Goal: Task Accomplishment & Management: Complete application form

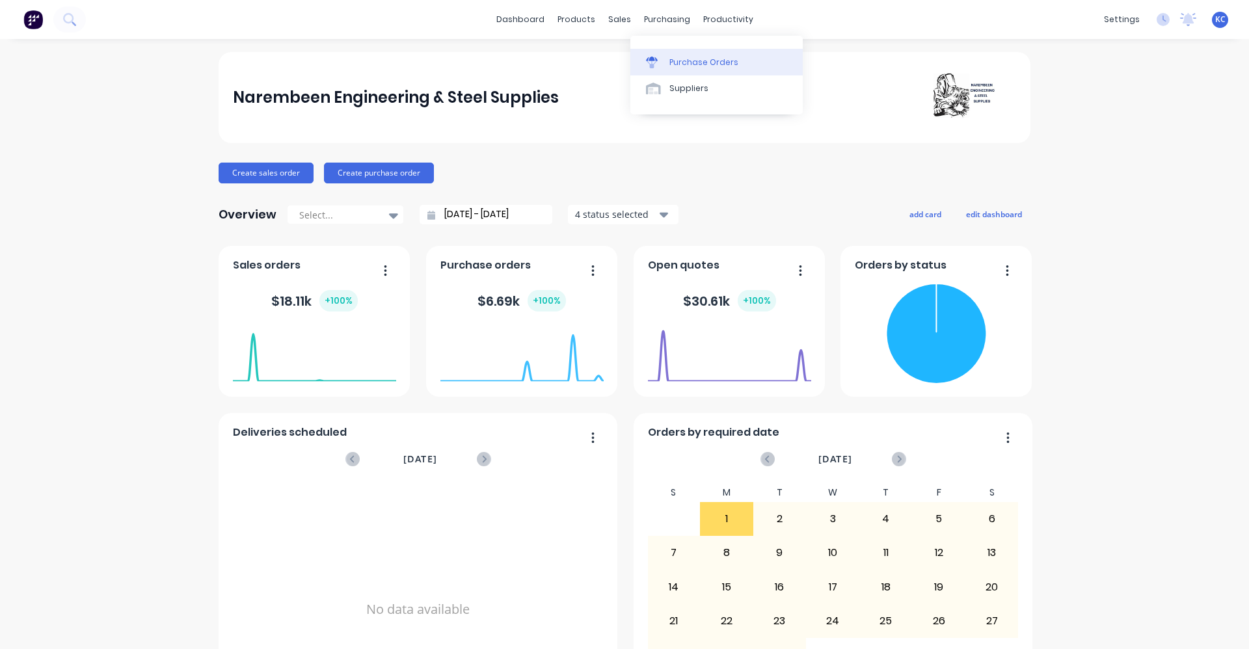
click at [677, 63] on div "Purchase Orders" at bounding box center [704, 63] width 69 height 12
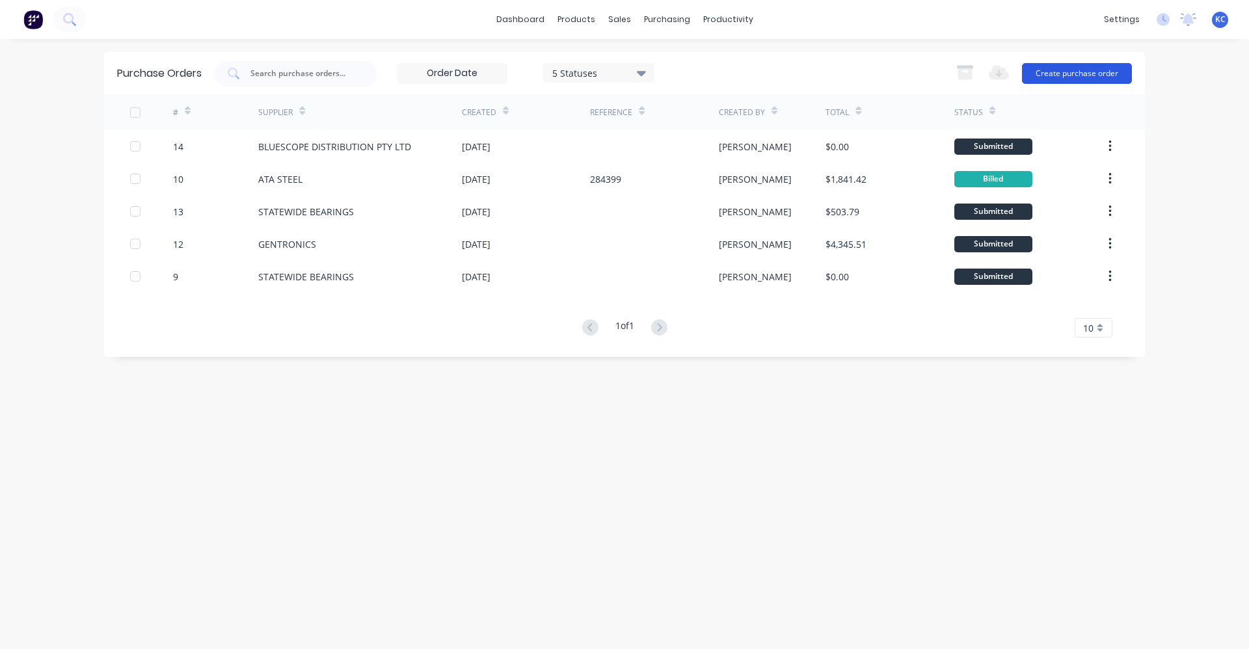
click at [1058, 69] on button "Create purchase order" at bounding box center [1077, 73] width 110 height 21
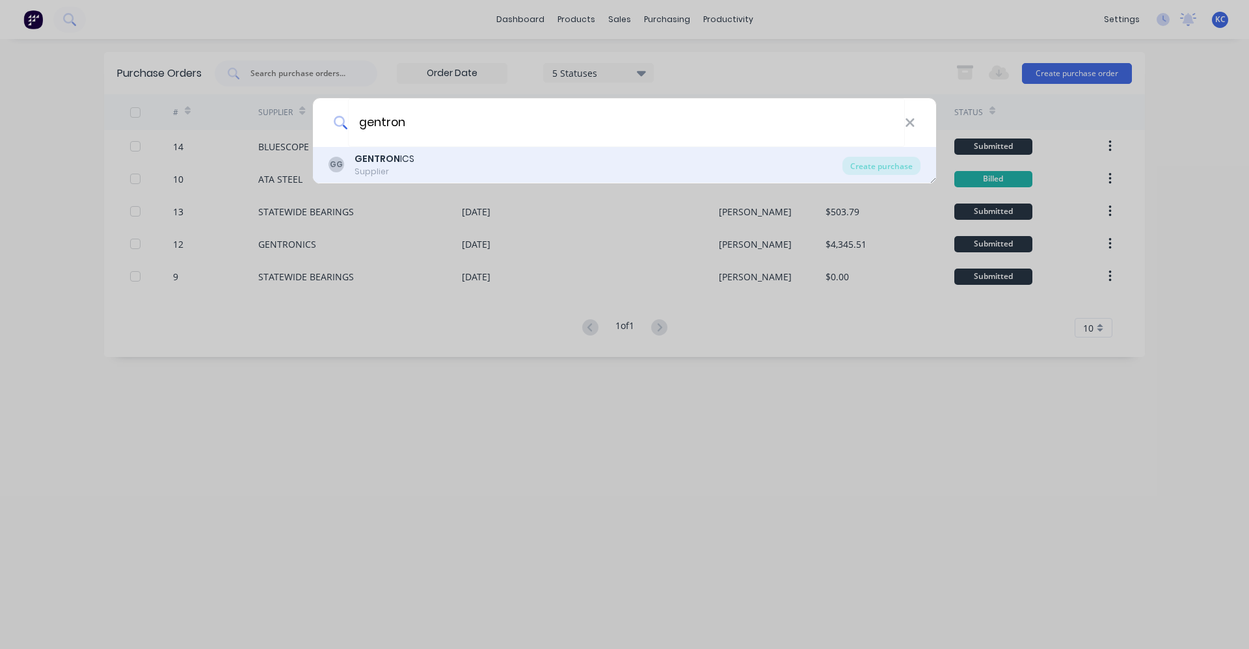
type input "gentron"
click at [455, 169] on div "GG GENTRON ICS Supplier" at bounding box center [586, 164] width 514 height 25
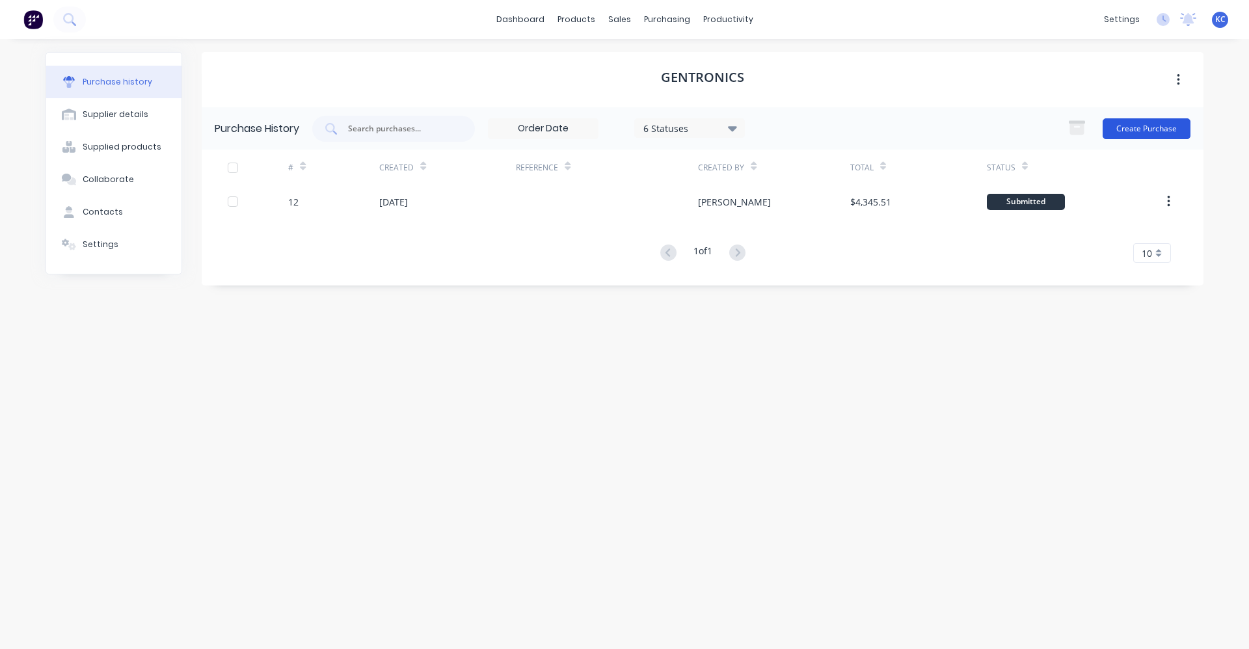
click at [1161, 129] on button "Create Purchase" at bounding box center [1147, 128] width 88 height 21
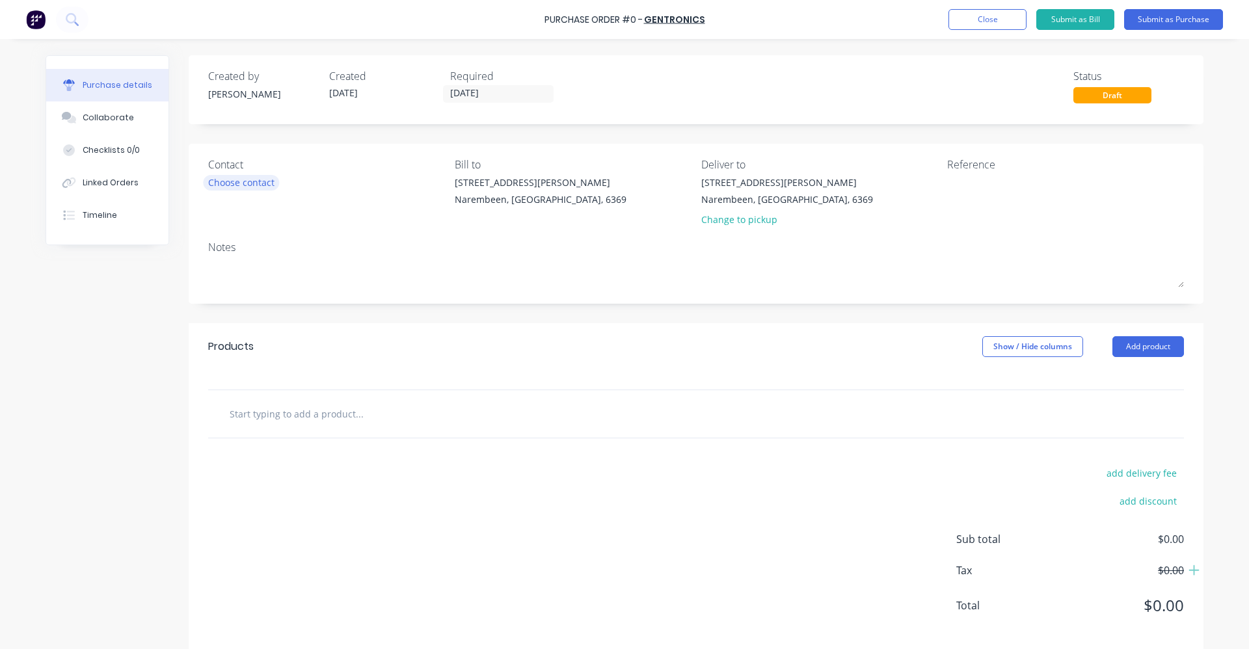
click at [251, 186] on div "Choose contact" at bounding box center [241, 183] width 66 height 14
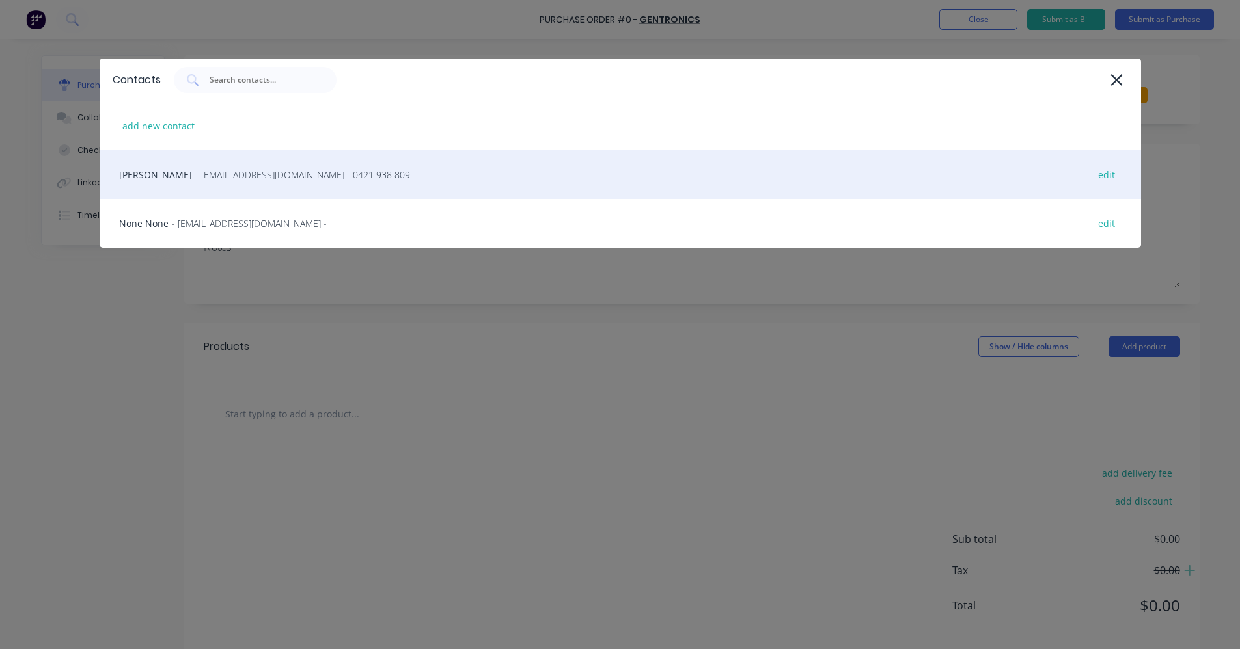
click at [259, 182] on div "[PERSON_NAME] - [EMAIL_ADDRESS][DOMAIN_NAME] - 0421 938 809 edit" at bounding box center [620, 174] width 1041 height 49
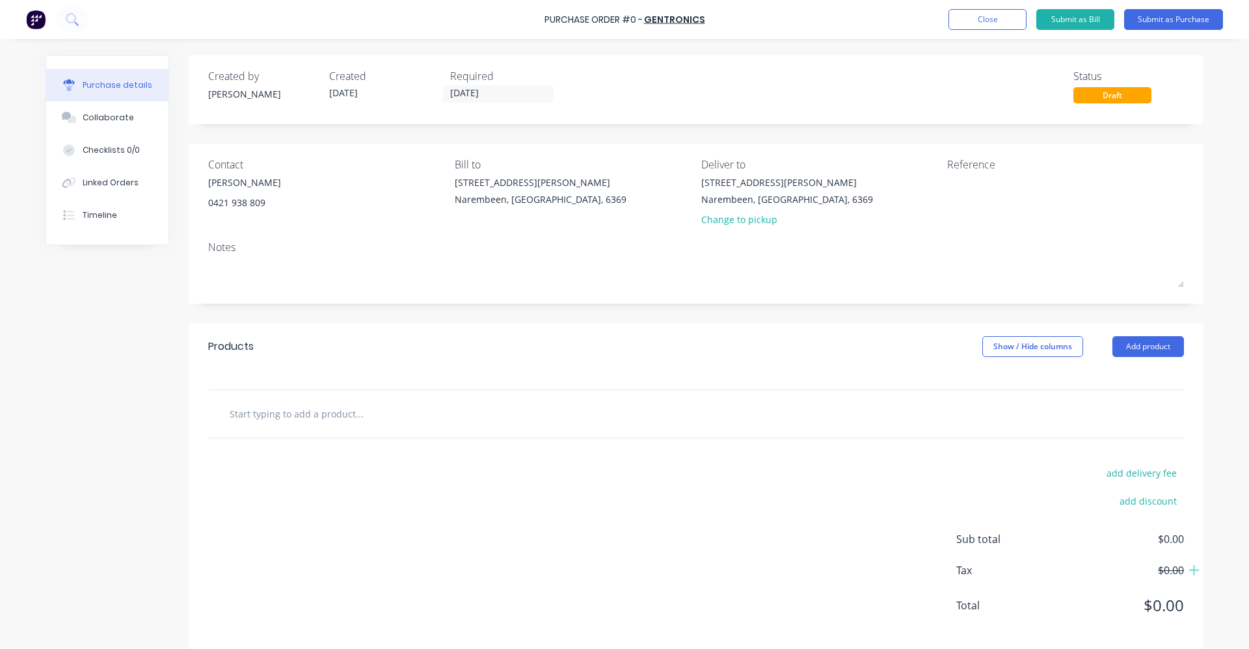
click at [275, 405] on input "text" at bounding box center [359, 414] width 260 height 26
click at [343, 417] on input "text" at bounding box center [359, 414] width 260 height 26
click at [314, 417] on input "text" at bounding box center [359, 414] width 260 height 26
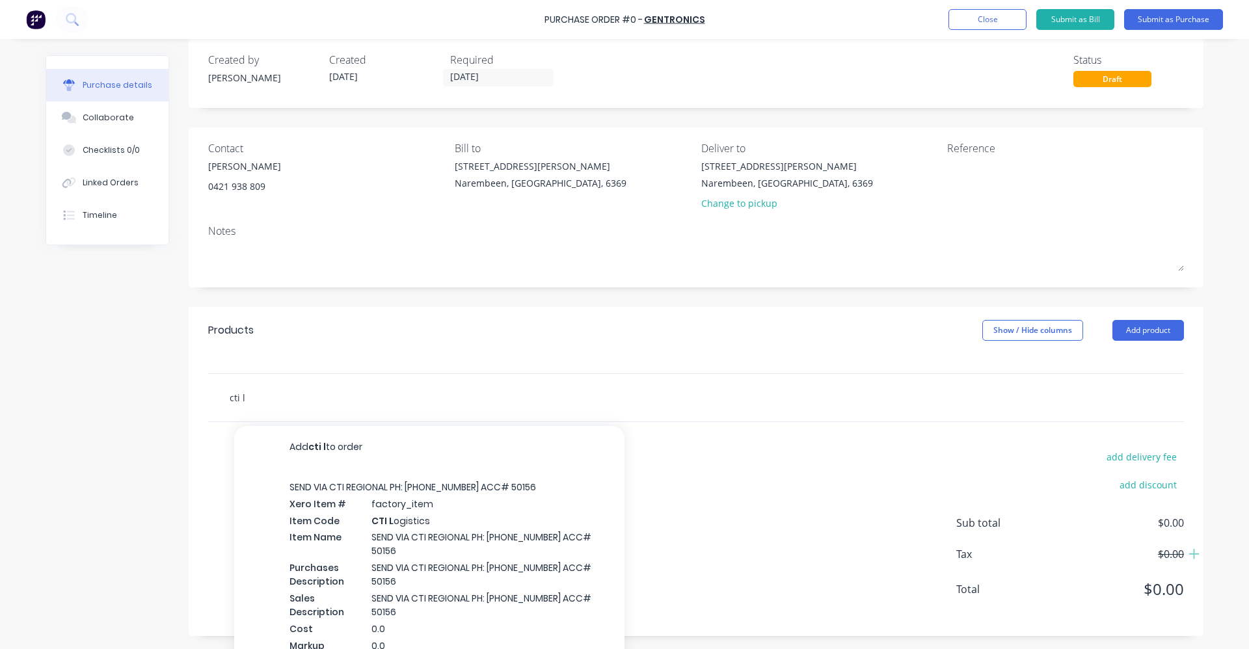
scroll to position [34, 0]
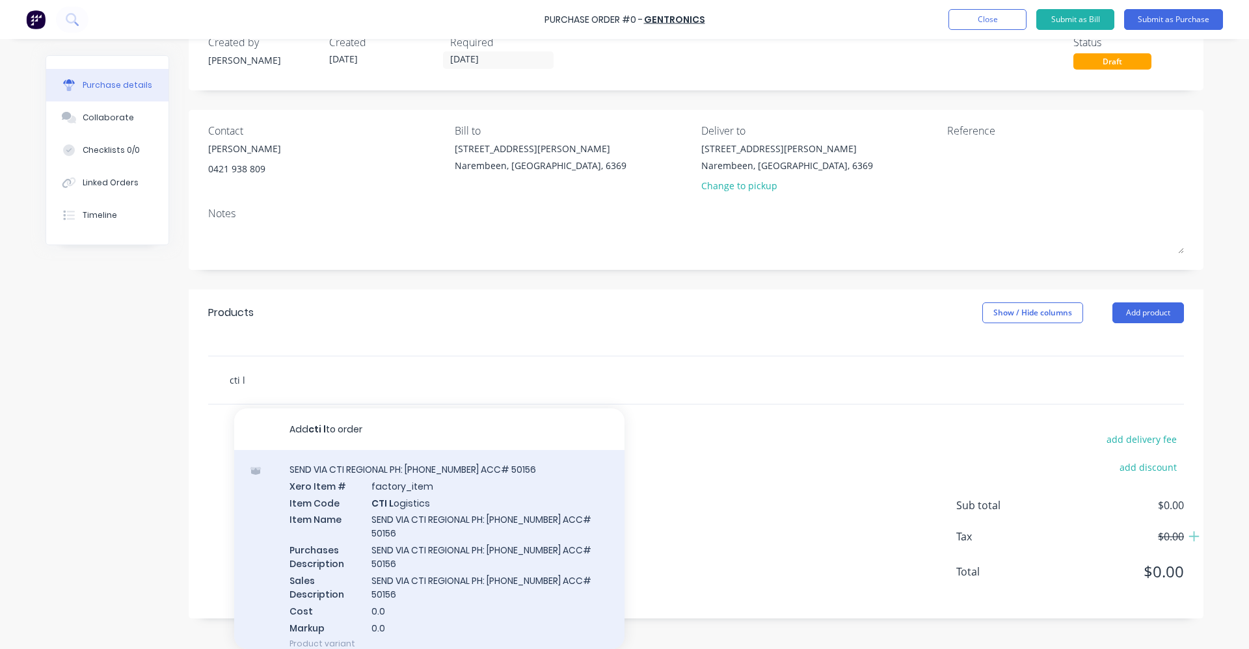
type input "cti l"
click at [441, 525] on div "SEND VIA CTI REGIONAL PH: [PHONE_NUMBER] ACC# 50156 Xero Item # factory_item It…" at bounding box center [429, 556] width 390 height 213
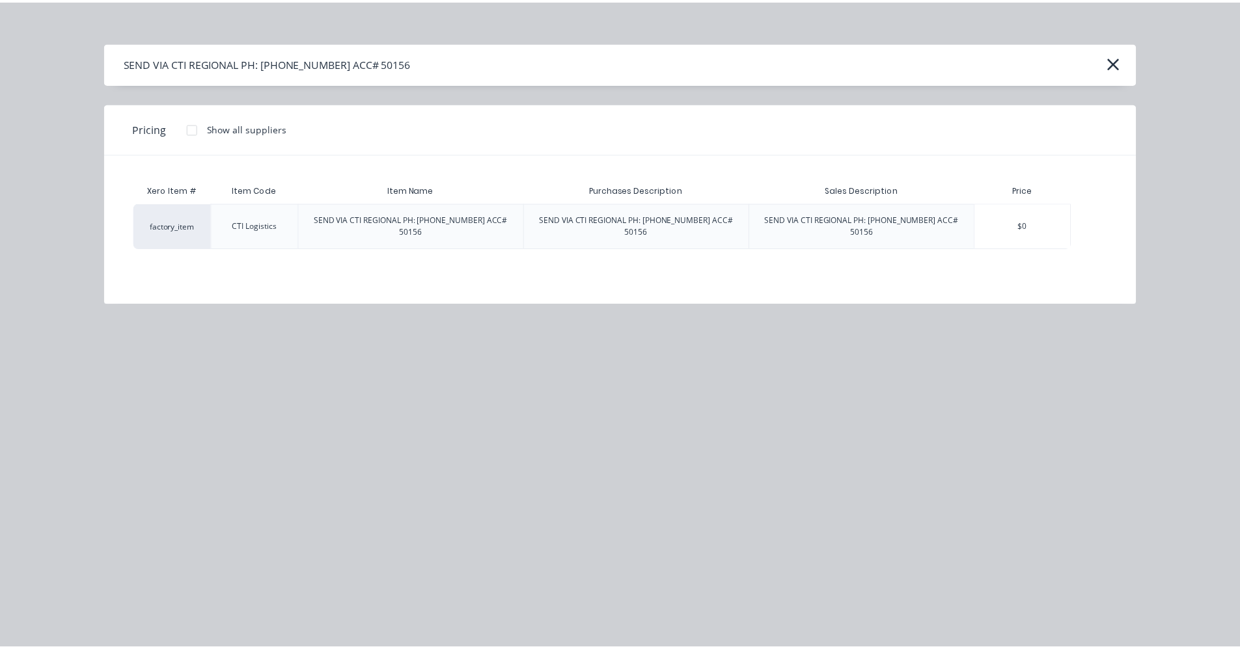
scroll to position [16, 0]
drag, startPoint x: 379, startPoint y: 64, endPoint x: 122, endPoint y: 77, distance: 258.0
click at [122, 77] on div "SEND VIA CTI REGIONAL PH: [PHONE_NUMBER] ACC# 50156" at bounding box center [625, 63] width 1040 height 42
drag, startPoint x: 122, startPoint y: 77, endPoint x: 248, endPoint y: 60, distance: 127.4
copy div "SEND VIA CTI REGIONAL PH: [PHONE_NUMBER] ACC# 50156"
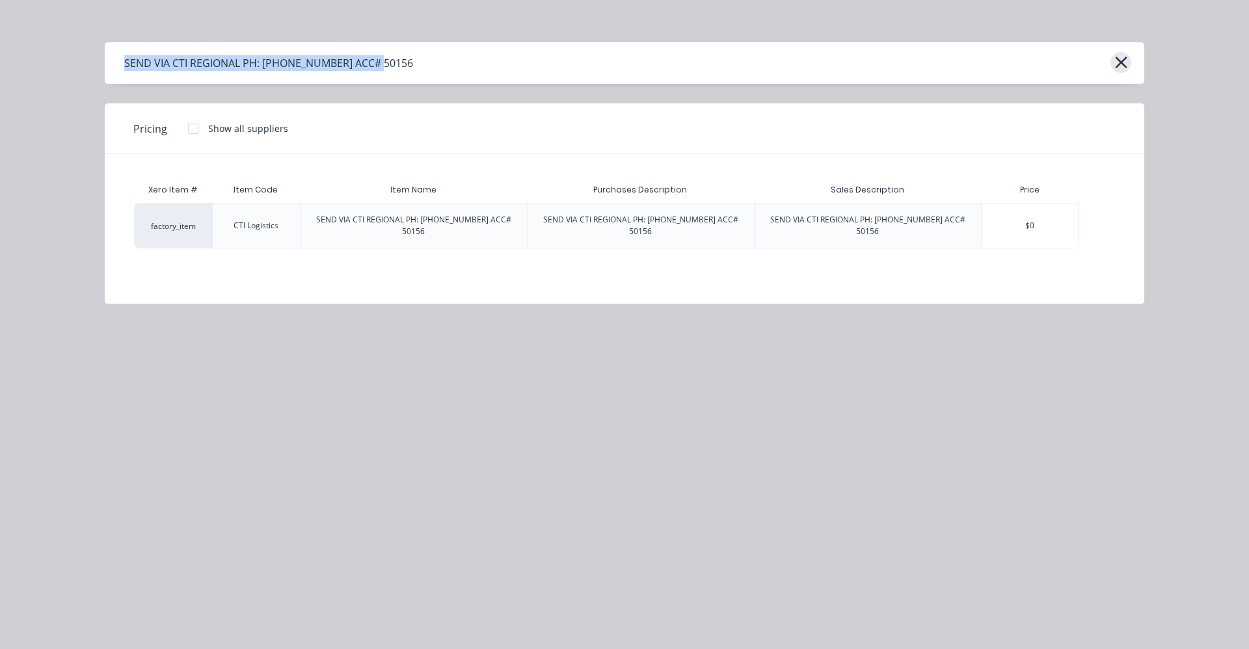
click at [1119, 62] on icon "button" at bounding box center [1122, 62] width 14 height 18
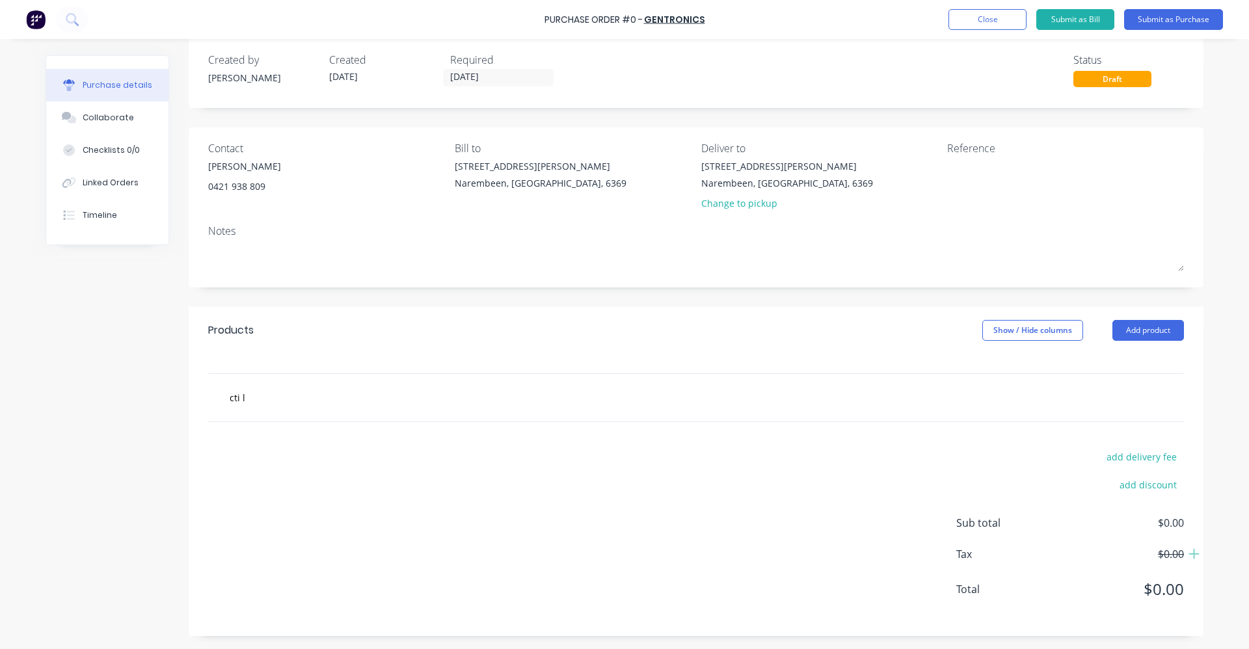
click at [224, 236] on div "Notes" at bounding box center [696, 231] width 976 height 16
click at [213, 235] on div "Notes" at bounding box center [696, 231] width 976 height 16
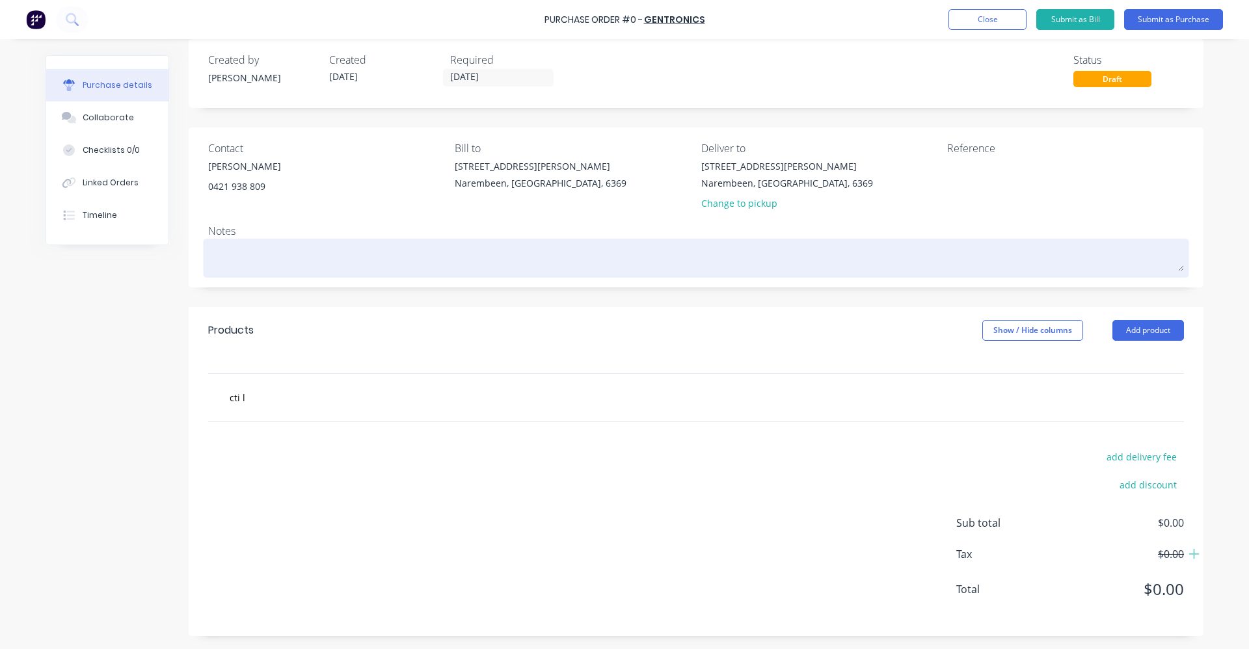
click at [224, 247] on textarea at bounding box center [696, 256] width 976 height 29
paste textarea "SEND VIA CTI REGIONAL PH: [PHONE_NUMBER] ACC# 50156"
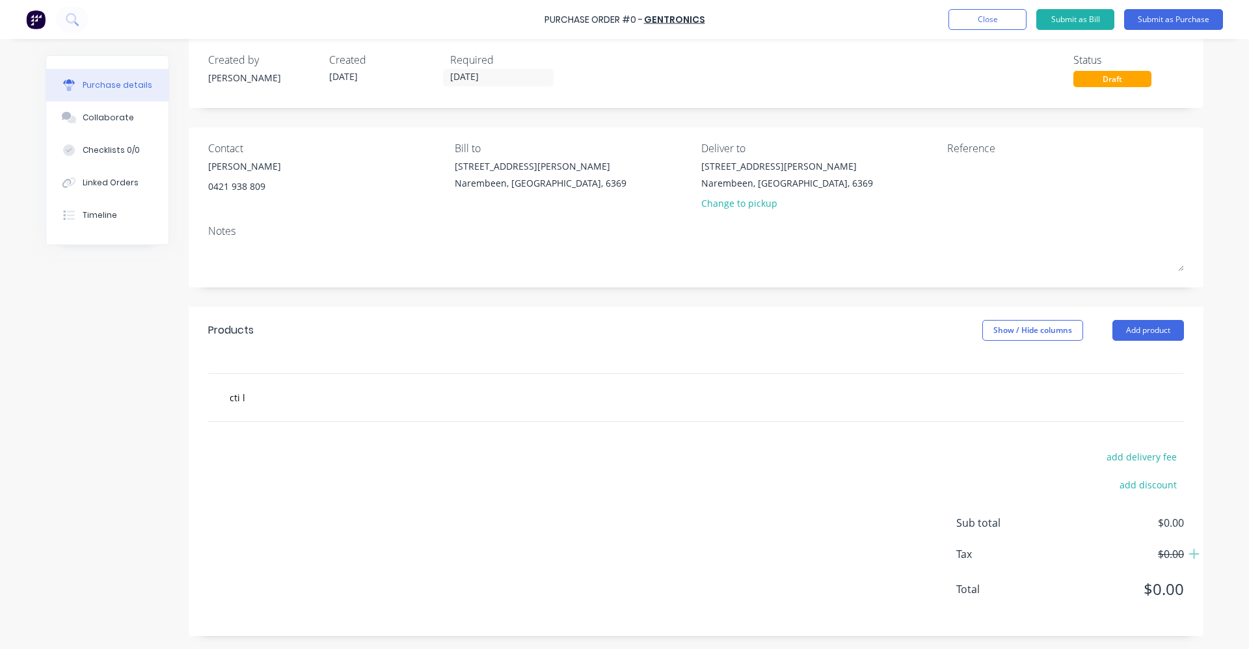
type textarea "x"
type textarea "SEND VIA CTI REGIONAL PH: [PHONE_NUMBER] ACC# 50156"
type textarea "x"
type textarea "SEND VIA CTI REGIONAL PH: [PHONE_NUMBER] ACC# 50156"
click at [743, 172] on div "[STREET_ADDRESS][PERSON_NAME]" at bounding box center [787, 166] width 172 height 14
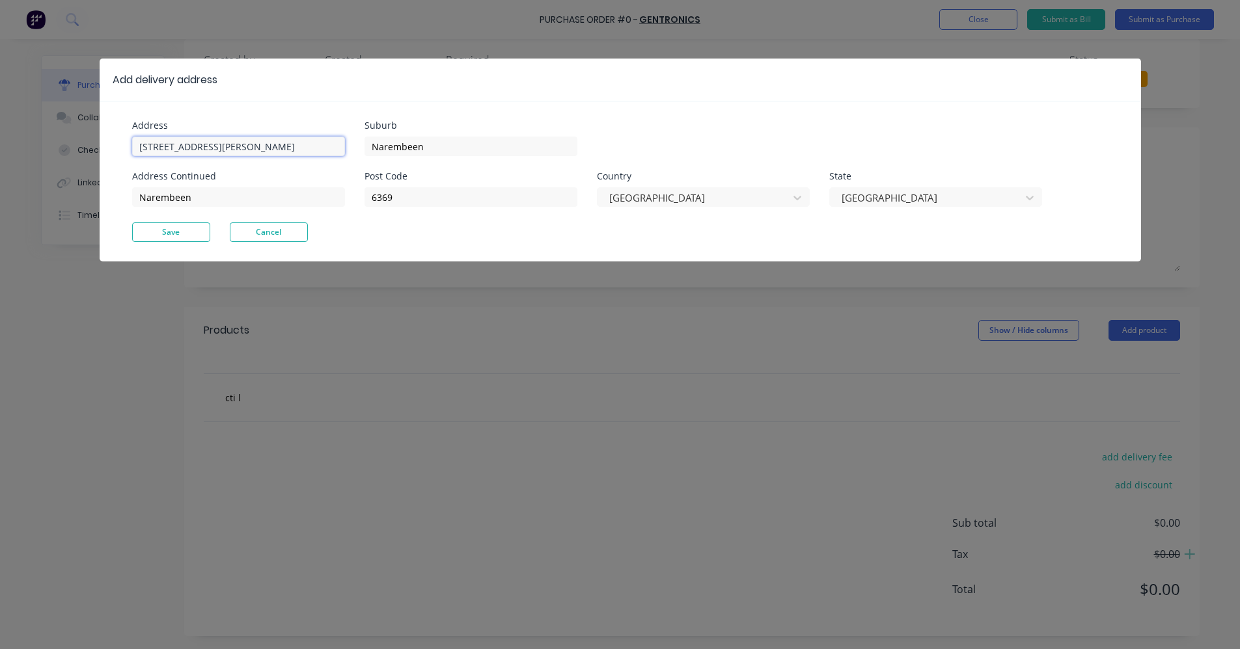
drag, startPoint x: 228, startPoint y: 150, endPoint x: 129, endPoint y: 146, distance: 98.4
click at [129, 146] on div "Address [STREET_ADDRESS][PERSON_NAME] Address Continued [GEOGRAPHIC_DATA] [GEOG…" at bounding box center [620, 181] width 1041 height 161
click at [135, 144] on input "[STREET_ADDRESS][PERSON_NAME]" at bounding box center [238, 147] width 213 height 20
type textarea "x"
paste input "SEND VIA CTI REGIONAL PH: [PHONE_NUMBER] ACC# 50156"
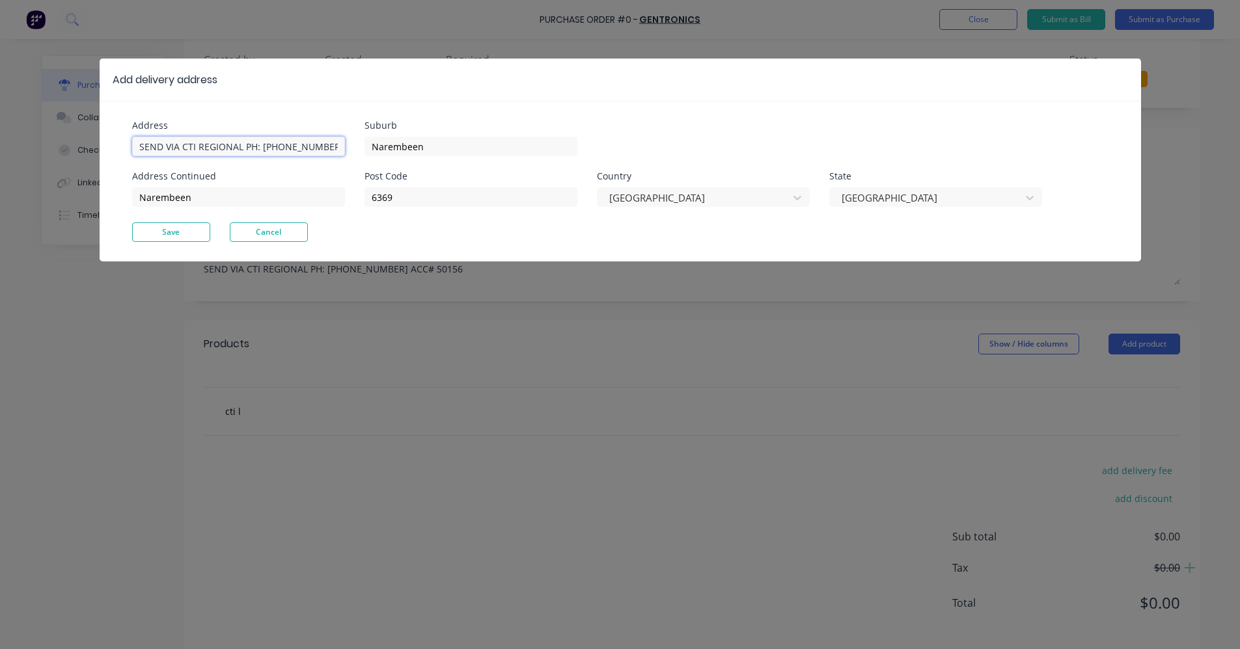
scroll to position [0, 21]
type input "SEND VIA CTI REGIONAL PH: [PHONE_NUMBER] ACC# 5015611 [PERSON_NAME]"
click at [200, 233] on button "Save" at bounding box center [171, 233] width 78 height 20
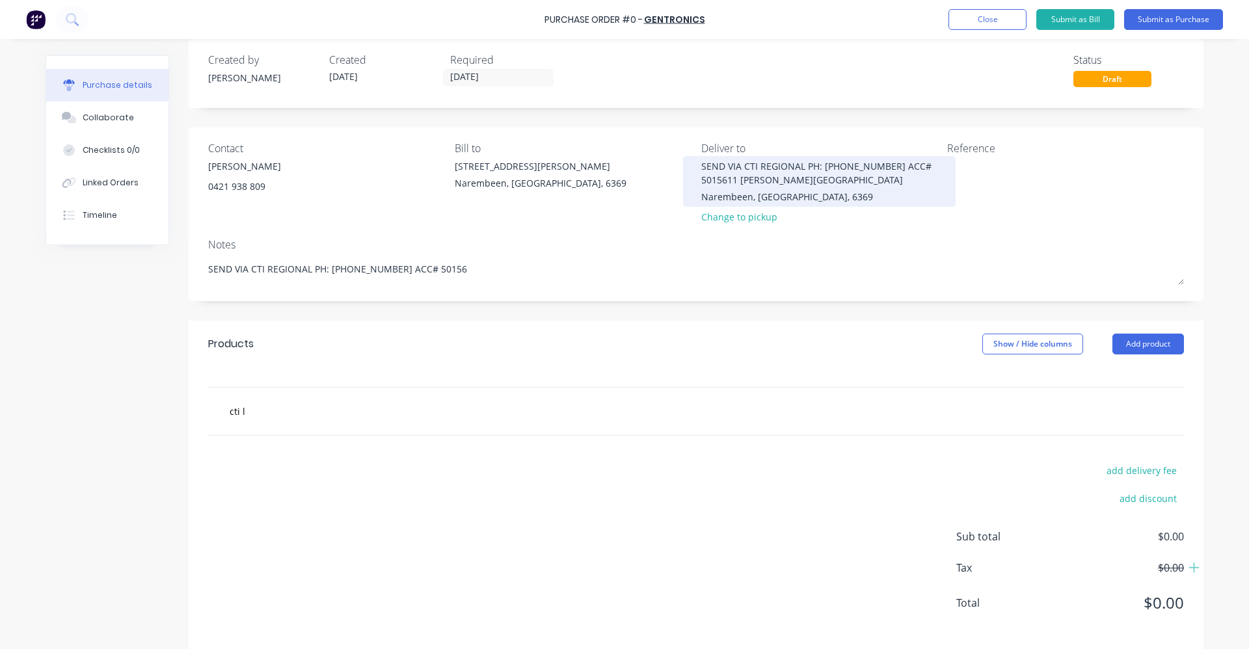
click at [917, 168] on div "SEND VIA CTI REGIONAL PH: [PHONE_NUMBER] ACC# 5015611 [PERSON_NAME][GEOGRAPHIC_…" at bounding box center [819, 172] width 237 height 27
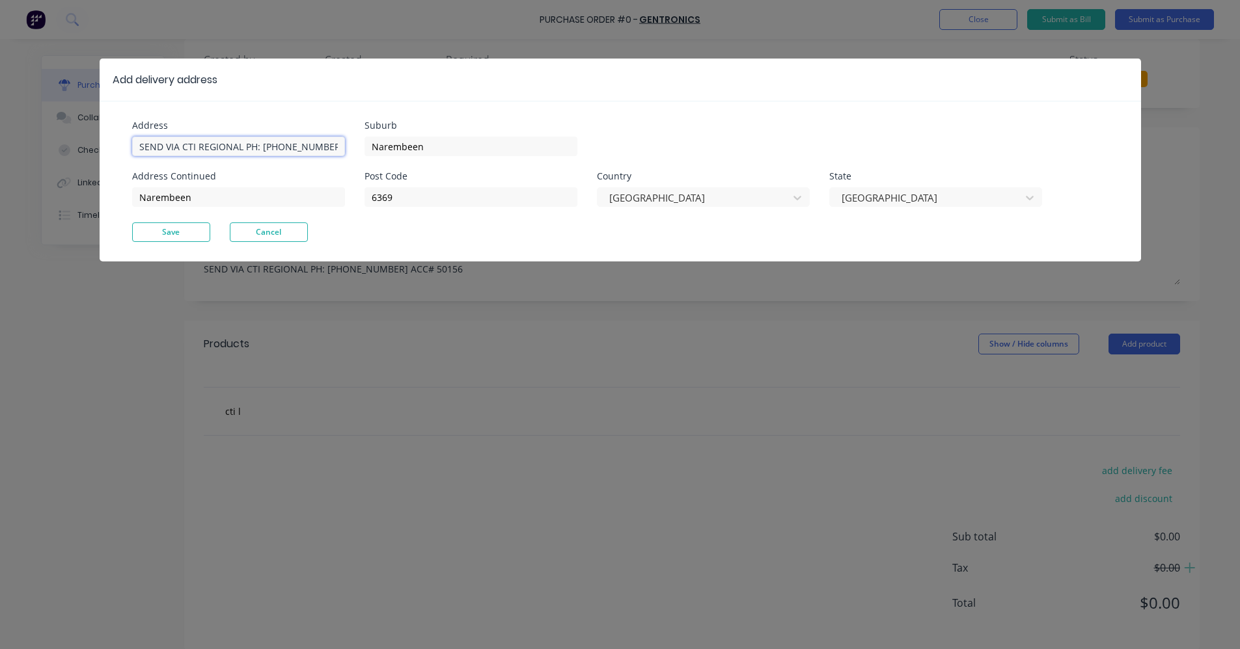
type textarea "x"
click at [319, 147] on input "SEND VIA CTI REGIONAL PH: [PHONE_NUMBER] ACC# 5015611 [PERSON_NAME]" at bounding box center [238, 147] width 213 height 20
type input "SEND VIA CTI REGIONAL PH: [PHONE_NUMBER] ACC# 50156 [STREET_ADDRESS][PERSON_NAM…"
click at [180, 237] on button "Save" at bounding box center [171, 233] width 78 height 20
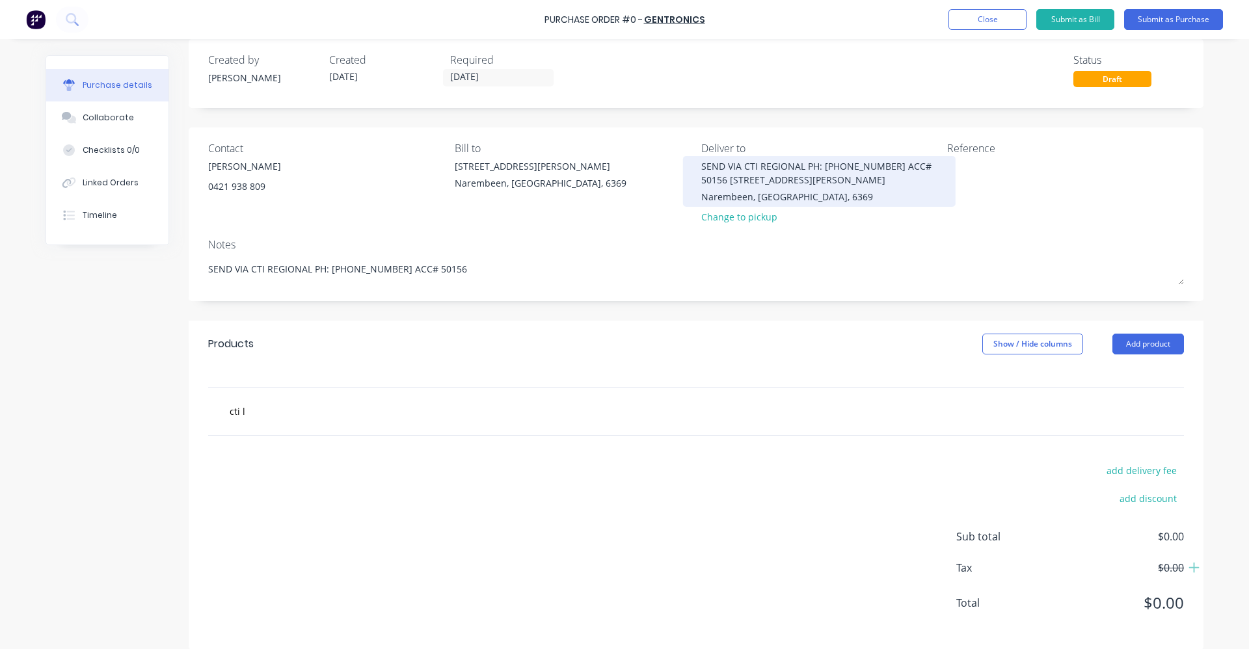
click at [919, 166] on div "SEND VIA CTI REGIONAL PH: [PHONE_NUMBER] ACC# 50156 [STREET_ADDRESS][PERSON_NAM…" at bounding box center [819, 172] width 237 height 27
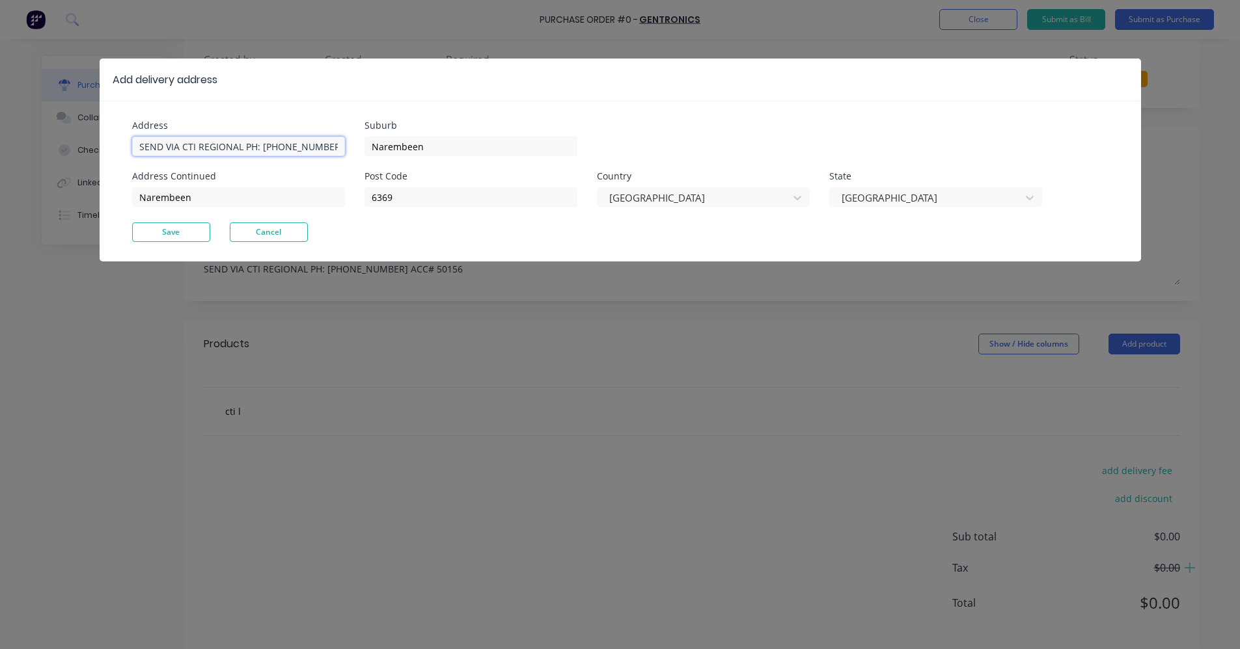
type textarea "x"
click at [336, 148] on input "SEND VIA CTI REGIONAL PH: [PHONE_NUMBER] ACC# 50156 [STREET_ADDRESS][PERSON_NAM…" at bounding box center [238, 147] width 213 height 20
type input "SEND VIA CTI REGIONAL PH: [PHONE_NUMBER] ACC# 50156 [STREET_ADDRESS][PERSON_NAM…"
click at [178, 224] on button "Save" at bounding box center [171, 233] width 78 height 20
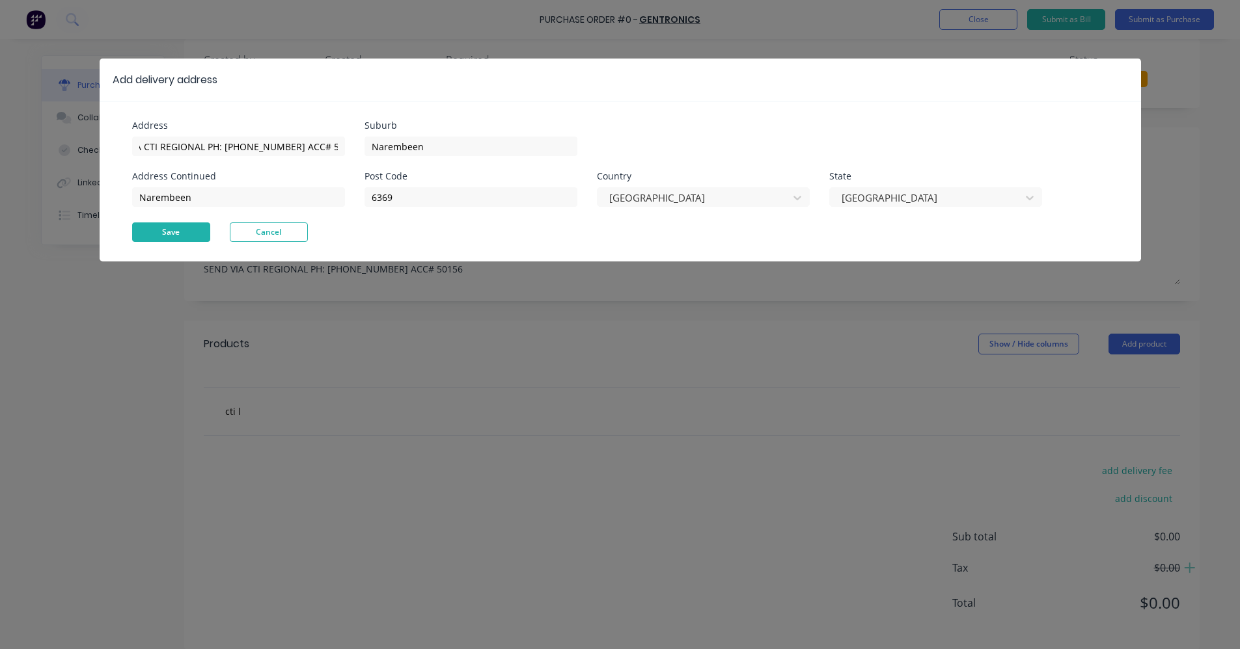
scroll to position [0, 0]
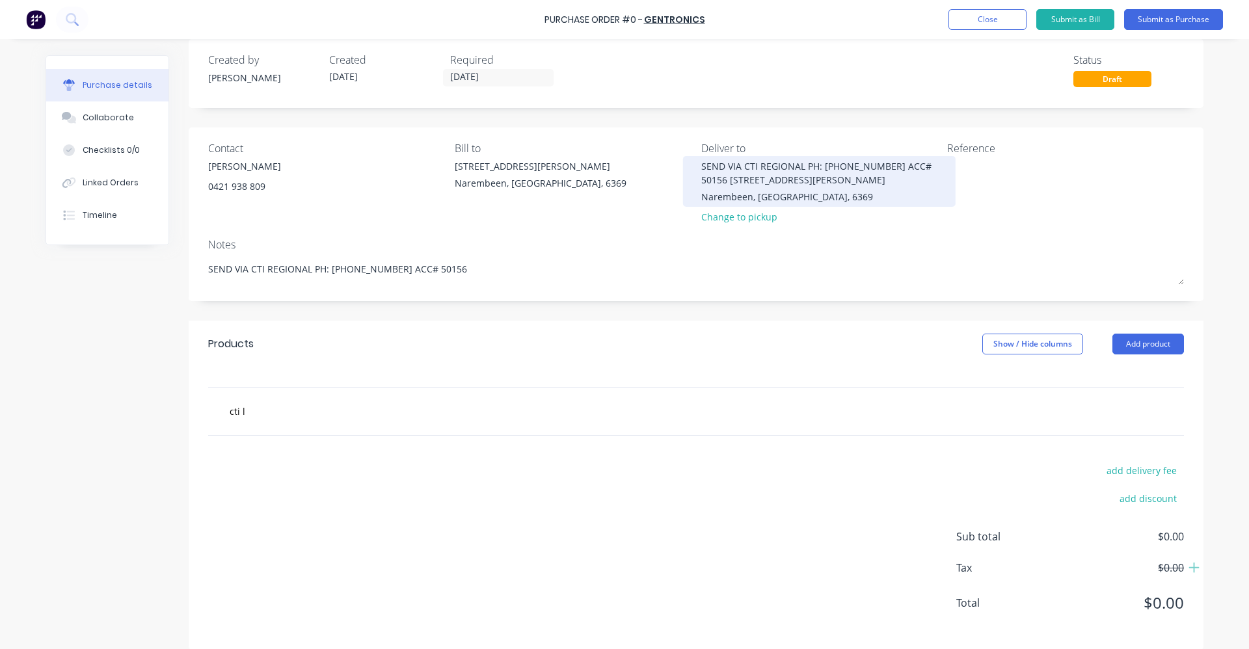
click at [903, 169] on div "SEND VIA CTI REGIONAL PH: [PHONE_NUMBER] ACC# 50156 [STREET_ADDRESS][PERSON_NAM…" at bounding box center [819, 172] width 237 height 27
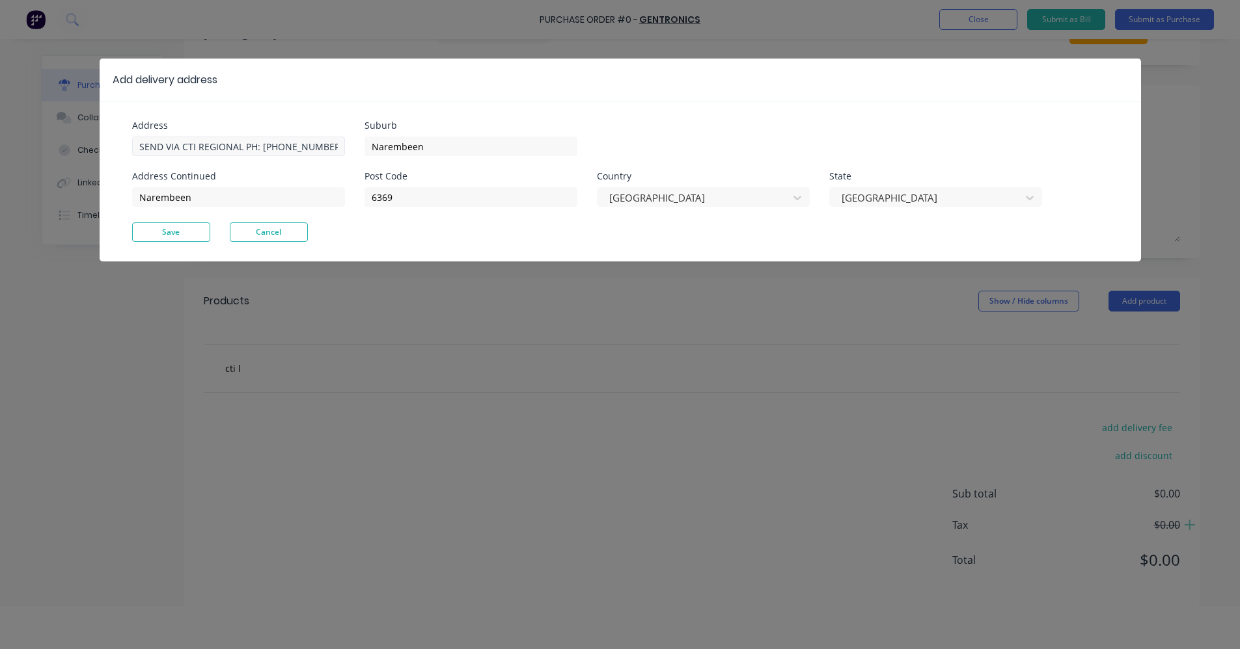
scroll to position [65, 0]
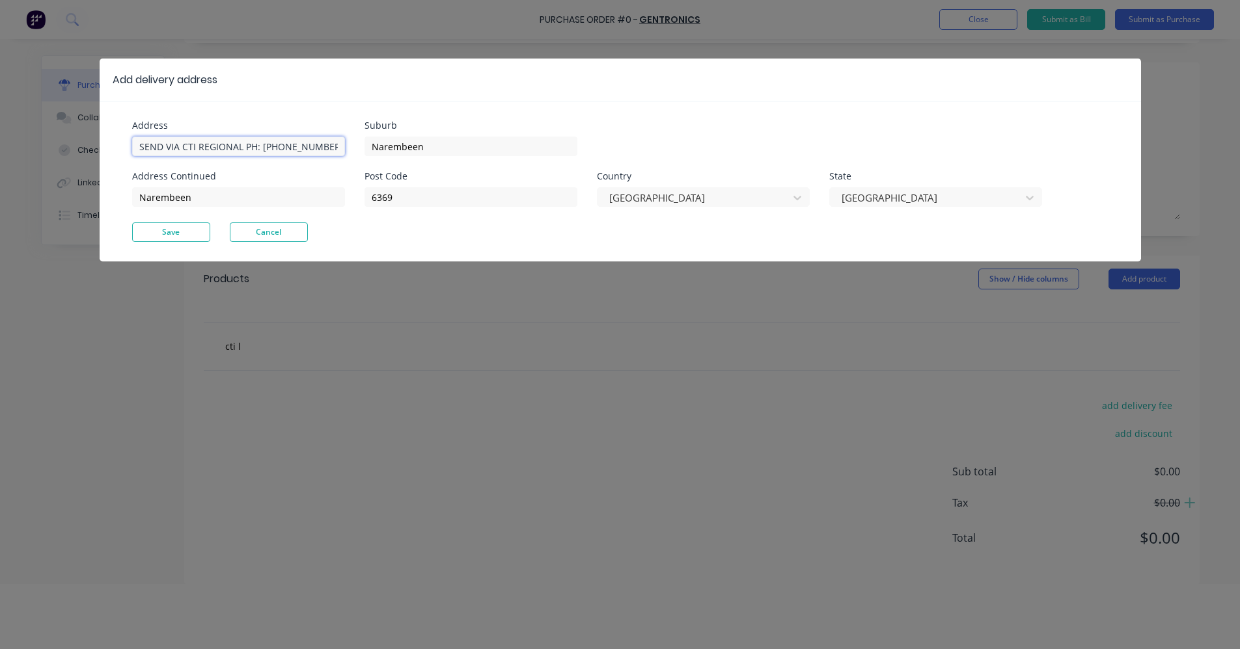
click at [338, 144] on input "SEND VIA CTI REGIONAL PH: [PHONE_NUMBER] ACC# 50156 [STREET_ADDRESS][PERSON_NAM…" at bounding box center [238, 147] width 213 height 20
click at [185, 233] on button "Save" at bounding box center [171, 233] width 78 height 20
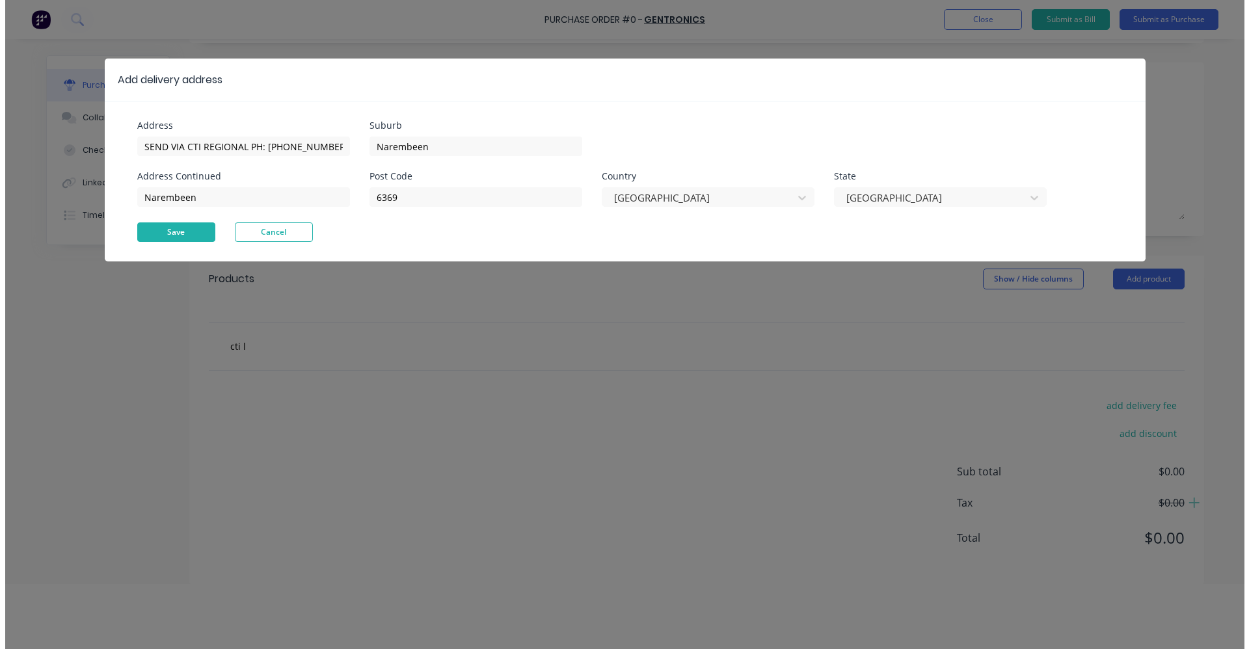
scroll to position [0, 0]
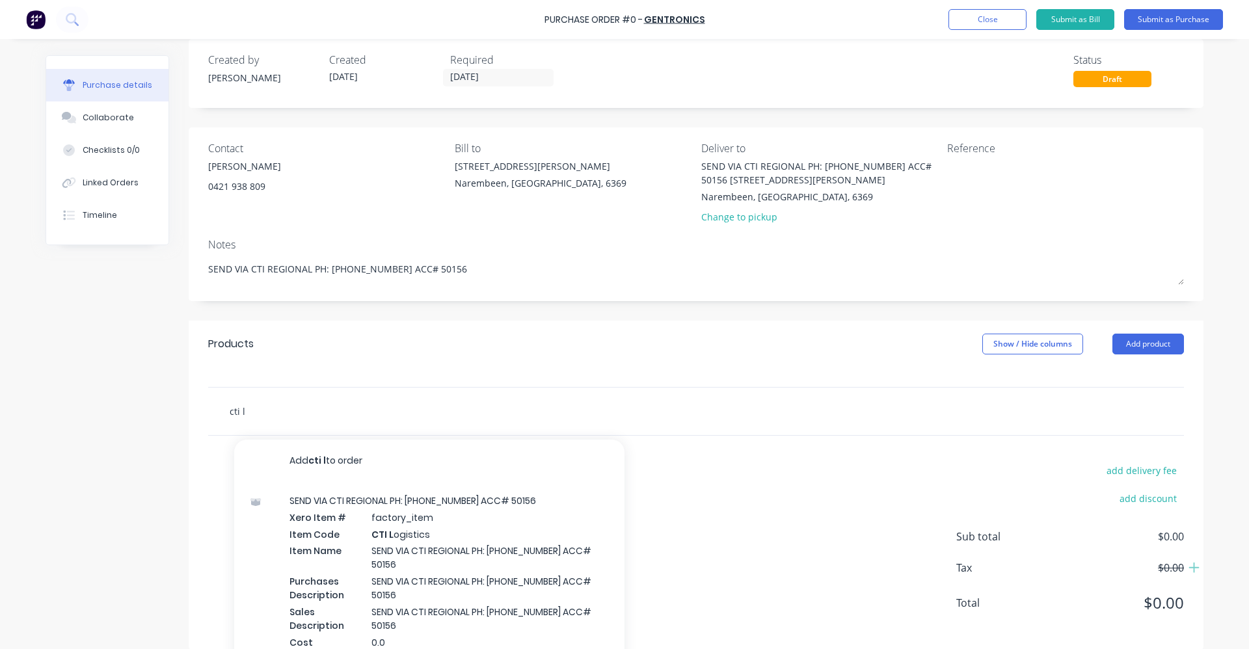
drag, startPoint x: 248, startPoint y: 412, endPoint x: 194, endPoint y: 407, distance: 54.2
click at [195, 407] on div "cti l Add cti l to order SEND VIA CTI REGIONAL PH: [PHONE_NUMBER] ACC# 50156 Xe…" at bounding box center [696, 411] width 1015 height 49
type textarea "x"
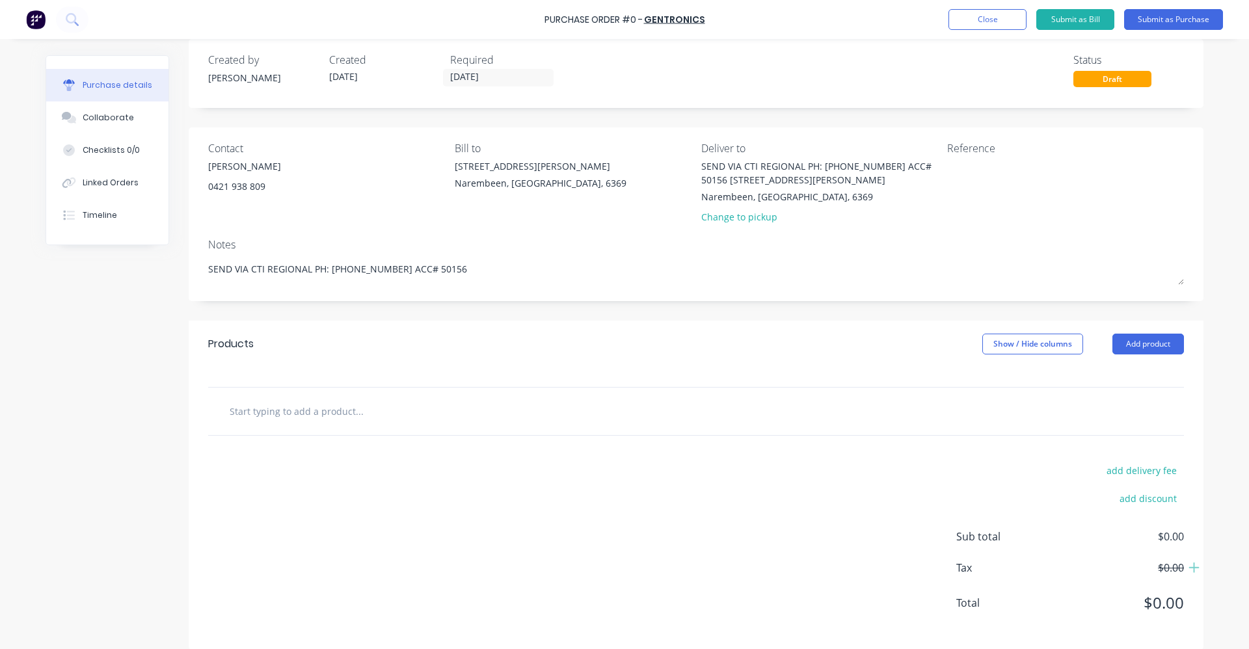
type textarea "x"
type input "m"
type textarea "x"
type input "mb"
type textarea "x"
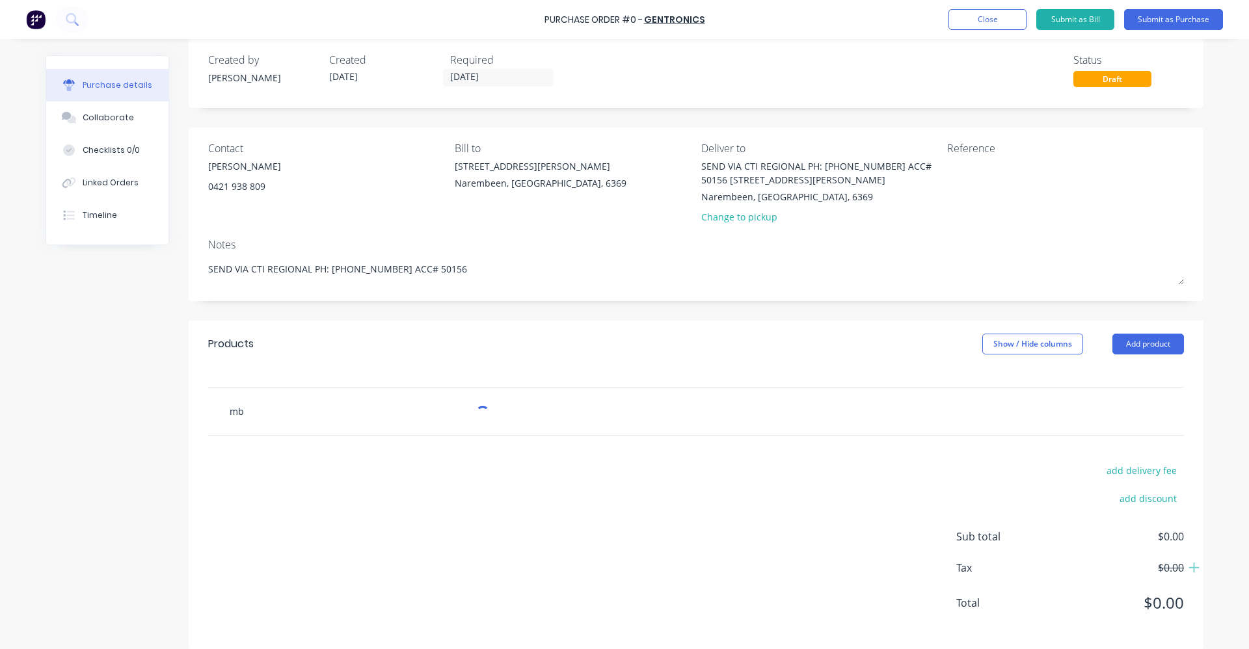
type input "mb2"
type textarea "x"
type input "mb24"
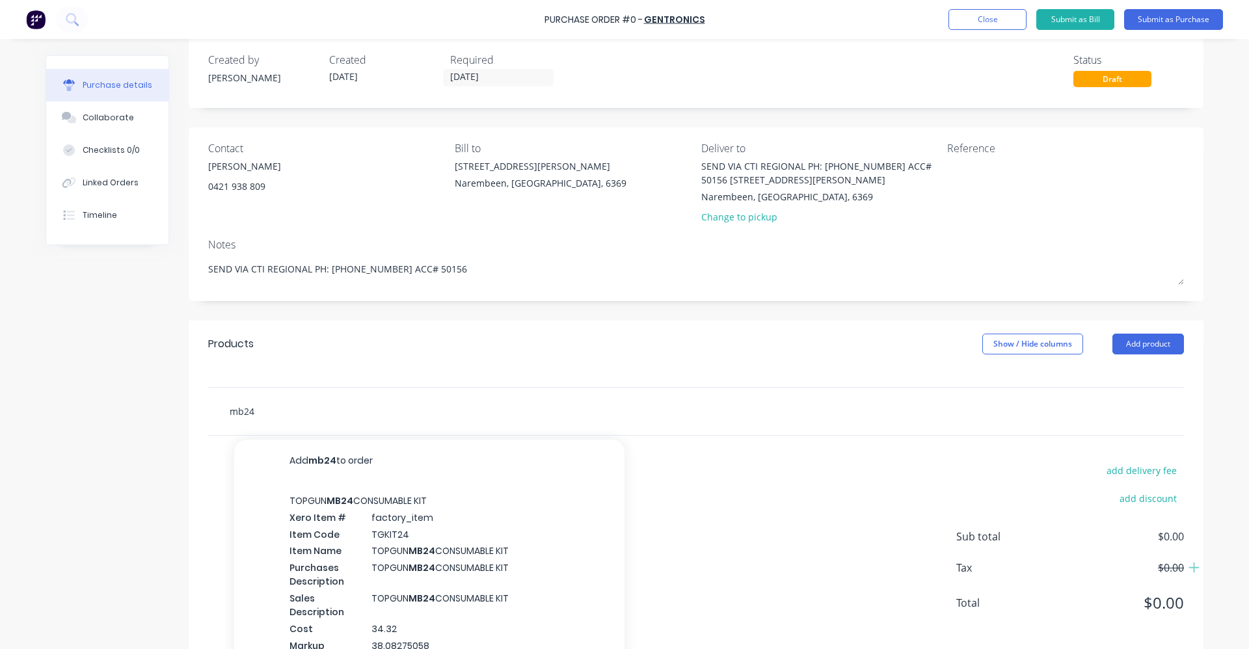
type textarea "x"
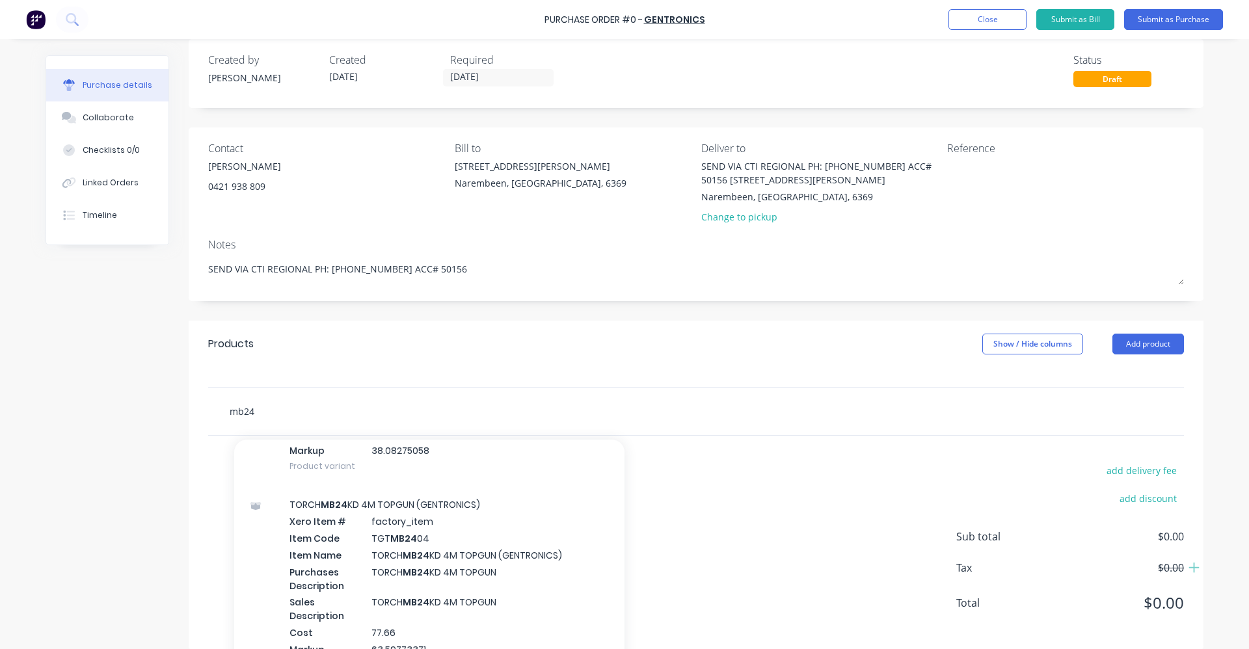
scroll to position [48, 0]
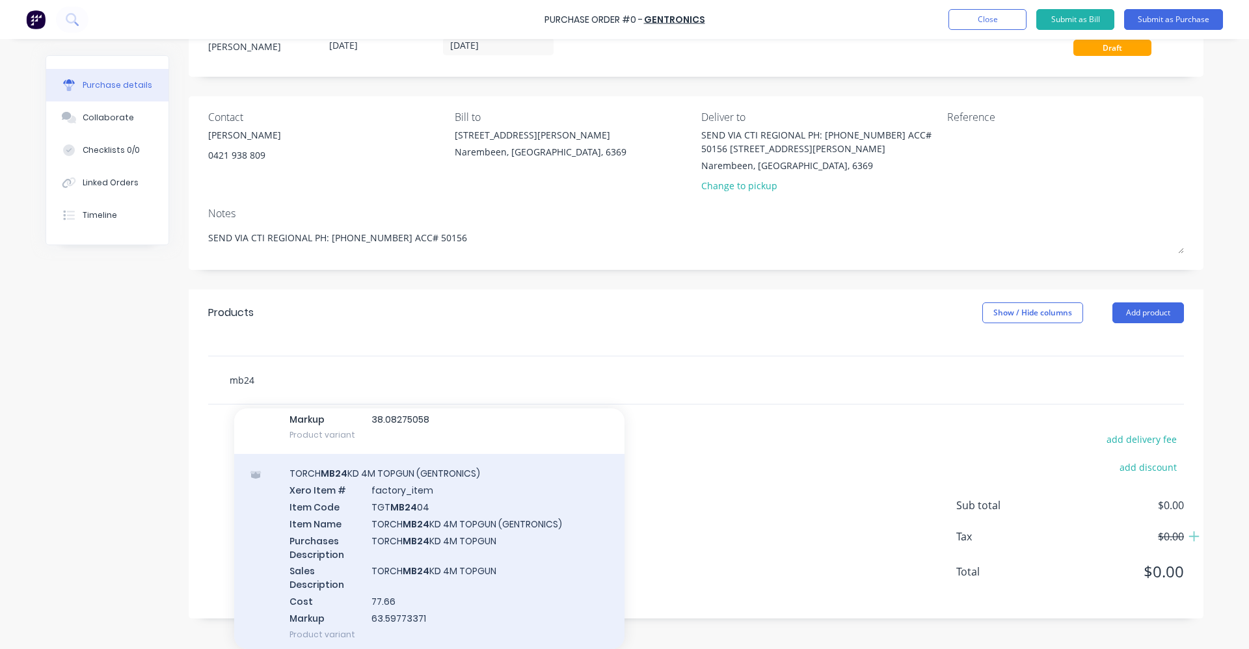
type input "mb24"
click at [459, 561] on div "TORCH MB24 KD 4M TOPGUN (GENTRONICS) Xero Item # factory_item Item Code TGT MB2…" at bounding box center [429, 553] width 390 height 199
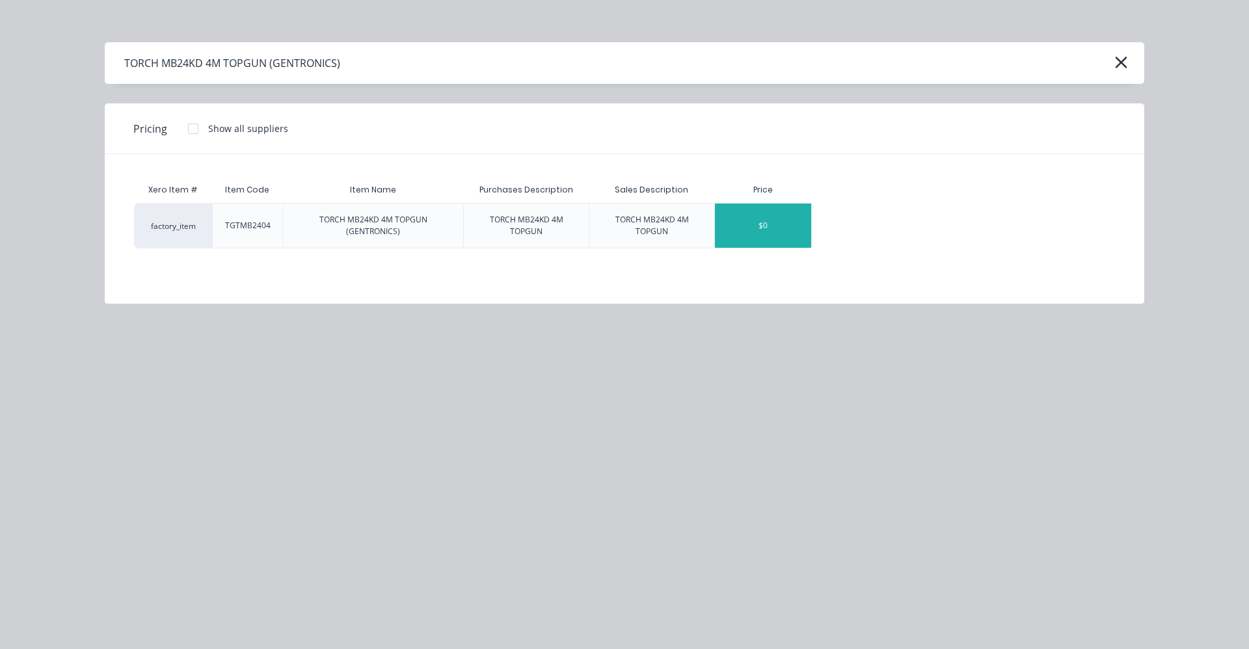
click at [746, 222] on div "$0" at bounding box center [763, 226] width 96 height 44
type textarea "x"
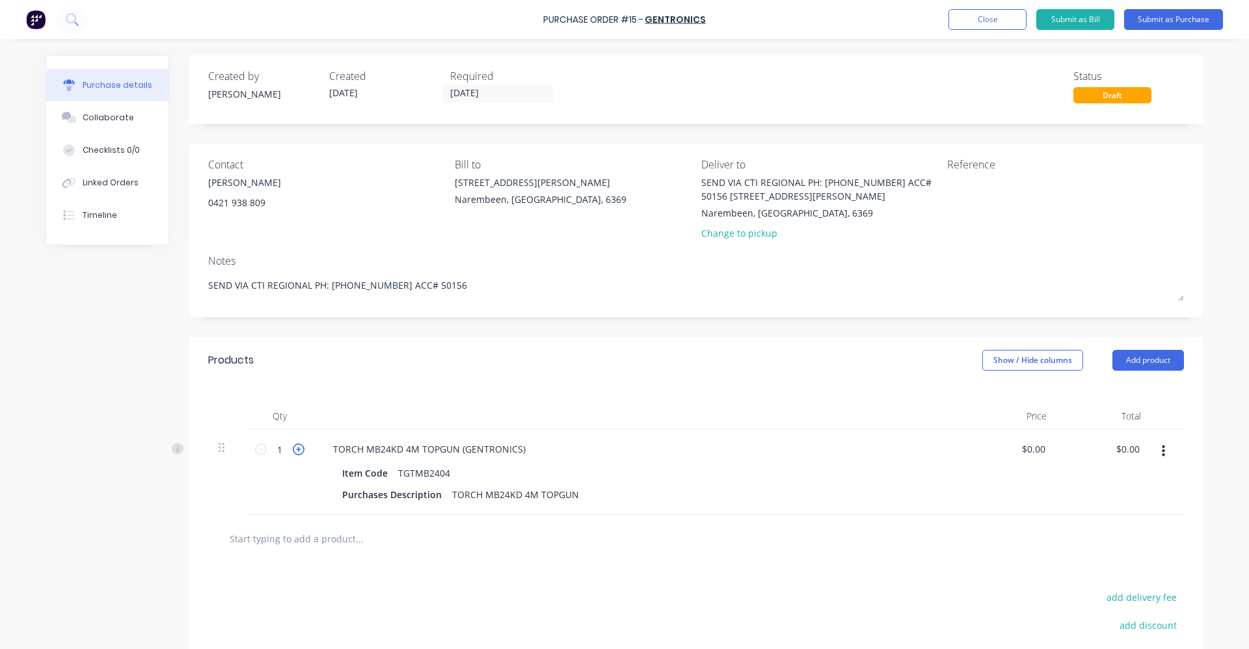
click at [295, 454] on icon at bounding box center [299, 450] width 12 height 12
type textarea "x"
type input "2"
click at [309, 547] on input "text" at bounding box center [359, 539] width 260 height 26
type textarea "x"
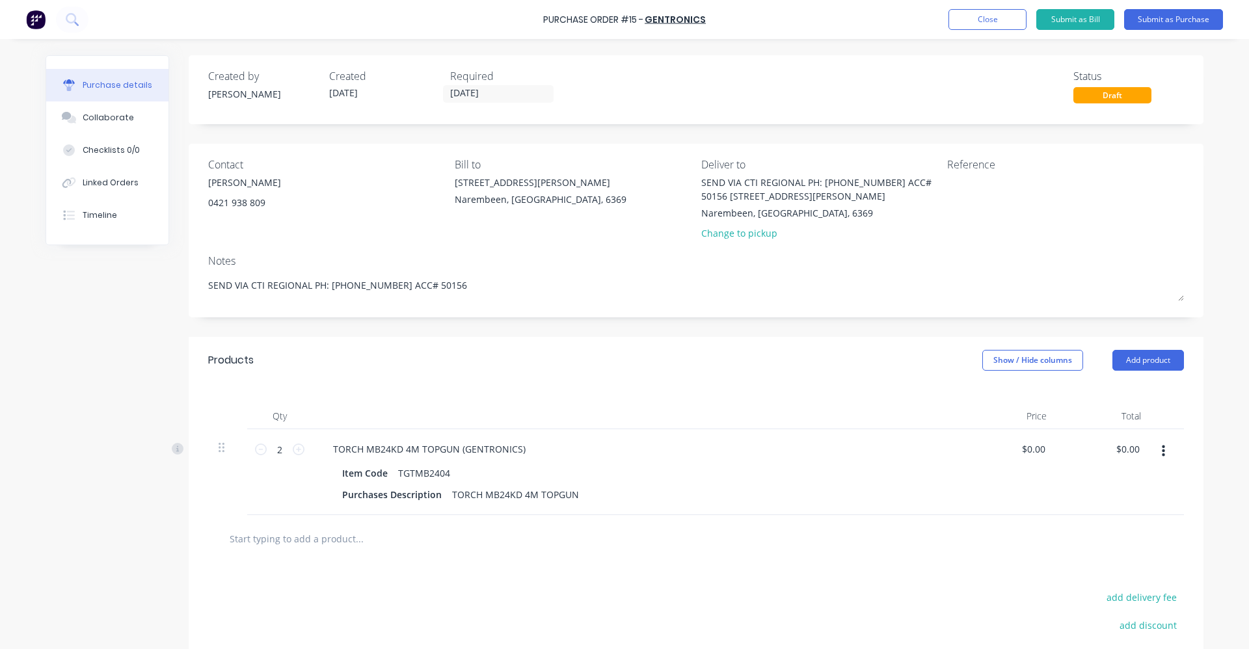
type input "m"
type textarea "x"
type input "mb"
type textarea "x"
type input "mb"
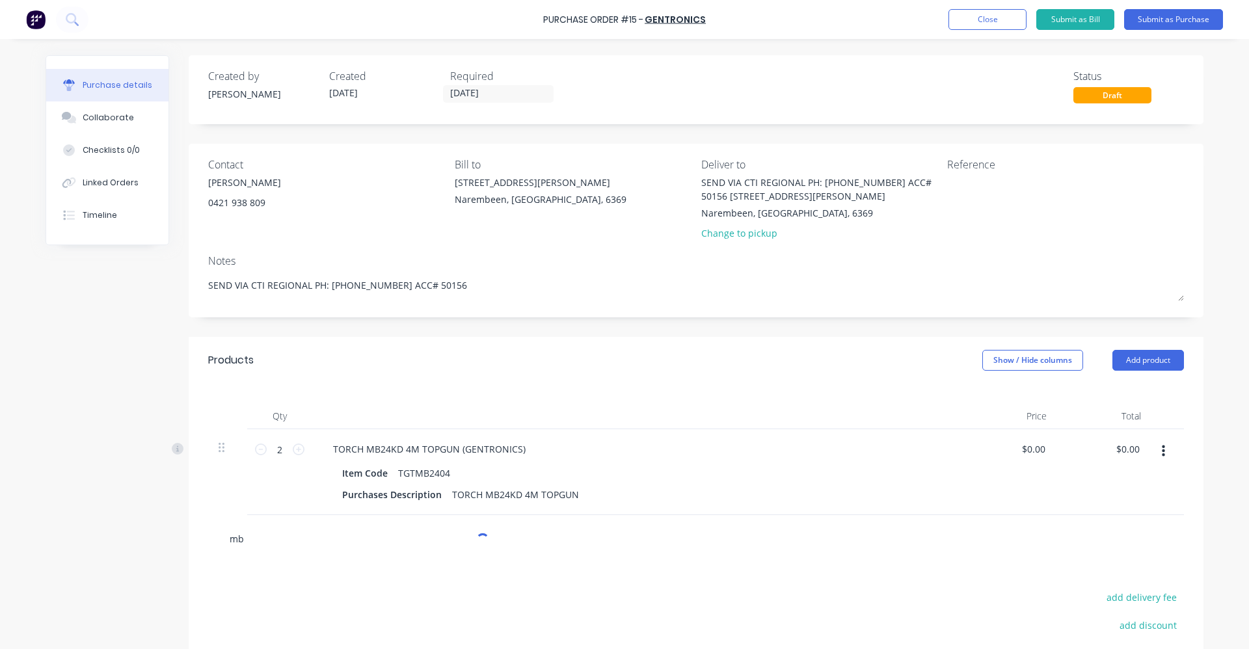
type textarea "x"
type input "mb"
type textarea "x"
type input "mb3"
type textarea "x"
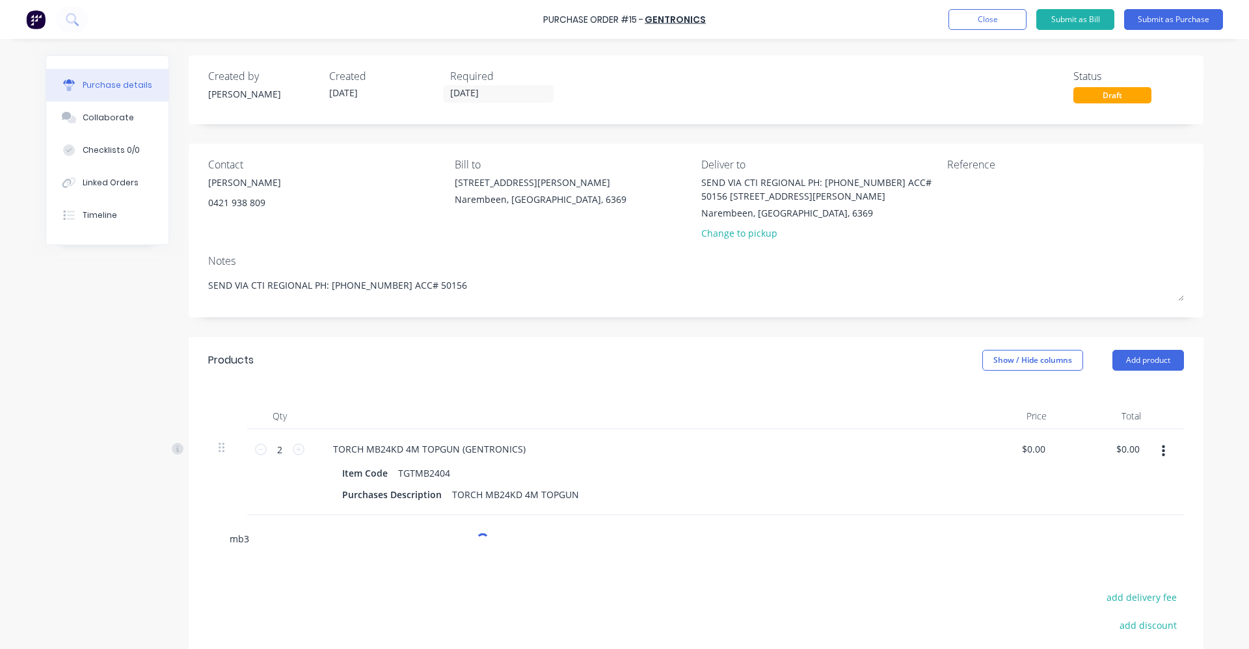
type input "mb36"
type textarea "x"
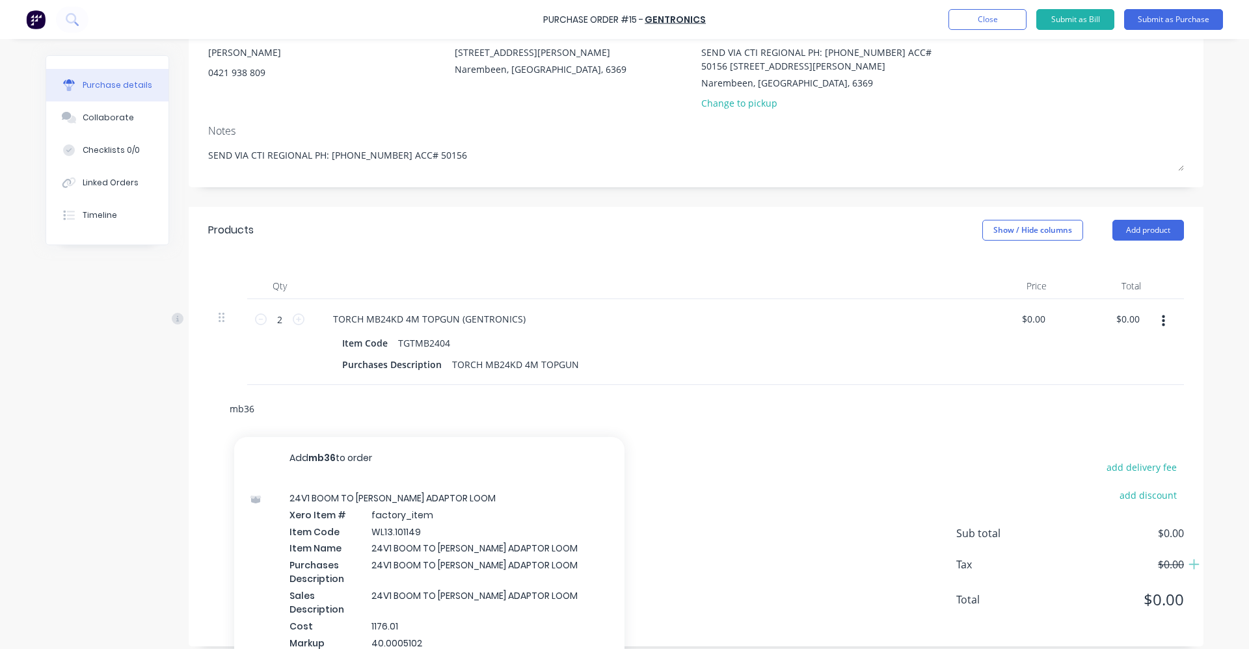
type input "mb36k"
type textarea "x"
type input "mb36kd"
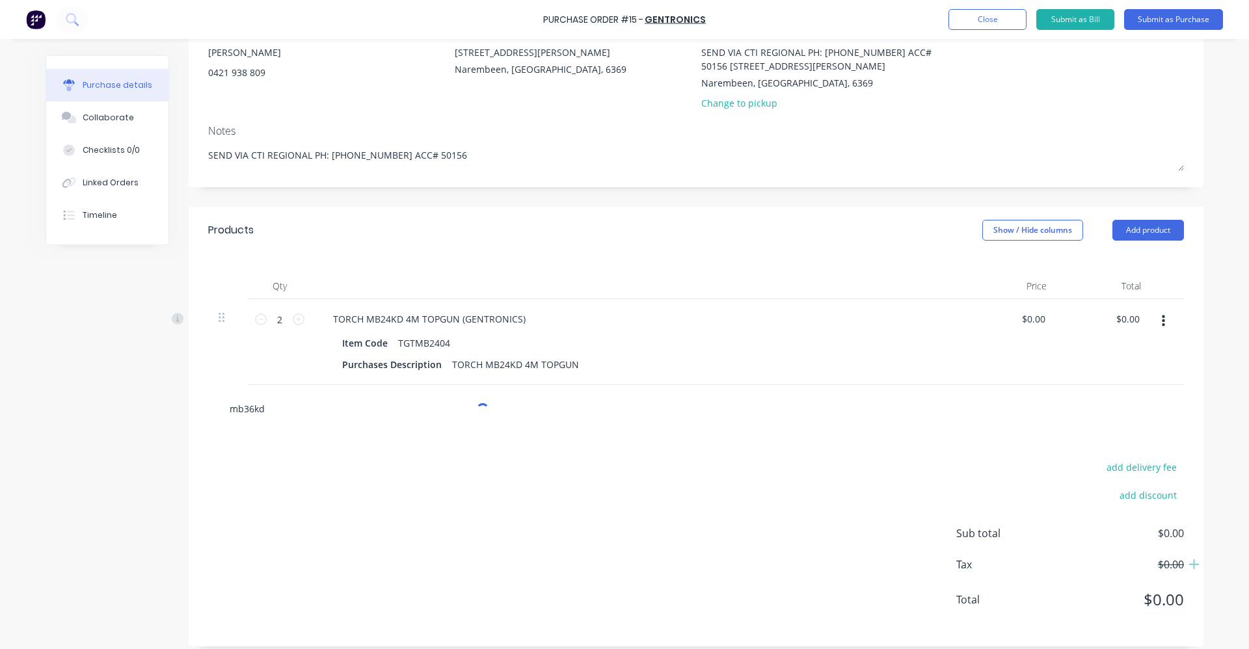
type textarea "x"
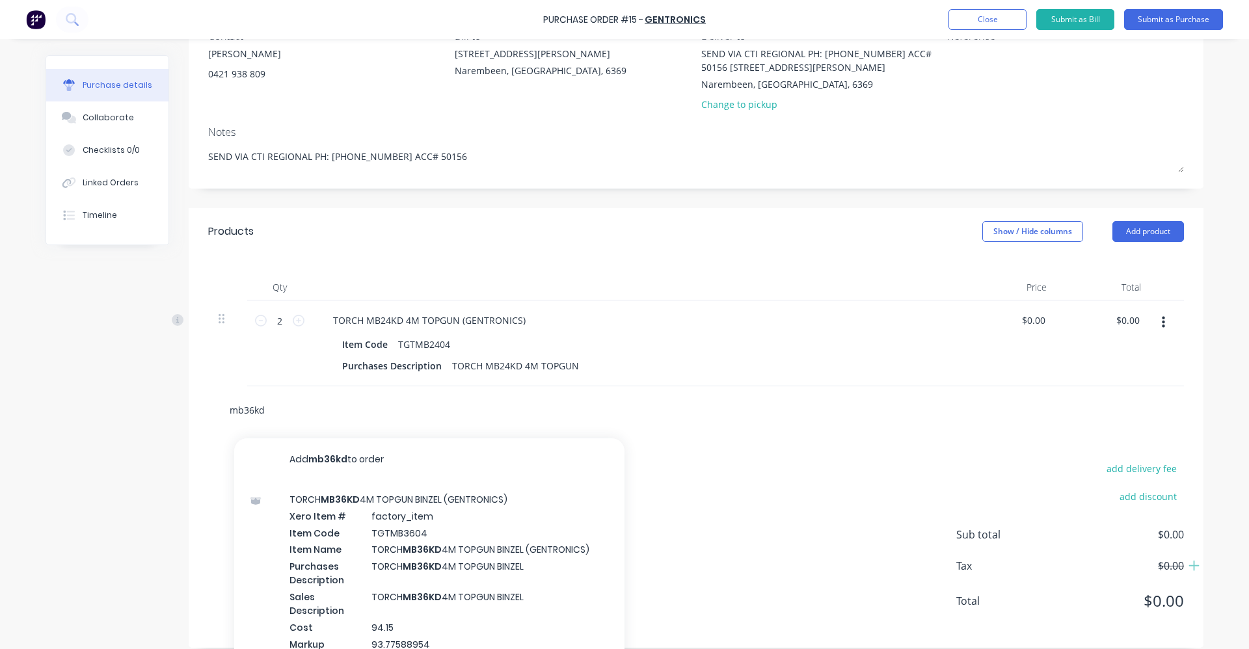
scroll to position [130, 0]
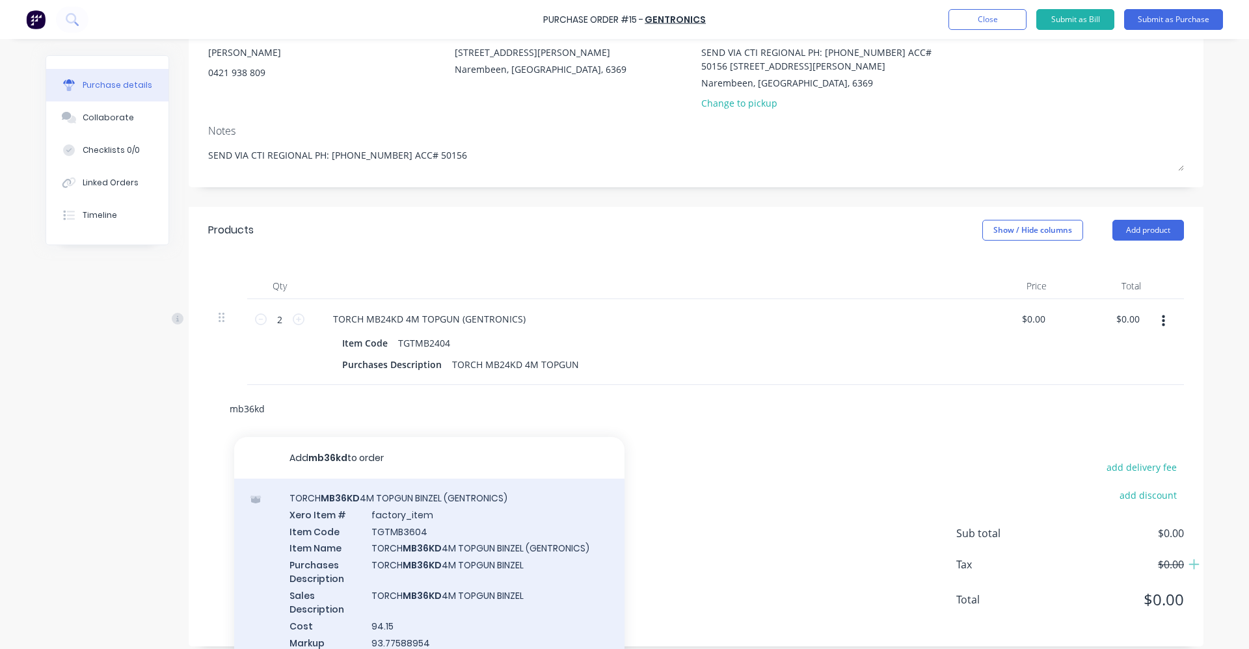
type input "mb36kd"
click at [385, 549] on div "TORCH MB36KD 4M TOPGUN BINZEL (GENTRONICS) Xero Item # factory_item Item Code T…" at bounding box center [429, 578] width 390 height 199
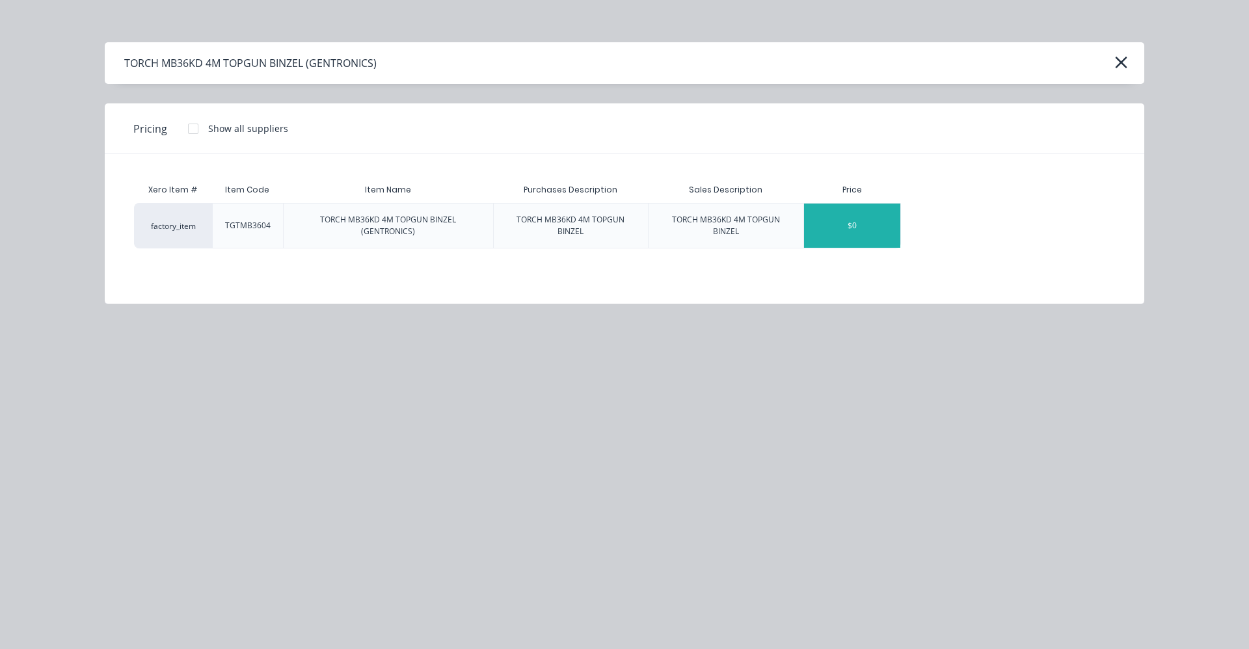
click at [852, 222] on div "$0" at bounding box center [852, 226] width 96 height 44
type textarea "x"
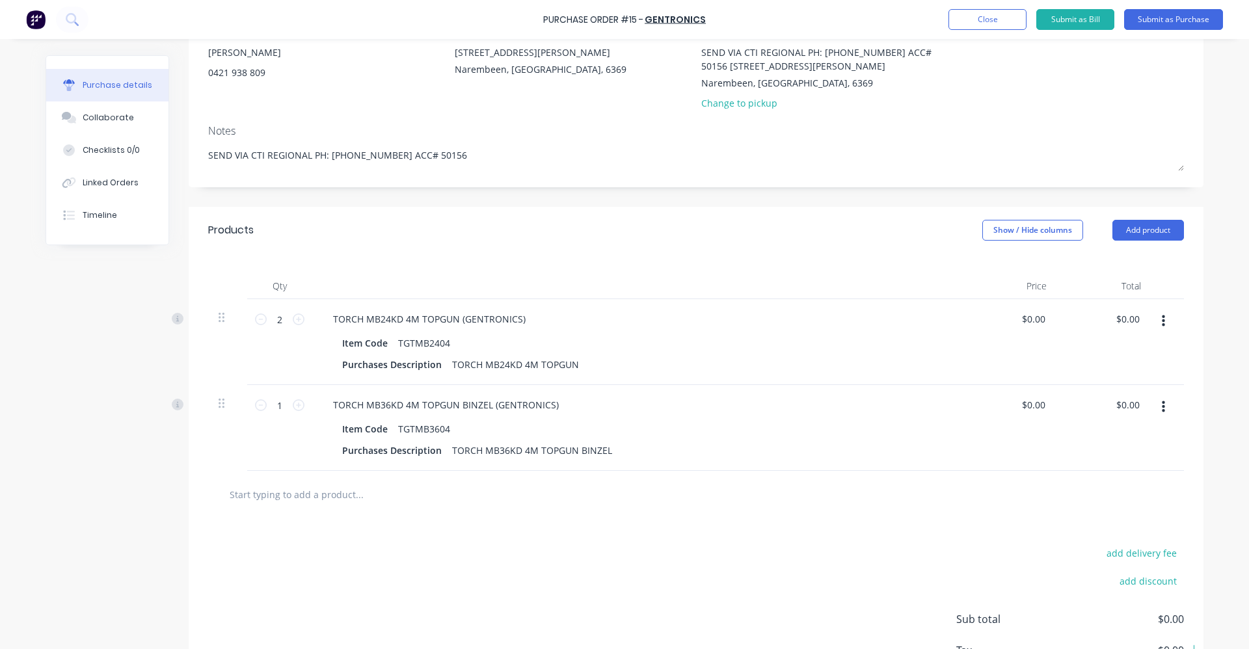
click at [314, 495] on input "text" at bounding box center [359, 495] width 260 height 26
click at [310, 472] on div at bounding box center [696, 495] width 976 height 48
click at [310, 504] on input "text" at bounding box center [359, 495] width 260 height 26
type textarea "x"
type input "1"
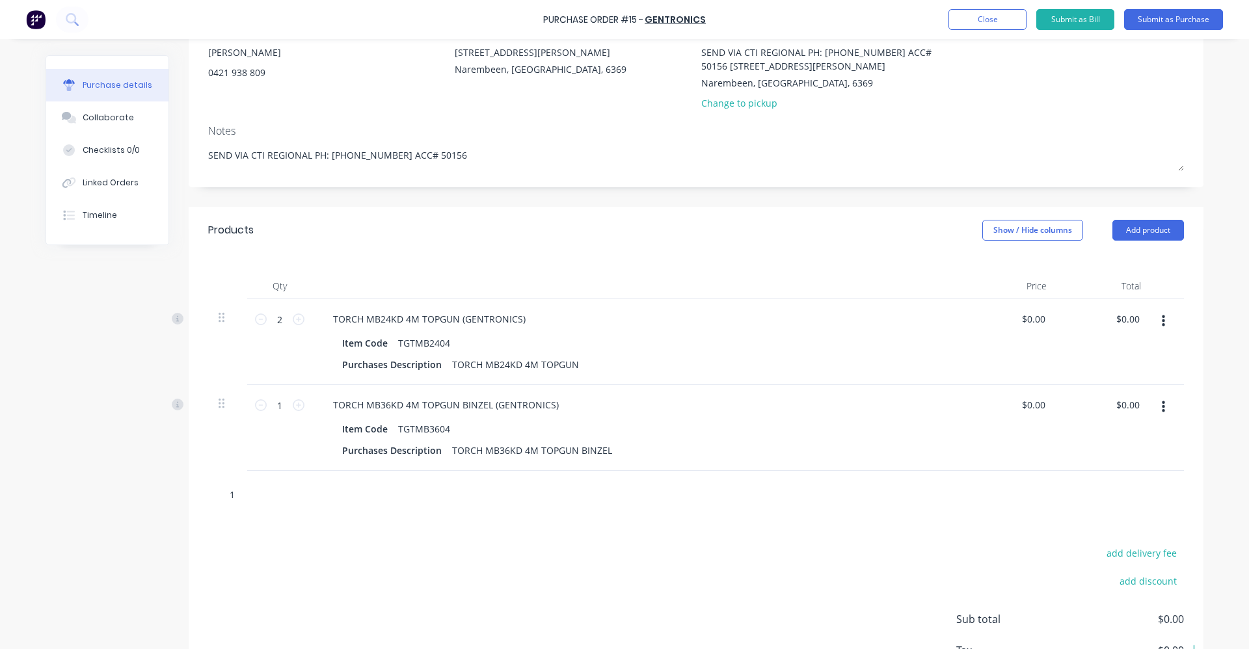
type textarea "x"
type input "12"
type textarea "x"
type input "120"
type textarea "x"
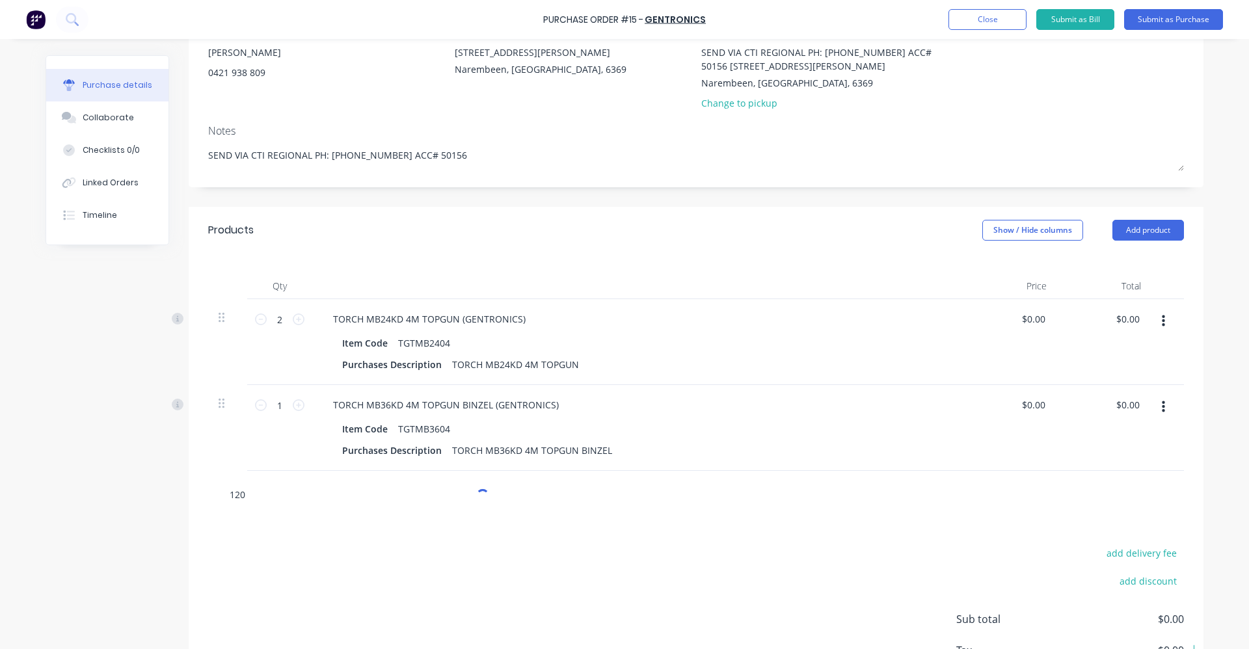
type input "1209"
type textarea "x"
type input "12092"
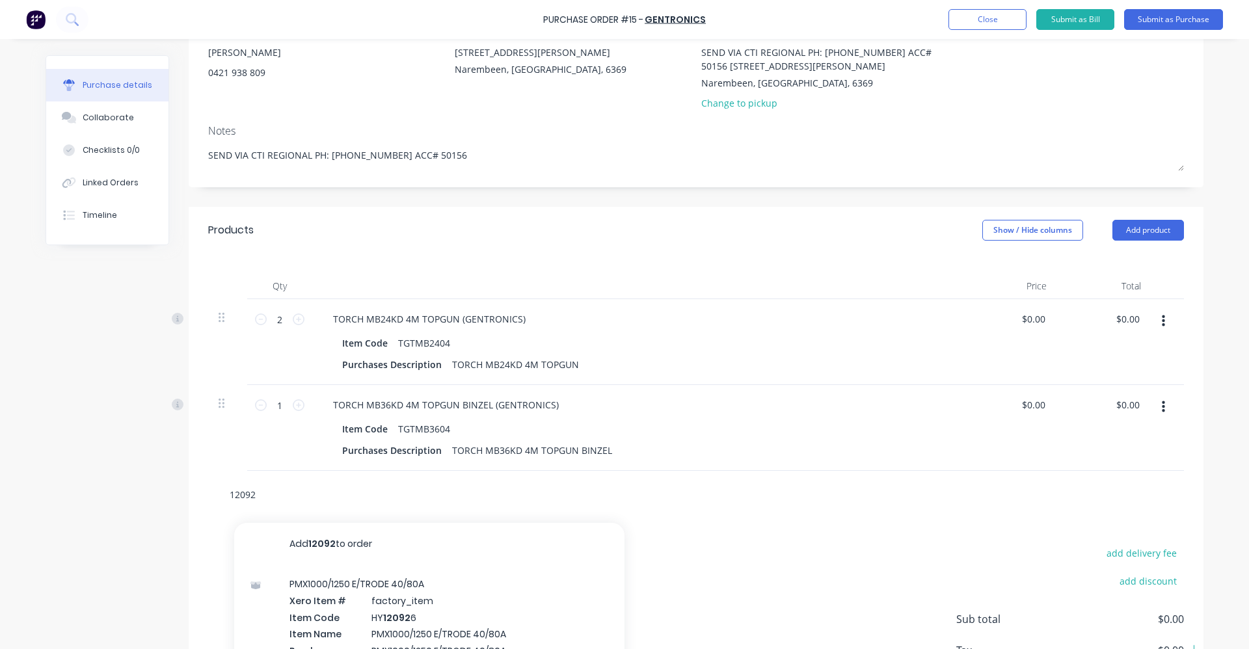
type textarea "x"
type input "120926"
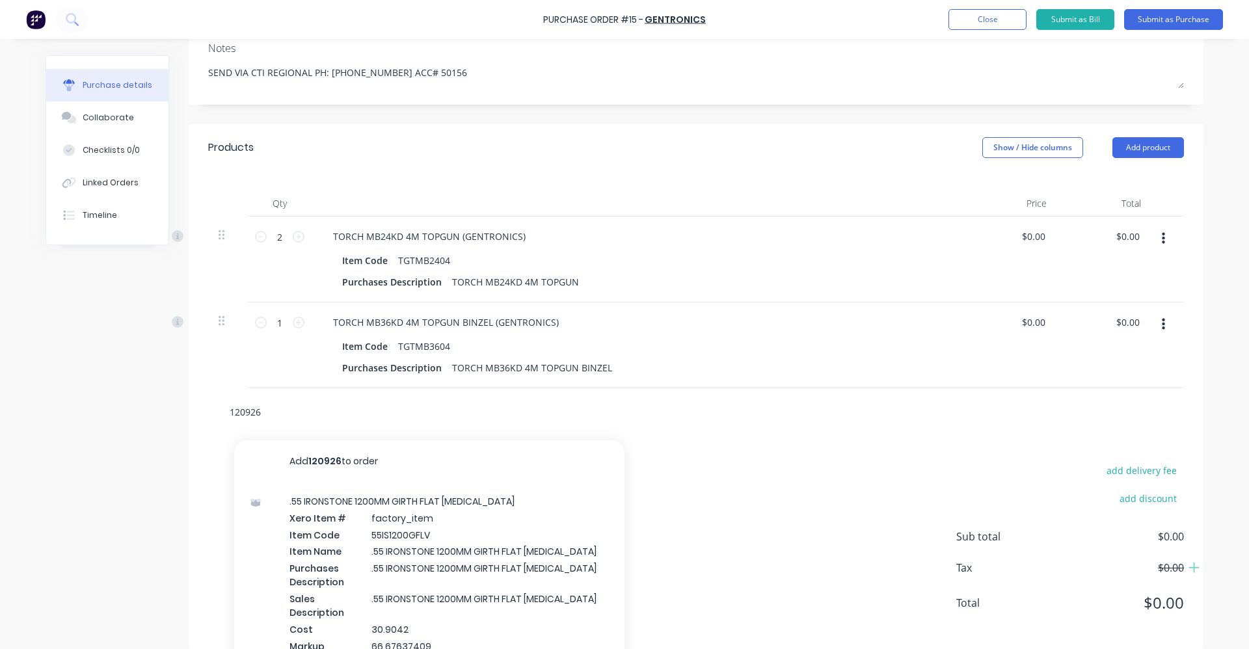
scroll to position [245, 0]
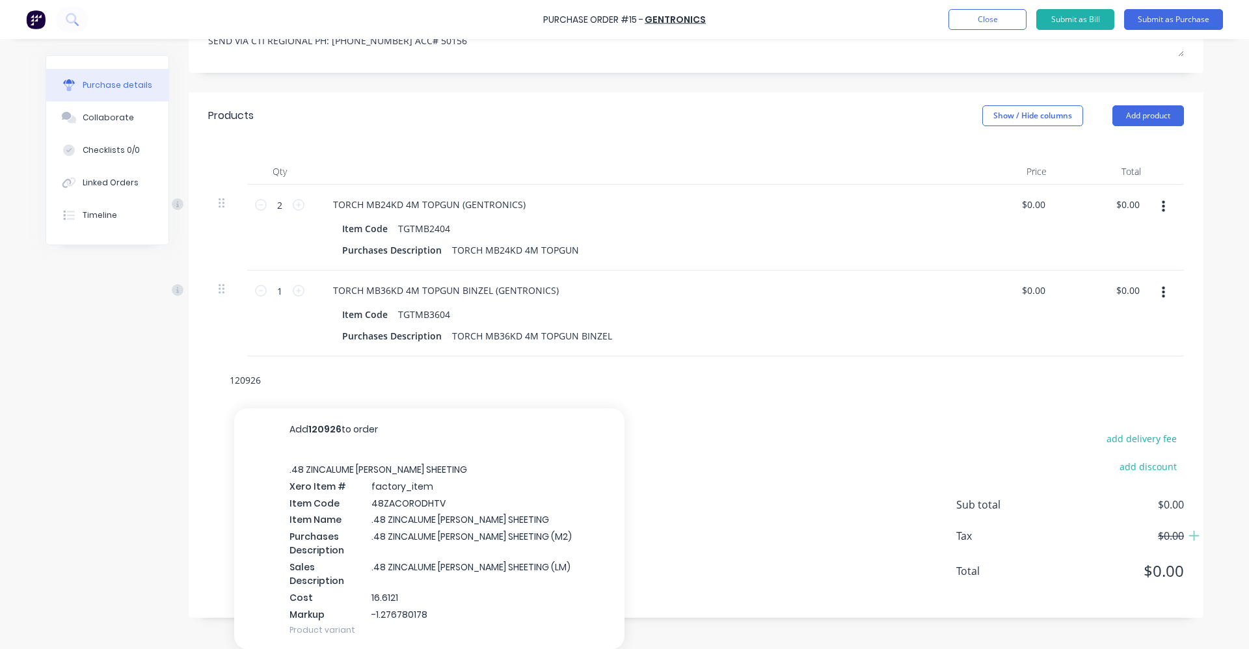
type textarea "x"
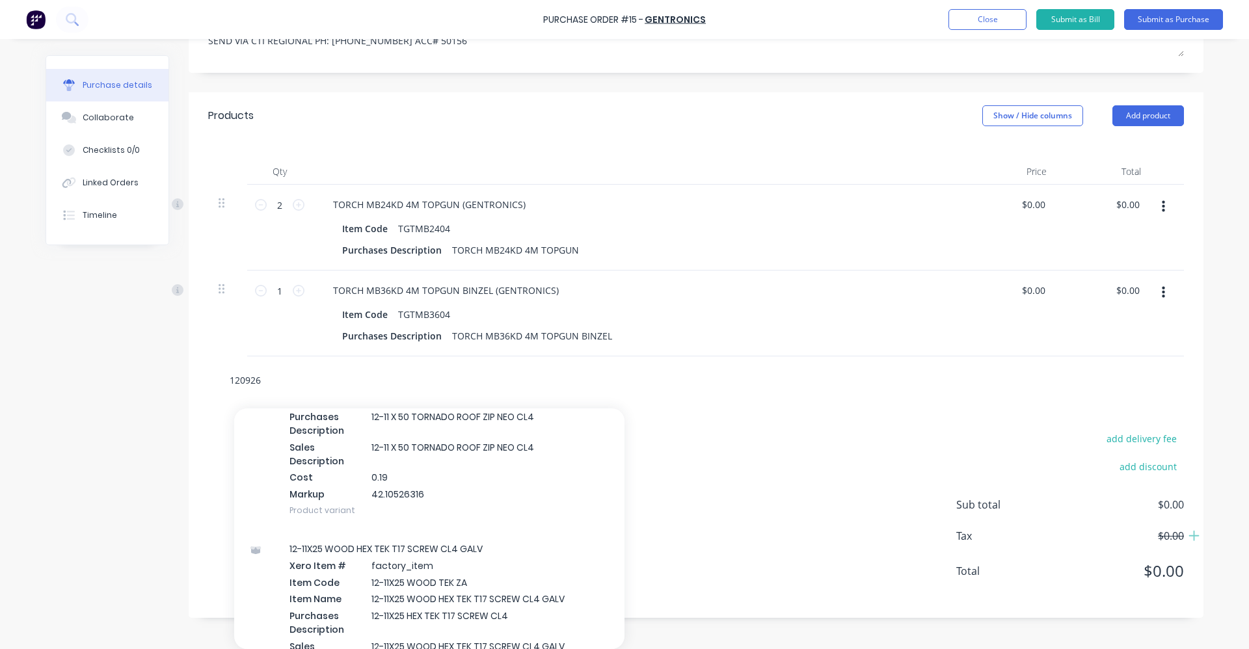
scroll to position [3123, 0]
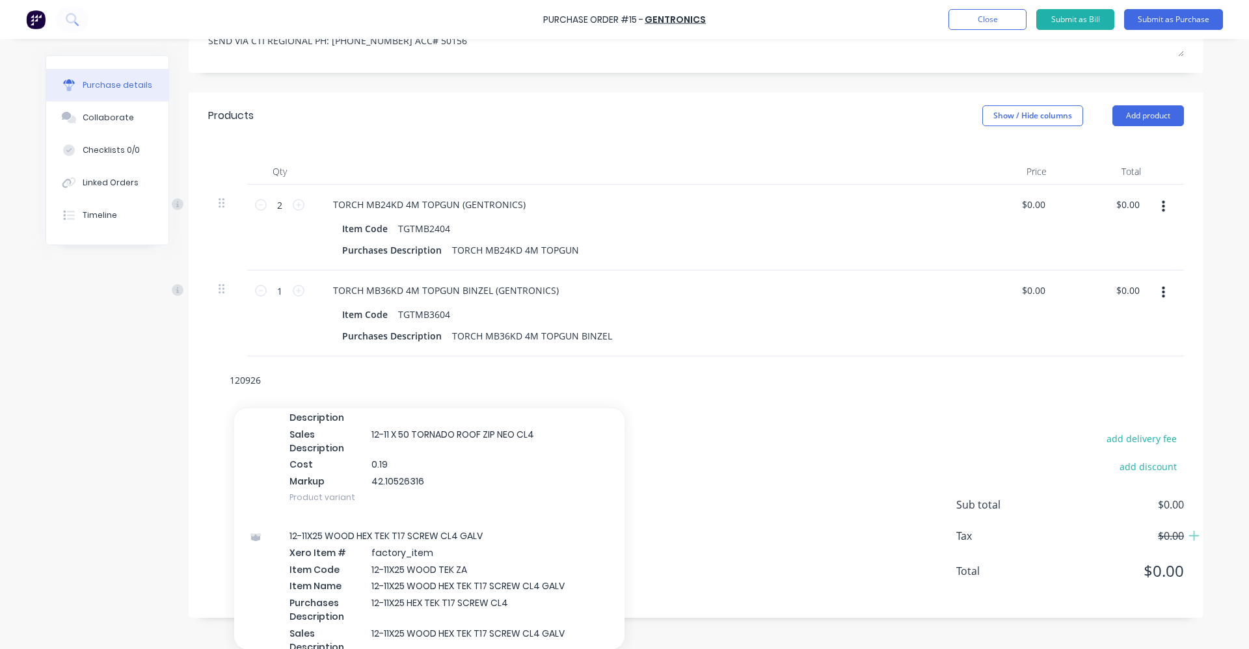
type input "12092"
type textarea "x"
type input "120"
type textarea "x"
type input "1"
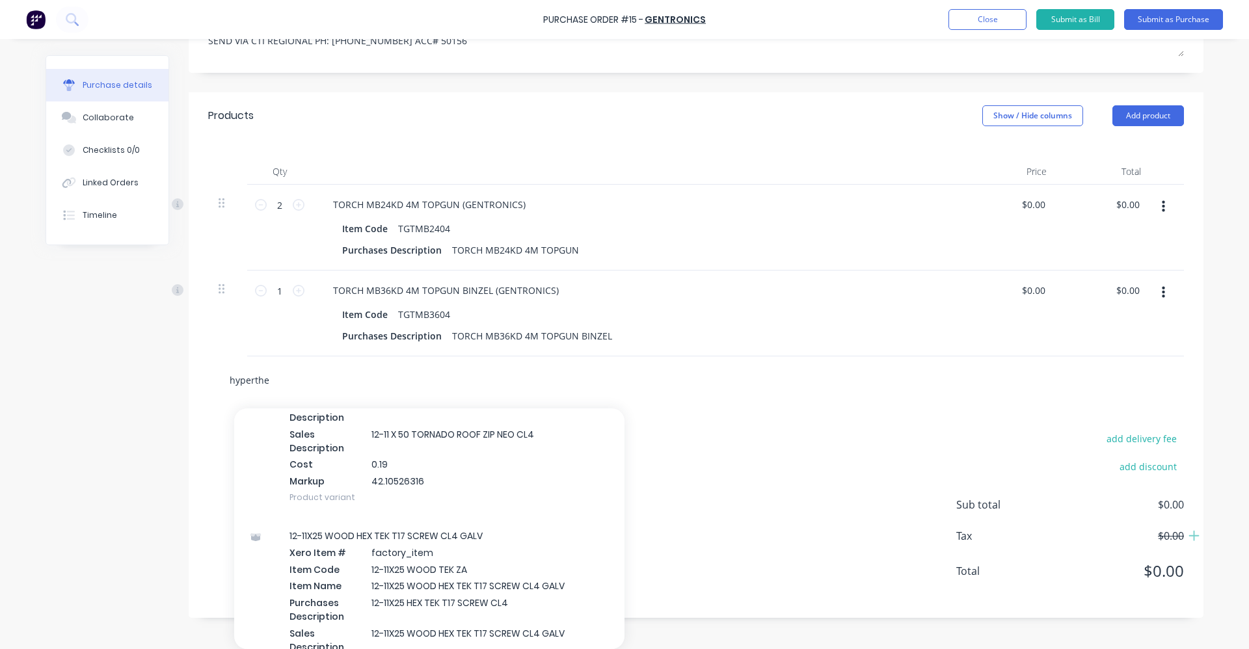
type input "hyperther"
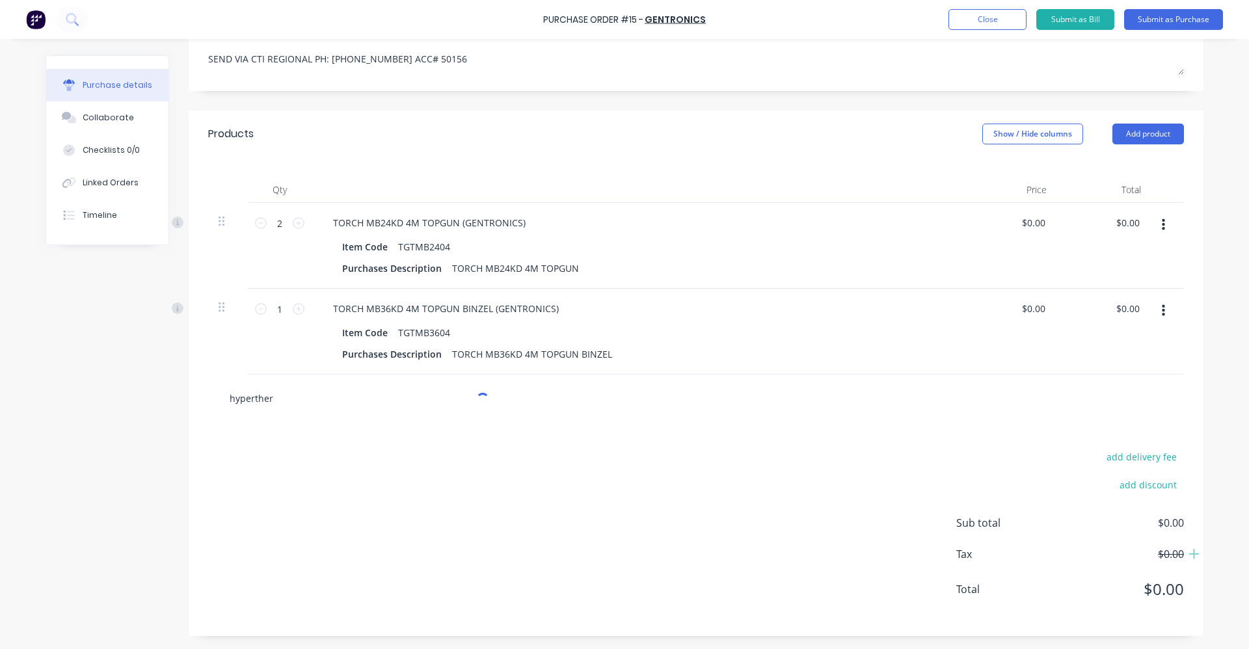
scroll to position [226, 0]
type textarea "x"
type input "hyperthe"
type textarea "x"
type input "hyperth"
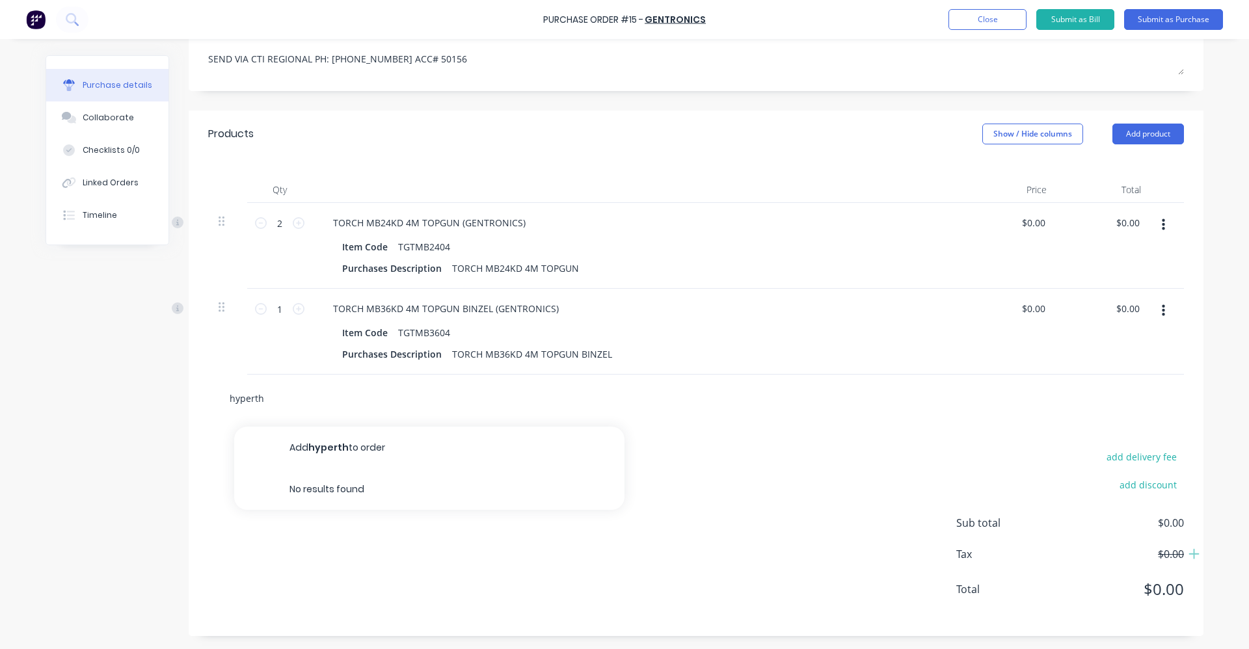
type textarea "x"
type input "hypert"
type textarea "x"
type input "hyper"
type textarea "x"
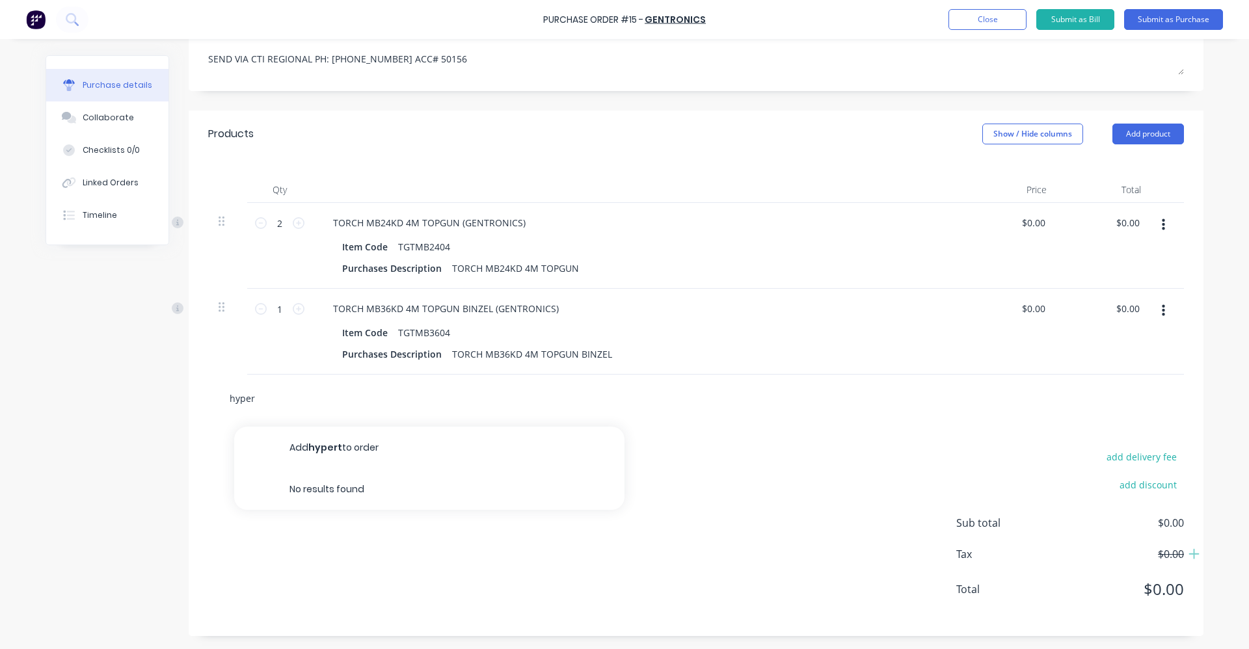
type input "hype"
type textarea "x"
type input "hyp"
type textarea "x"
type input "hy"
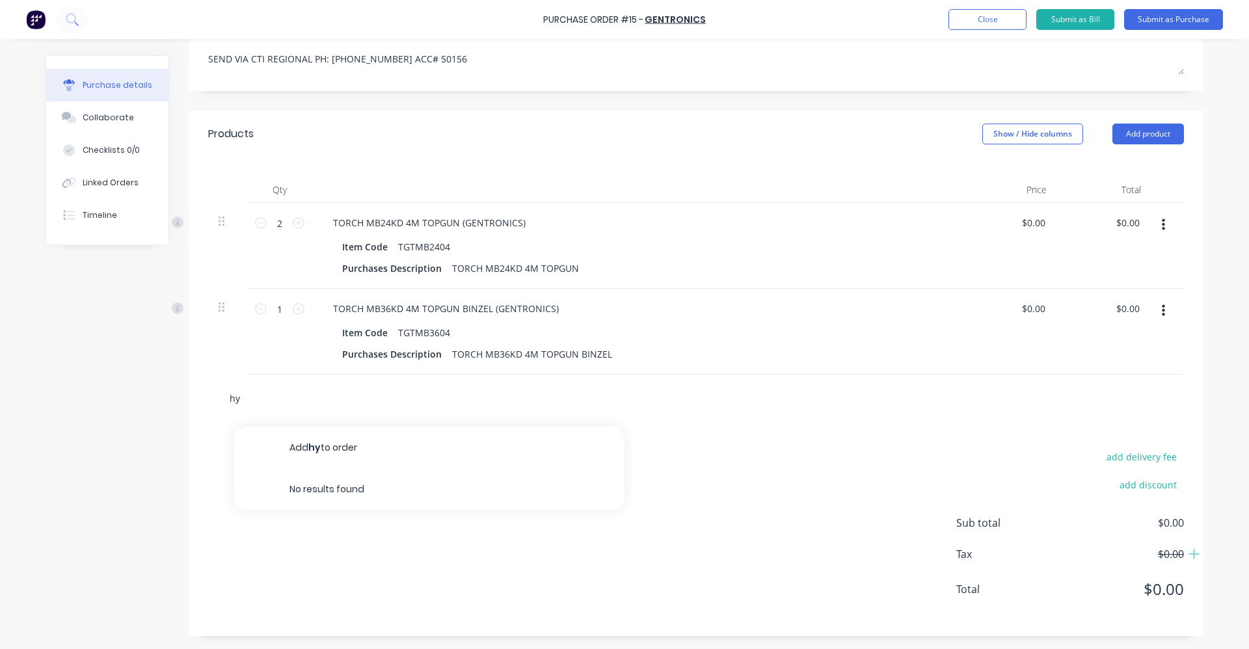
type textarea "x"
type input "h"
type textarea "x"
type input "1"
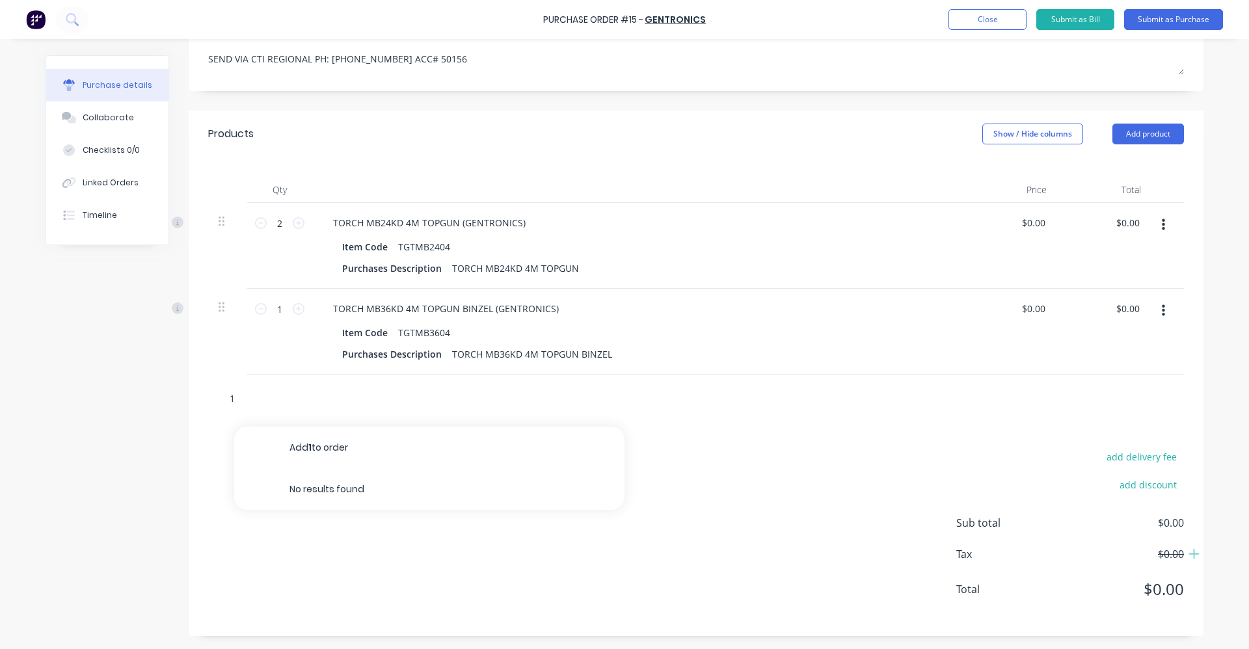
type textarea "x"
type input "12"
type textarea "x"
type input "120"
type textarea "x"
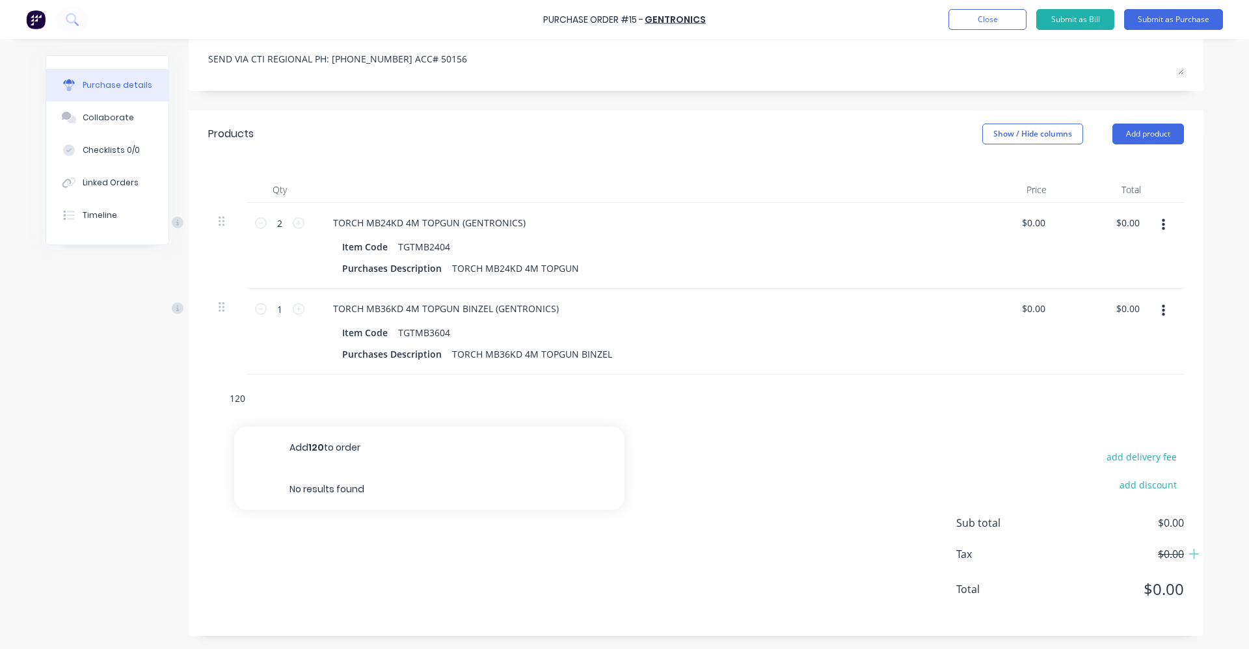
type input "1209"
type textarea "x"
type input "12092"
type textarea "x"
type input "120926"
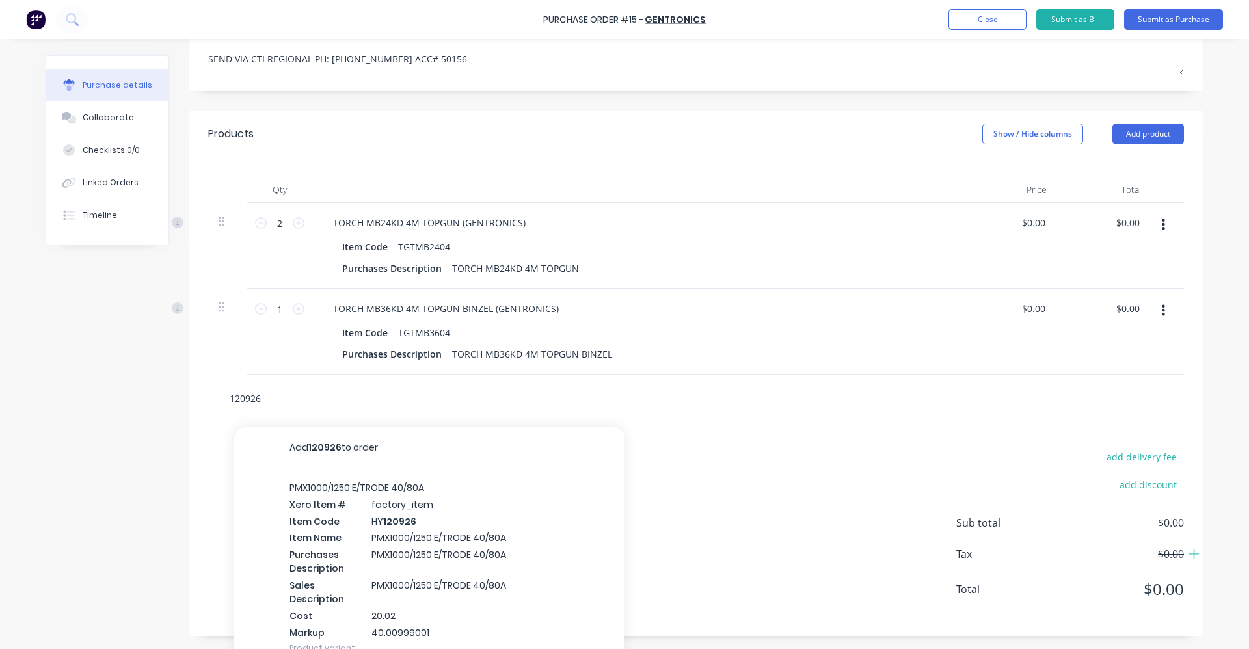
scroll to position [245, 0]
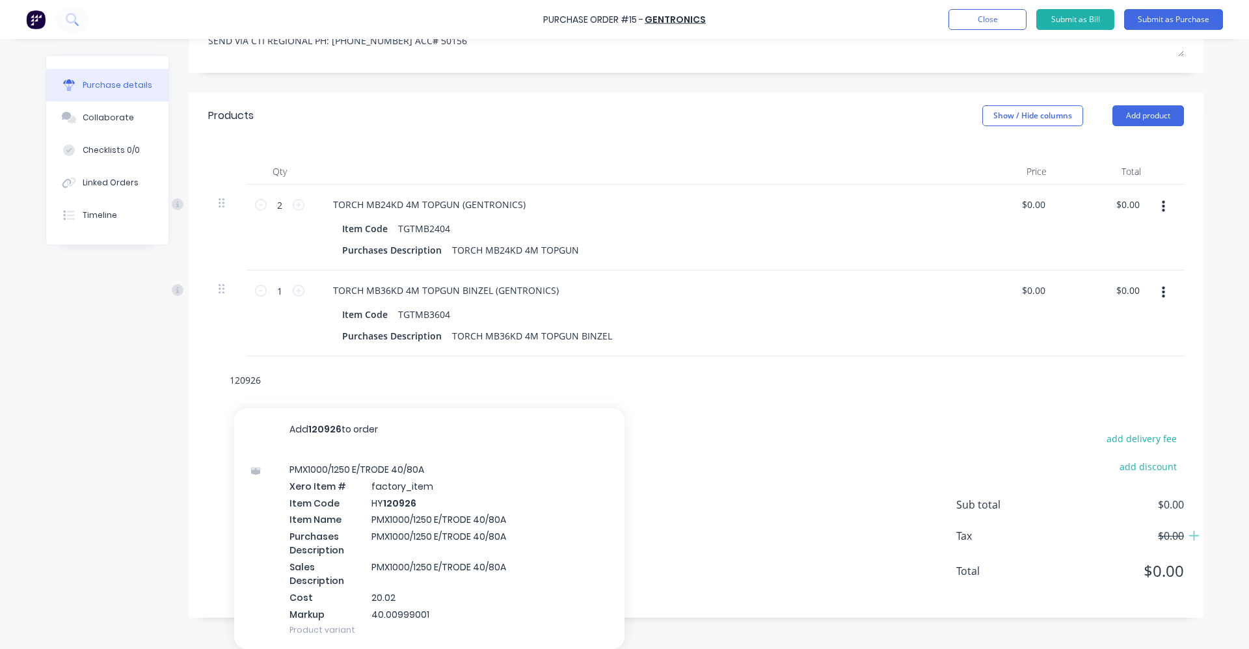
type textarea "x"
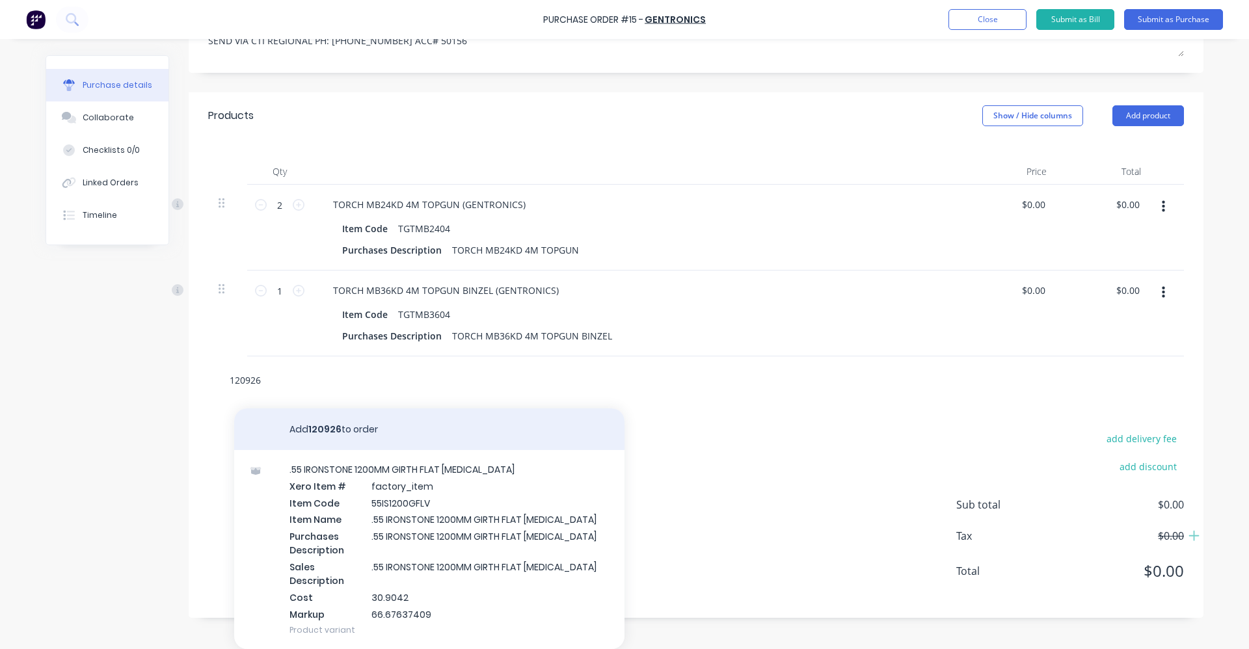
type input "12092"
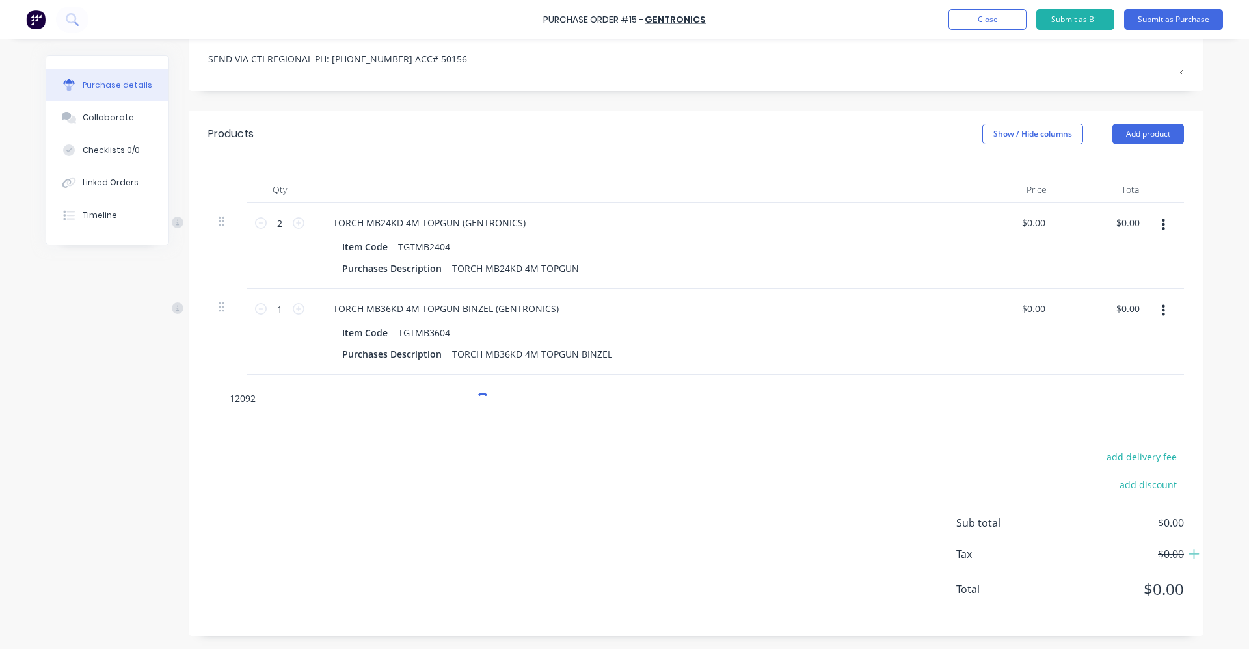
type textarea "x"
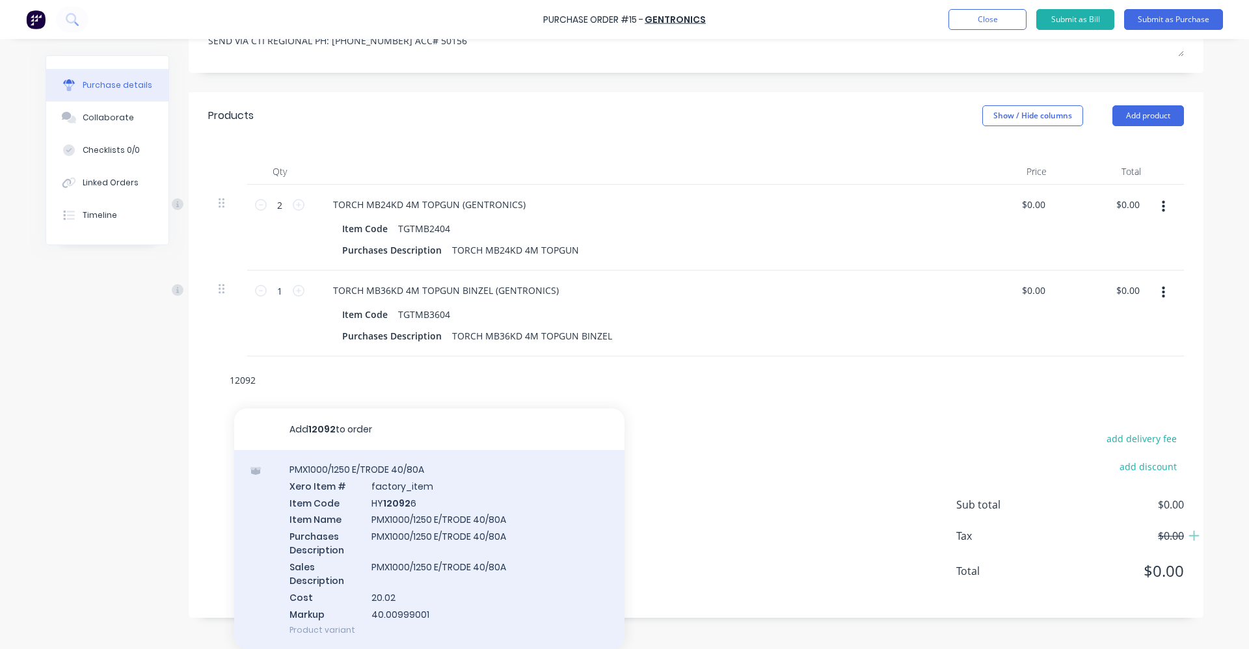
type input "12092"
click at [502, 513] on div "PMX1000/1250 E/TRODE 40/80A Xero Item # factory_item Item Code HY 12092 6 Item …" at bounding box center [429, 549] width 390 height 199
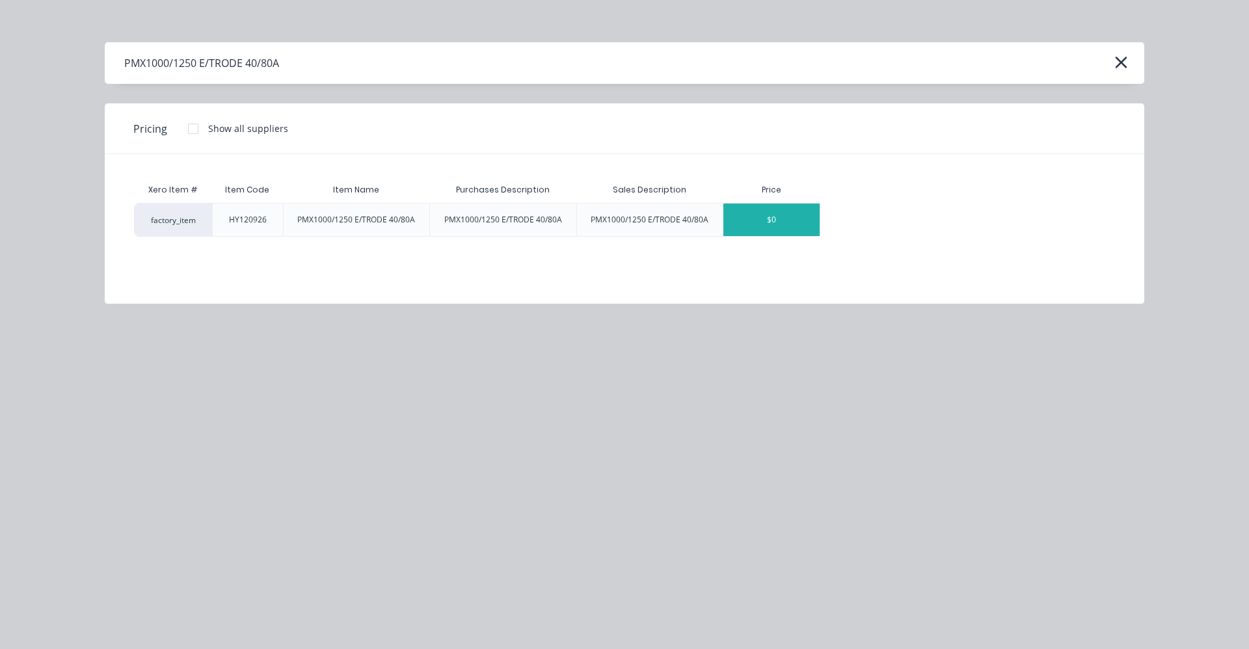
click at [789, 215] on div "$0" at bounding box center [772, 220] width 96 height 33
type textarea "x"
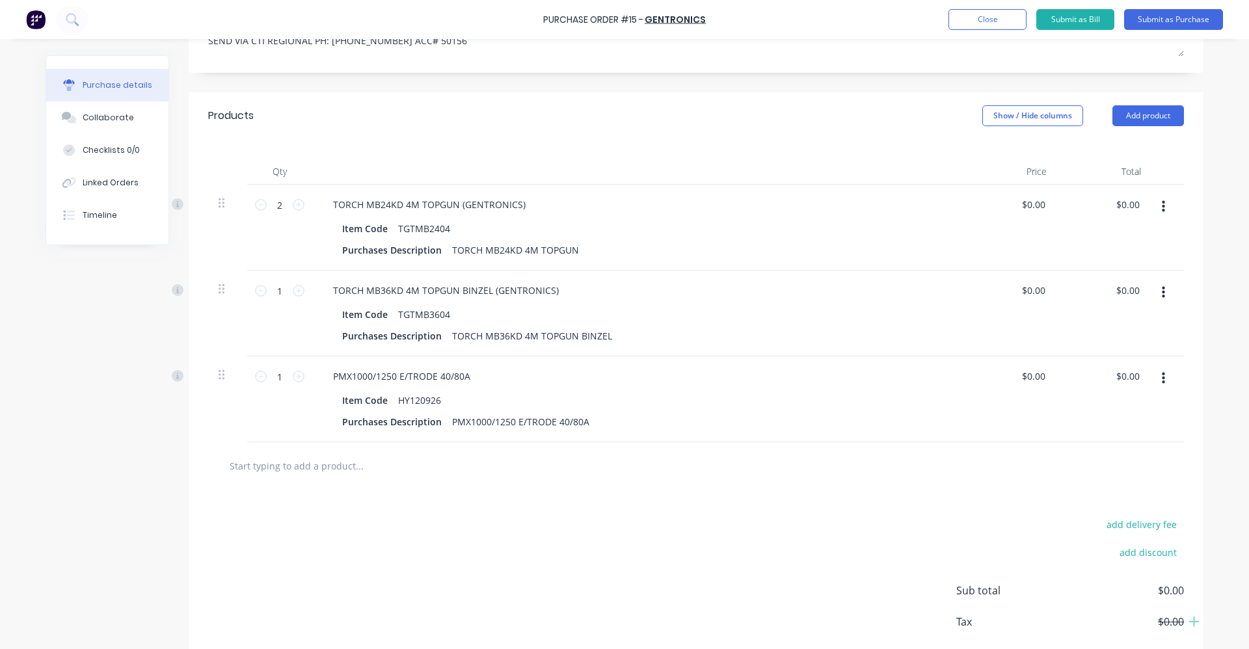
click at [252, 469] on input "text" at bounding box center [359, 466] width 260 height 26
type textarea "x"
type input "1"
type textarea "x"
type input "12"
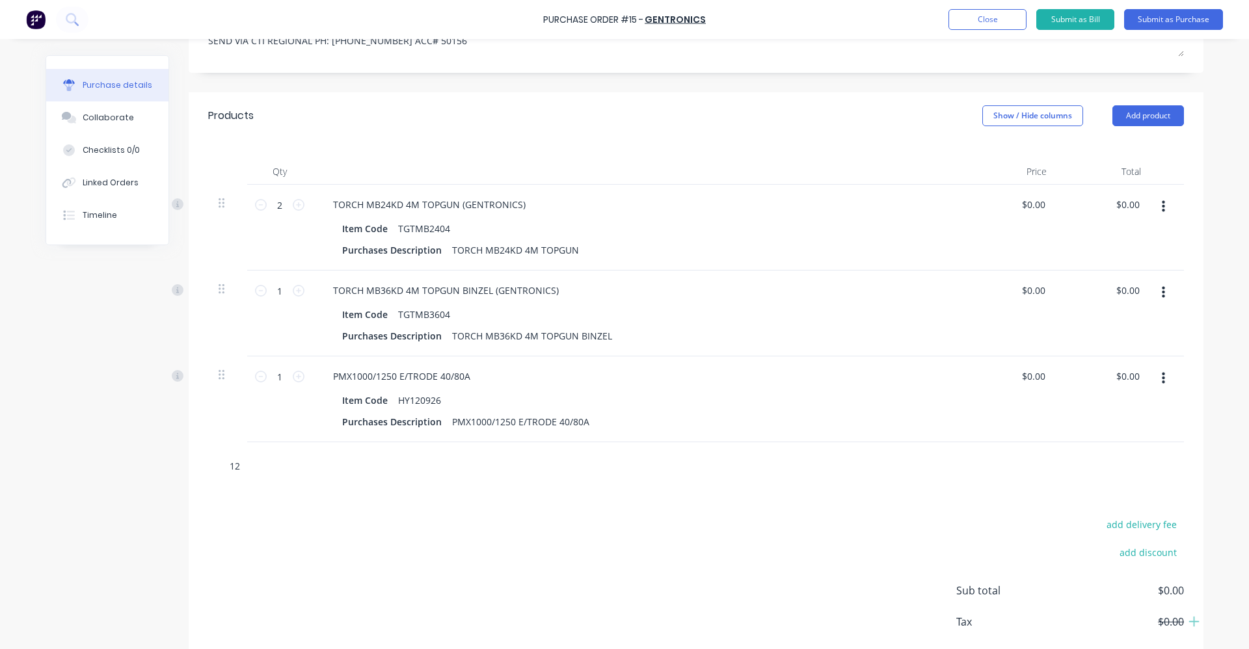
type textarea "x"
type input "120"
type textarea "x"
type input "1209"
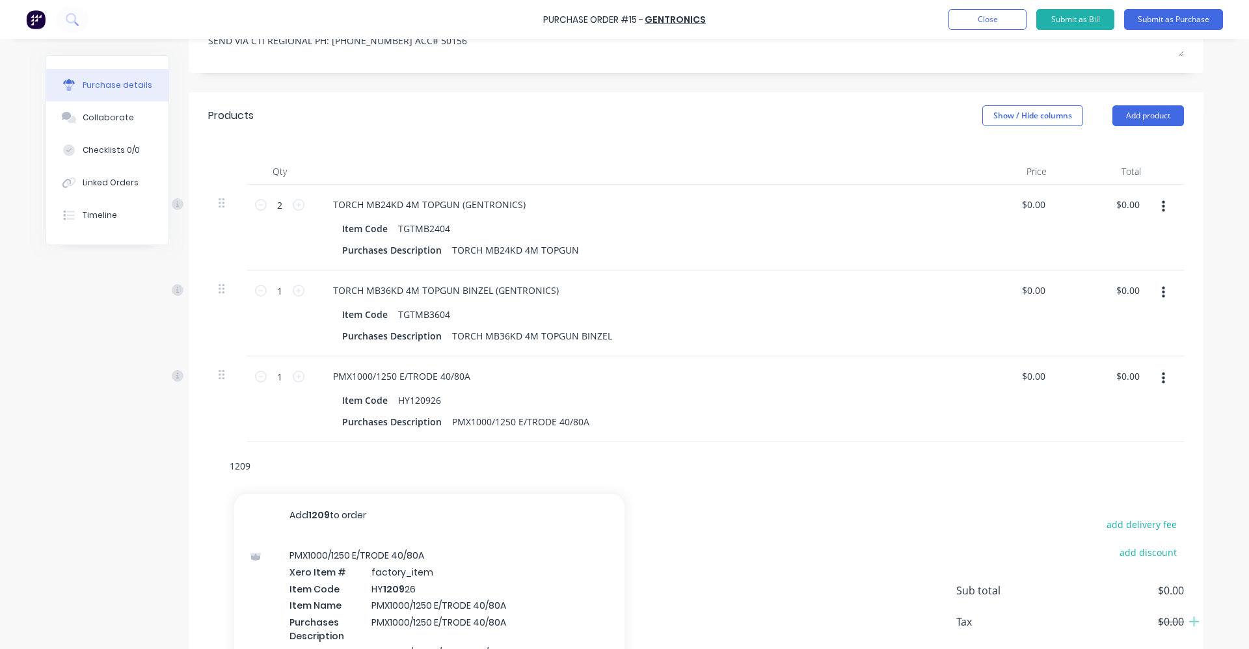
type textarea "x"
type input "12093"
type textarea "x"
type input "120931"
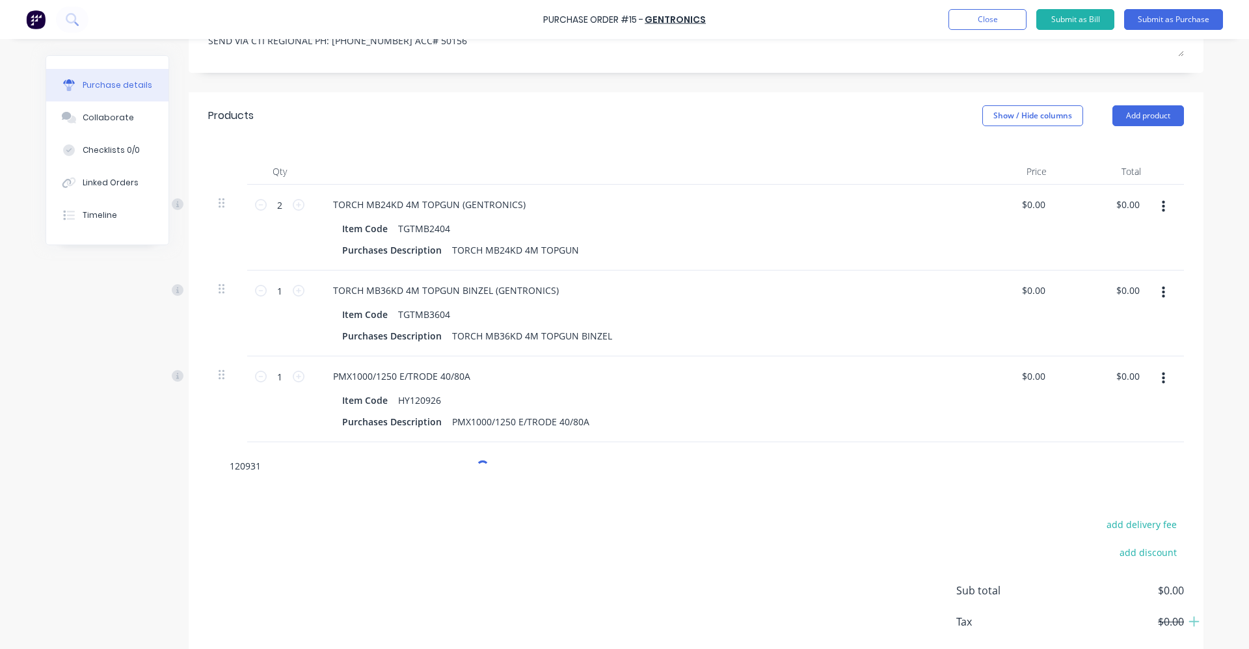
type textarea "x"
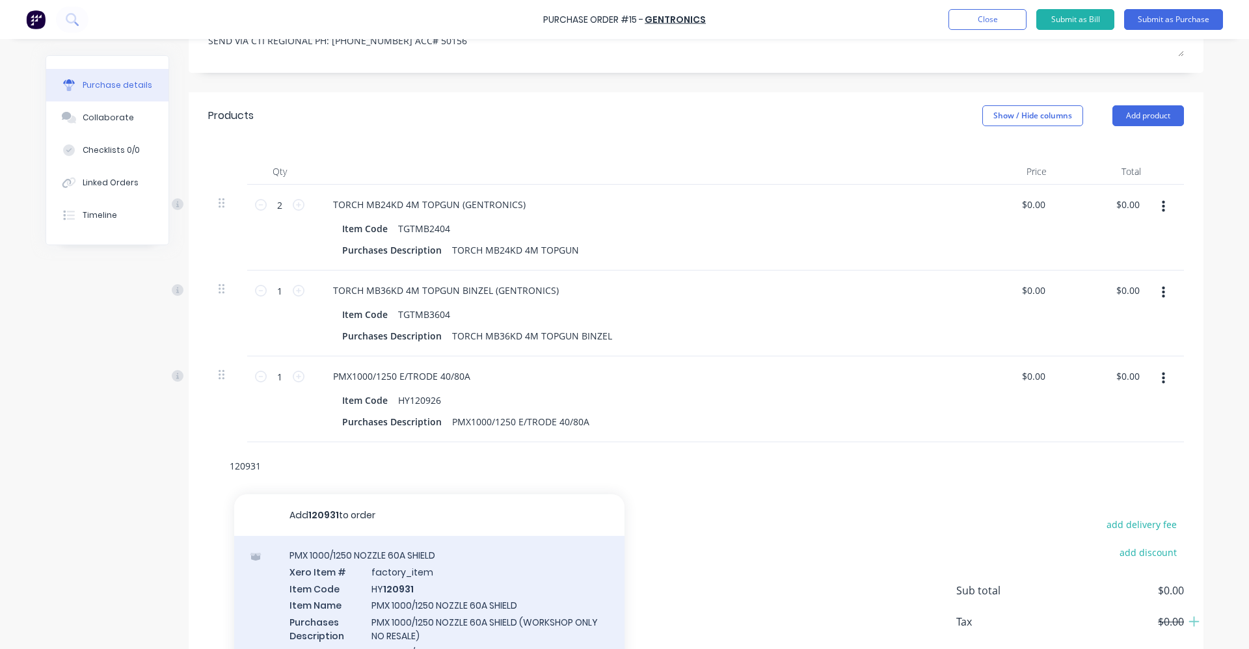
type input "120931"
click at [457, 579] on div "PMX 1000/1250 NOZZLE 60A SHIELD Xero Item # factory_item Item Code HY 120931 It…" at bounding box center [429, 635] width 390 height 199
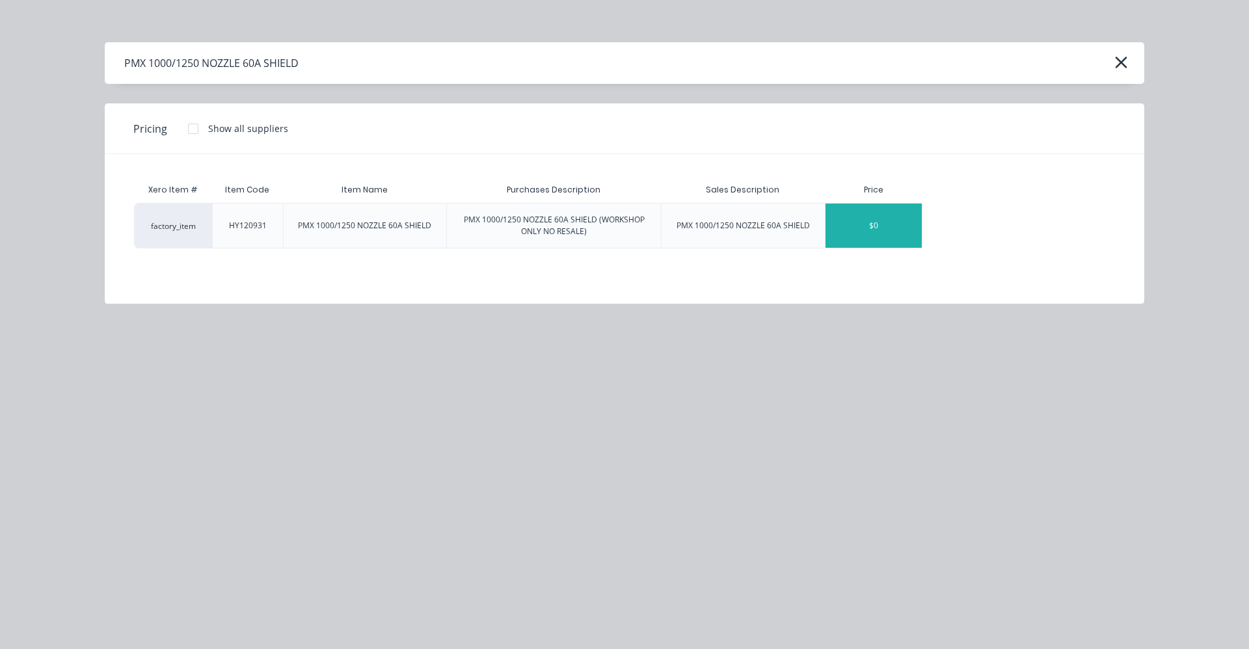
click at [876, 219] on div "$0" at bounding box center [874, 226] width 96 height 44
type textarea "x"
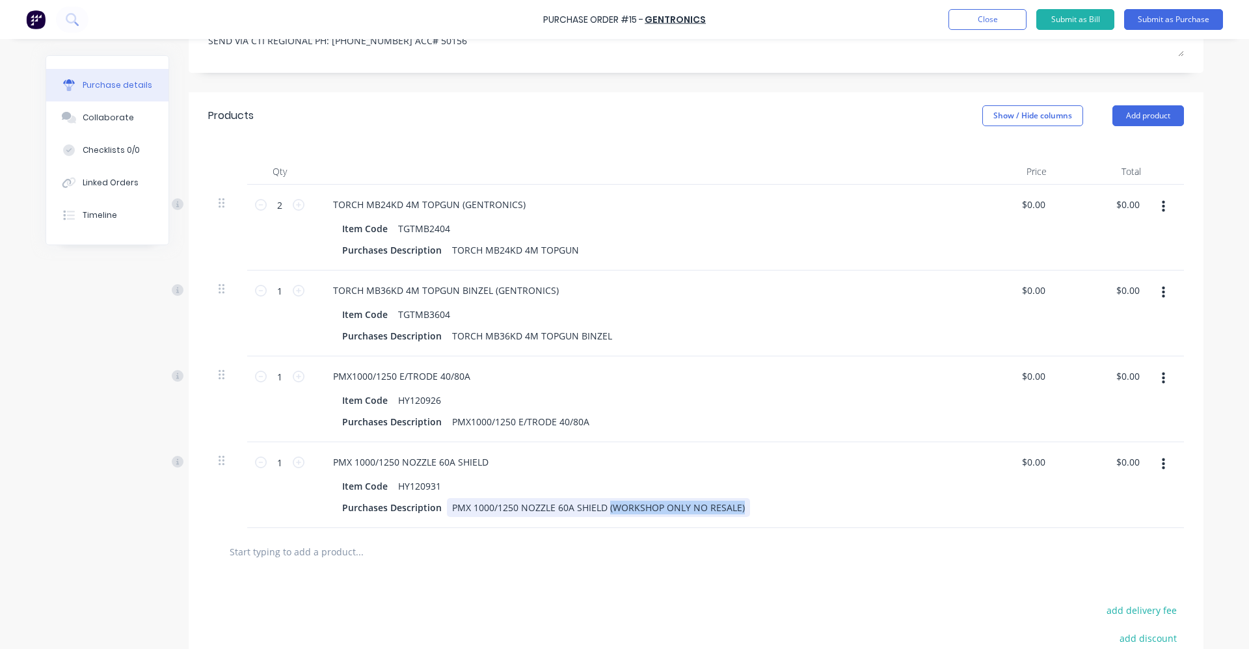
drag, startPoint x: 737, startPoint y: 508, endPoint x: 603, endPoint y: 514, distance: 134.8
click at [603, 514] on div "PMX 1000/1250 NOZZLE 60A SHIELD (WORKSHOP ONLY NO RESALE)" at bounding box center [598, 507] width 303 height 19
copy div "(WORKSHOP ONLY NO RESALE)"
click at [597, 422] on div "Purchases Description PMX1000/1250 E/TRODE 40/80A" at bounding box center [635, 422] width 596 height 19
click at [584, 421] on div "PMX1000/1250 E/TRODE 40/80A" at bounding box center [521, 422] width 148 height 19
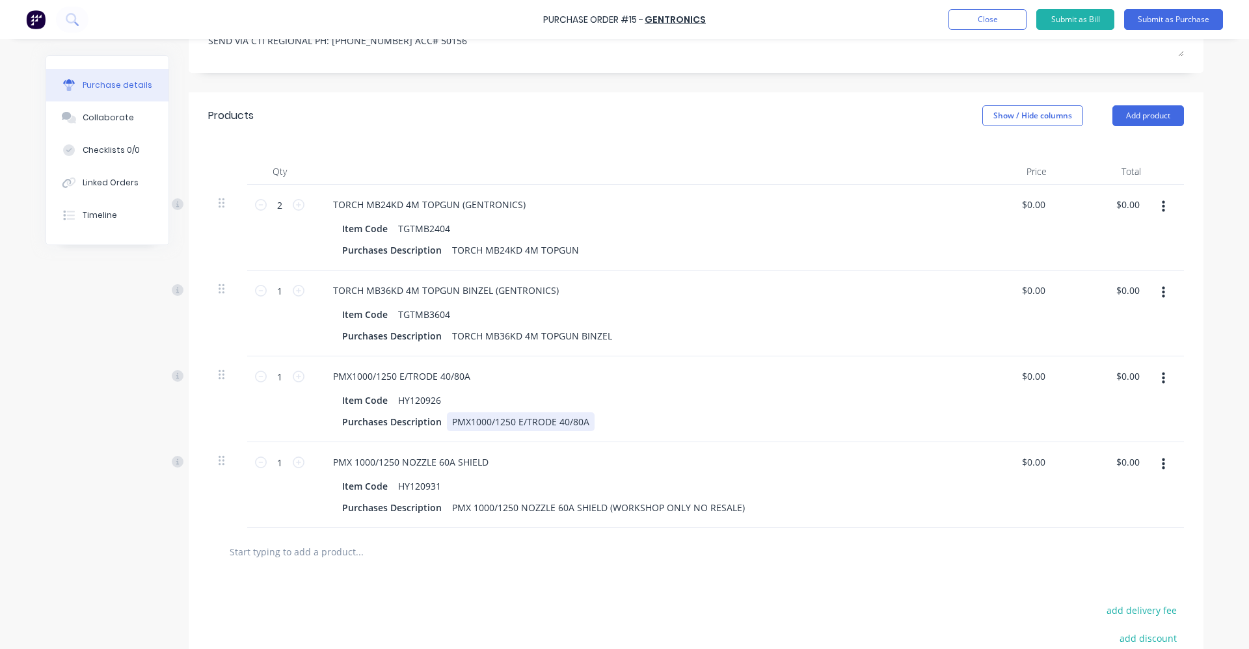
type textarea "x"
paste div
click at [299, 377] on icon at bounding box center [299, 377] width 12 height 12
type textarea "x"
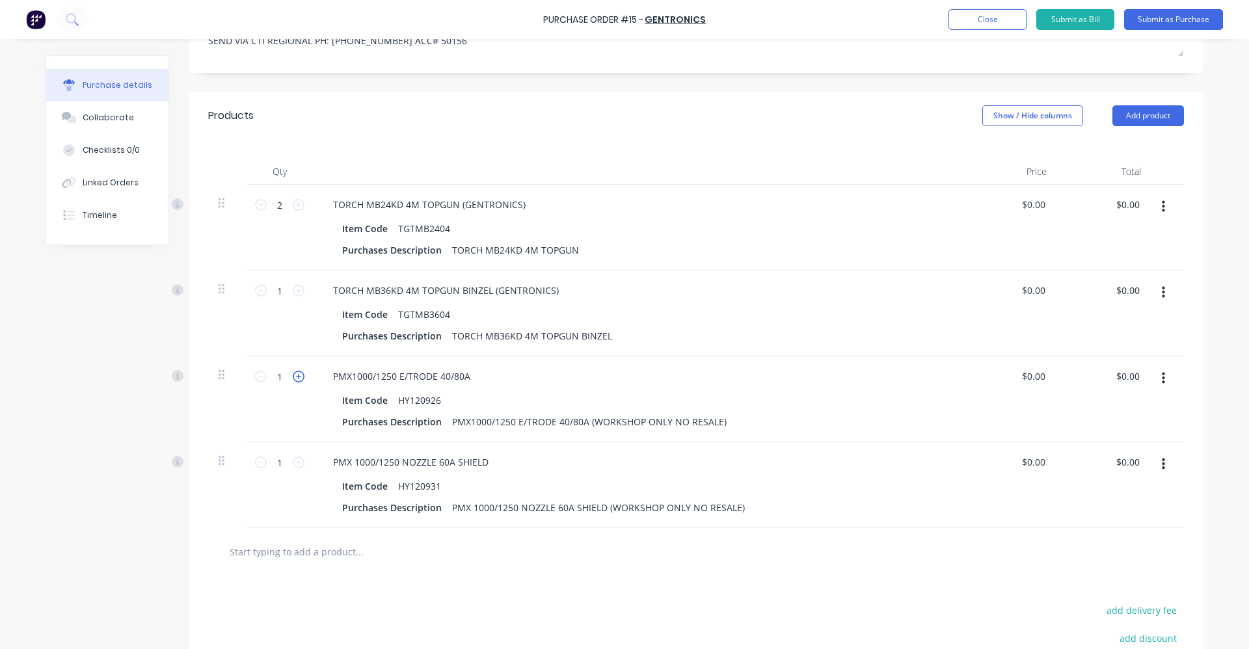
type input "2"
type textarea "x"
type input "3"
click at [296, 377] on icon at bounding box center [299, 377] width 12 height 12
type textarea "x"
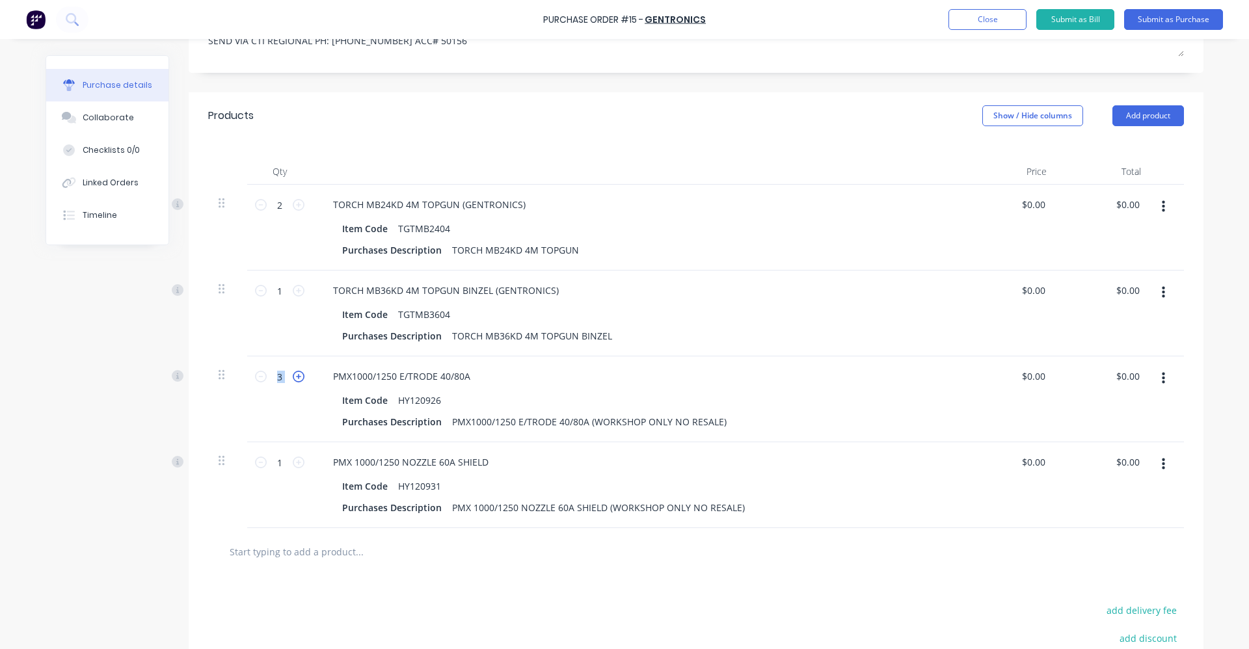
type input "4"
click at [296, 377] on icon at bounding box center [299, 377] width 12 height 12
type textarea "x"
type input "5"
drag, startPoint x: 296, startPoint y: 377, endPoint x: 296, endPoint y: 465, distance: 88.5
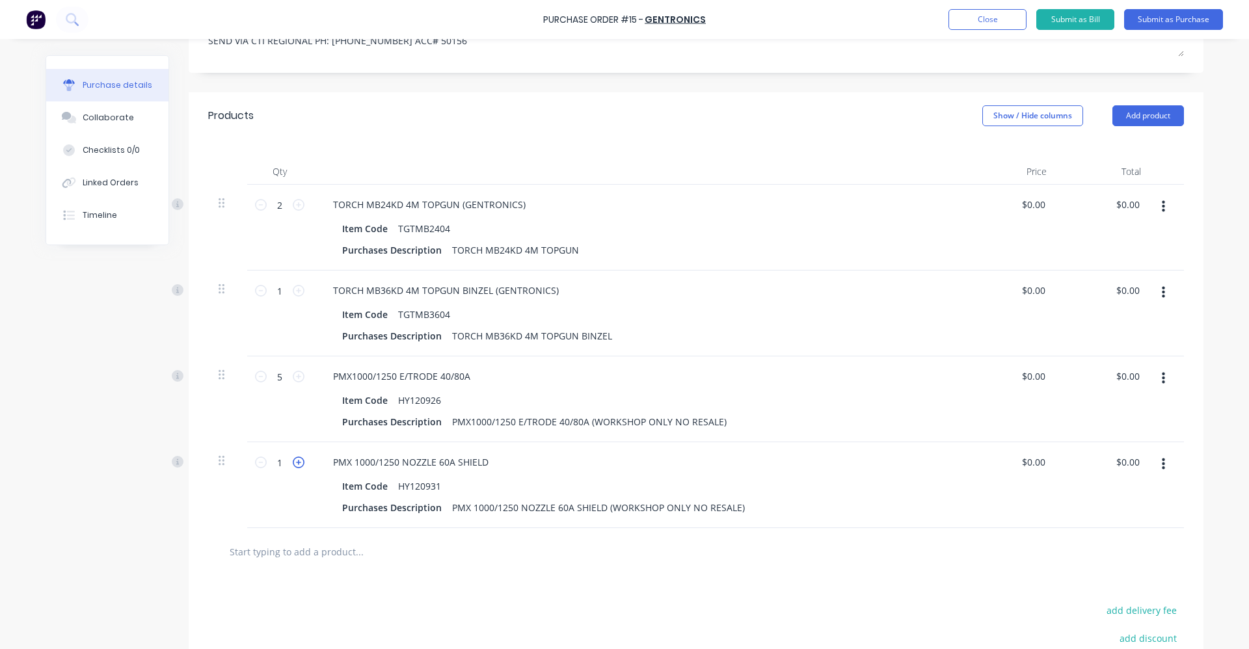
click at [296, 465] on icon at bounding box center [299, 463] width 12 height 12
type textarea "x"
type input "2"
click at [295, 465] on icon at bounding box center [299, 463] width 12 height 12
type textarea "x"
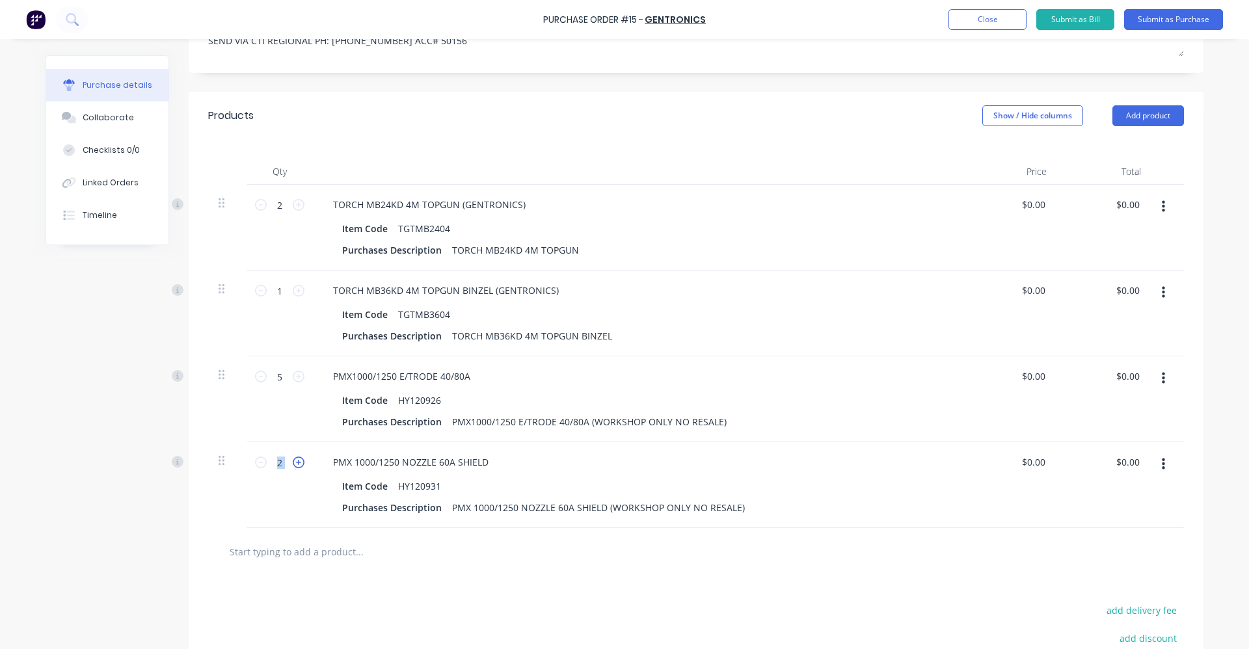
type input "3"
click at [295, 465] on icon at bounding box center [299, 463] width 12 height 12
type textarea "x"
type input "4"
click at [295, 465] on icon at bounding box center [299, 463] width 12 height 12
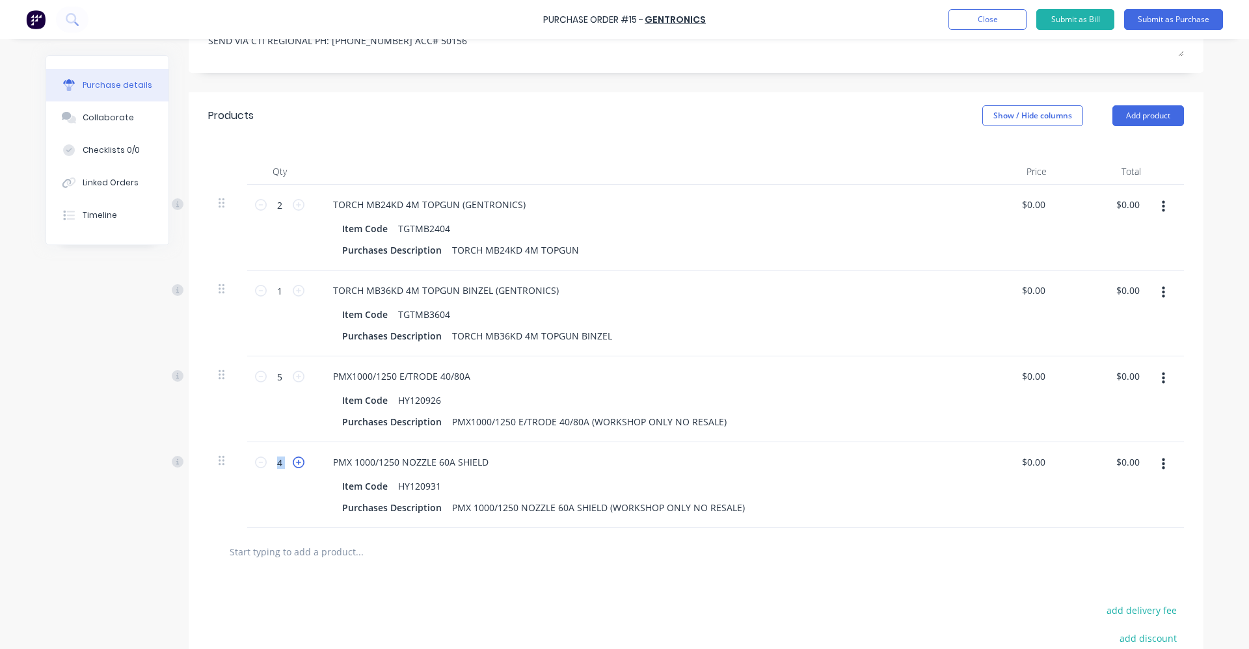
type textarea "x"
type input "5"
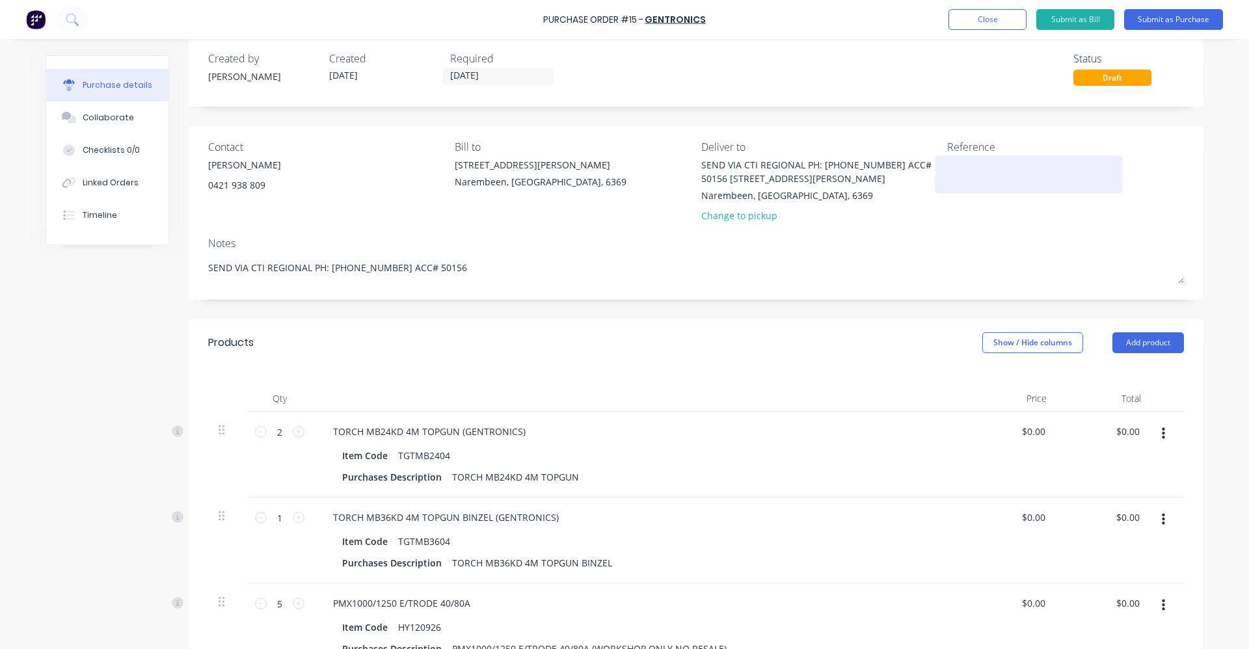
scroll to position [0, 0]
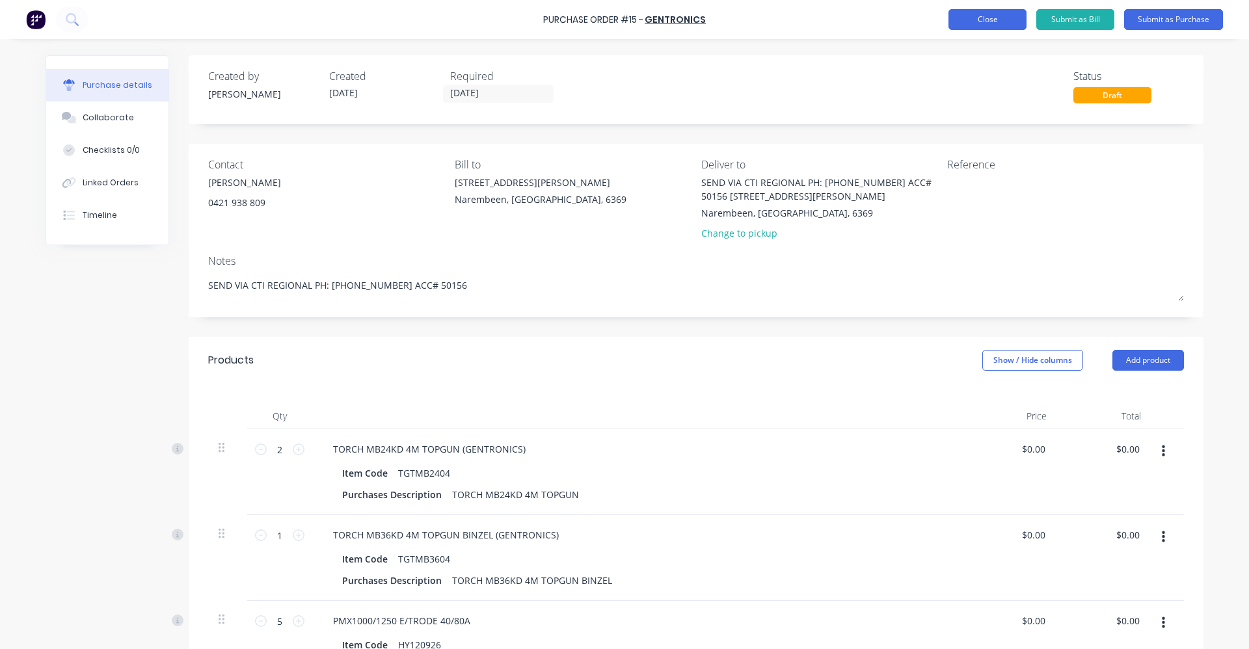
click at [977, 25] on button "Close" at bounding box center [988, 19] width 78 height 21
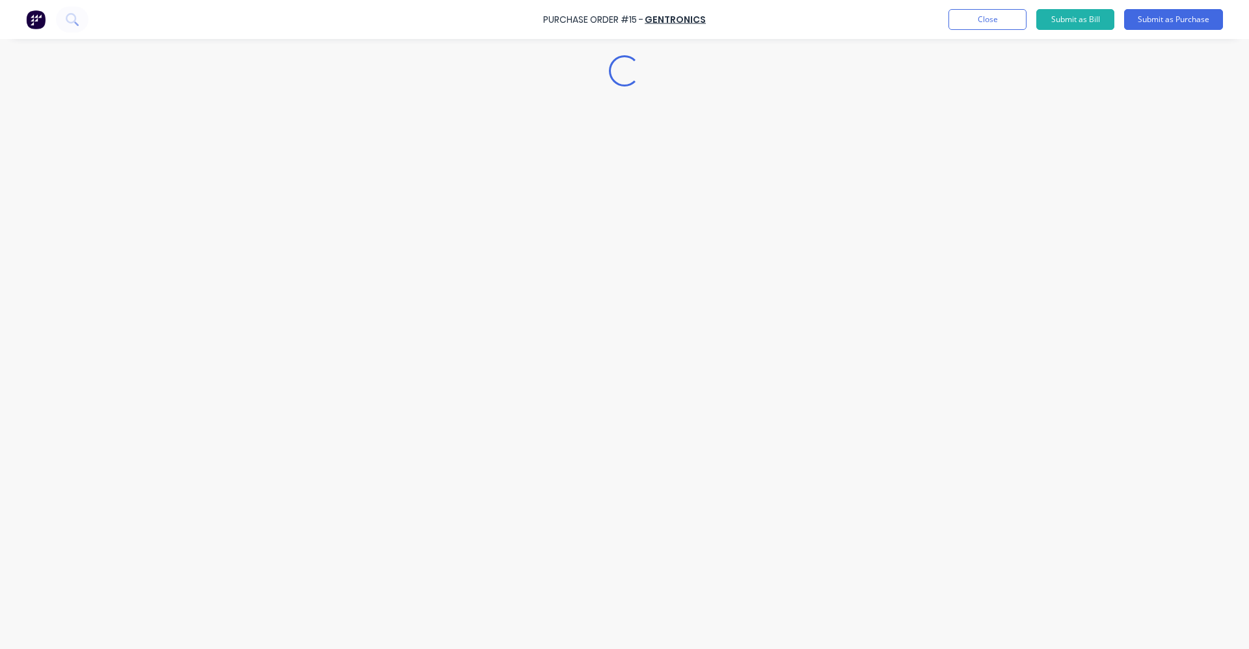
type textarea "x"
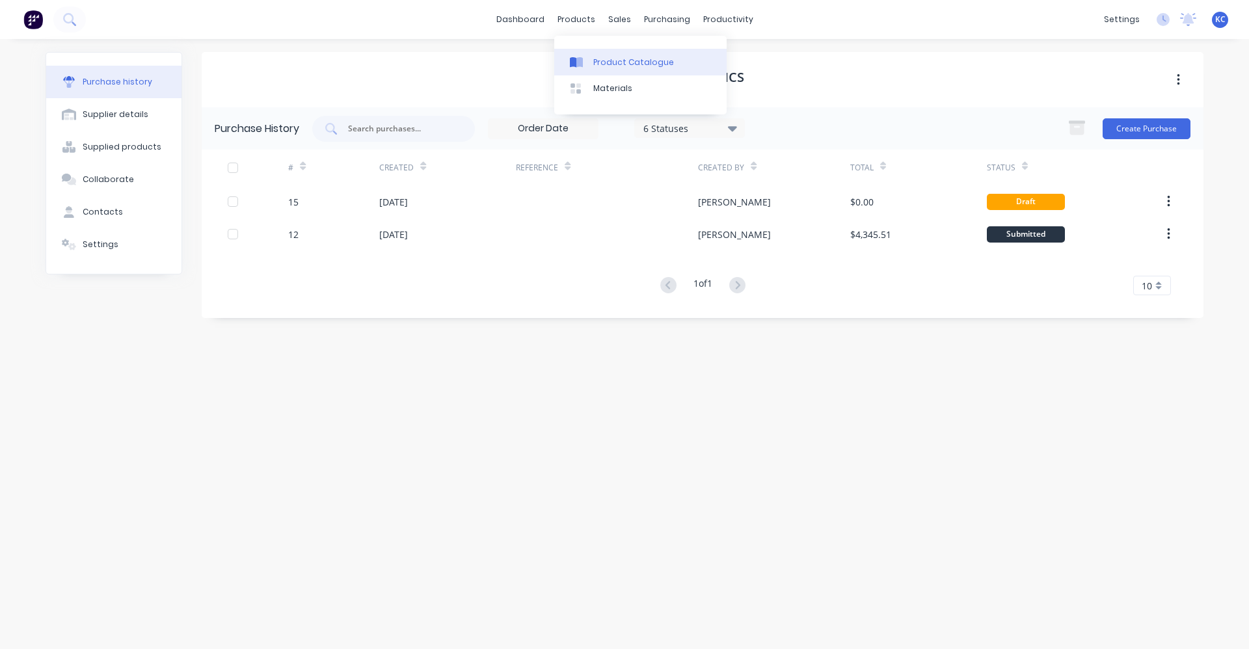
click at [599, 65] on div "Product Catalogue" at bounding box center [633, 63] width 81 height 12
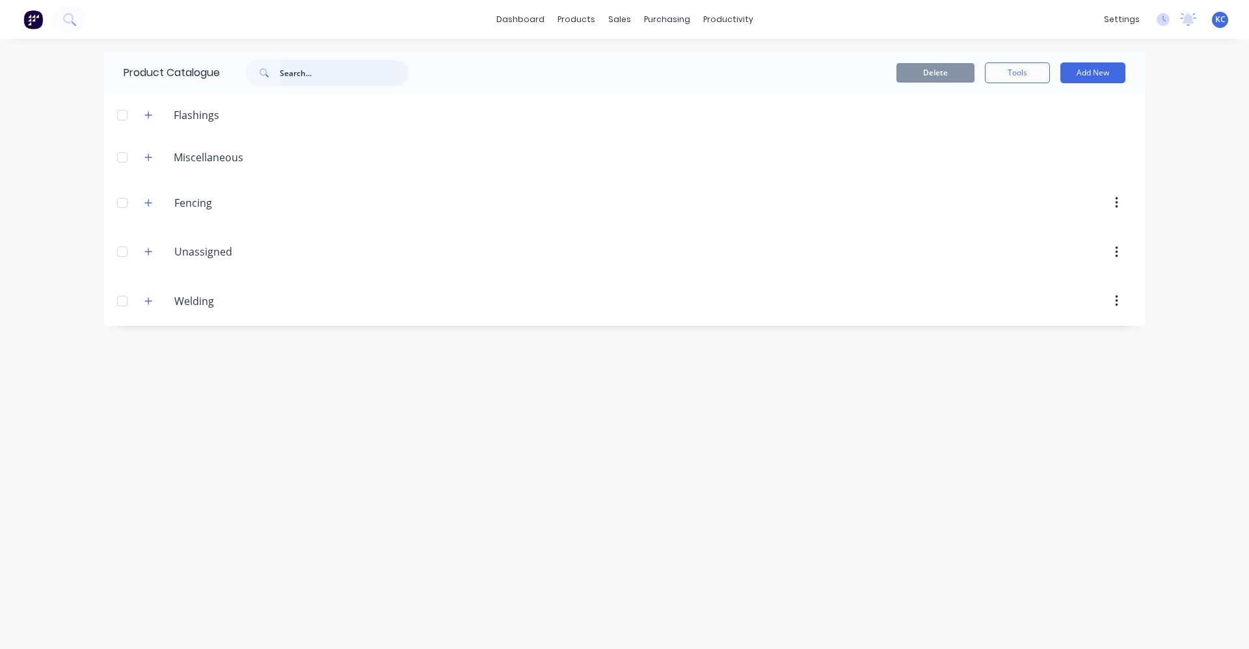
click at [282, 75] on input "text" at bounding box center [344, 73] width 129 height 26
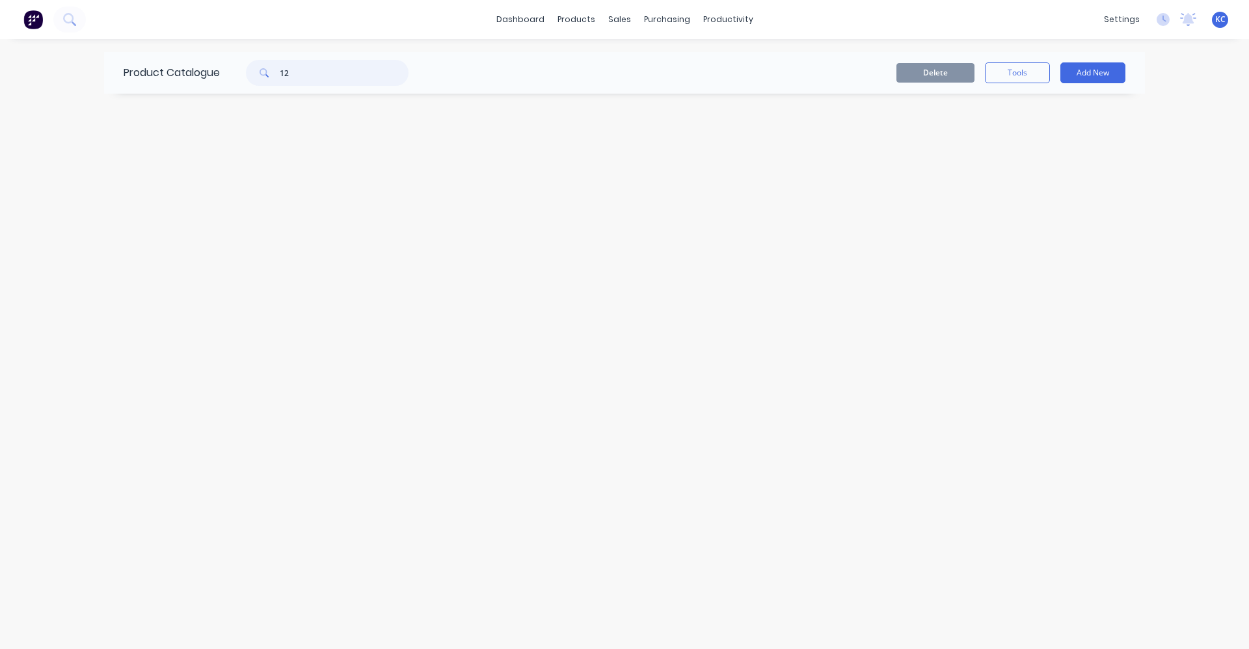
type input "1"
click at [68, 20] on icon at bounding box center [69, 19] width 12 height 12
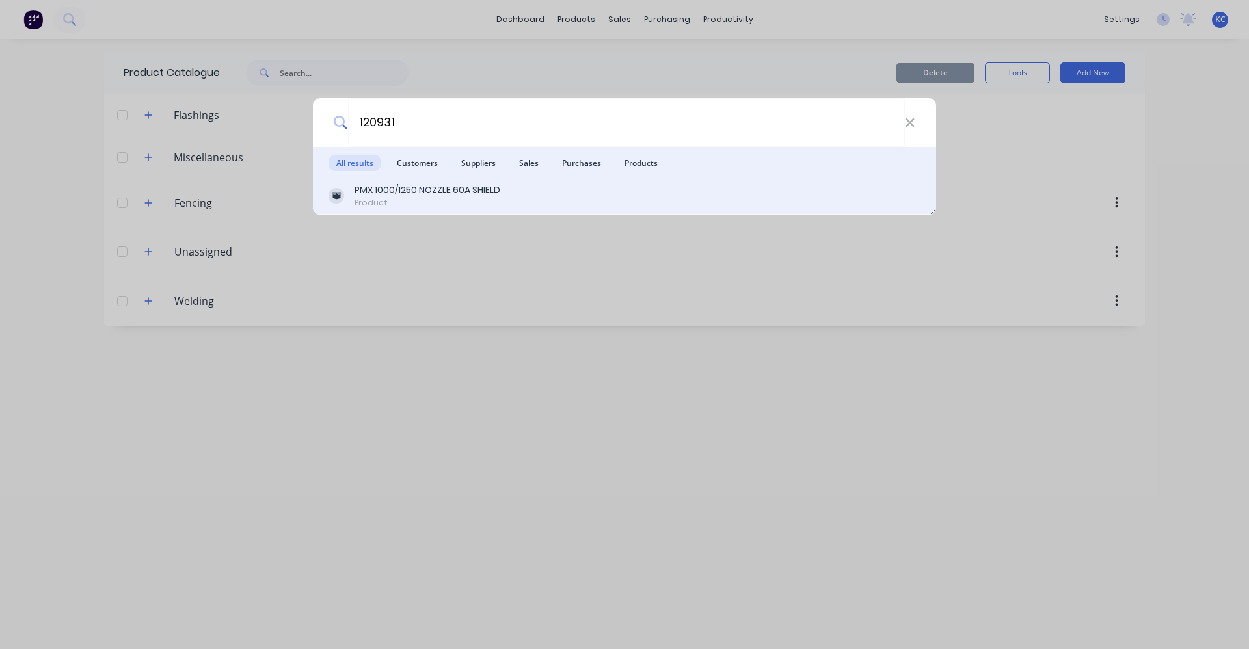
type input "120931"
click at [417, 198] on div "Product" at bounding box center [428, 203] width 146 height 12
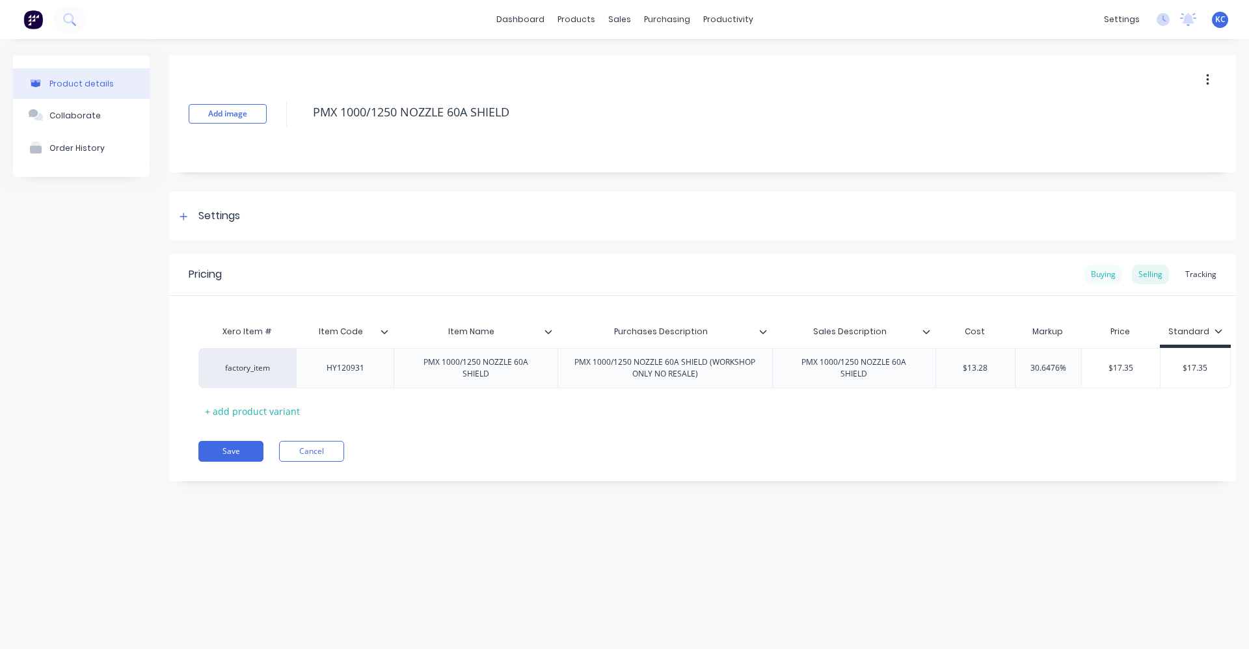
click at [1104, 274] on div "Buying" at bounding box center [1104, 275] width 38 height 20
click at [192, 221] on div "Settings" at bounding box center [208, 216] width 64 height 16
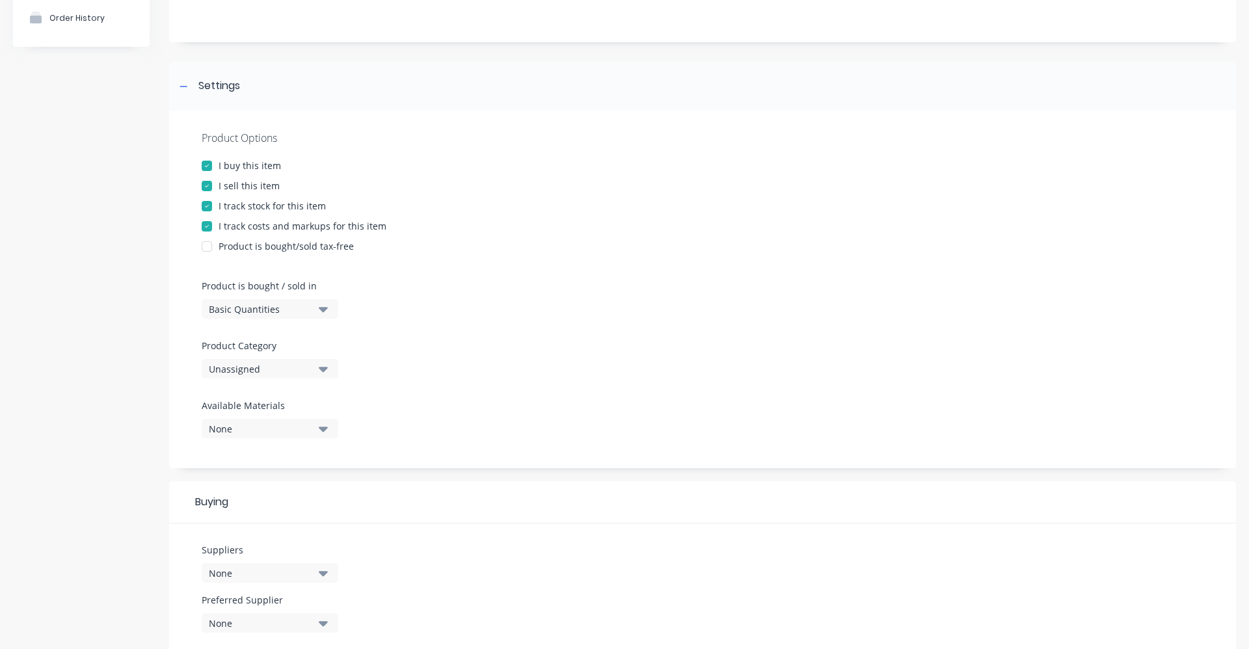
scroll to position [195, 0]
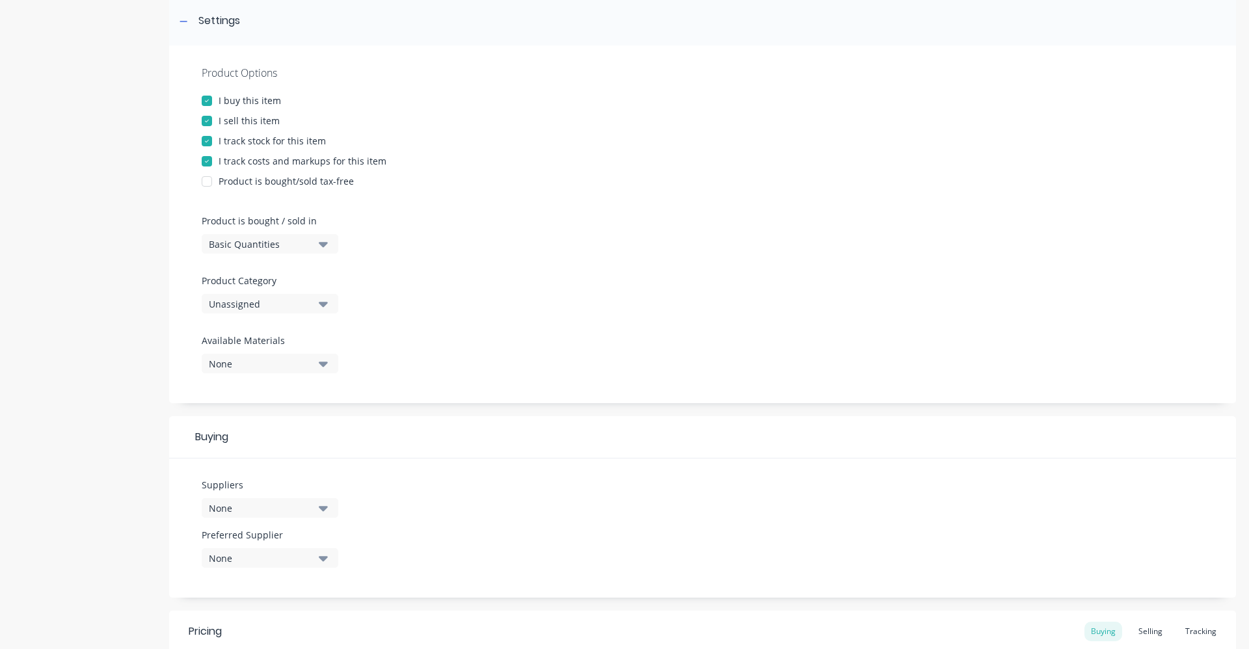
click at [318, 306] on button "Unassigned" at bounding box center [270, 304] width 137 height 20
click at [292, 461] on div "Welding" at bounding box center [299, 454] width 195 height 26
click at [318, 306] on button "Welding" at bounding box center [270, 304] width 137 height 20
click at [301, 426] on div "Unassigned" at bounding box center [299, 427] width 195 height 26
type textarea "x"
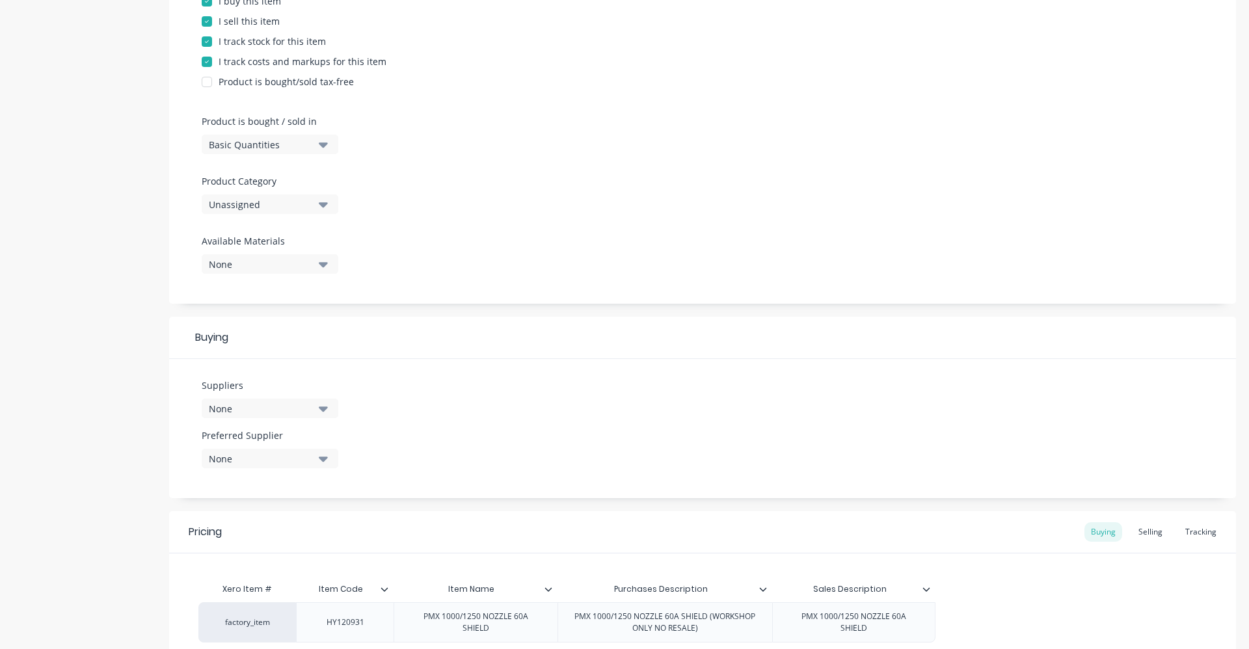
scroll to position [325, 0]
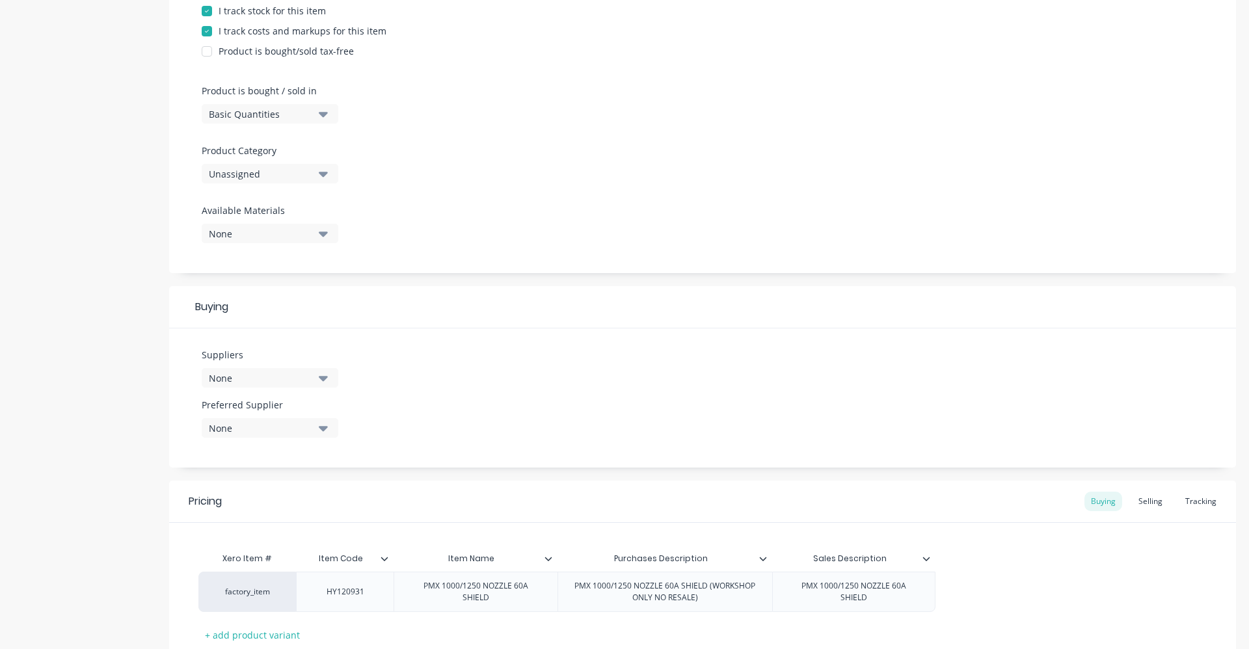
click at [304, 374] on div "None" at bounding box center [261, 379] width 104 height 14
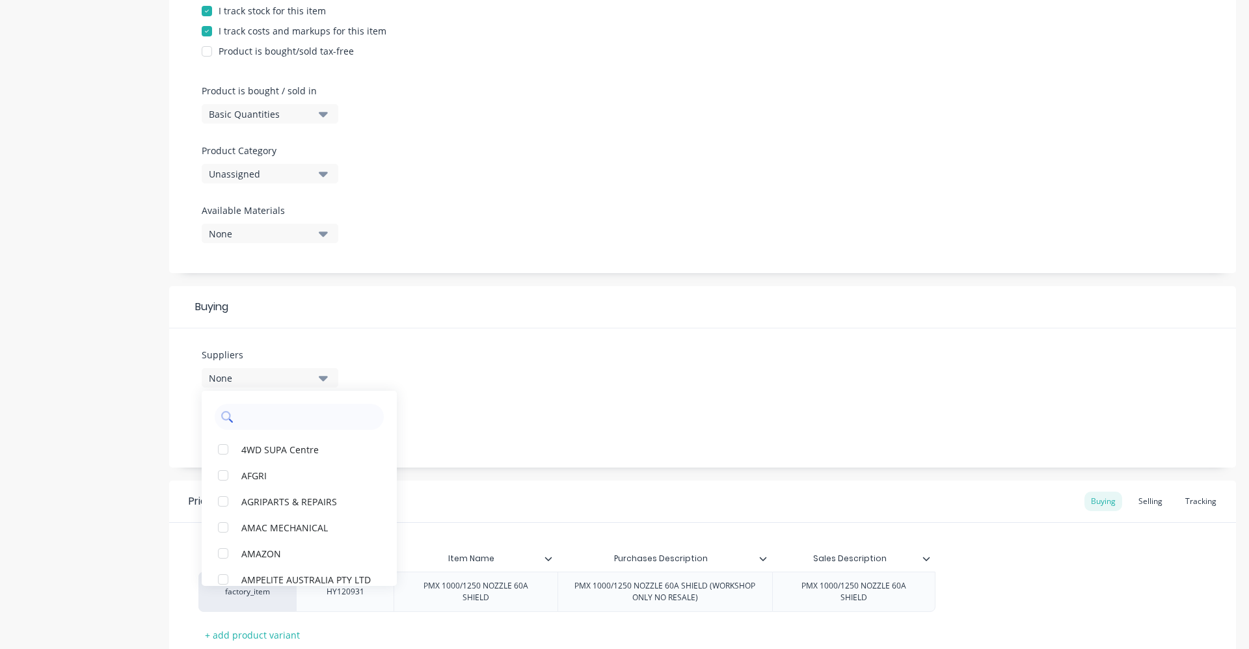
click at [311, 417] on input "text" at bounding box center [308, 417] width 138 height 26
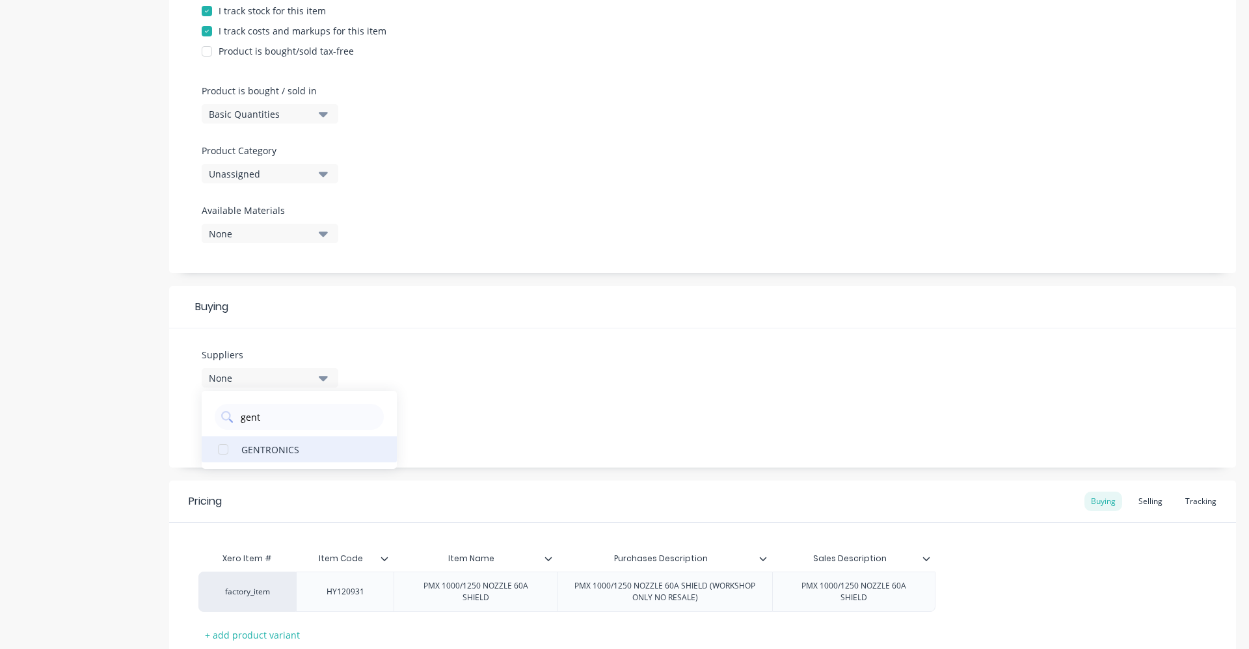
type input "gent"
click at [243, 450] on div "GENTRONICS" at bounding box center [306, 449] width 130 height 14
type textarea "x"
type input "$0.00"
click at [996, 594] on input "$0.00" at bounding box center [973, 592] width 74 height 12
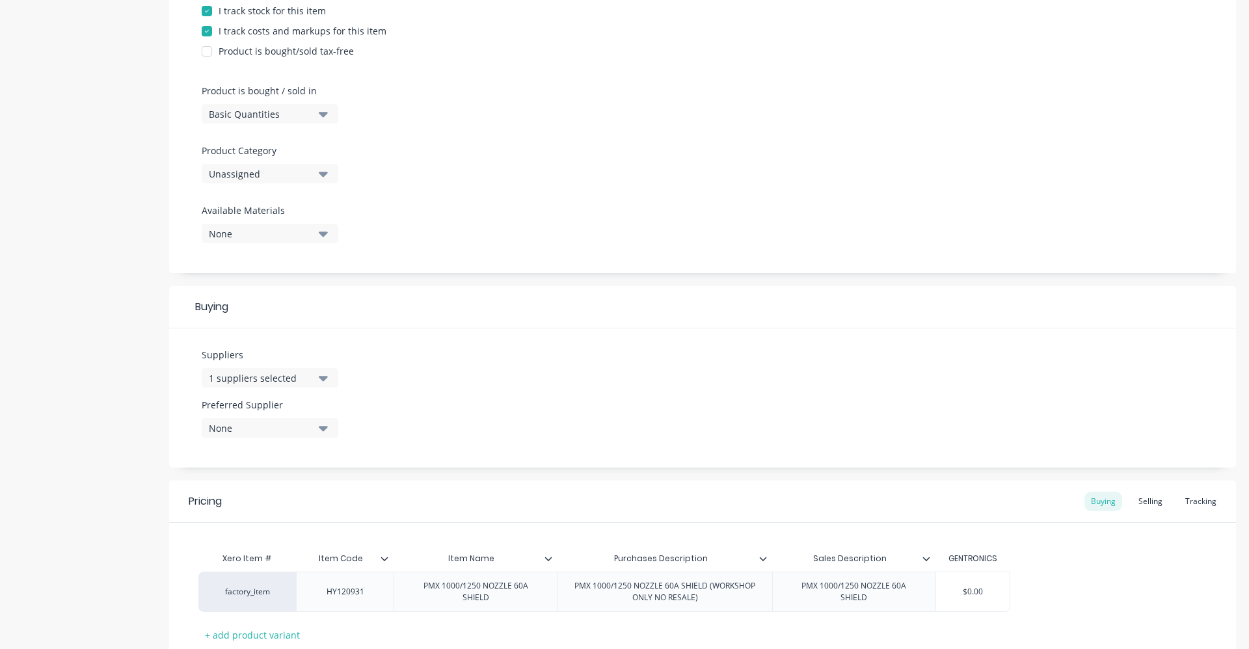
click at [305, 428] on div "None" at bounding box center [261, 429] width 104 height 14
click at [278, 502] on div "GENTRONICS" at bounding box center [306, 500] width 130 height 14
type textarea "x"
click at [1040, 608] on div "factory_item HY120931 PMX 1000/1250 NOZZLE 60A SHIELD PMX 1000/1250 NOZZLE 60A …" at bounding box center [702, 592] width 1009 height 40
click at [1139, 500] on div "Selling" at bounding box center [1150, 502] width 37 height 20
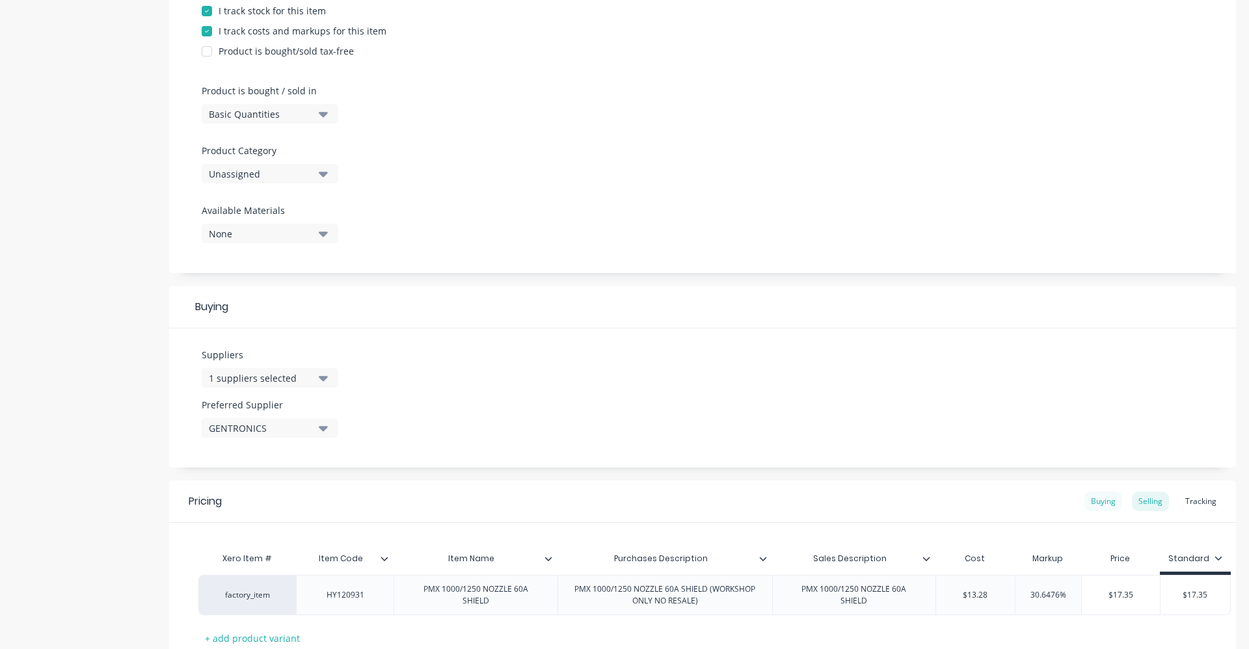
click at [1097, 506] on div "Buying" at bounding box center [1104, 502] width 38 height 20
type input "$0.00"
click at [988, 589] on input "$0.00" at bounding box center [973, 592] width 74 height 12
drag, startPoint x: 988, startPoint y: 589, endPoint x: 953, endPoint y: 590, distance: 35.8
click at [953, 590] on input "$0.00" at bounding box center [973, 592] width 74 height 12
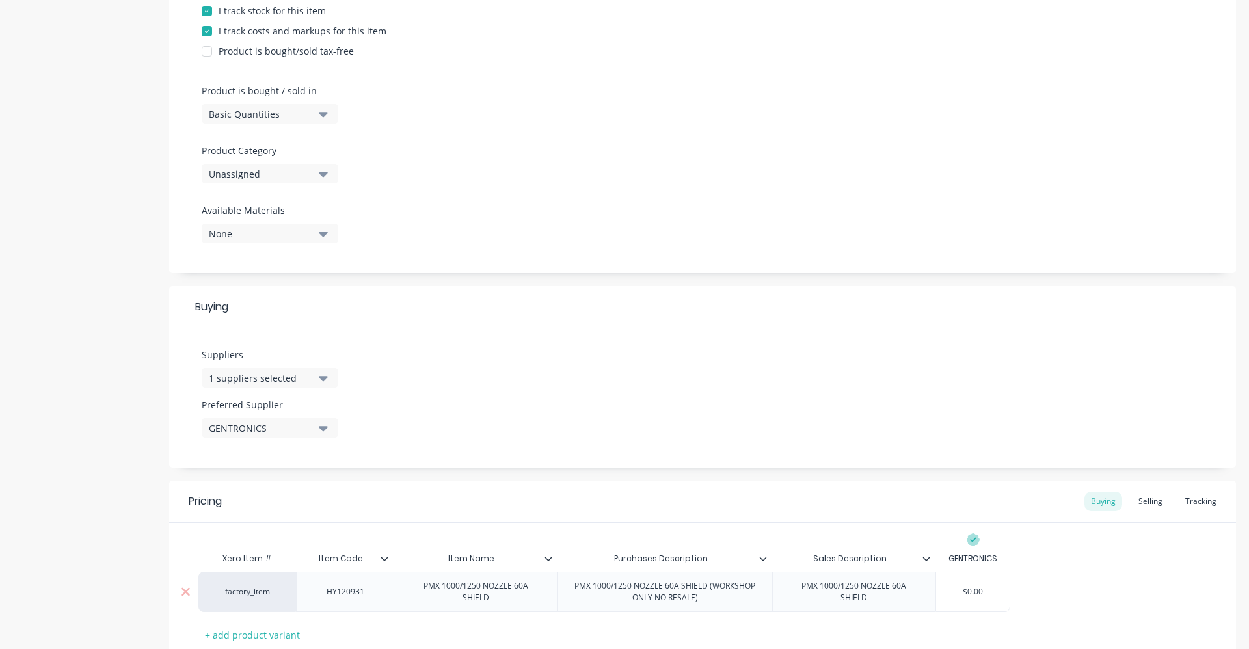
type textarea "x"
type input "13."
type textarea "x"
type input "13.2"
type textarea "x"
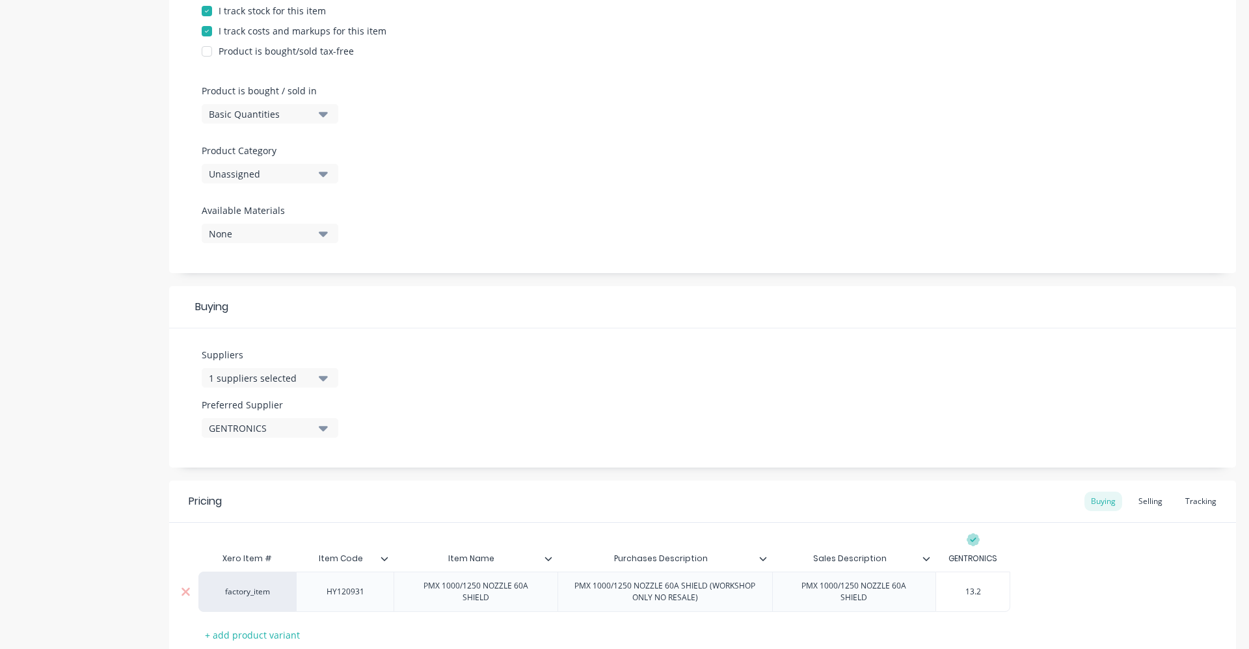
type input "13.28"
type textarea "x"
type input "13.28"
click at [1086, 562] on div "Xero Item # Item Code Item Name Purchases Description Sales Description GENTRON…" at bounding box center [702, 596] width 1009 height 100
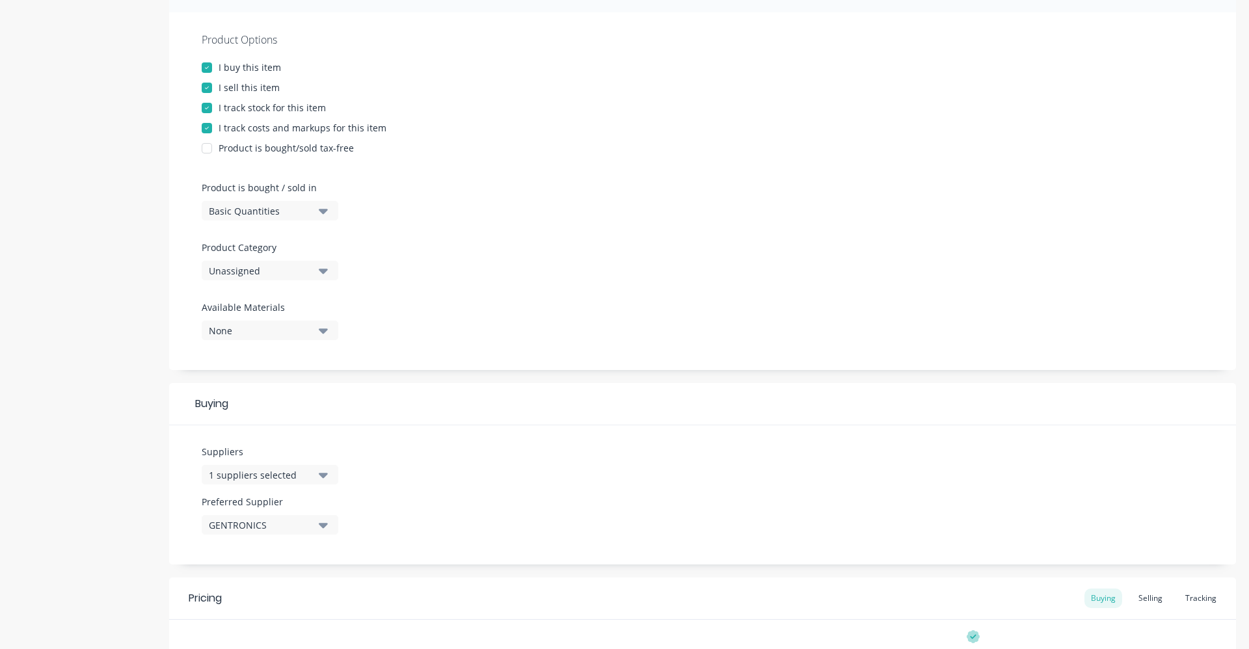
scroll to position [222, 0]
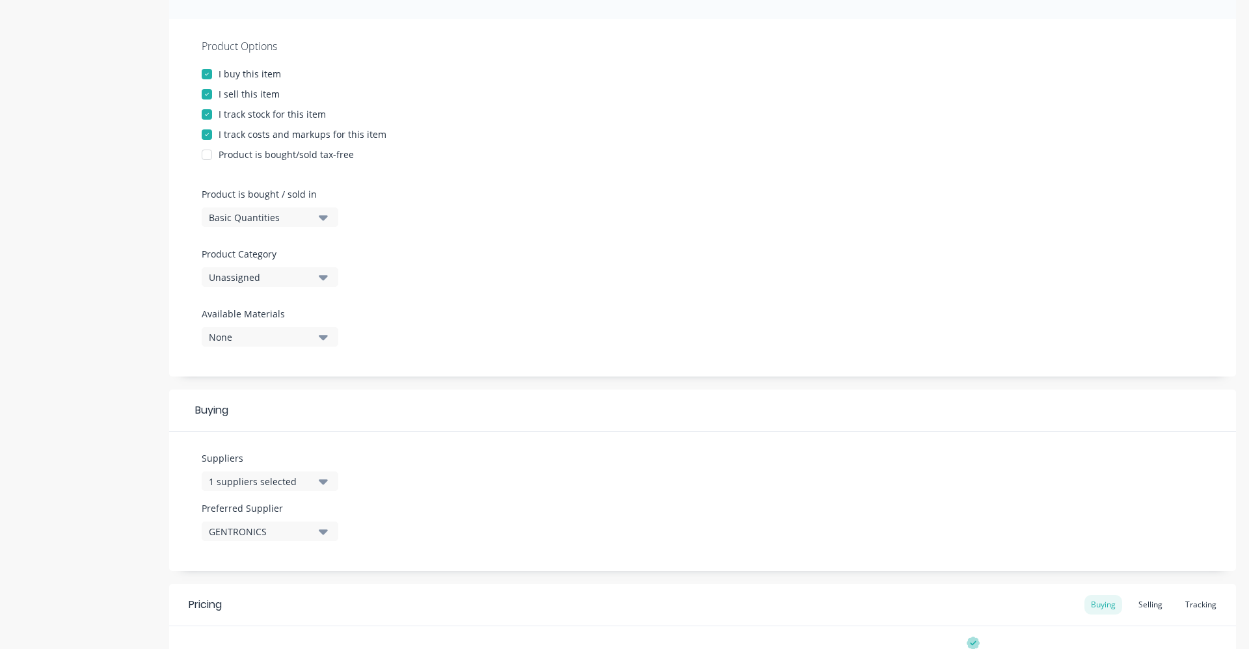
click at [326, 276] on icon "button" at bounding box center [323, 277] width 9 height 5
click at [258, 431] on div "Welding" at bounding box center [299, 427] width 195 height 26
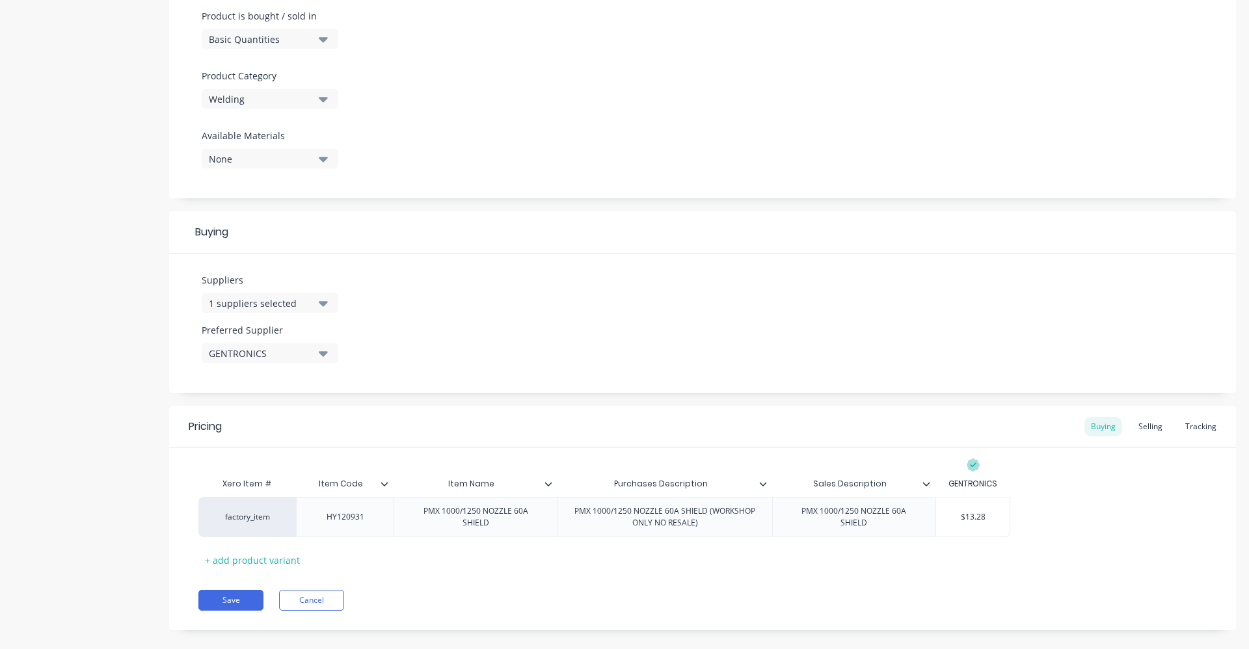
scroll to position [417, 0]
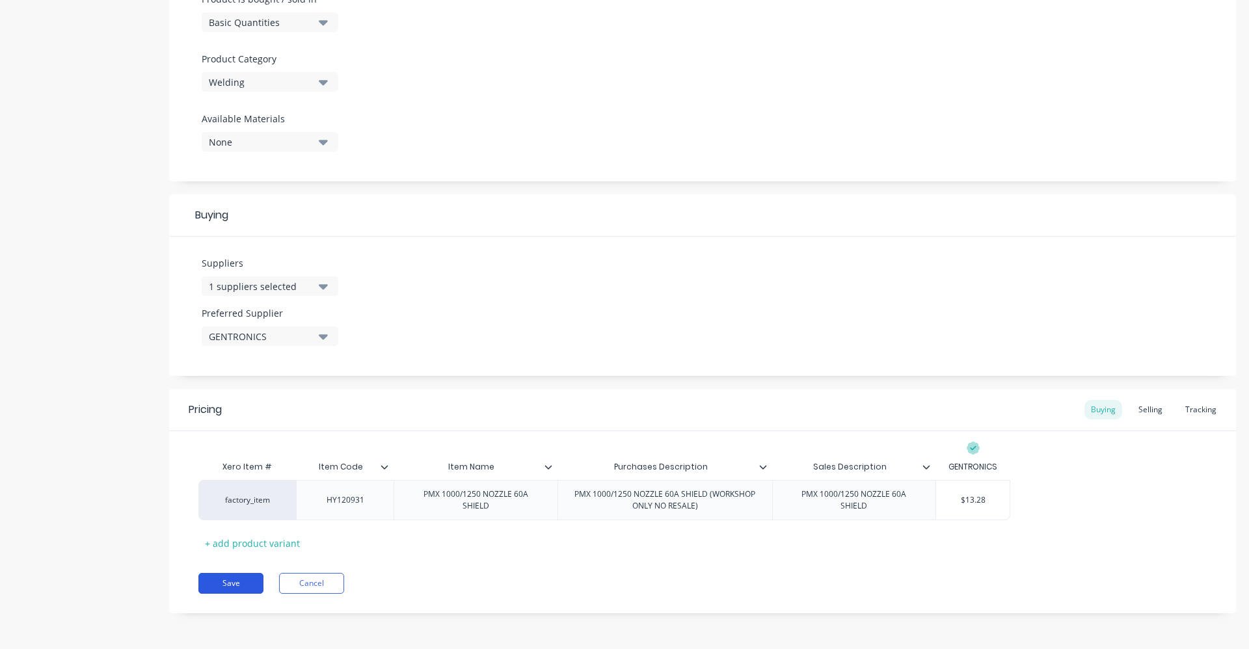
click at [252, 590] on button "Save" at bounding box center [230, 583] width 65 height 21
type textarea "x"
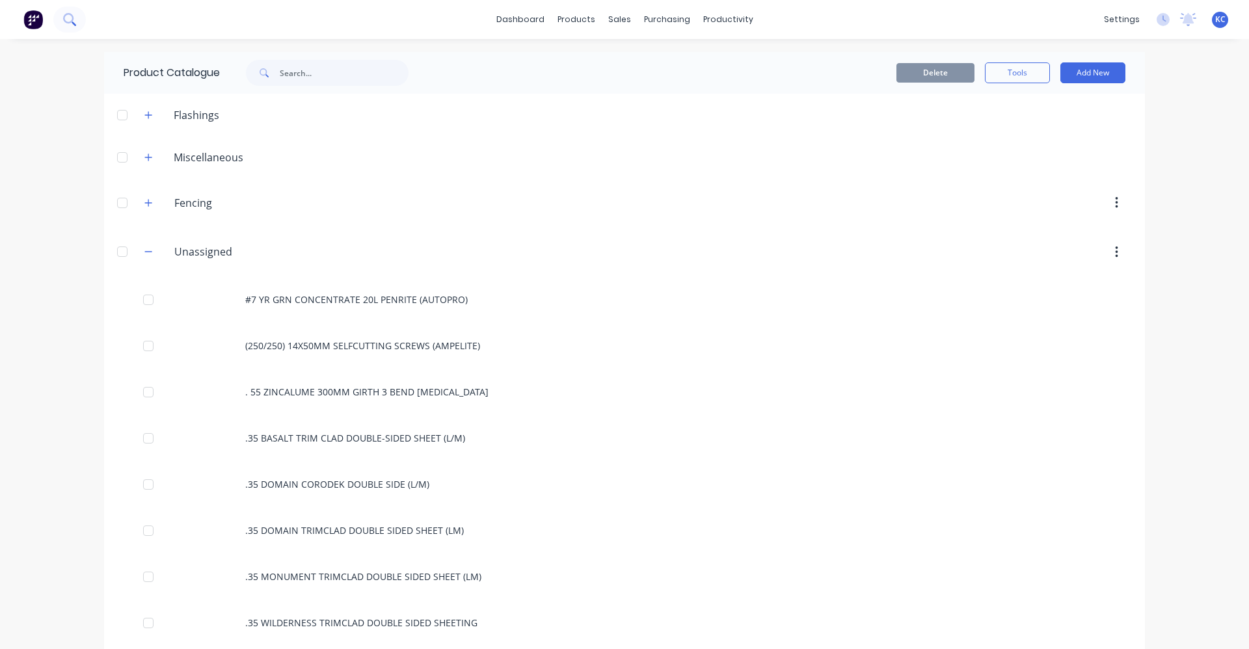
click at [67, 19] on icon at bounding box center [69, 19] width 12 height 12
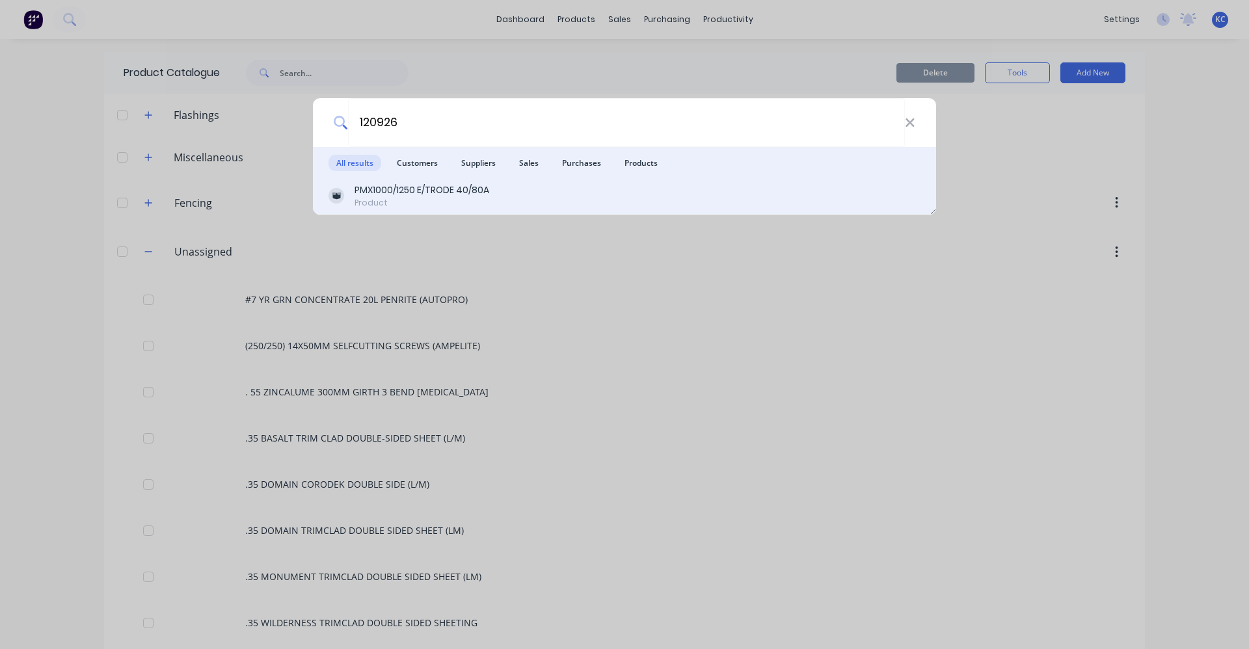
type input "120926"
click at [373, 200] on div "Product" at bounding box center [422, 203] width 135 height 12
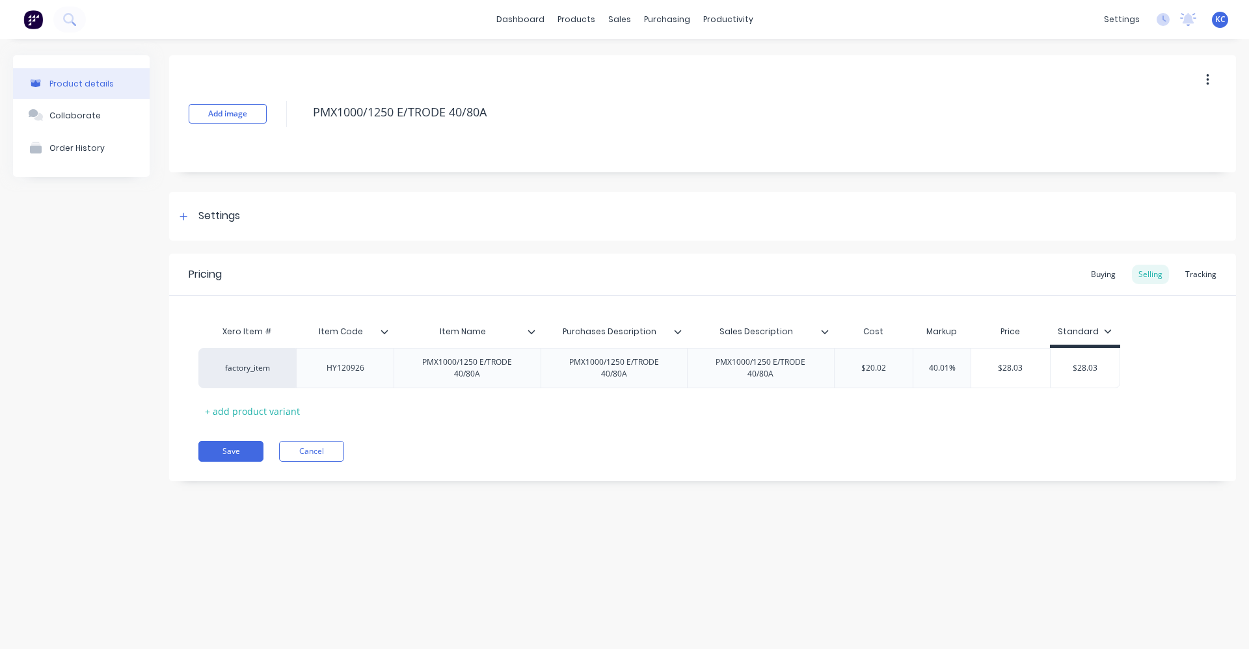
type textarea "x"
click at [652, 381] on div "PMX1000/1250 E/TRODE 40/80A" at bounding box center [615, 368] width 136 height 29
paste div
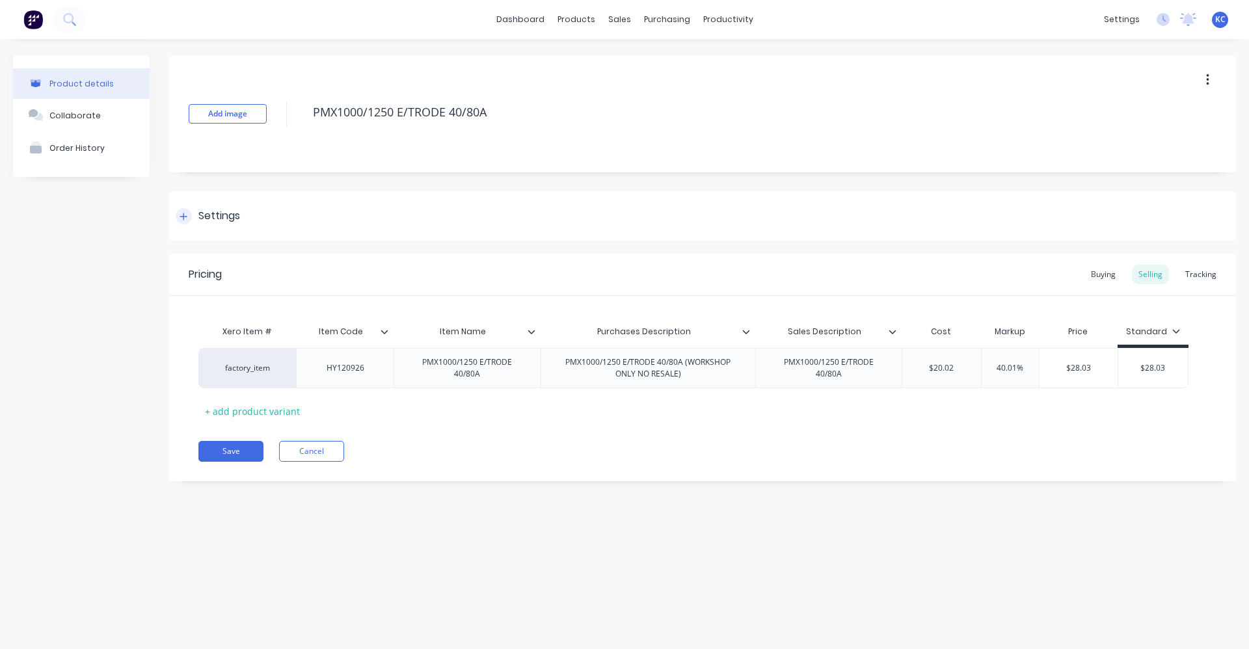
click at [189, 219] on div at bounding box center [184, 216] width 16 height 16
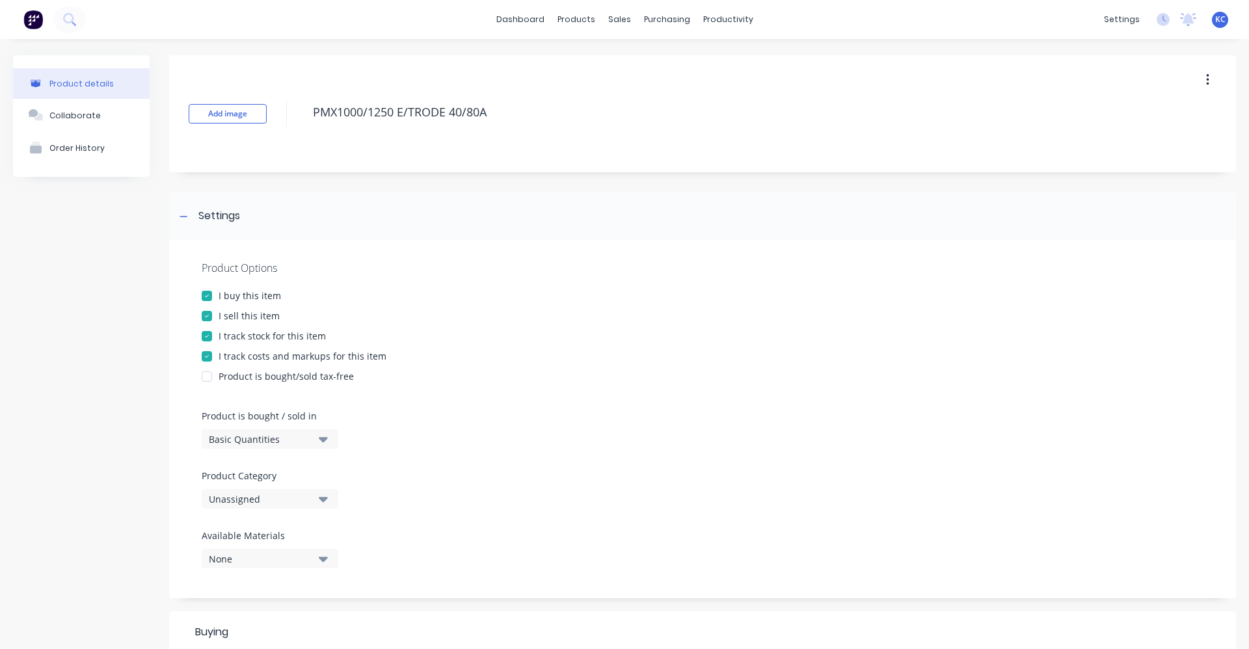
click at [260, 443] on div "Basic Quantities" at bounding box center [261, 440] width 104 height 14
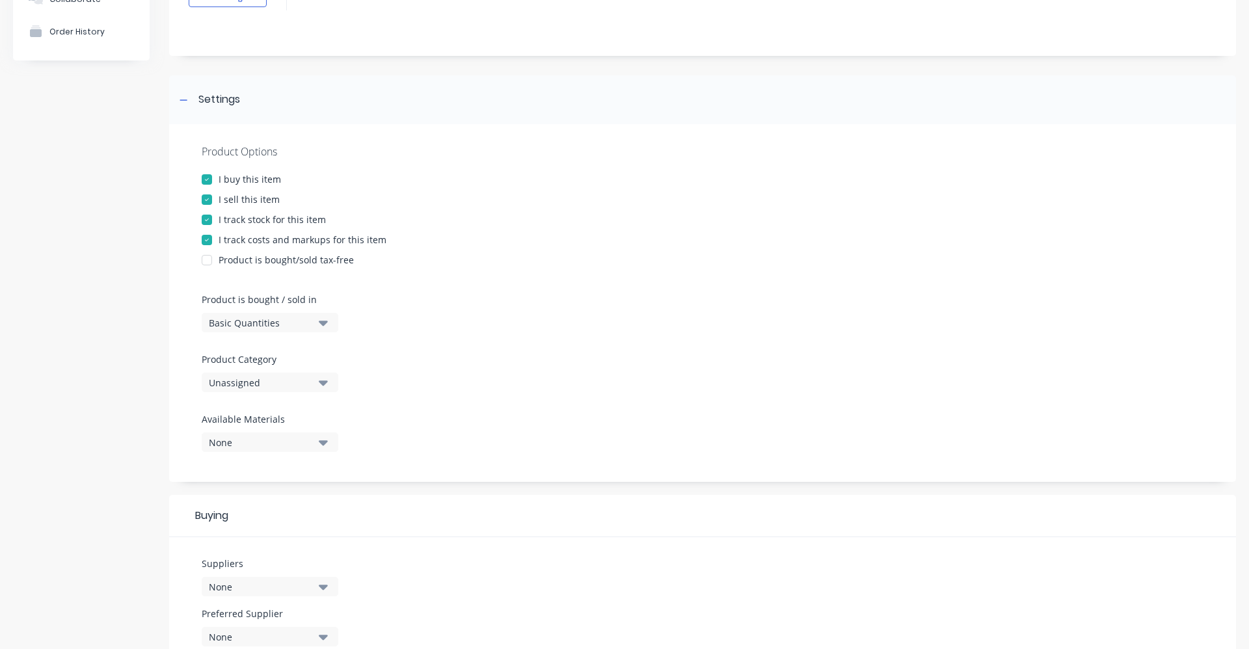
scroll to position [130, 0]
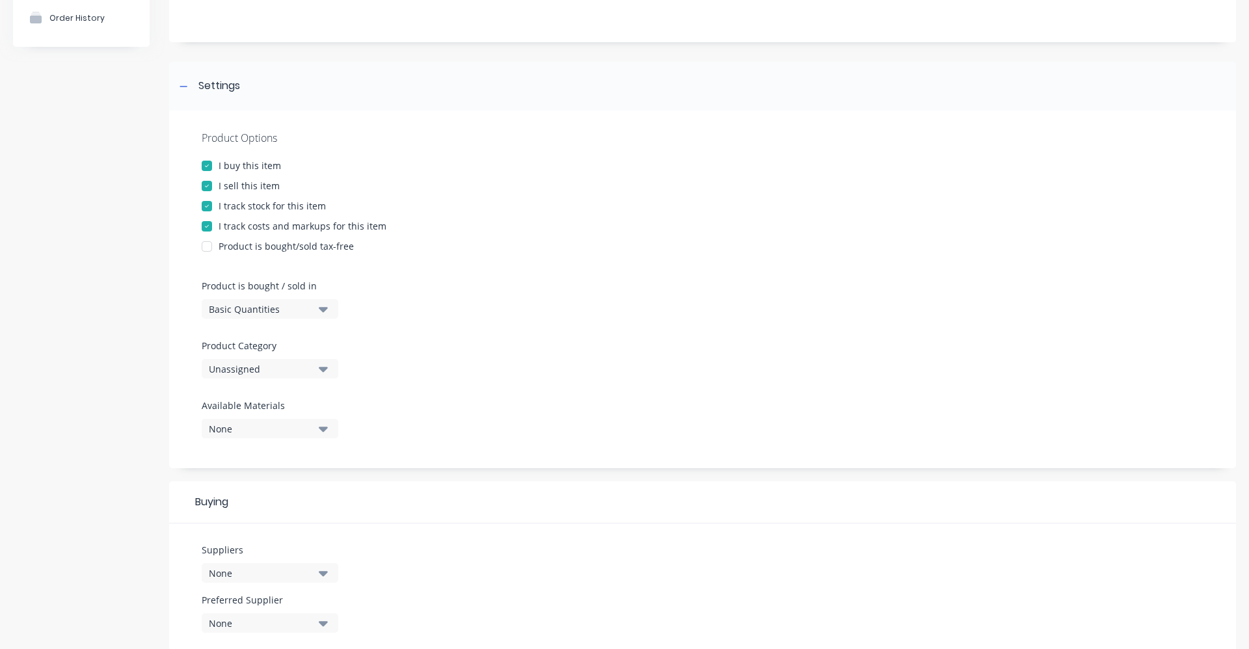
click at [282, 366] on div "Unassigned" at bounding box center [261, 369] width 104 height 14
click at [263, 516] on div "Welding" at bounding box center [299, 519] width 195 height 26
type textarea "x"
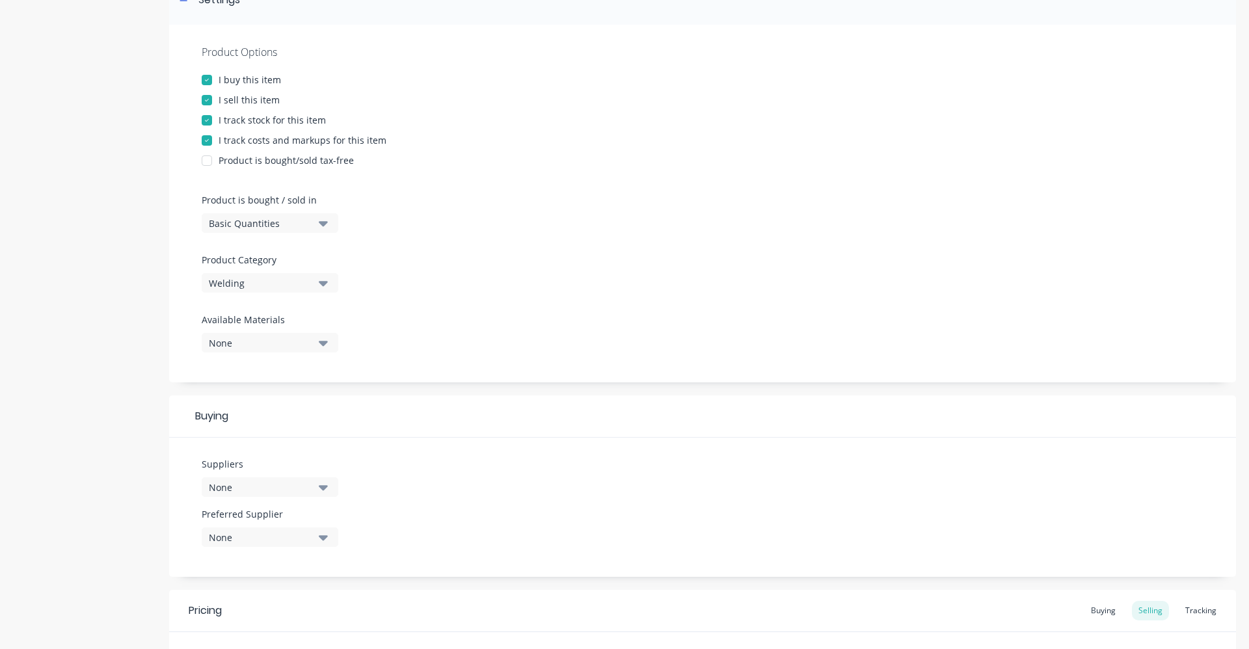
scroll to position [325, 0]
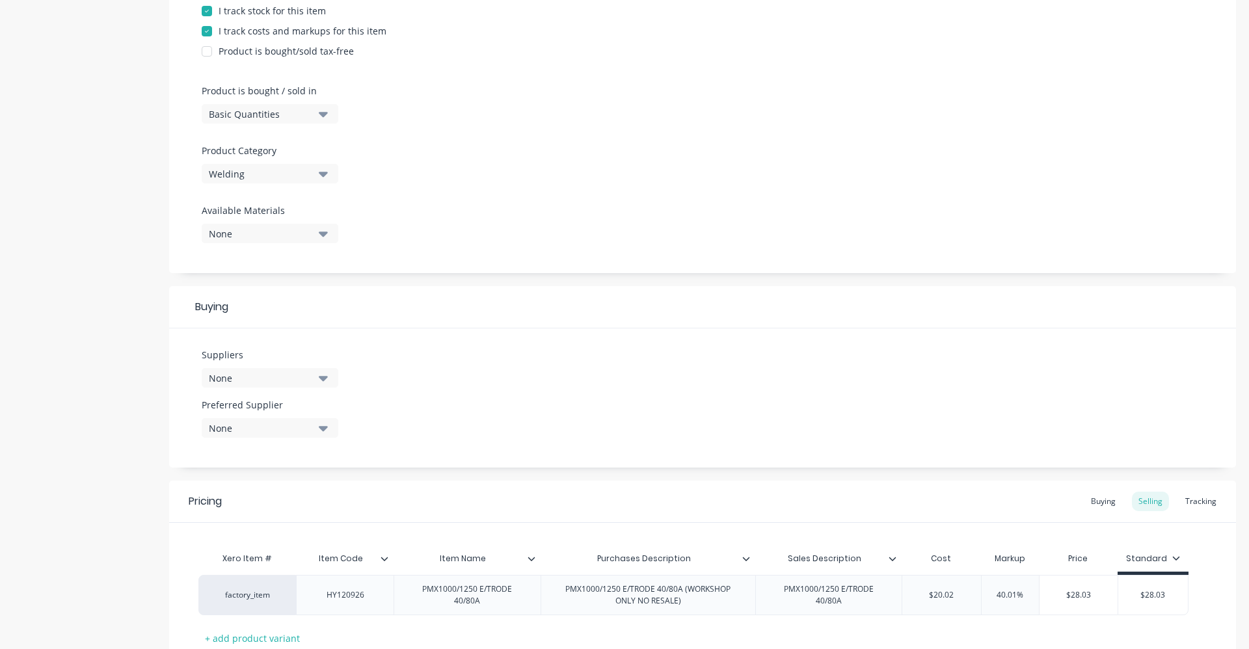
click at [260, 370] on button "None" at bounding box center [270, 378] width 137 height 20
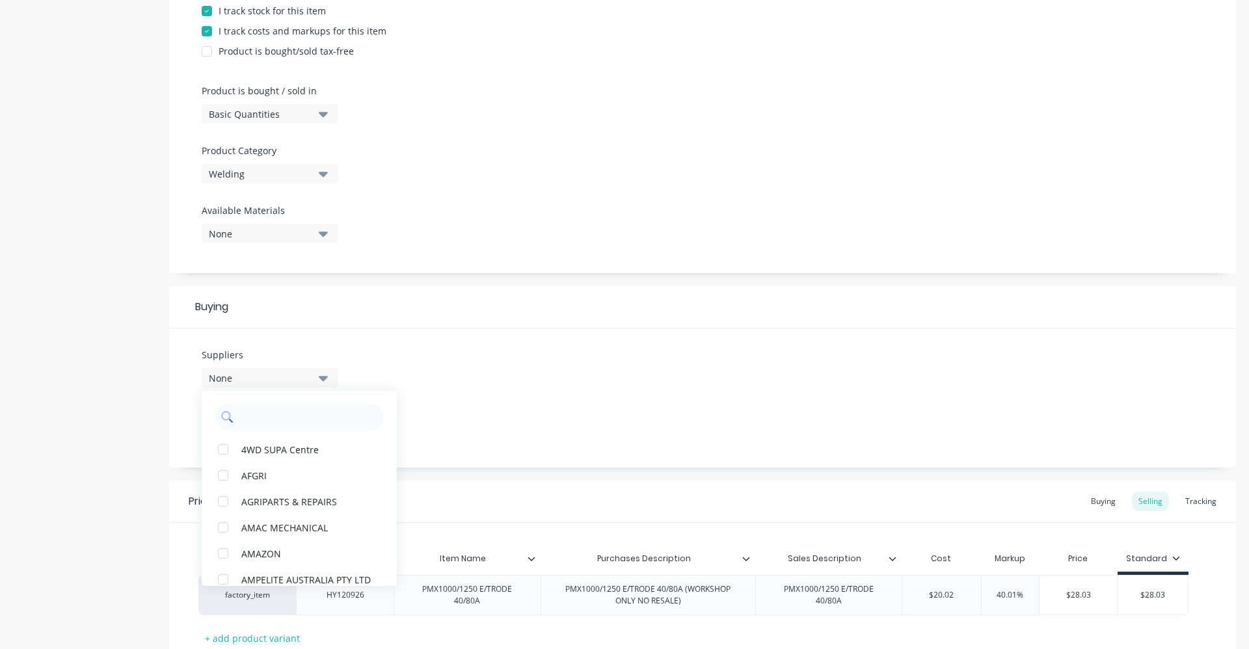
click at [263, 426] on input "text" at bounding box center [308, 417] width 138 height 26
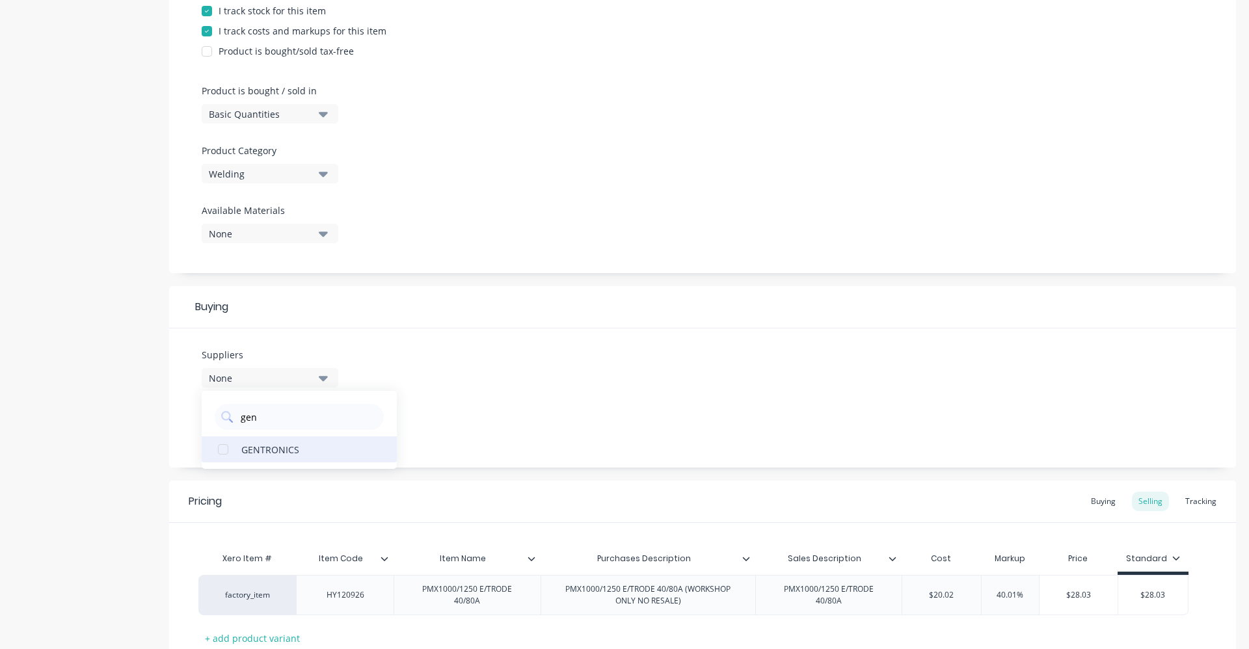
type input "gen"
click at [256, 448] on div "GENTRONICS" at bounding box center [306, 449] width 130 height 14
click at [463, 437] on div "Suppliers 1 suppliers selected gen GENTRONICS Preferred Supplier None" at bounding box center [702, 398] width 1067 height 139
click at [308, 430] on div "None" at bounding box center [261, 429] width 104 height 14
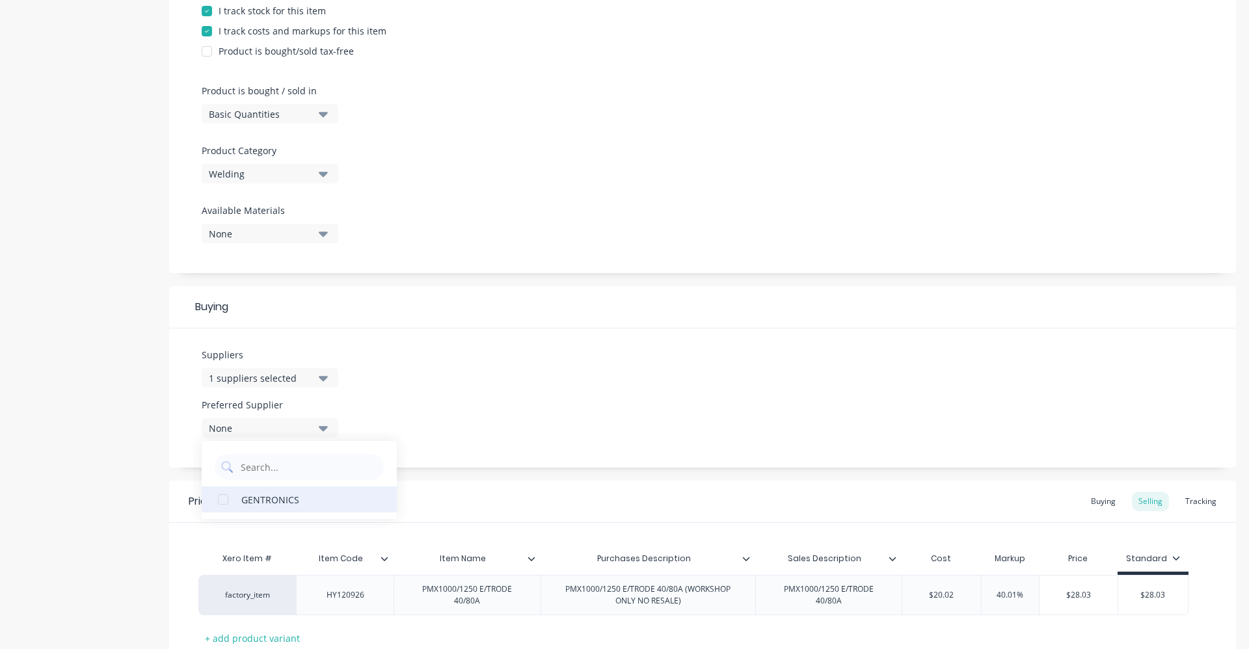
click at [284, 504] on div "GENTRONICS" at bounding box center [306, 500] width 130 height 14
type textarea "x"
click at [504, 410] on div "Suppliers 1 suppliers selected gen Preferred Supplier GENTRONICS GENTRONICS" at bounding box center [702, 398] width 1067 height 139
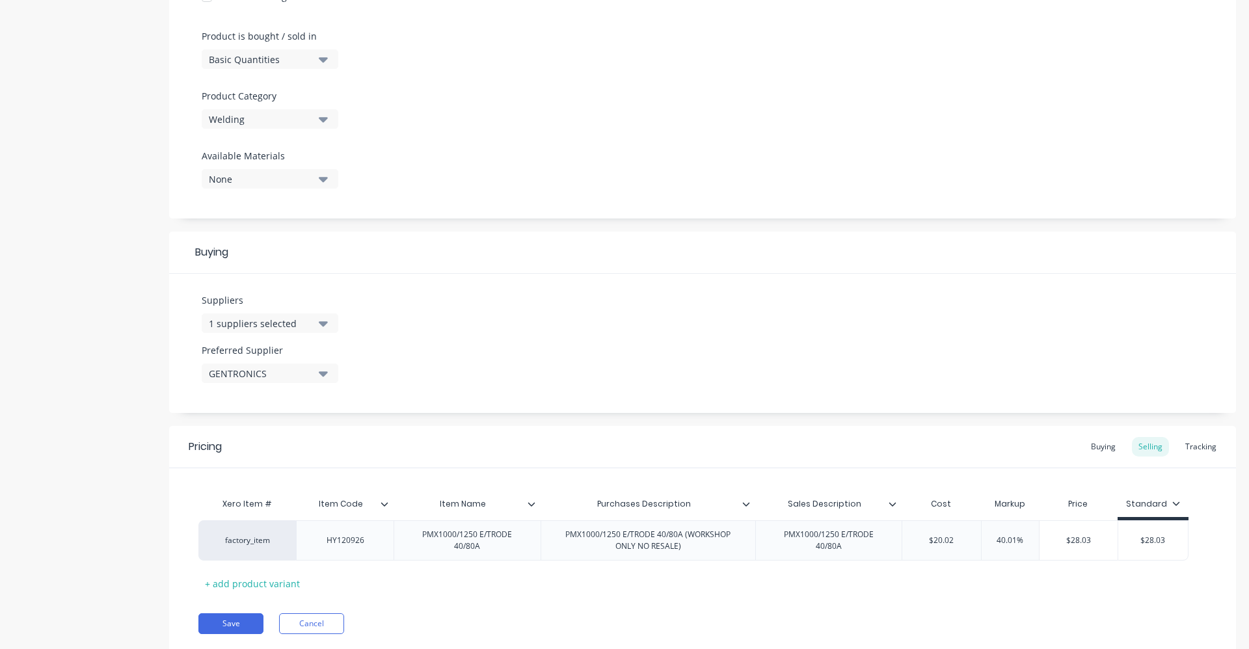
scroll to position [420, 0]
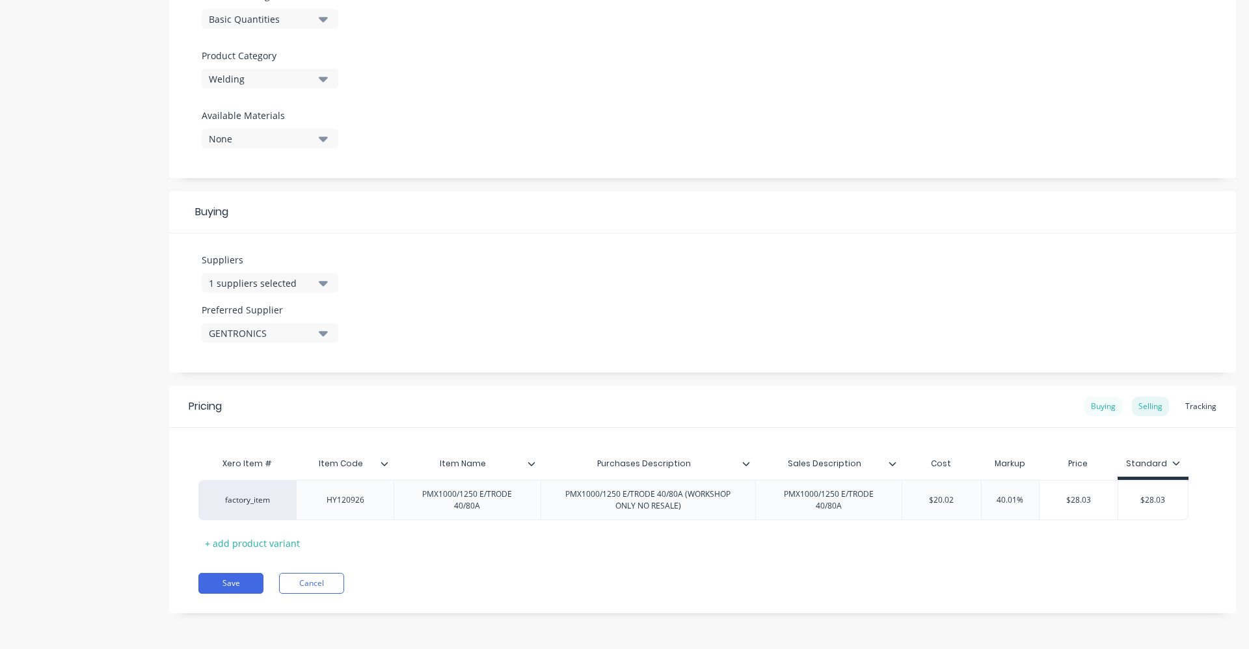
click at [1085, 410] on div "Buying" at bounding box center [1104, 407] width 38 height 20
click at [949, 508] on div "$0.00" at bounding box center [940, 500] width 74 height 33
type input "$0.00"
drag, startPoint x: 952, startPoint y: 500, endPoint x: 906, endPoint y: 504, distance: 45.7
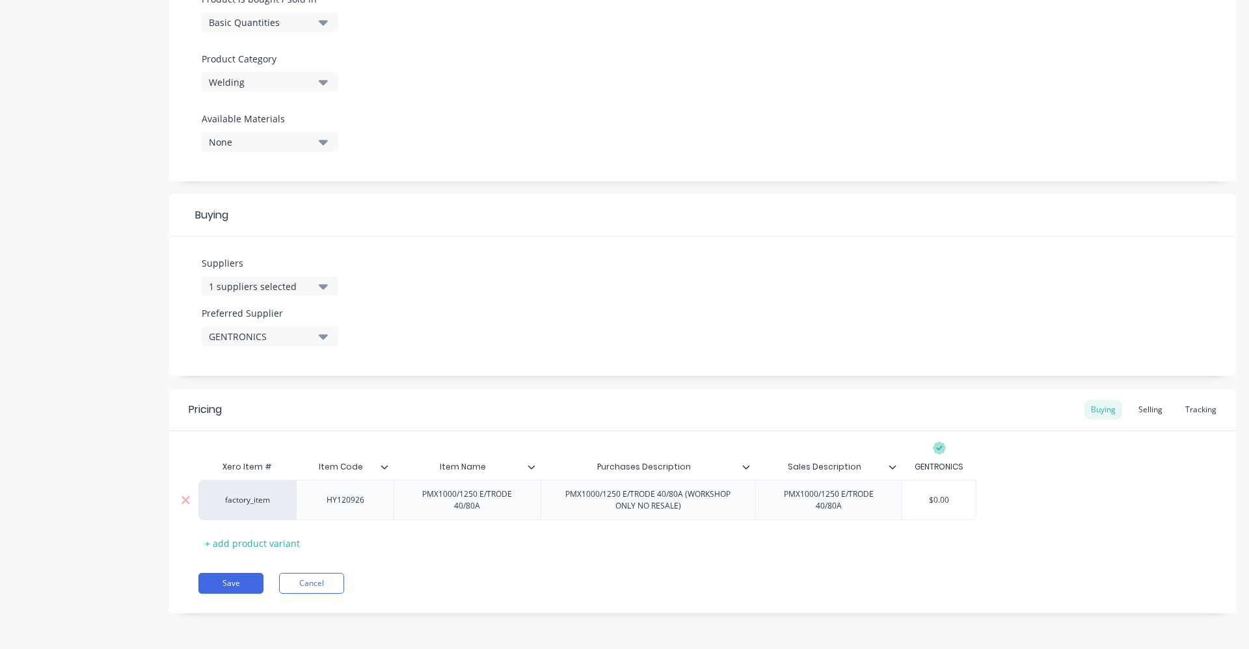
click at [906, 504] on input "$0.00" at bounding box center [940, 501] width 74 height 12
type textarea "x"
type input "20."
type textarea "x"
type input "20.02"
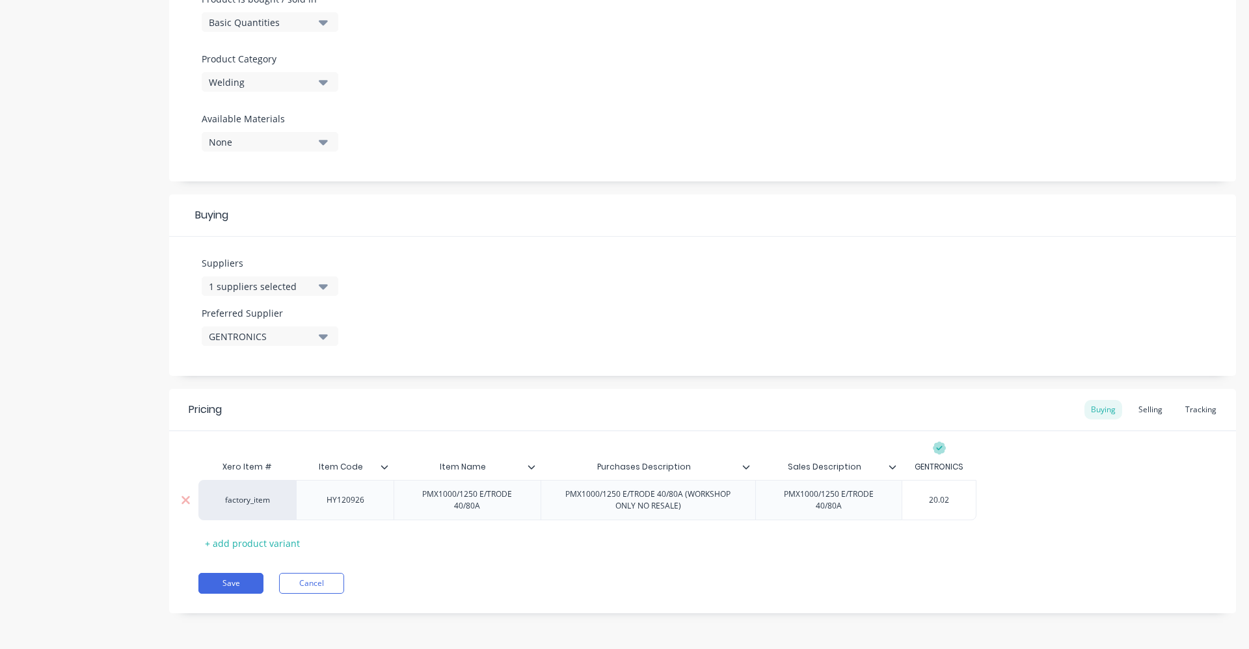
type textarea "x"
type input "20.02"
click at [963, 550] on div "Xero Item # Item Code Item Name Purchases Description Sales Description GENTRON…" at bounding box center [702, 504] width 1009 height 100
click at [235, 577] on button "Save" at bounding box center [230, 583] width 65 height 21
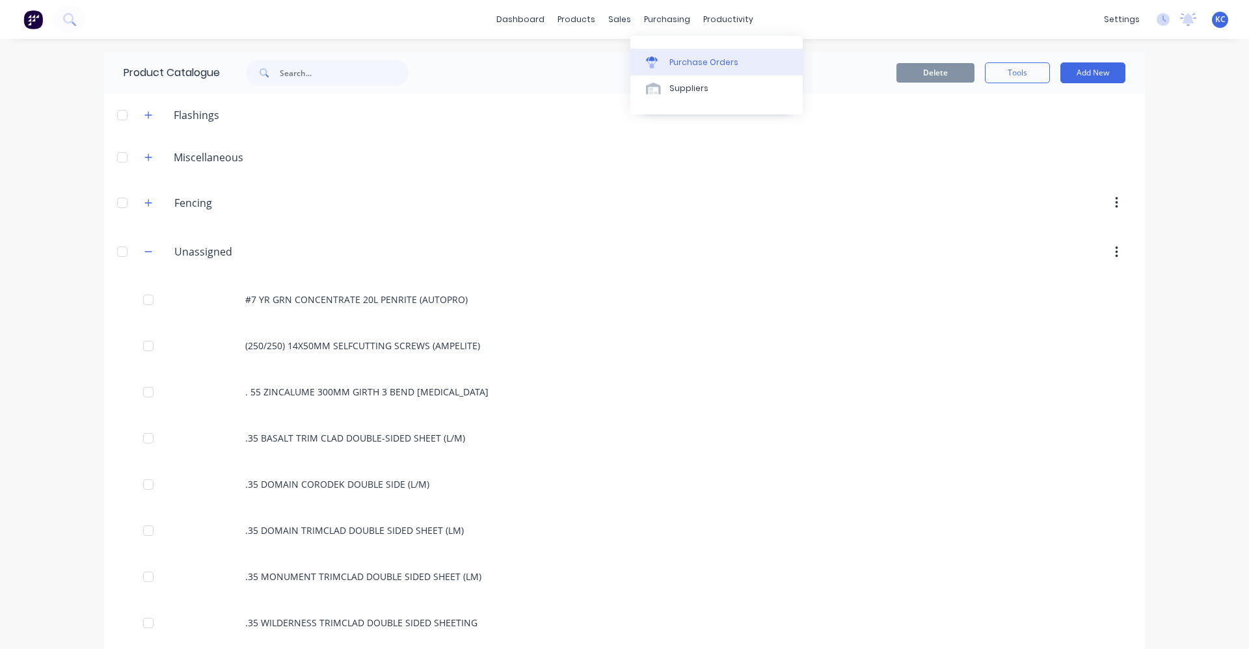
click at [668, 64] on link "Purchase Orders" at bounding box center [717, 62] width 172 height 26
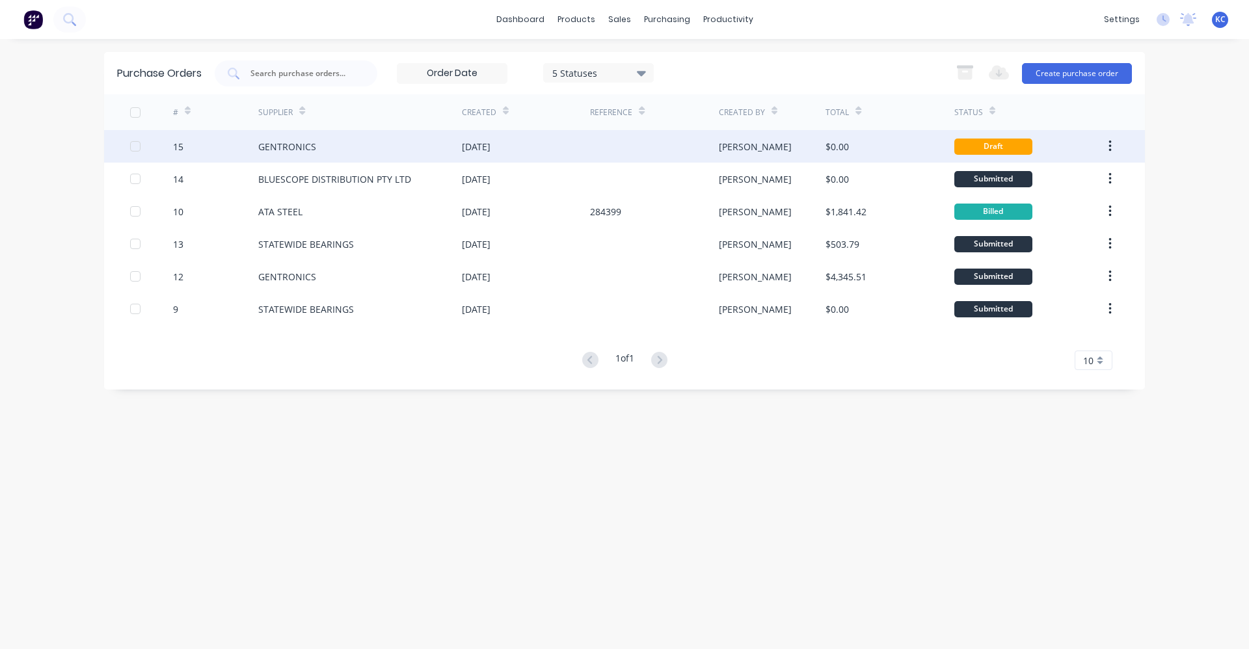
click at [428, 146] on div "GENTRONICS" at bounding box center [360, 146] width 204 height 33
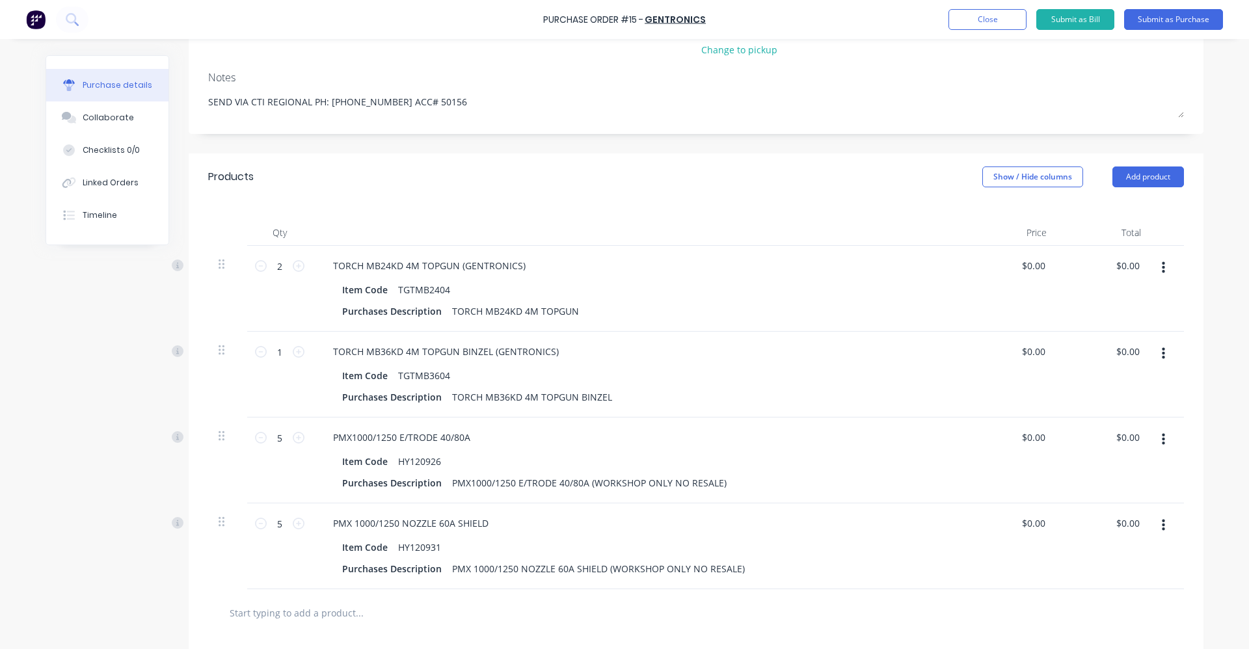
scroll to position [260, 0]
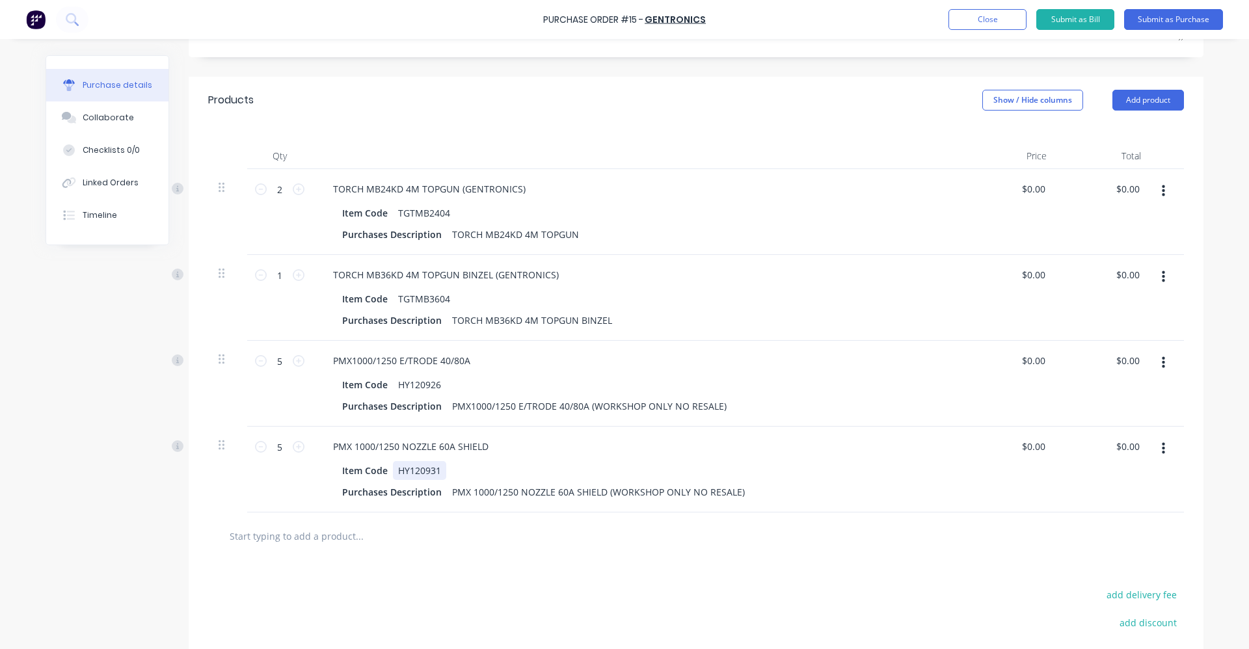
click at [797, 456] on div "PMX 1000/1250 NOZZLE 60A SHIELD Item Code HY120931 Purchases Description PMX 10…" at bounding box center [637, 470] width 651 height 86
click at [485, 436] on div "PMX 1000/1250 NOZZLE 60A SHIELD Item Code HY120931 Purchases Description PMX 10…" at bounding box center [637, 470] width 651 height 86
click at [1153, 450] on button "button" at bounding box center [1163, 448] width 31 height 23
click at [1094, 558] on button "Delete" at bounding box center [1123, 562] width 111 height 26
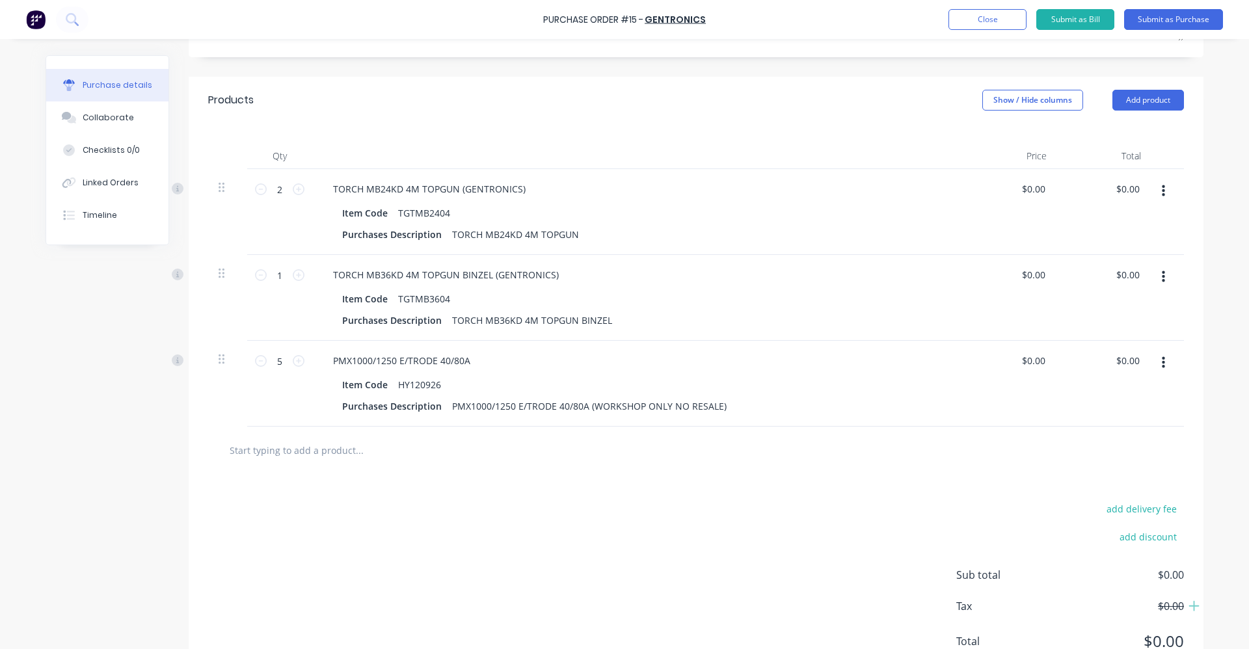
click at [1162, 362] on button "button" at bounding box center [1163, 362] width 31 height 23
click at [1129, 489] on div "Edit Duplicate Exclude from tax Delete" at bounding box center [1123, 436] width 111 height 111
click at [1127, 482] on button "Delete" at bounding box center [1123, 476] width 111 height 26
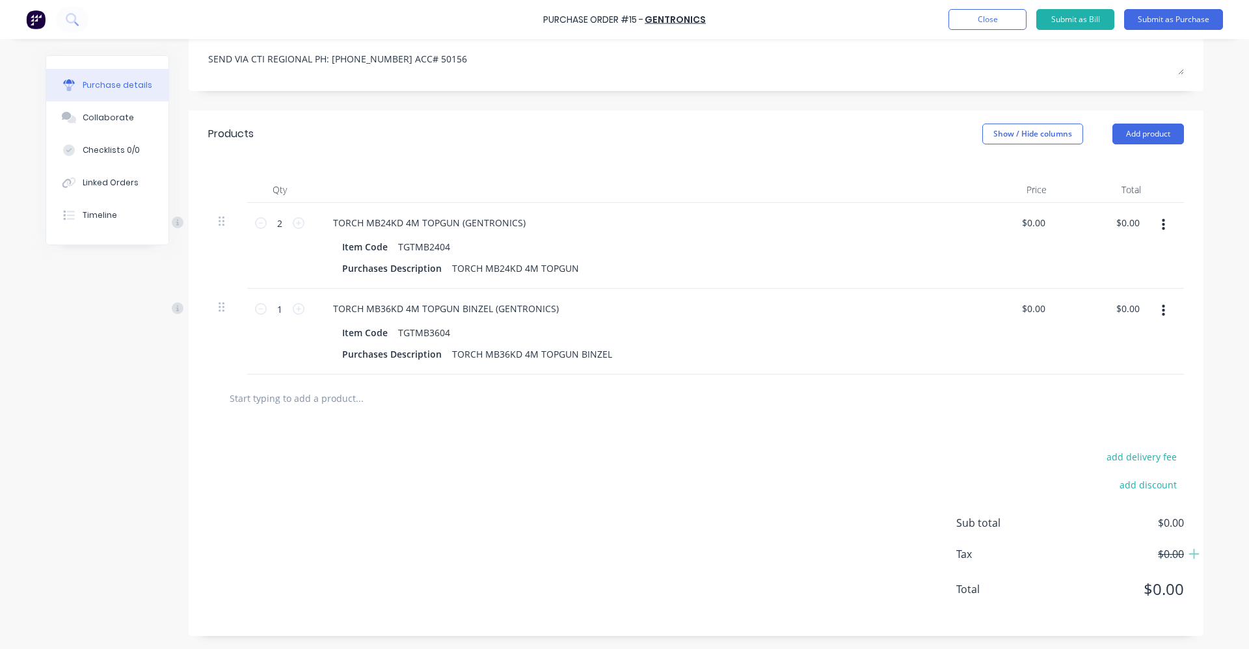
click at [234, 388] on input "text" at bounding box center [359, 398] width 260 height 26
type textarea "x"
type input "1"
type textarea "x"
type input "12"
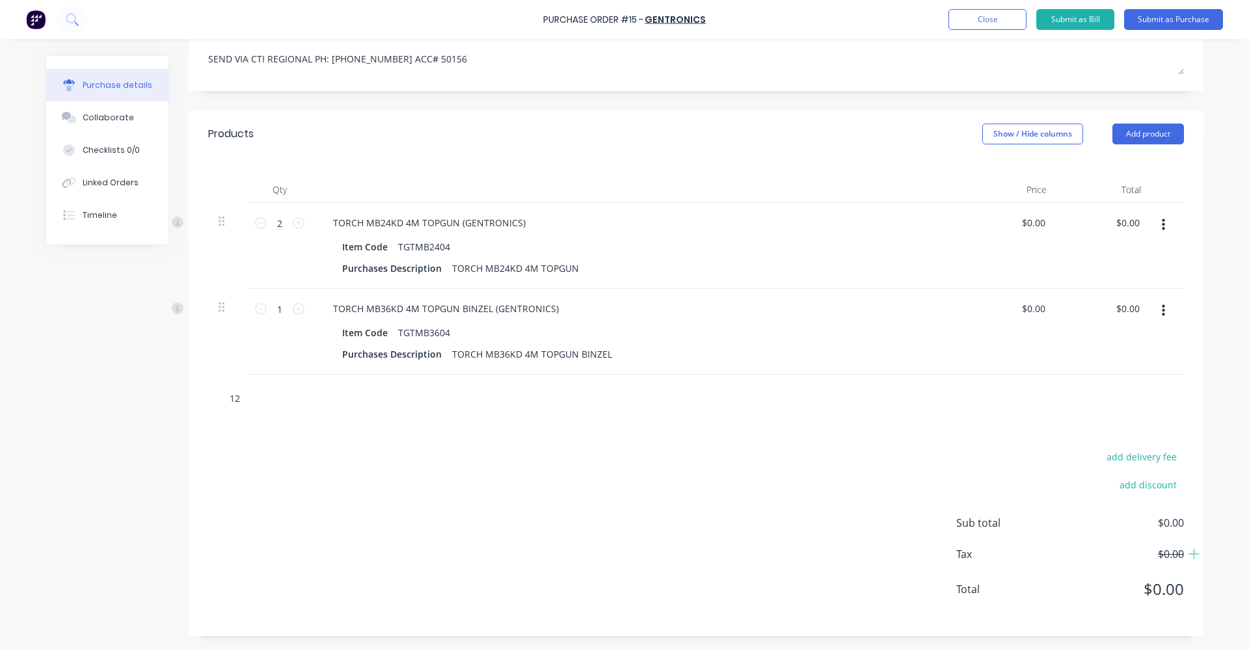
type textarea "x"
type input "120"
type textarea "x"
type input "1209"
type textarea "x"
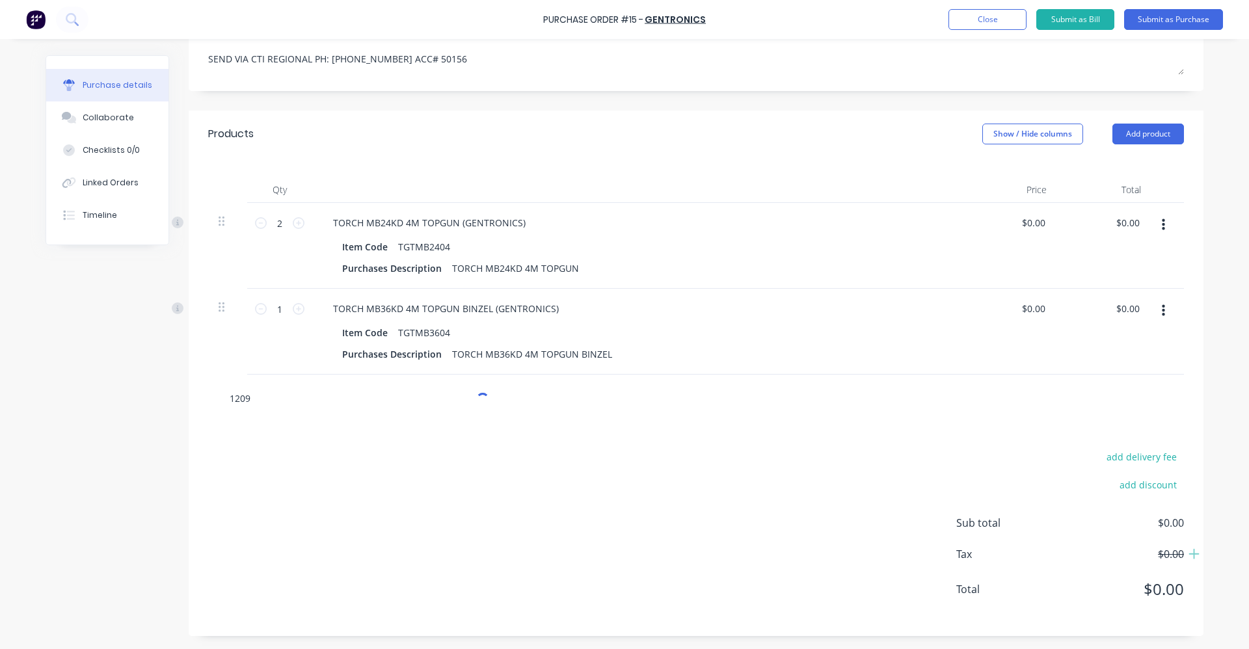
type input "12092"
type textarea "x"
type input "120926"
type textarea "x"
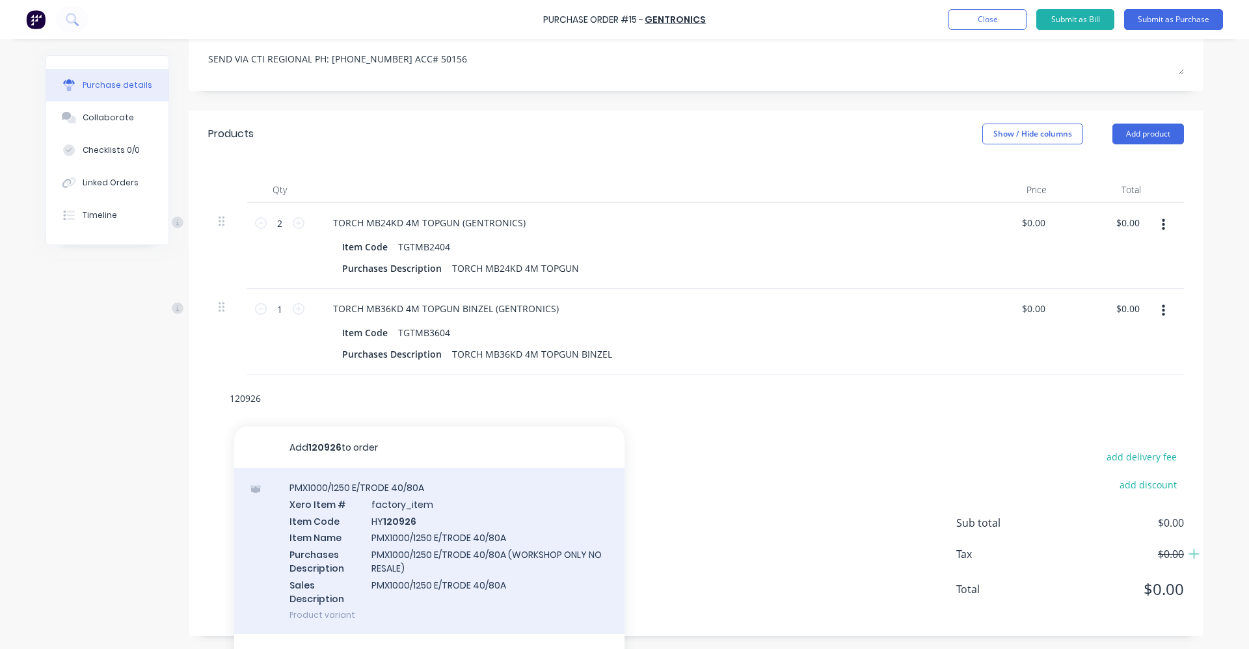
type input "120926"
click at [400, 508] on div "PMX1000/1250 E/TRODE 40/80A Xero Item # factory_item Item Code HY 120926 Item N…" at bounding box center [429, 552] width 390 height 166
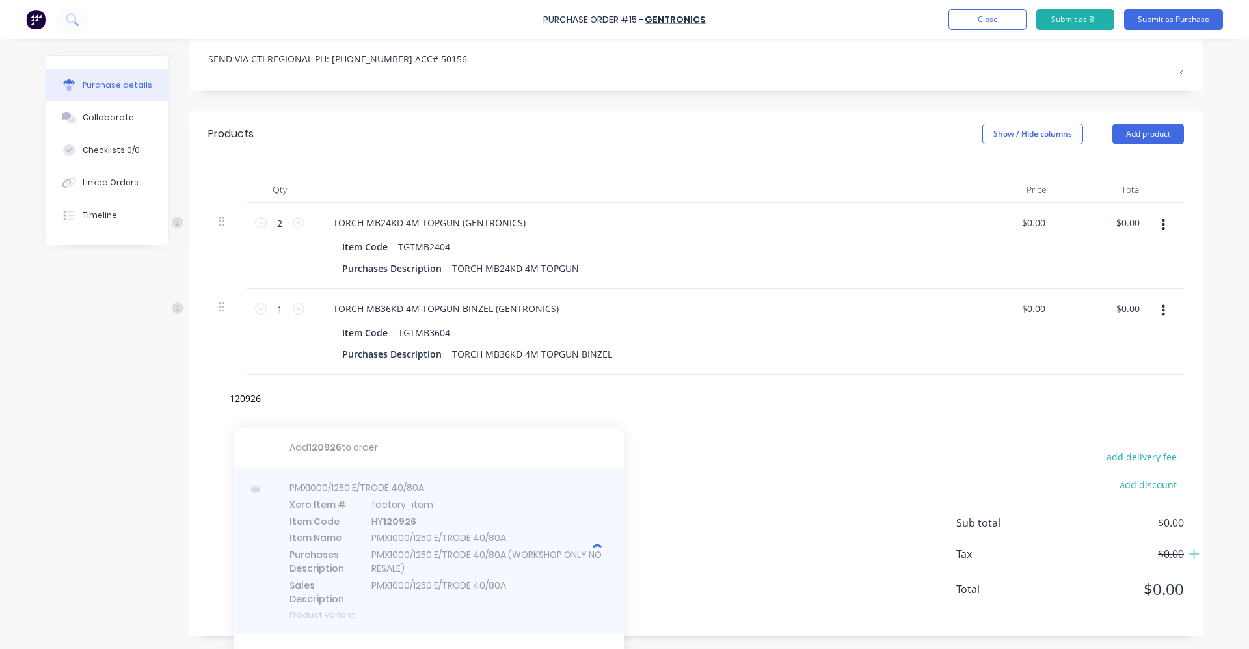
type textarea "x"
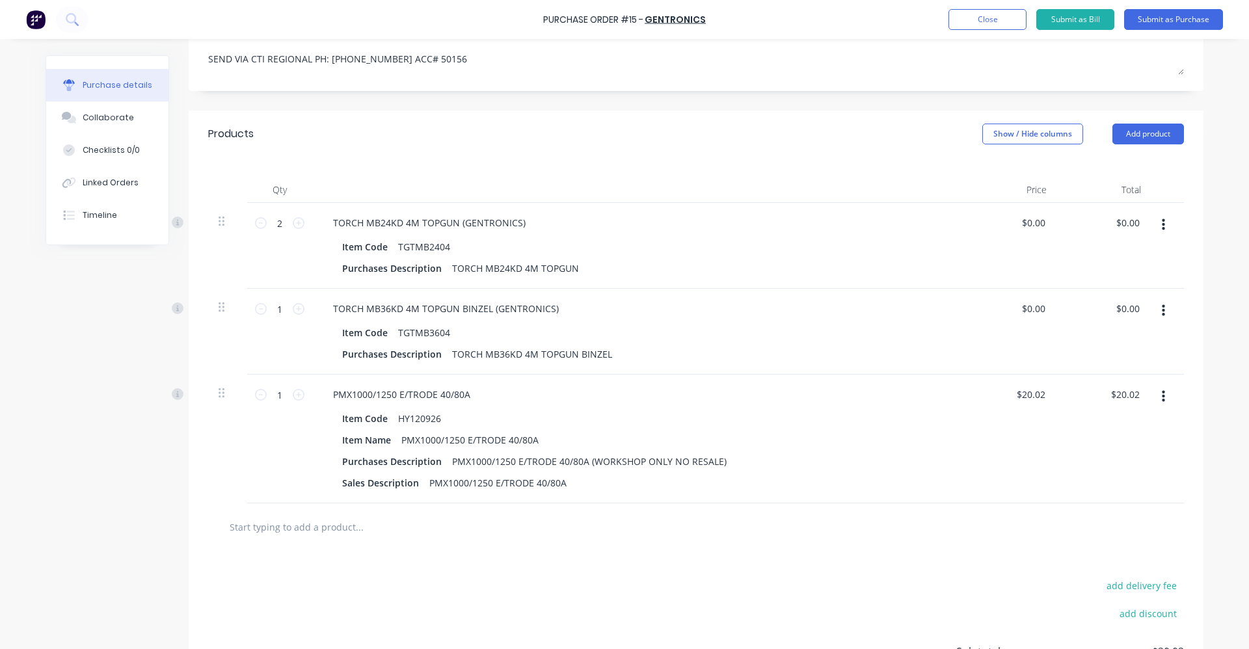
click at [349, 527] on input "text" at bounding box center [359, 527] width 260 height 26
type textarea "x"
type input "120"
type textarea "x"
type input "120931"
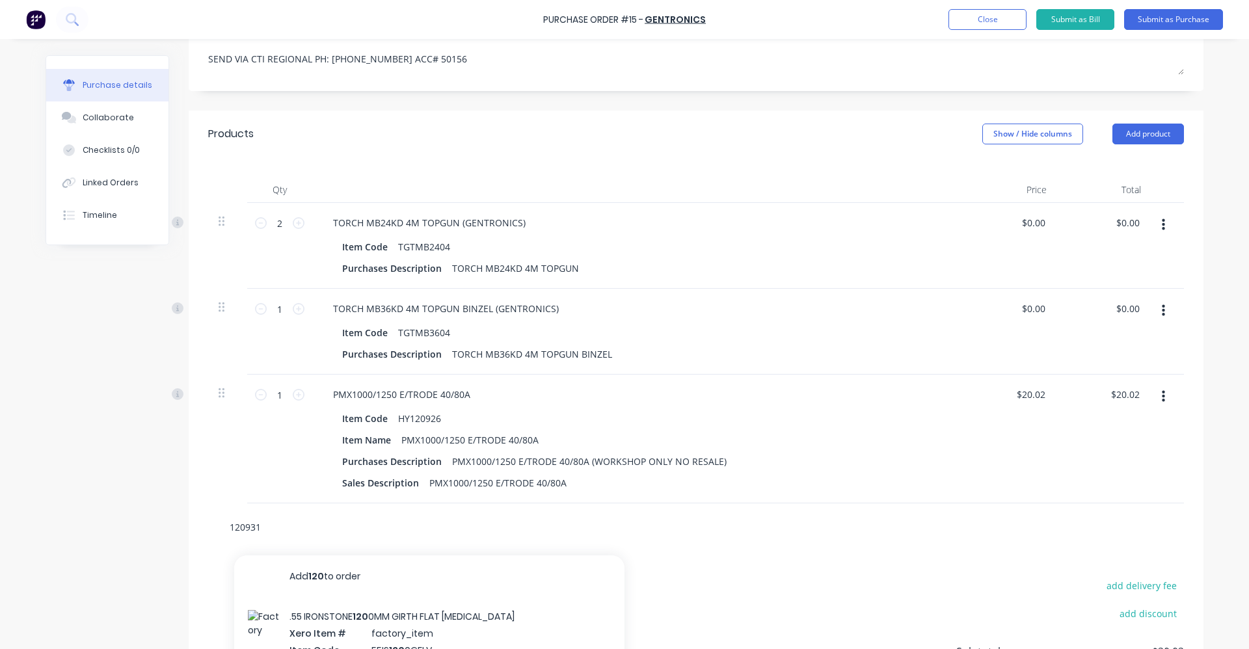
click at [349, 527] on input "120931" at bounding box center [359, 527] width 260 height 26
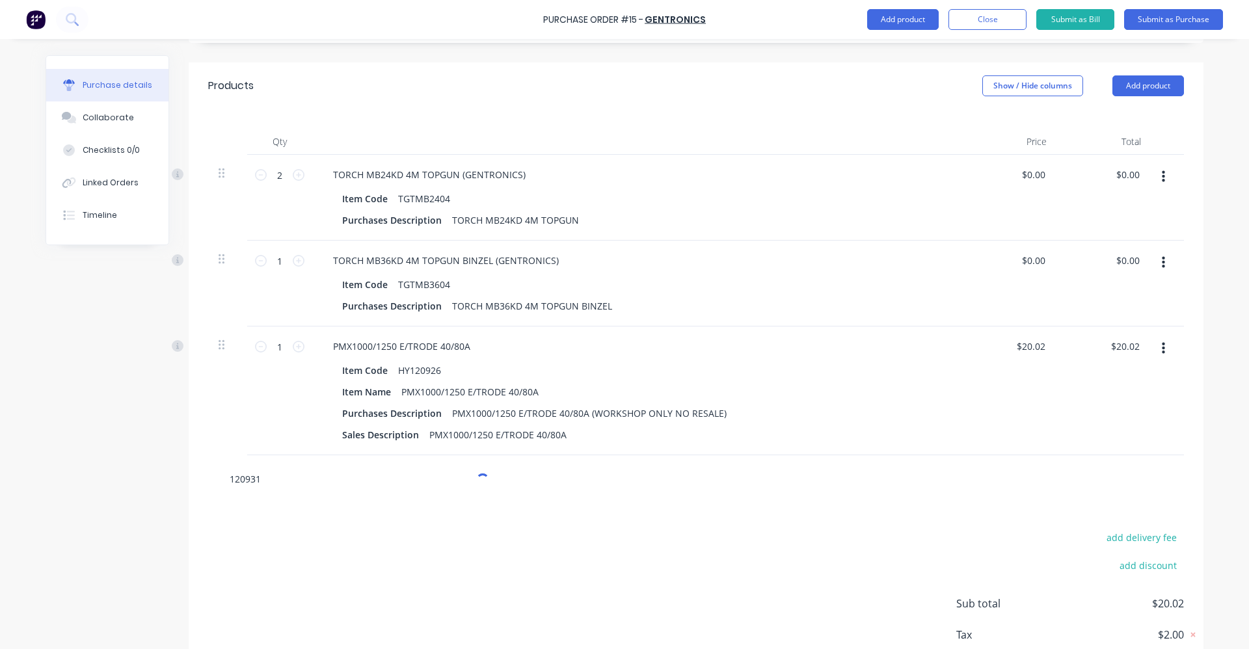
scroll to position [355, 0]
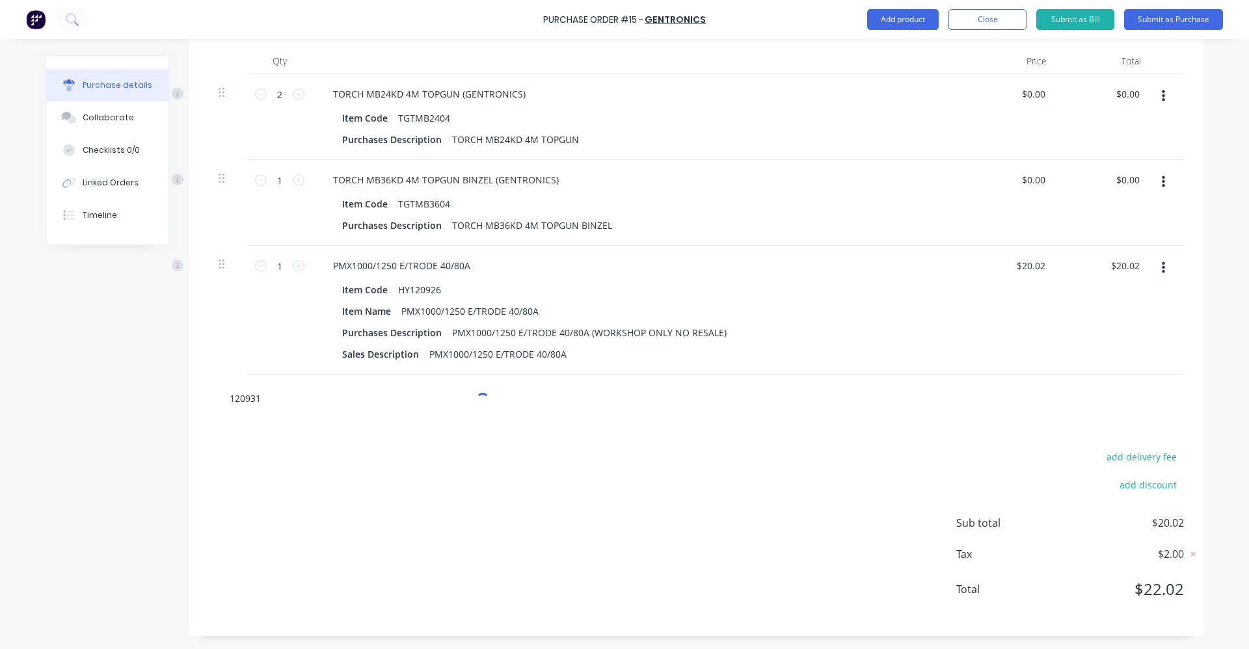
type textarea "x"
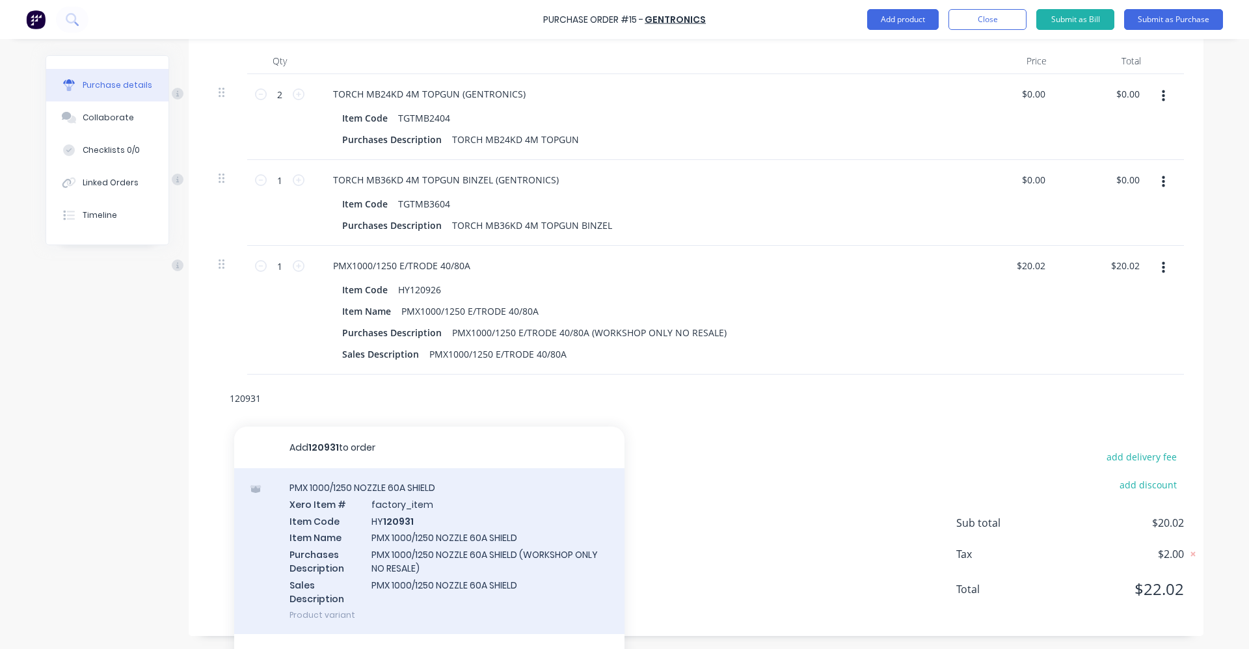
type input "120931"
click at [362, 532] on div "PMX 1000/1250 NOZZLE 60A SHIELD Xero Item # factory_item Item Code HY 120931 It…" at bounding box center [429, 552] width 390 height 166
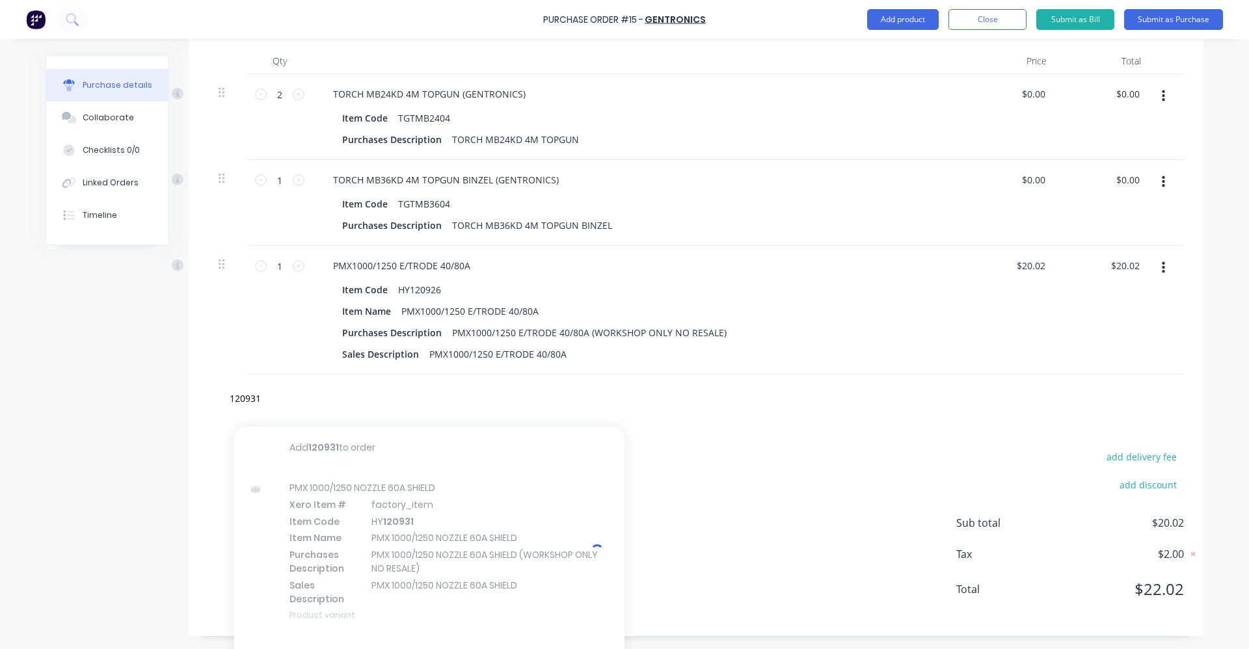
type textarea "x"
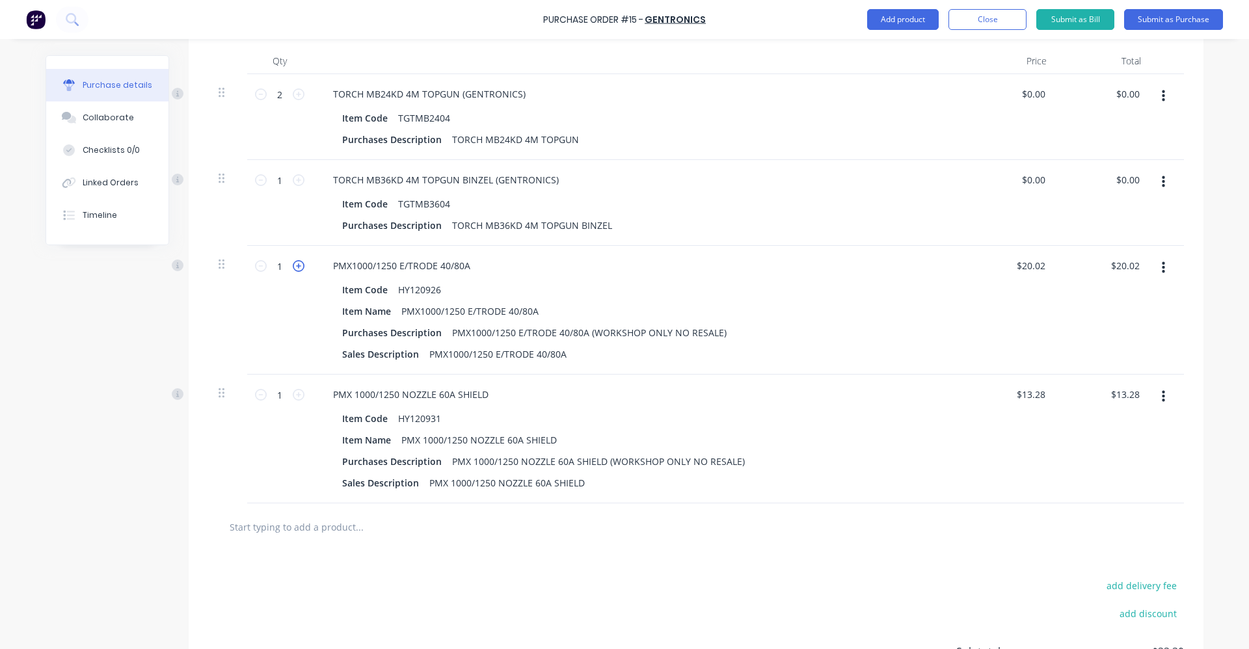
click at [298, 271] on icon at bounding box center [299, 266] width 12 height 12
type textarea "x"
type input "2"
type input "$40.04"
click at [298, 271] on icon at bounding box center [299, 266] width 12 height 12
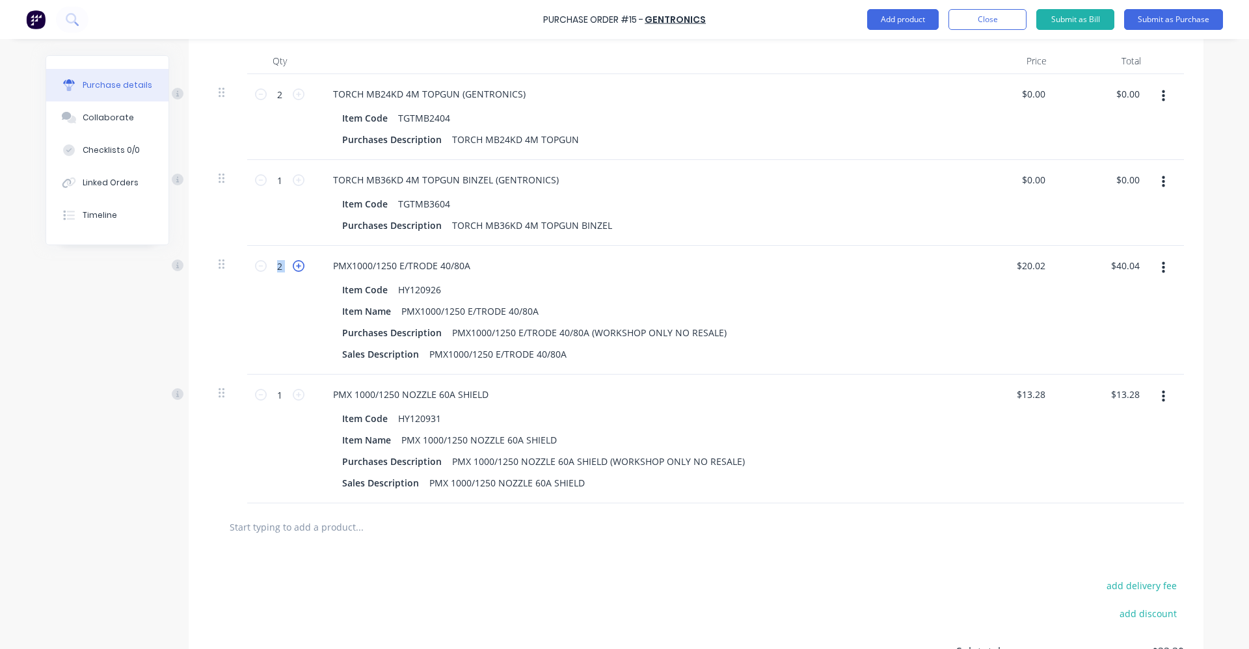
type textarea "x"
type input "3"
type input "$60.06"
click at [298, 271] on icon at bounding box center [299, 266] width 12 height 12
type textarea "x"
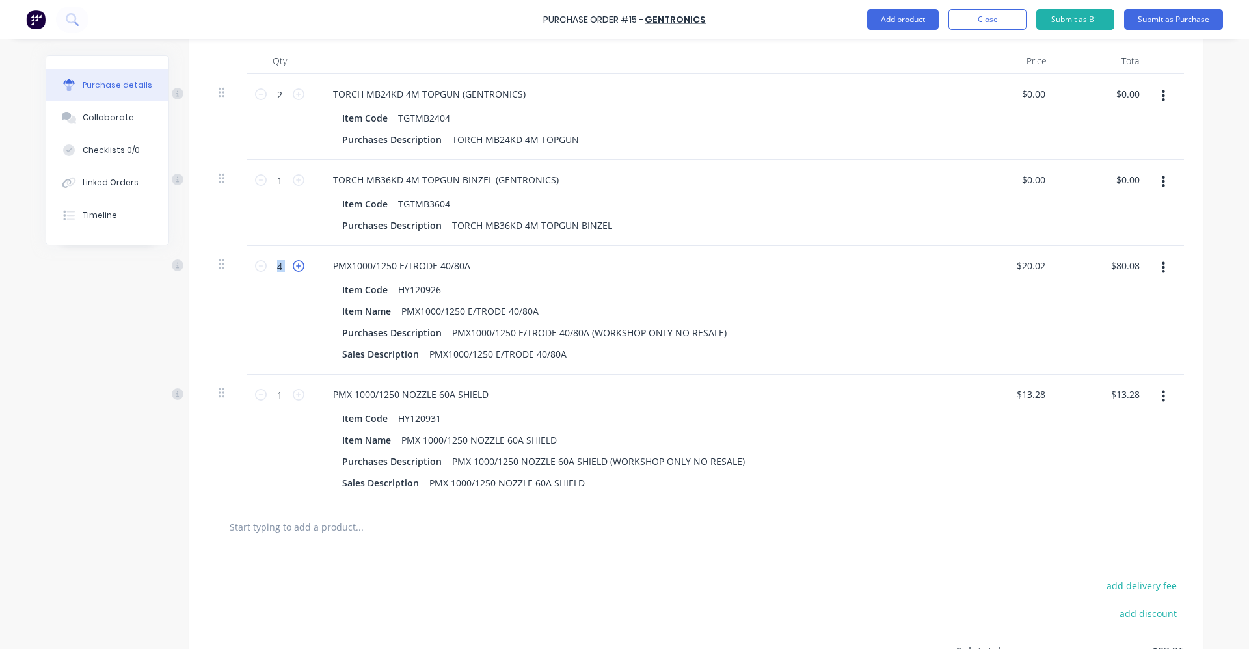
click at [298, 271] on icon at bounding box center [299, 266] width 12 height 12
click at [295, 390] on icon at bounding box center [299, 395] width 12 height 12
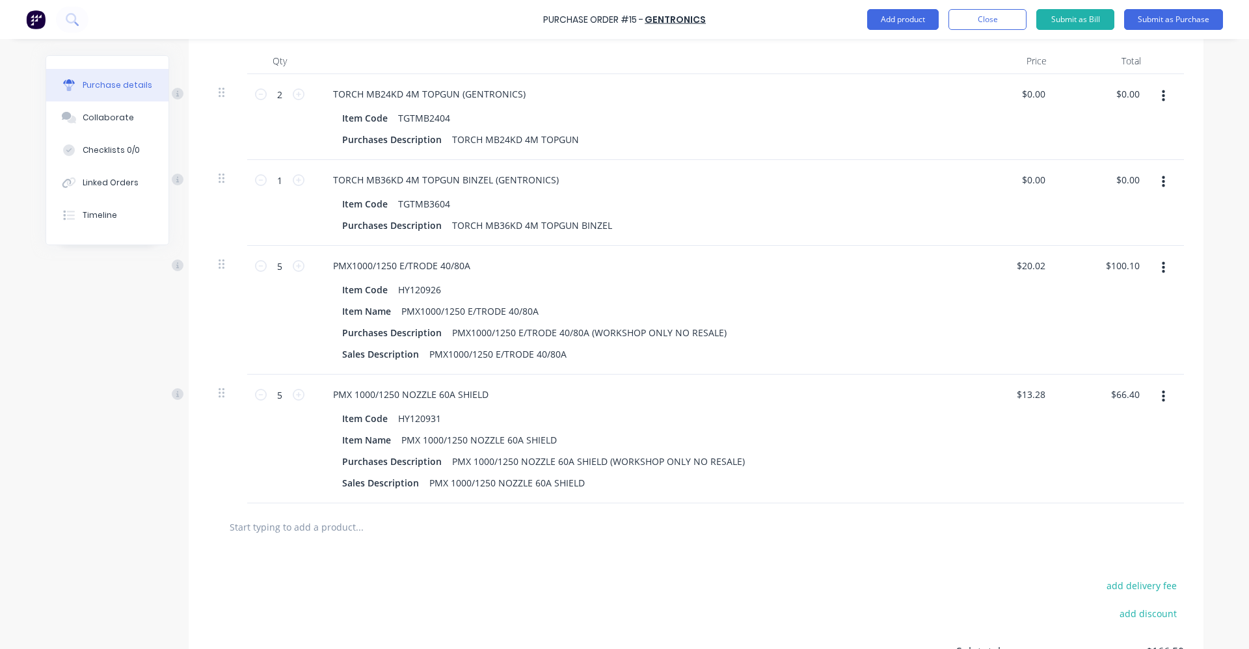
drag, startPoint x: 295, startPoint y: 390, endPoint x: 411, endPoint y: 591, distance: 232.0
click at [411, 591] on div "add delivery fee add discount Sub total $166.50 Tax $16.65 Total $183.15" at bounding box center [696, 658] width 1015 height 214
click at [308, 530] on input "text" at bounding box center [359, 527] width 260 height 26
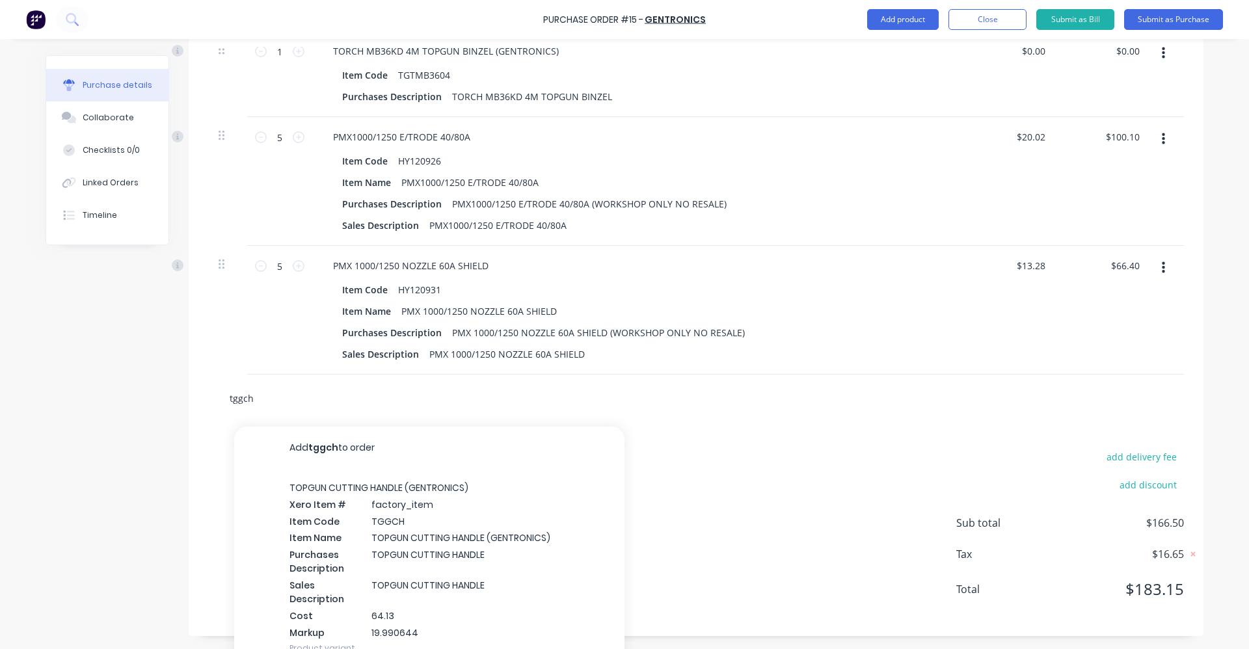
scroll to position [502, 0]
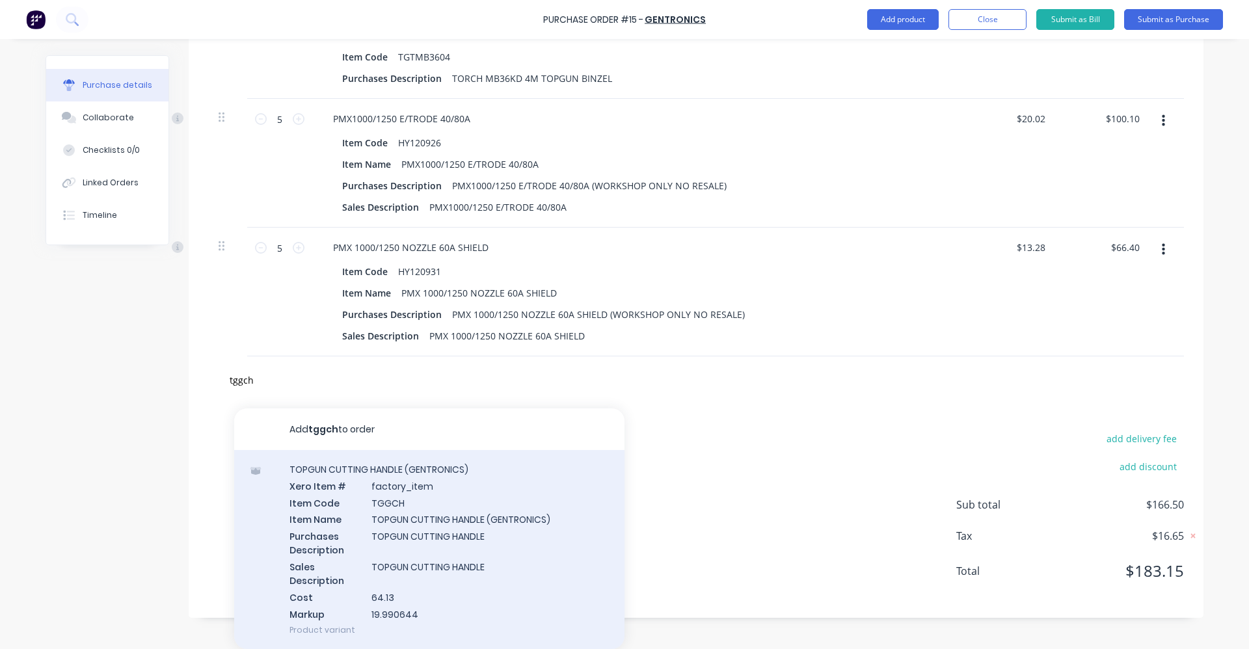
click at [474, 536] on div "TOPGUN CUTTING HANDLE (GENTRONICS) Xero Item # factory_item Item Code TGGCH Ite…" at bounding box center [429, 549] width 390 height 199
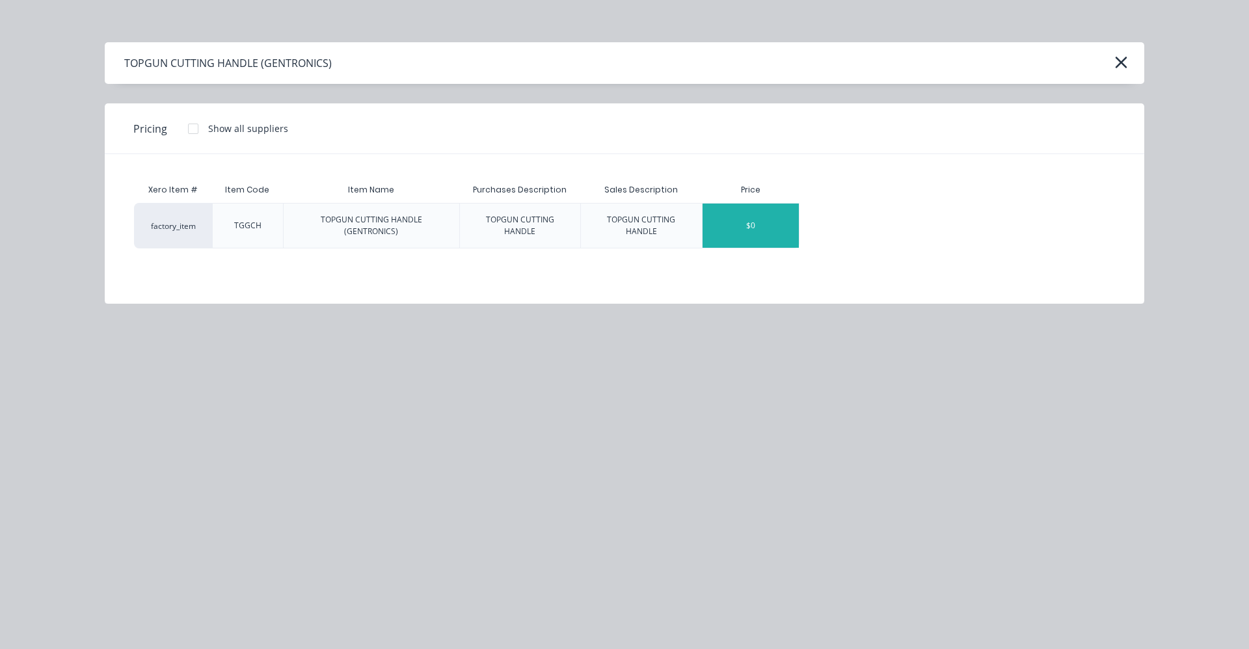
click at [754, 219] on div "$0" at bounding box center [751, 226] width 96 height 44
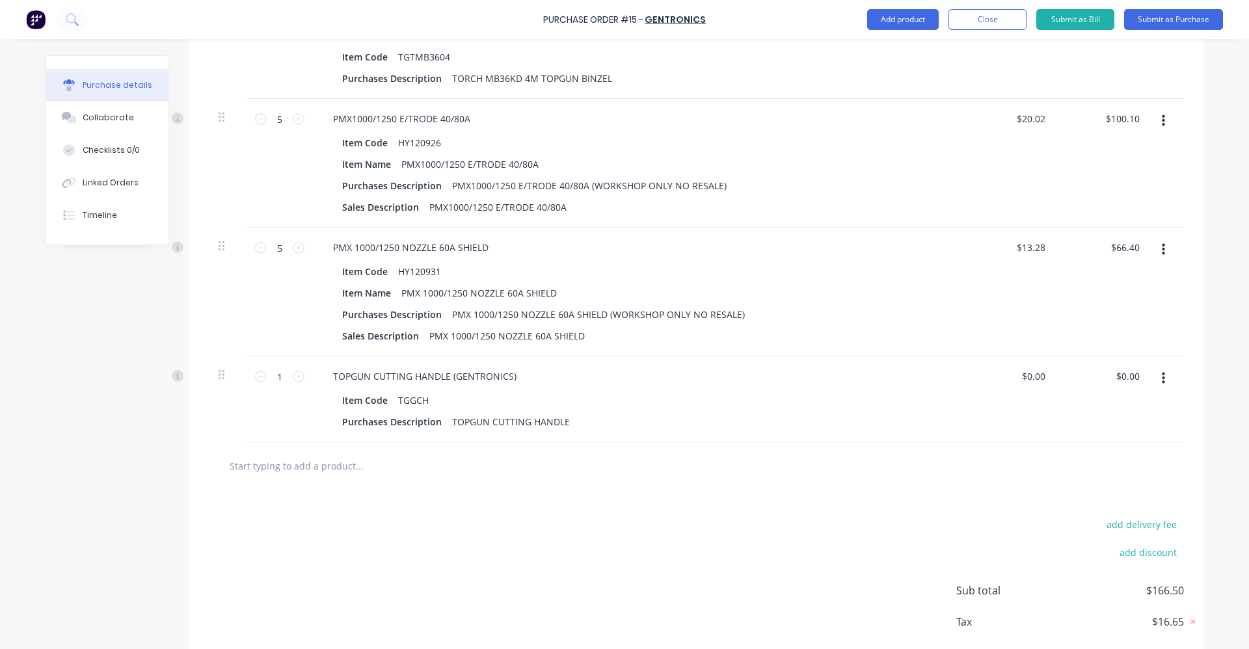
click at [292, 461] on input "text" at bounding box center [359, 466] width 260 height 26
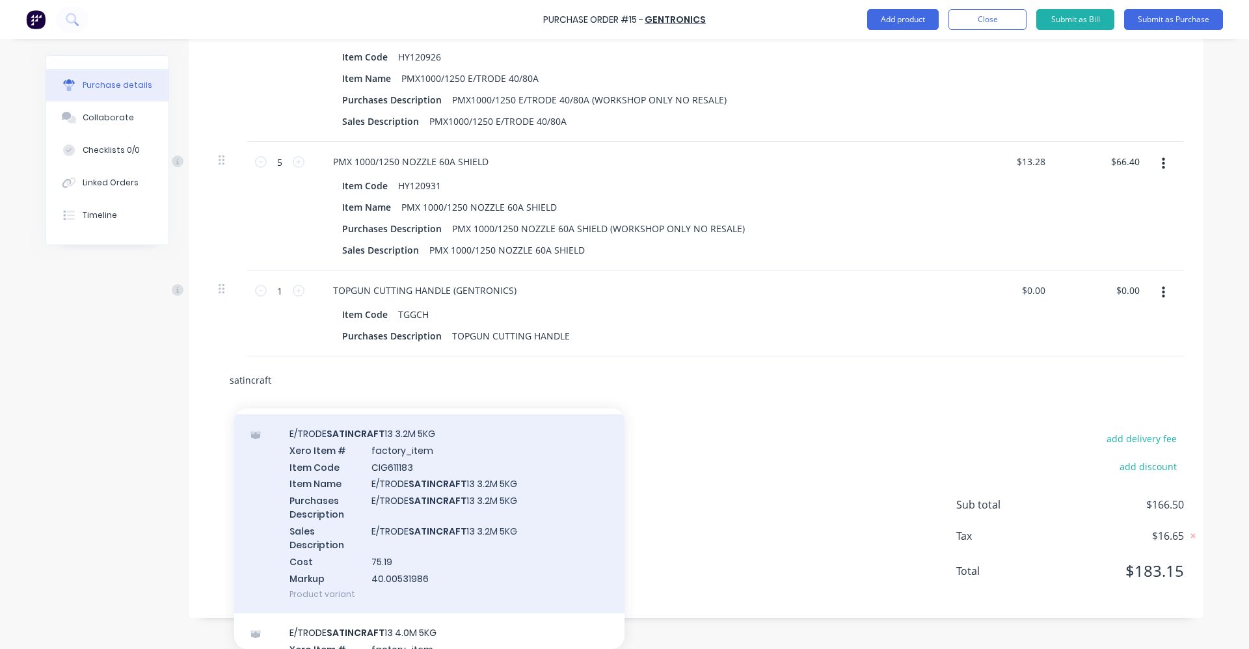
scroll to position [65, 0]
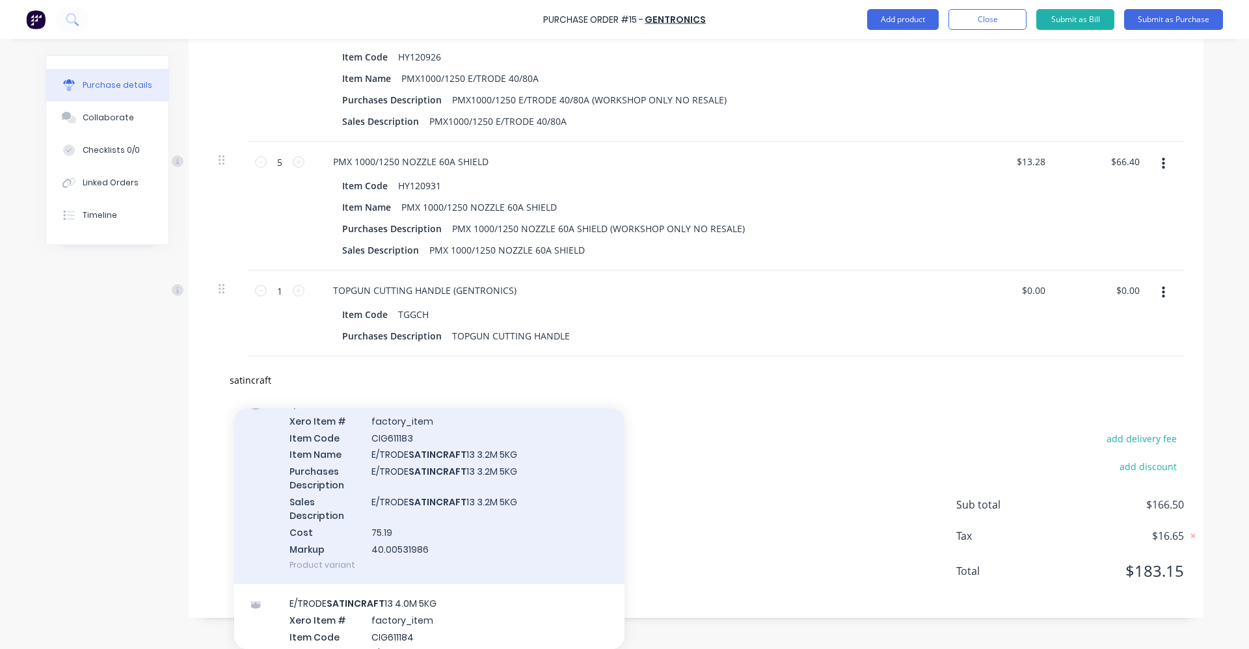
click at [472, 487] on div "E/TRODE SATINCRAFT 13 3.2M 5KG Xero Item # factory_item Item Code CIG611183 Ite…" at bounding box center [429, 484] width 390 height 199
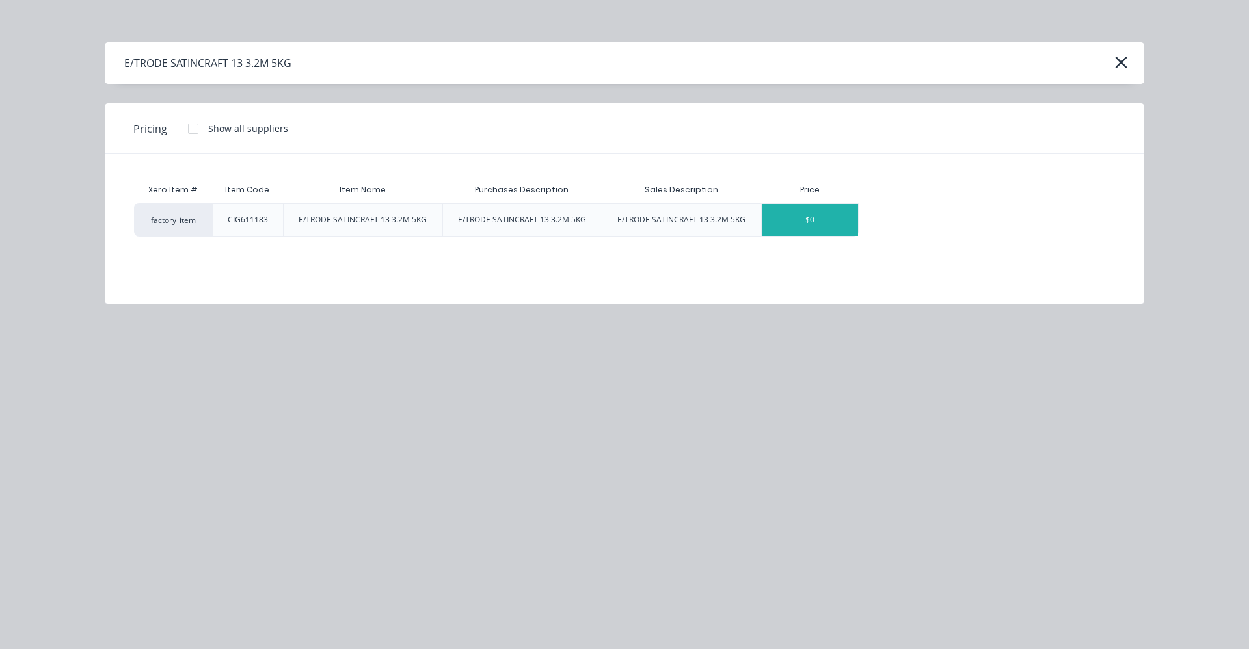
click at [803, 216] on div "$0" at bounding box center [810, 220] width 96 height 33
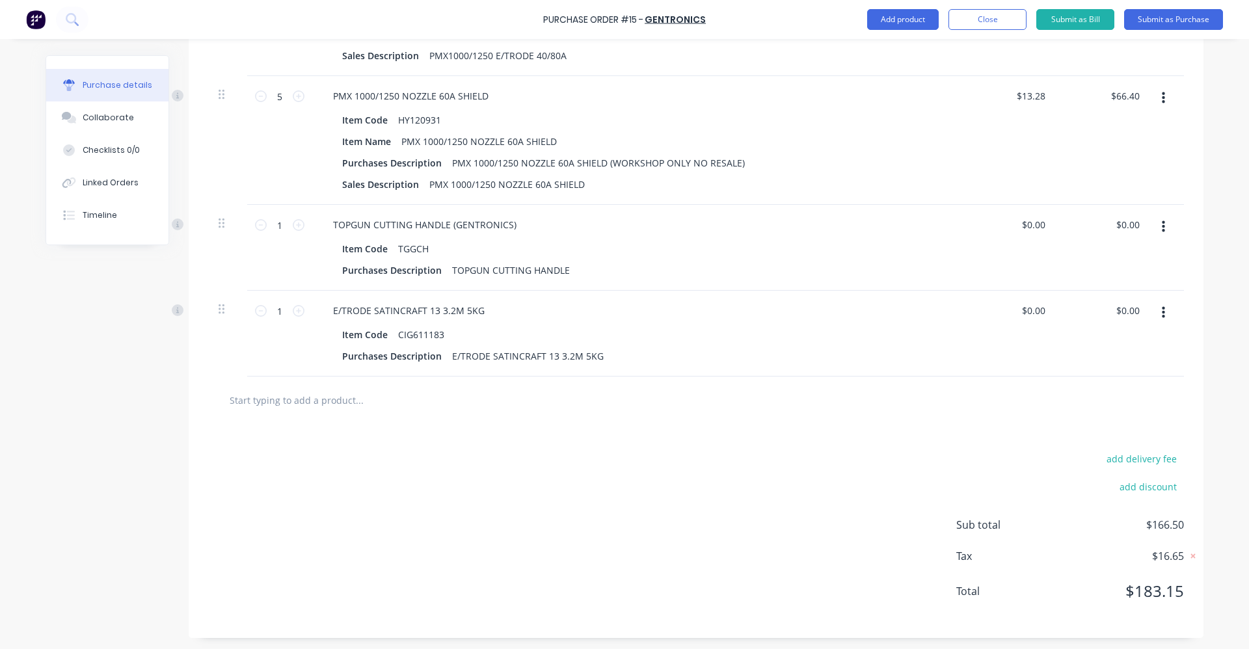
scroll to position [656, 0]
click at [304, 404] on input "text" at bounding box center [359, 398] width 260 height 26
click at [921, 11] on button "Add product" at bounding box center [903, 19] width 72 height 21
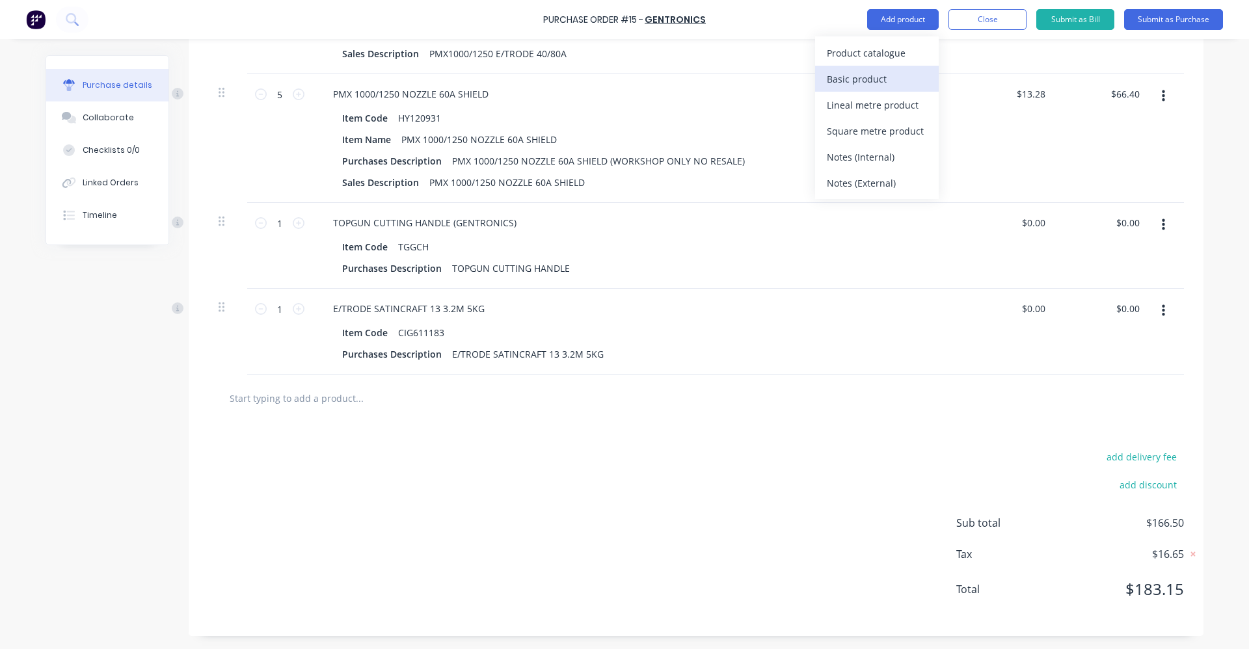
click at [909, 81] on div "Basic product" at bounding box center [877, 79] width 100 height 19
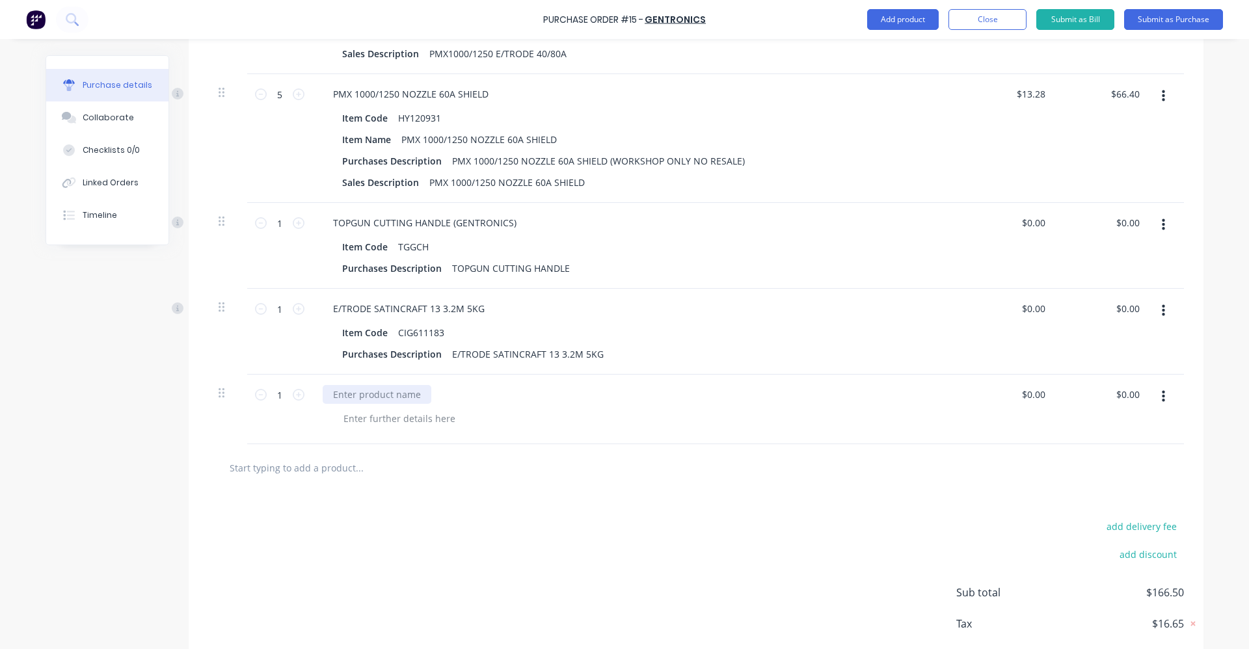
click at [338, 392] on div at bounding box center [377, 394] width 109 height 19
click at [355, 417] on div at bounding box center [399, 418] width 133 height 19
click at [452, 500] on div "add delivery fee add discount Sub total $166.50 Tax $16.65 Total $183.15" at bounding box center [696, 599] width 1015 height 214
click at [321, 474] on input "text" at bounding box center [359, 468] width 260 height 26
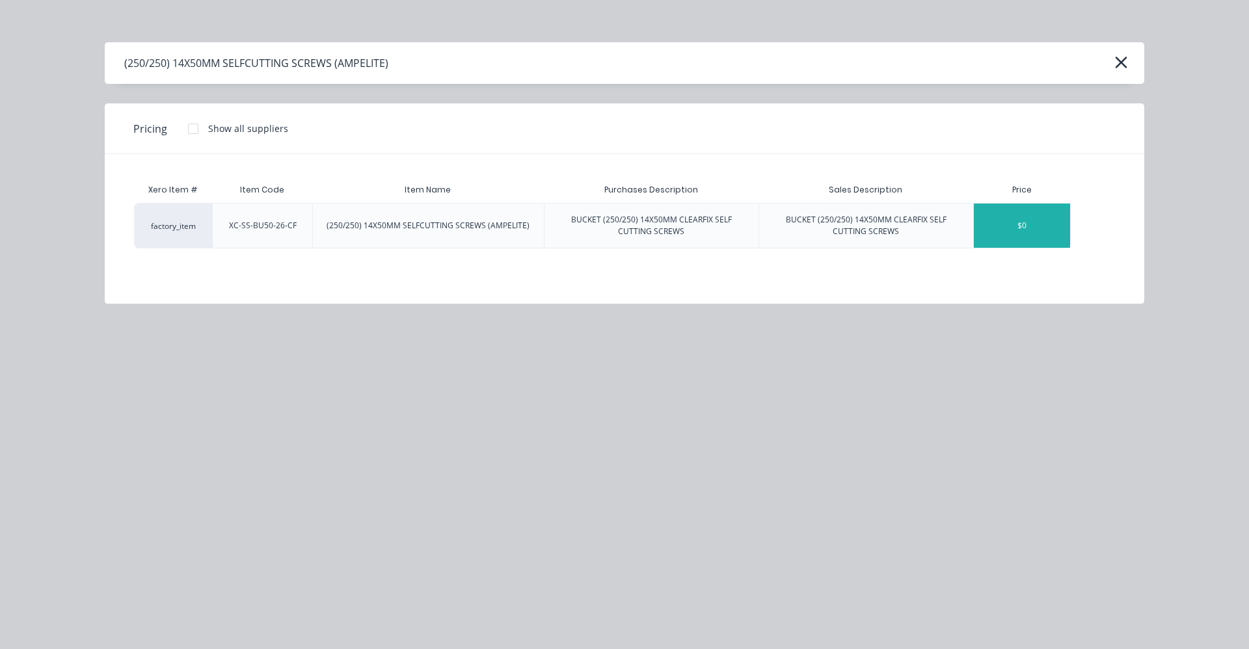
click at [1010, 219] on div "$0" at bounding box center [1022, 226] width 96 height 44
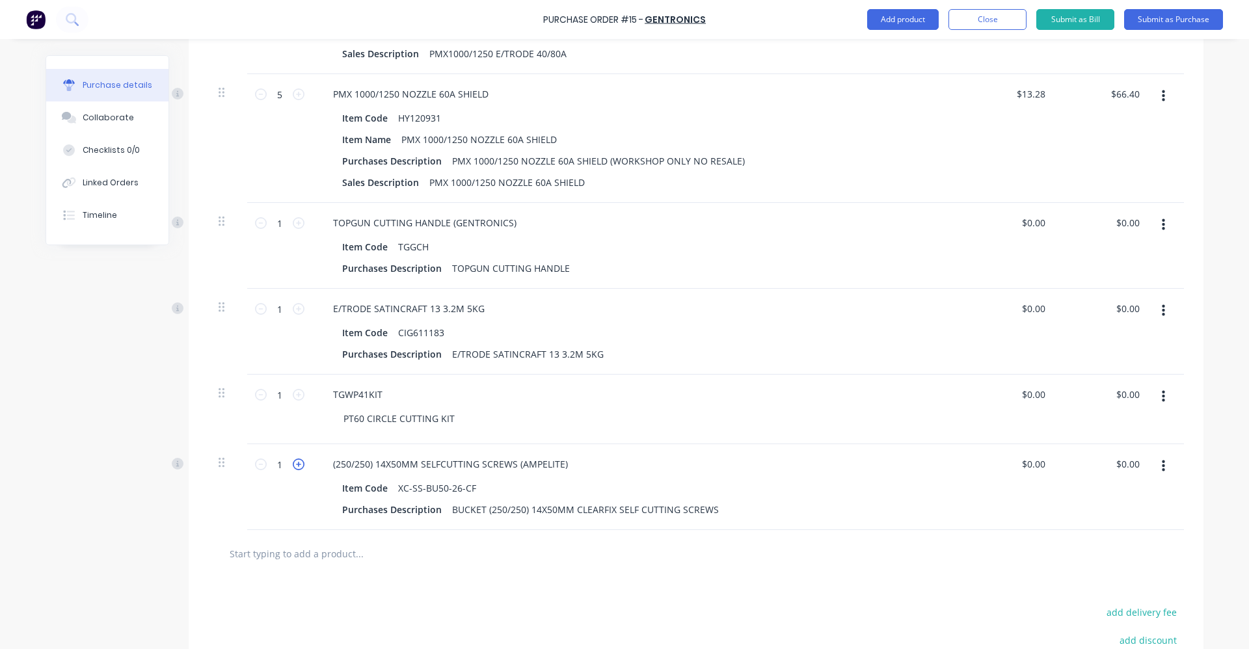
click at [293, 463] on icon at bounding box center [299, 465] width 12 height 12
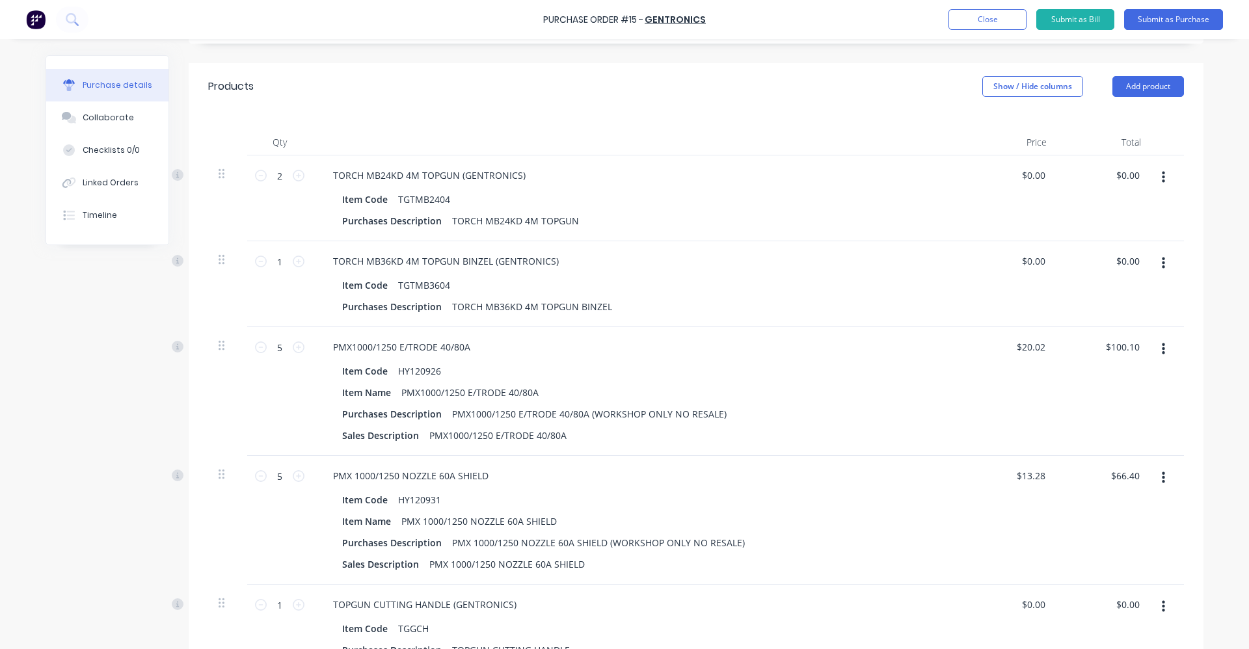
scroll to position [265, 0]
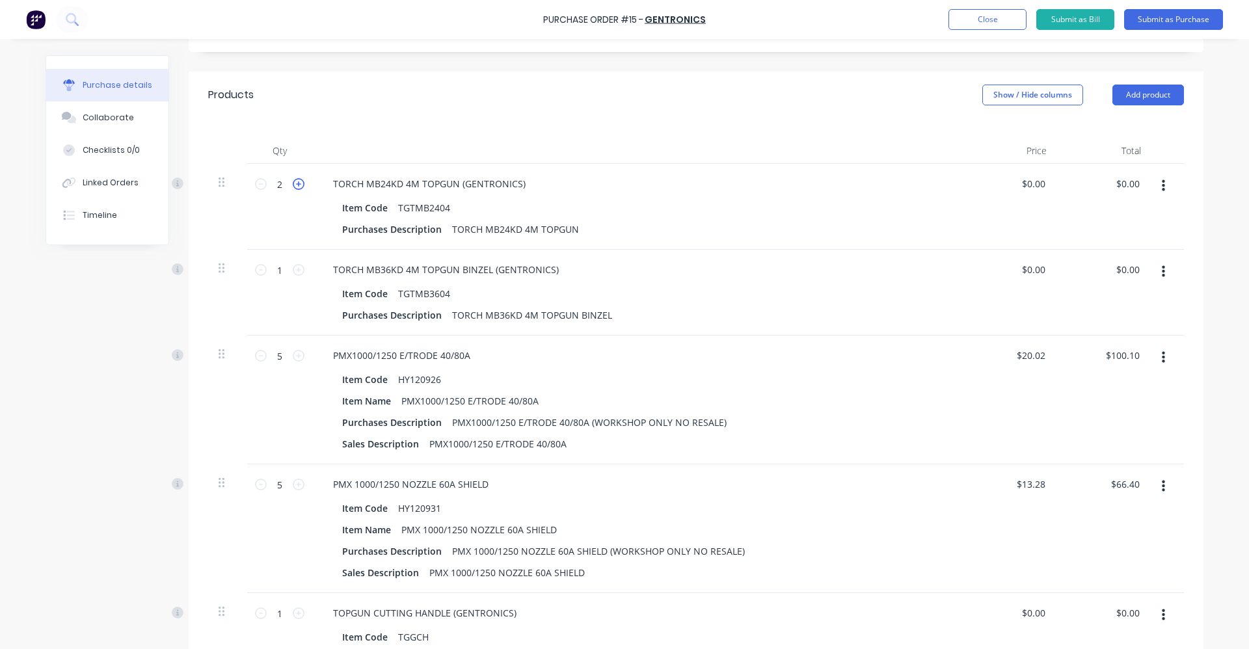
click at [295, 184] on icon at bounding box center [299, 184] width 12 height 12
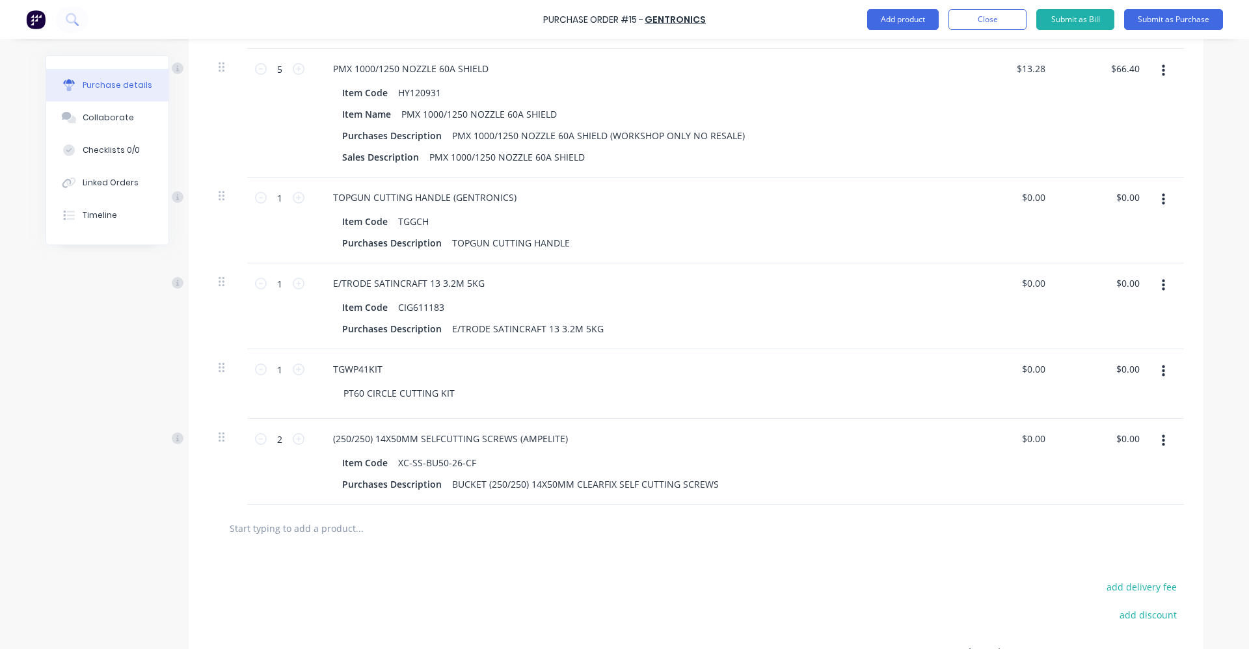
scroll to position [811, 0]
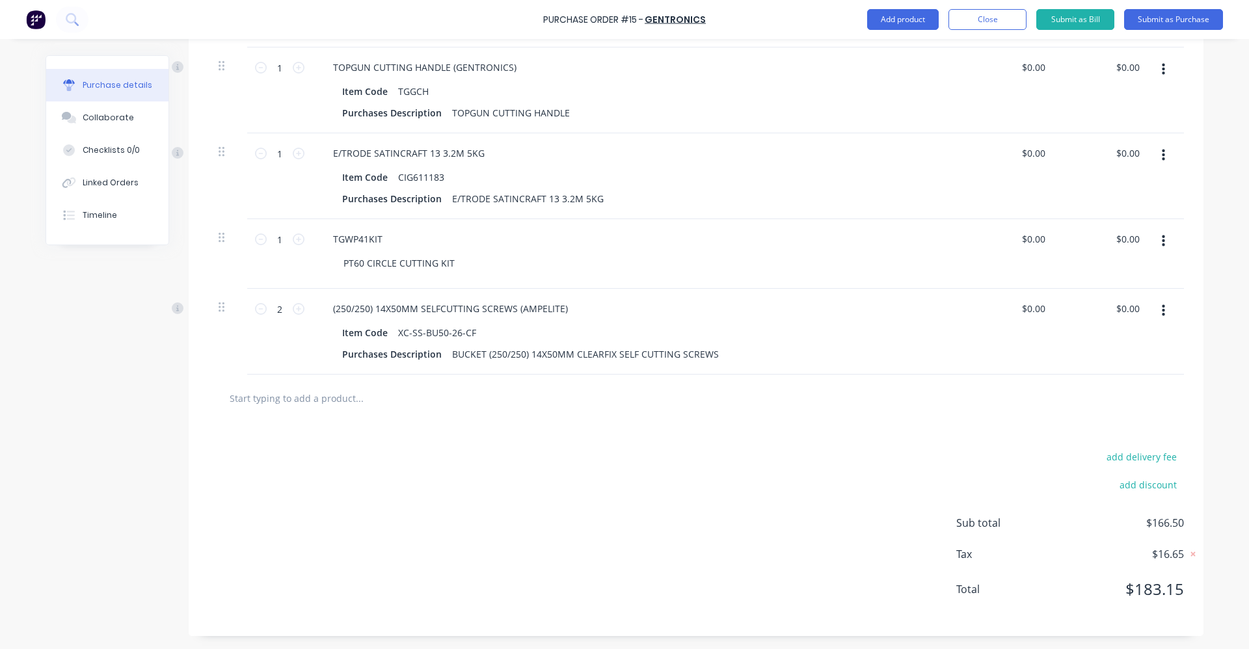
click at [1161, 308] on button "button" at bounding box center [1163, 310] width 31 height 23
click at [1109, 419] on button "Delete" at bounding box center [1123, 424] width 111 height 26
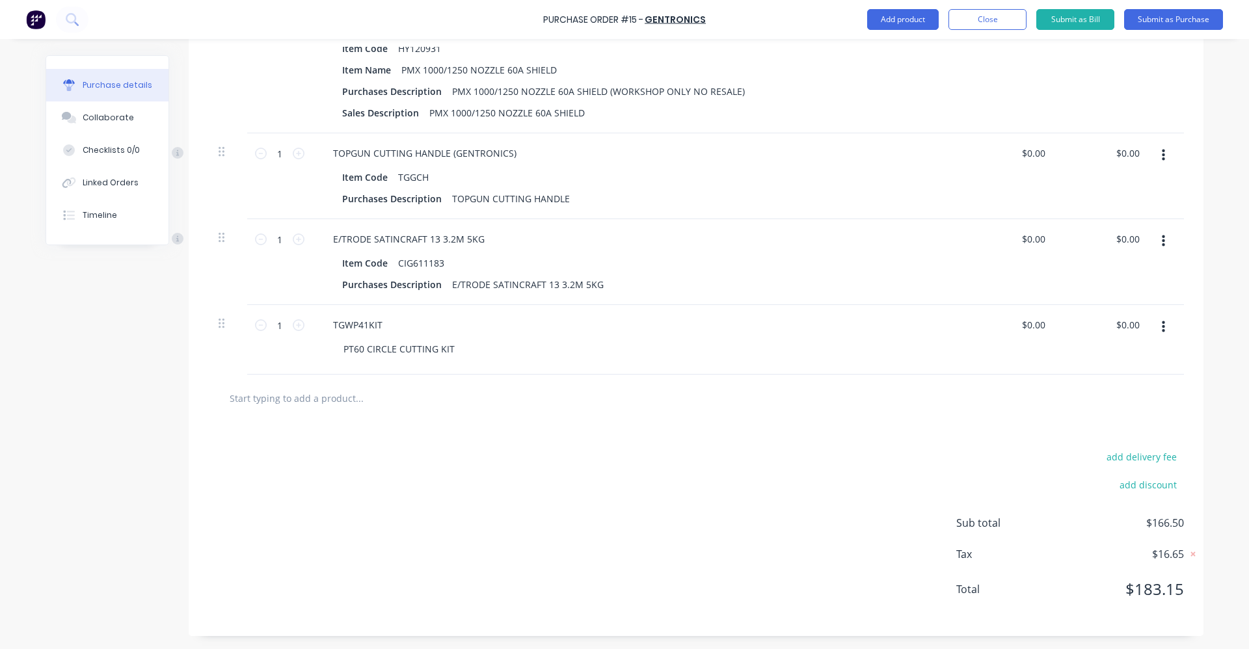
scroll to position [726, 0]
click at [264, 400] on input "text" at bounding box center [359, 398] width 260 height 26
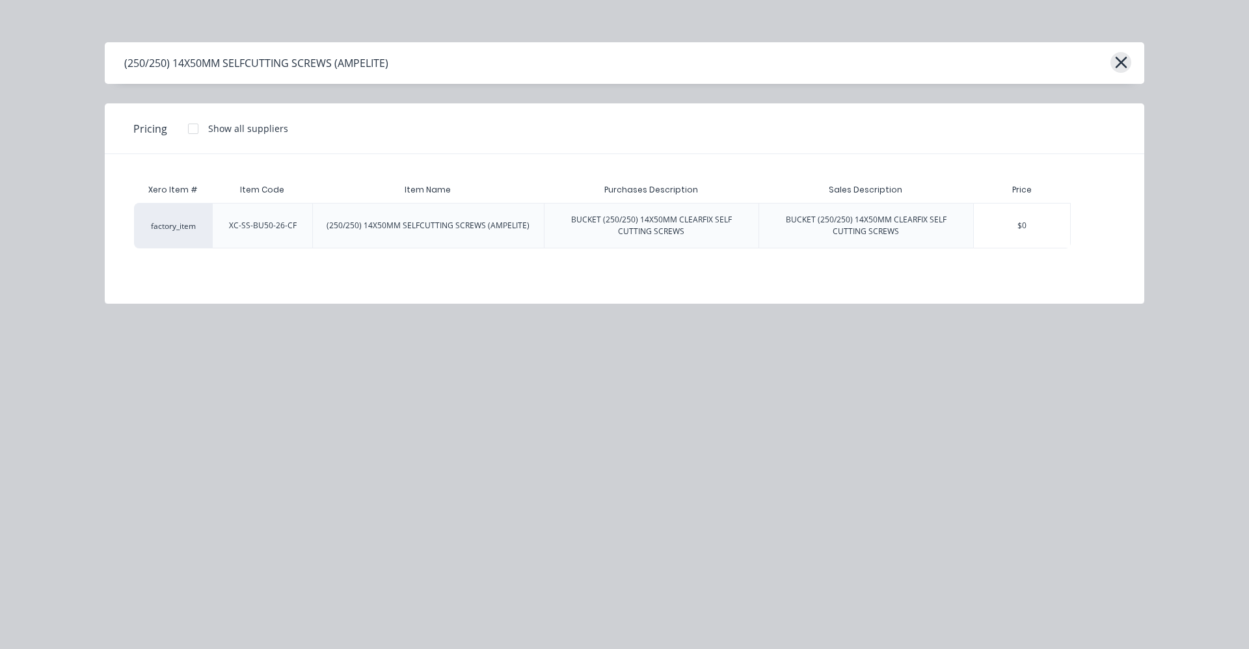
click at [1118, 62] on icon "button" at bounding box center [1122, 62] width 14 height 18
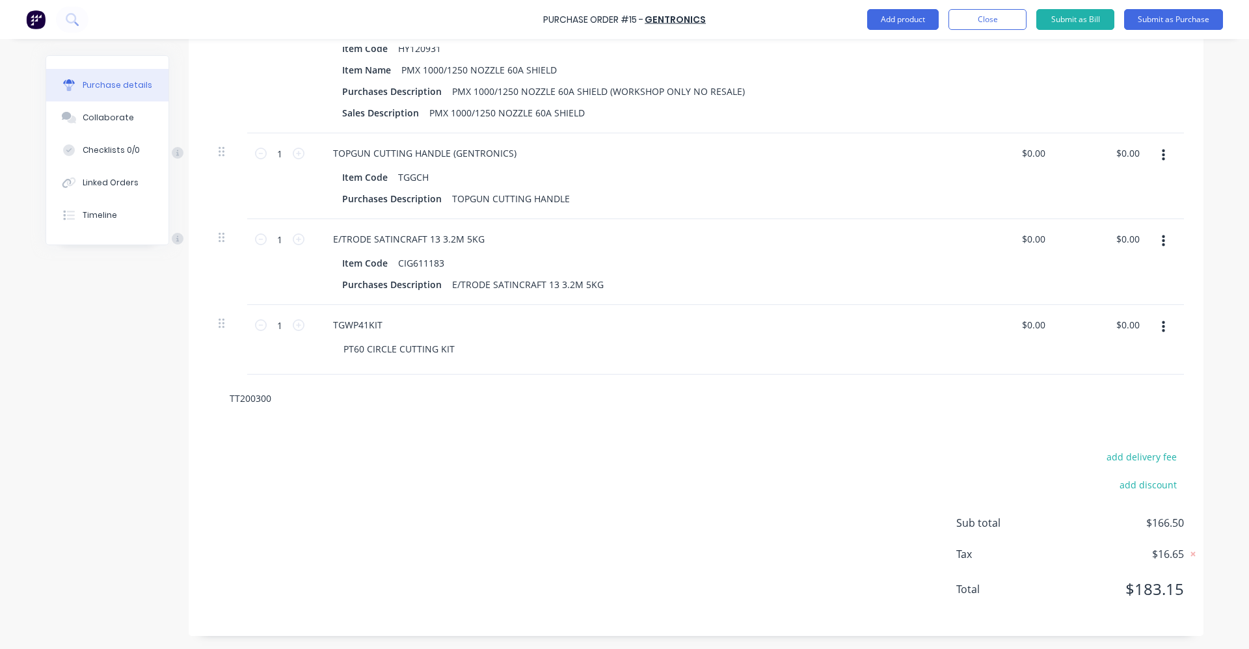
click at [278, 403] on input "TT200300" at bounding box center [359, 398] width 260 height 26
click at [264, 403] on input "TT200300" at bounding box center [359, 398] width 260 height 26
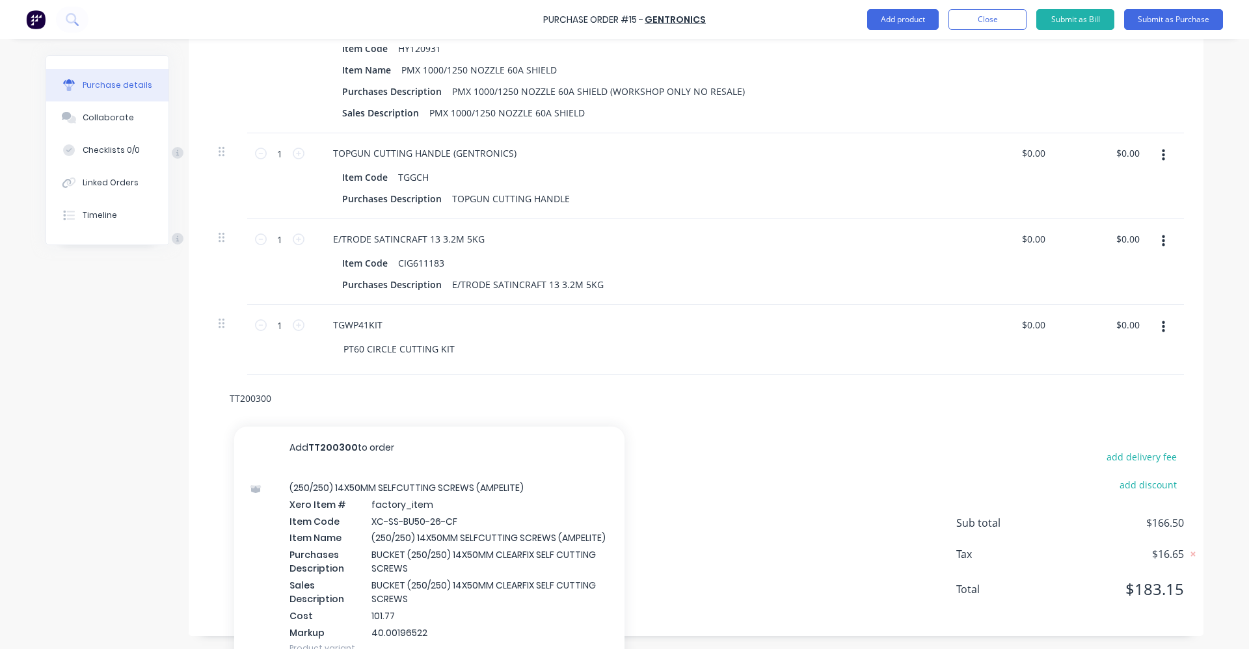
click at [277, 396] on input "TT200300" at bounding box center [359, 398] width 260 height 26
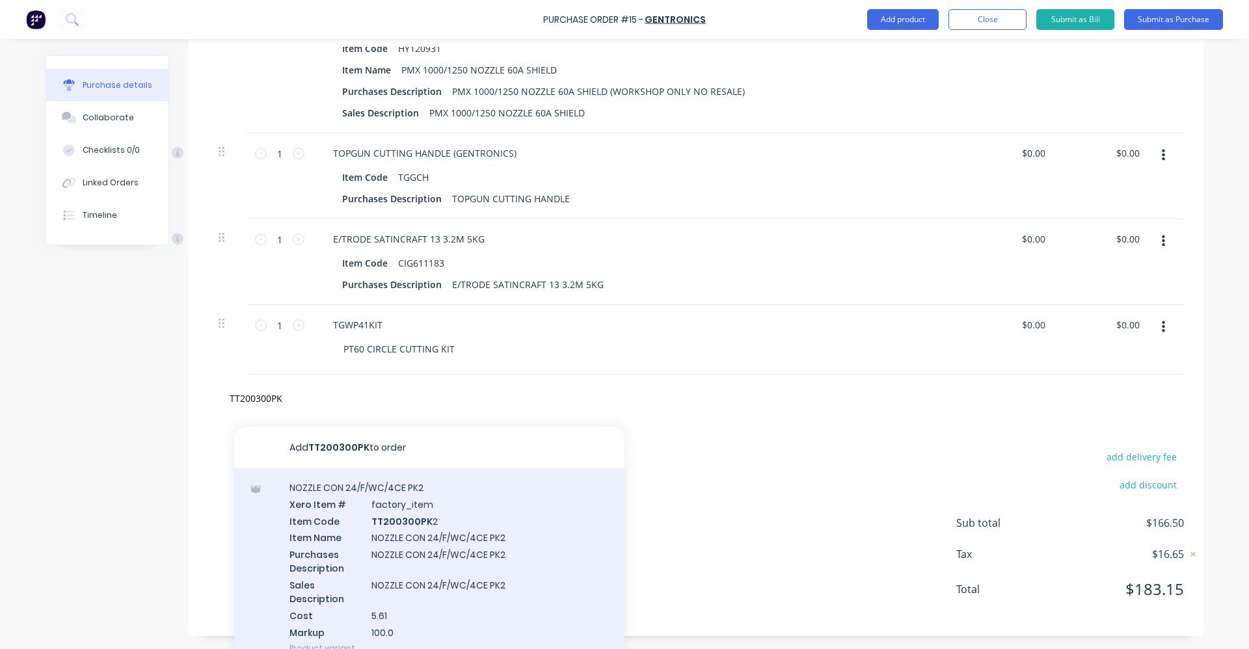
click at [414, 545] on div "NOZZLE CON 24/F/WC/4CE PK2 Xero Item # factory_item Item Code TT200300PK 2 Item…" at bounding box center [429, 568] width 390 height 199
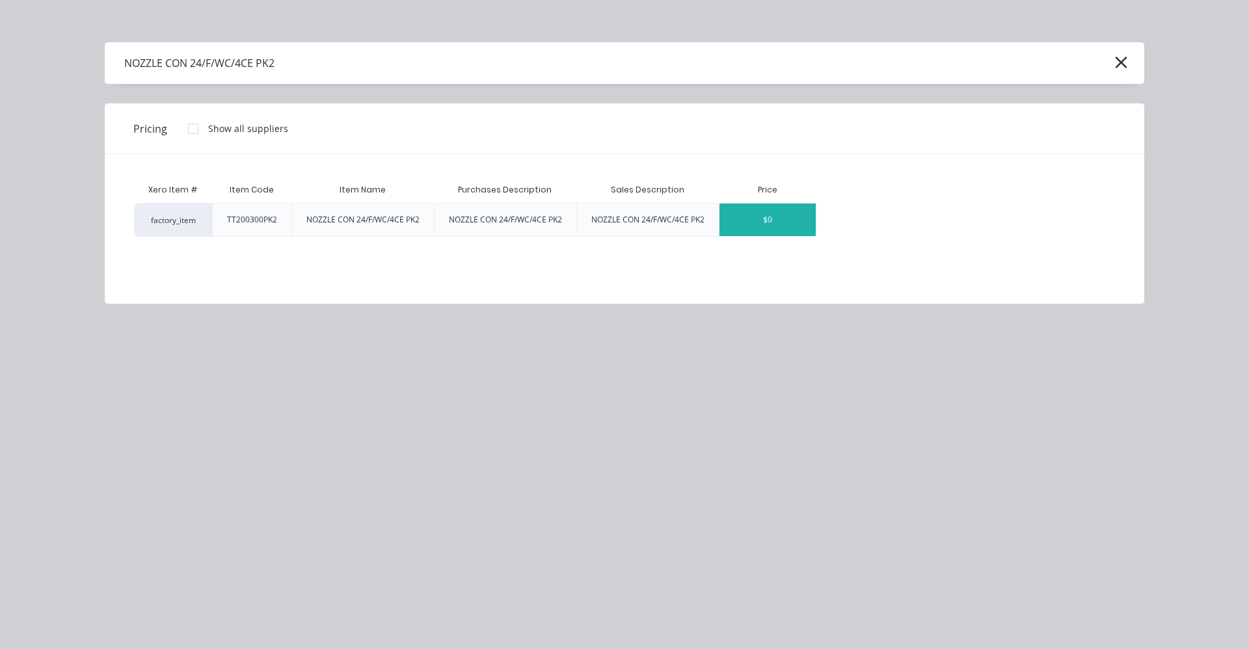
click at [788, 221] on div "$0" at bounding box center [768, 220] width 96 height 33
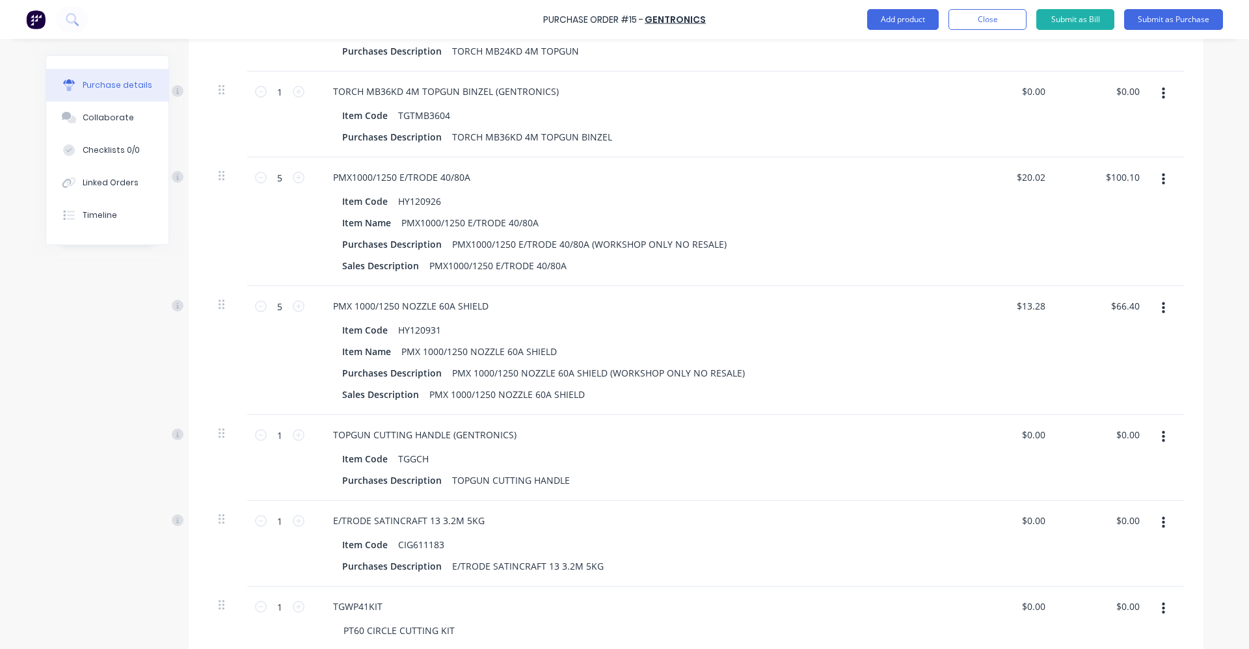
scroll to position [335, 0]
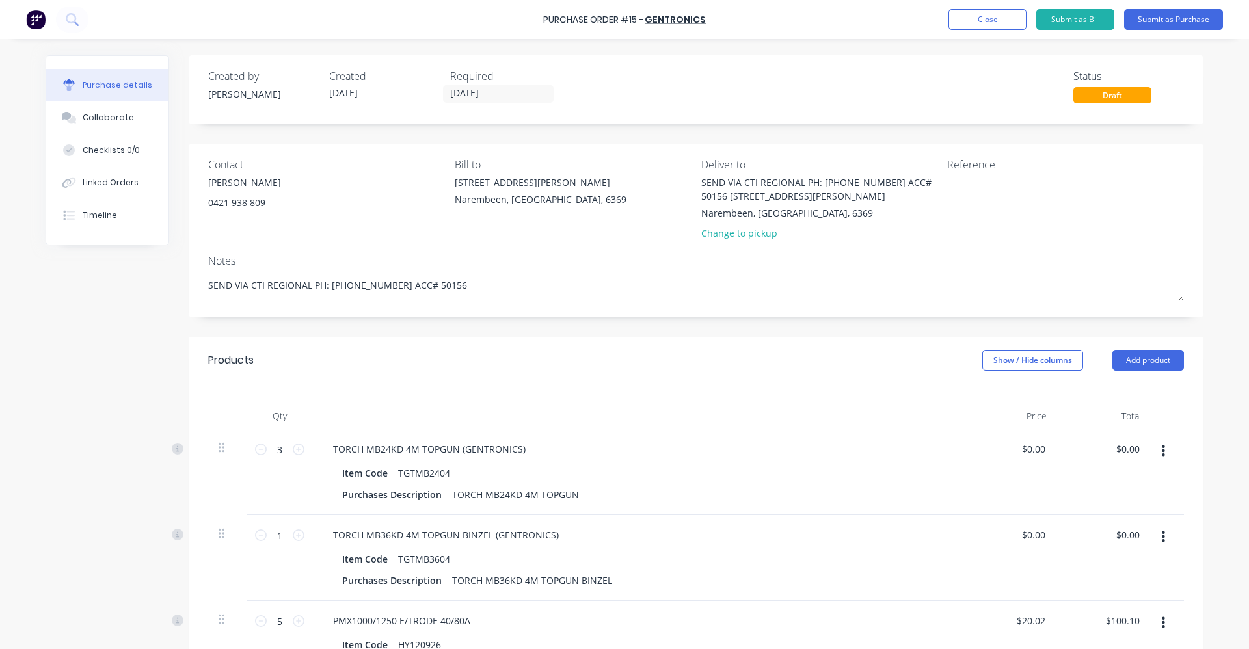
scroll to position [10, 0]
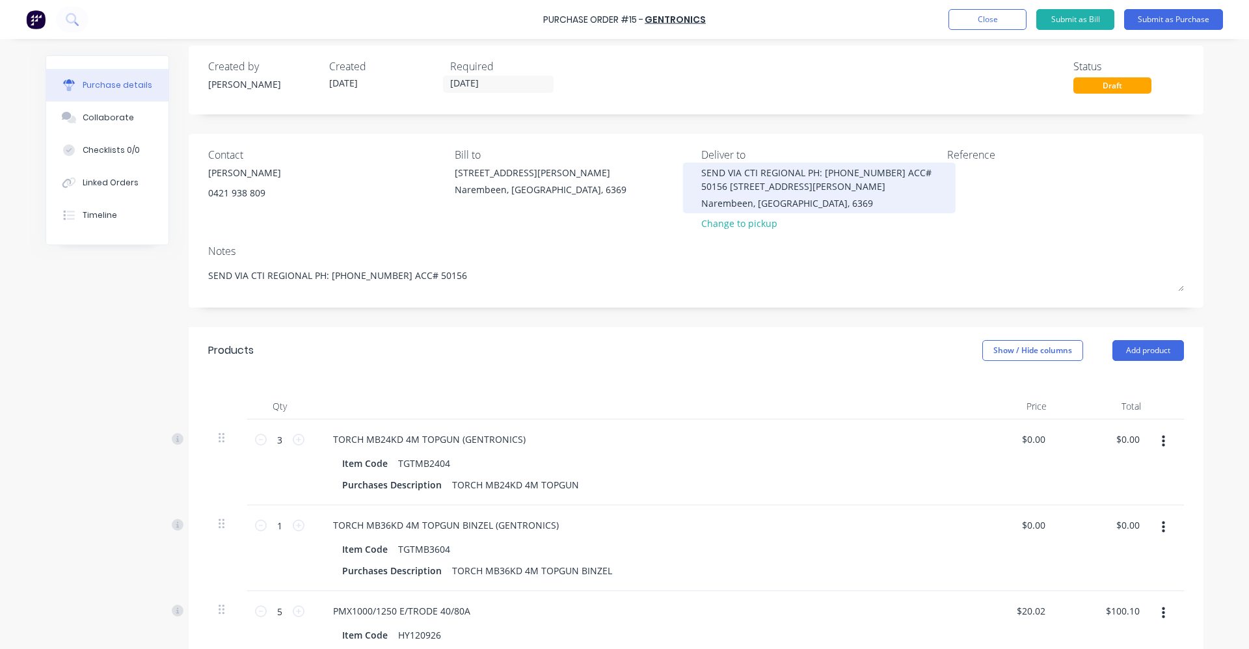
click at [918, 172] on div "SEND VIA CTI REGIONAL PH: [PHONE_NUMBER] ACC# 50156 [STREET_ADDRESS][PERSON_NAM…" at bounding box center [819, 179] width 237 height 27
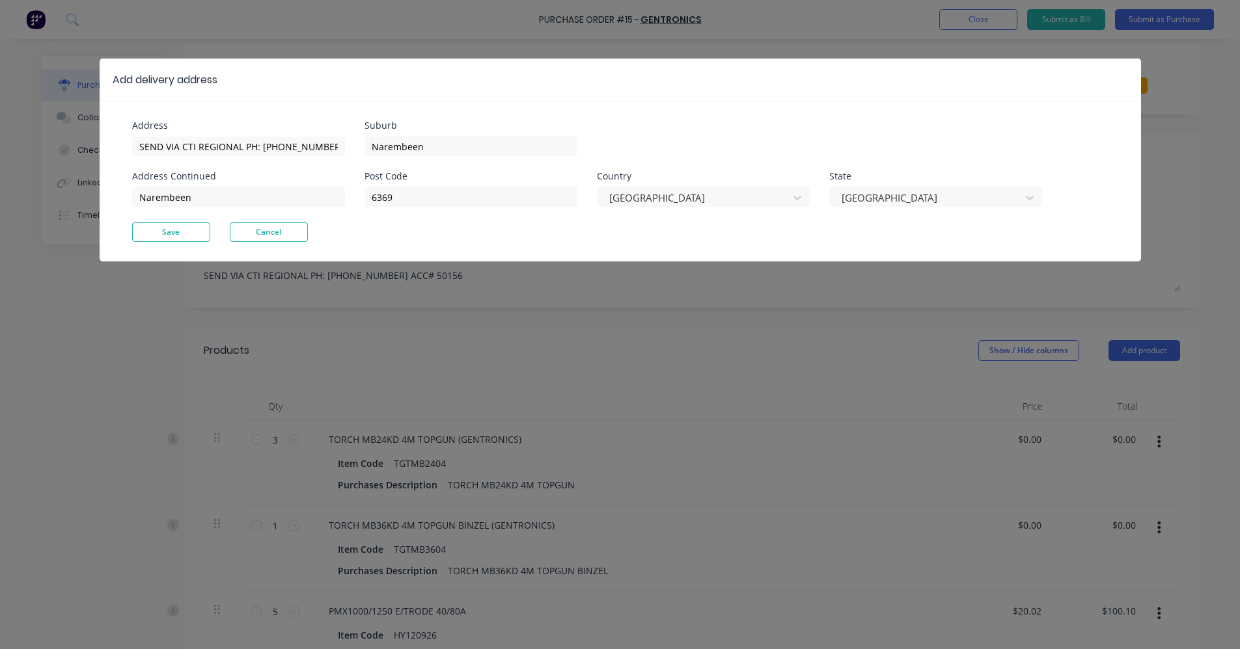
click at [713, 130] on div "Suburb Narembeen" at bounding box center [702, 138] width 677 height 35
click at [178, 237] on button "Save" at bounding box center [171, 233] width 78 height 20
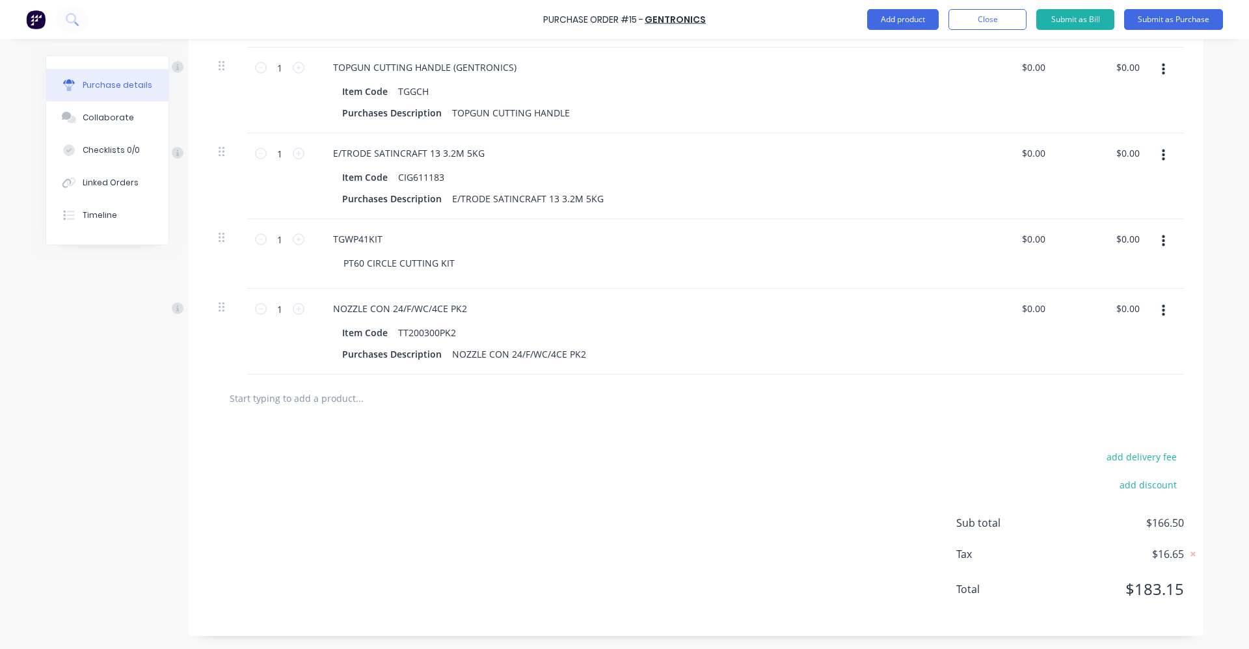
scroll to position [0, 0]
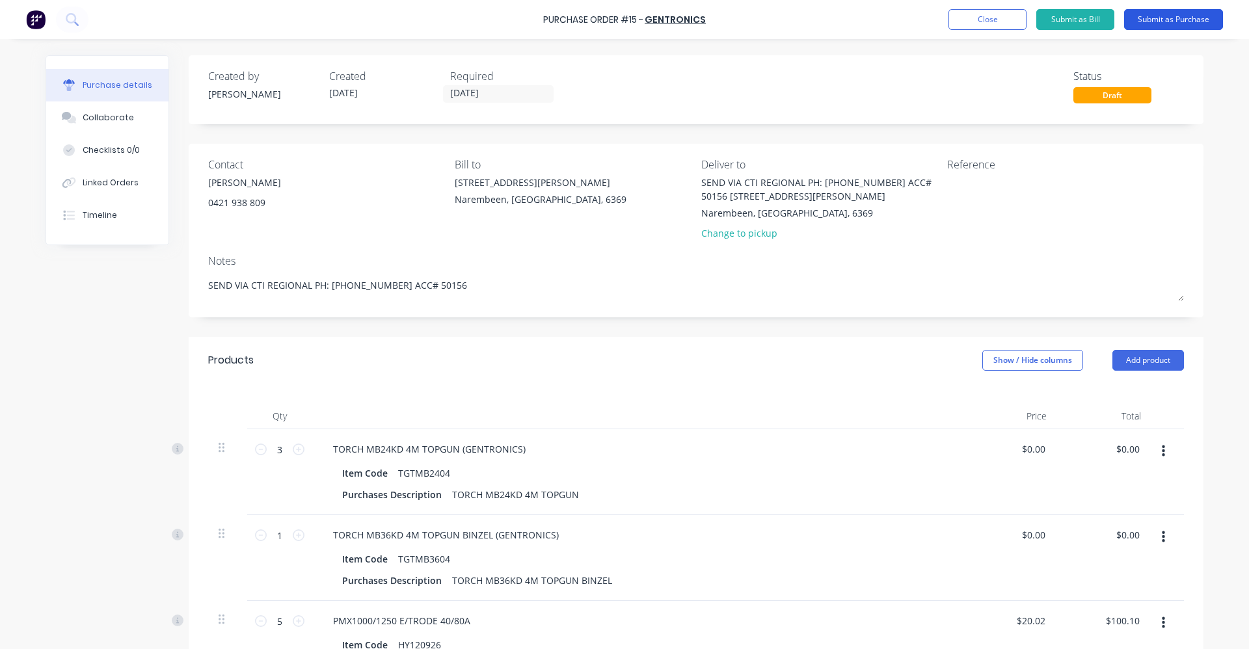
click at [1165, 18] on button "Submit as Purchase" at bounding box center [1173, 19] width 99 height 21
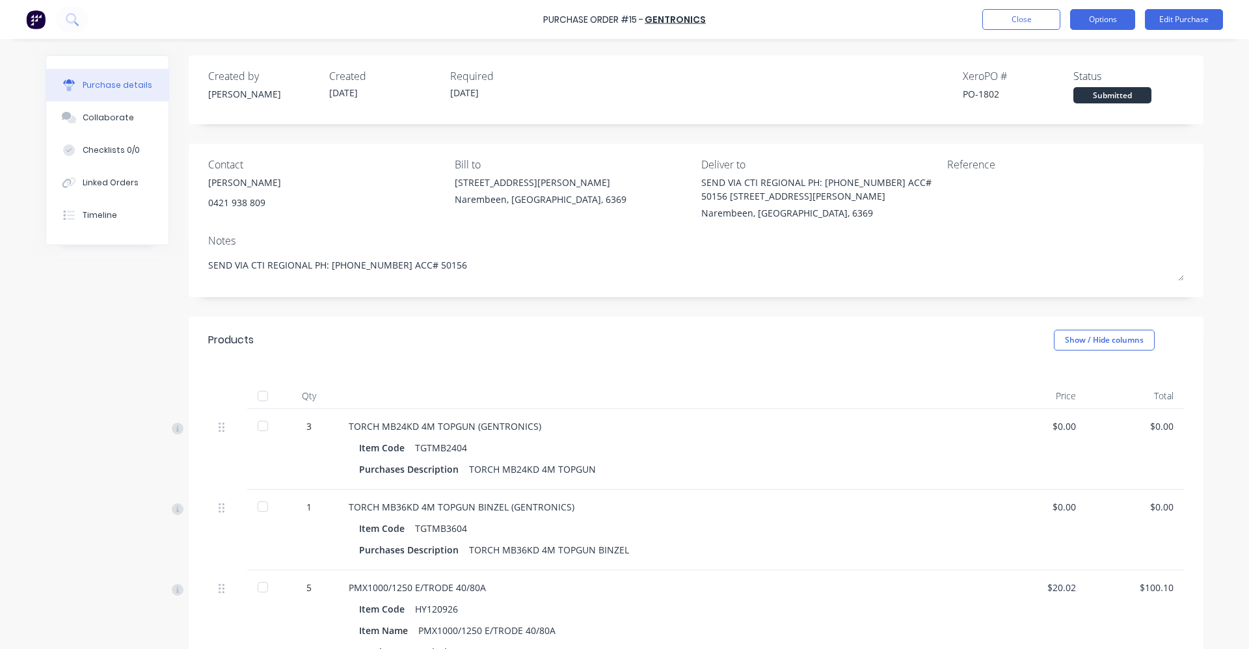
click at [1108, 16] on button "Options" at bounding box center [1102, 19] width 65 height 21
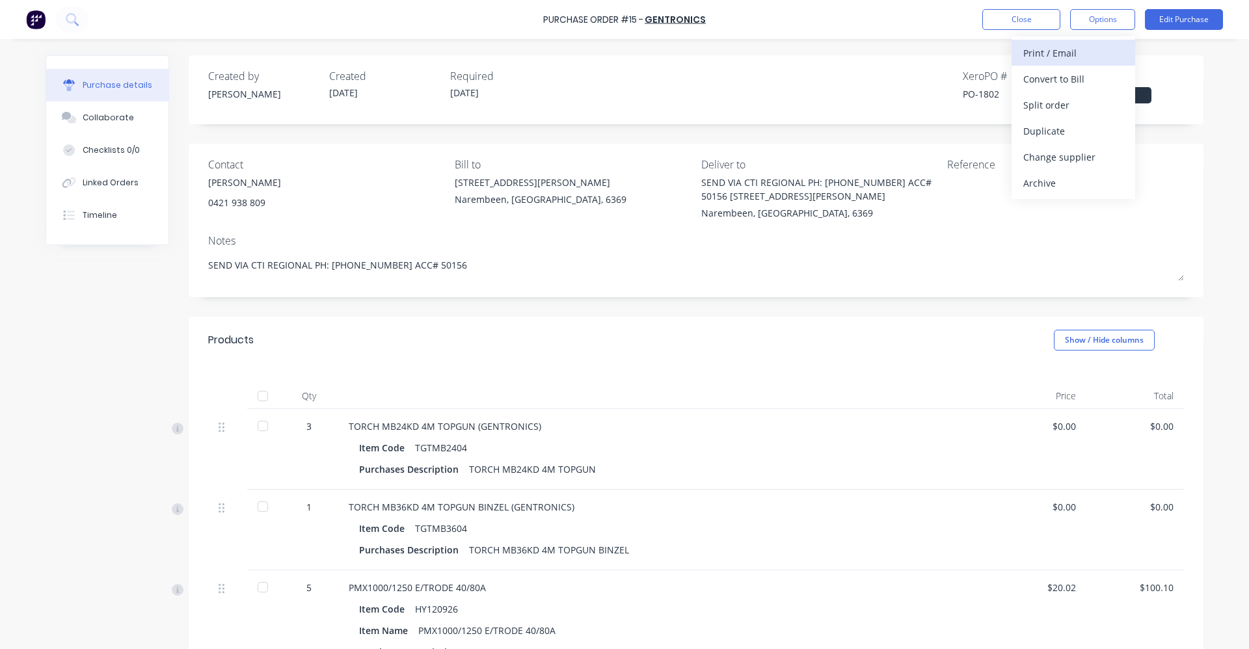
click at [1084, 53] on div "Print / Email" at bounding box center [1074, 53] width 100 height 19
click at [1080, 102] on div "Without pricing" at bounding box center [1074, 105] width 100 height 19
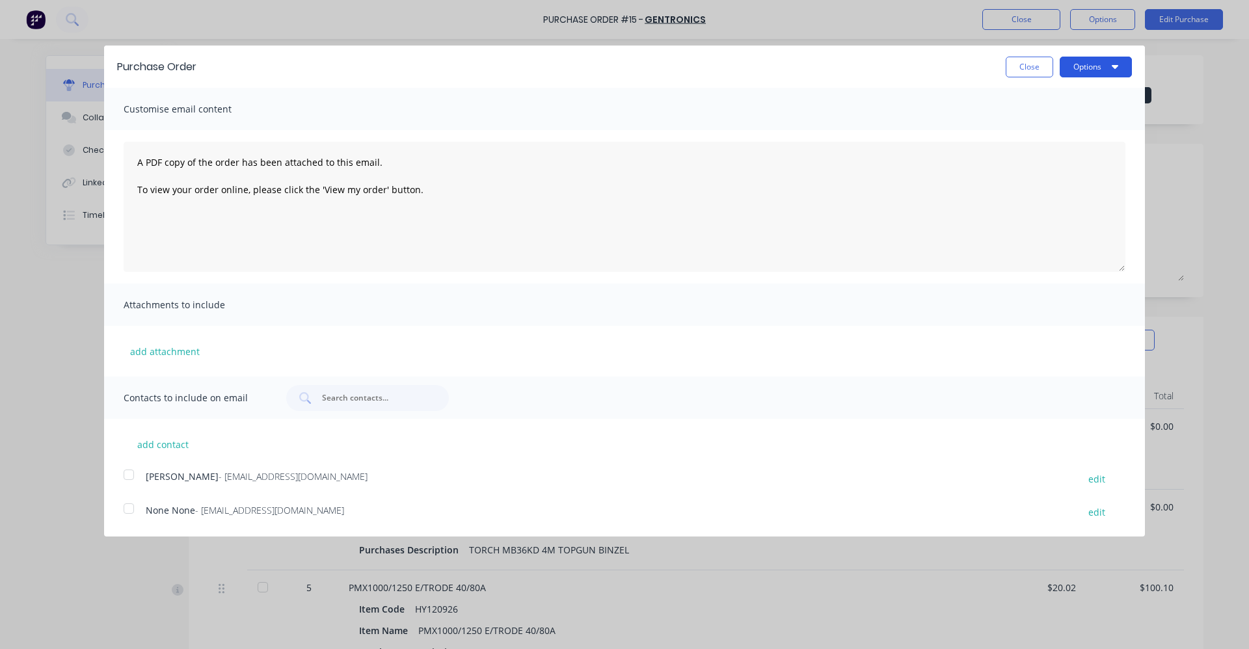
click at [1096, 68] on button "Options" at bounding box center [1096, 67] width 72 height 21
click at [127, 478] on div at bounding box center [129, 475] width 26 height 26
click at [1105, 69] on button "Options" at bounding box center [1096, 67] width 72 height 21
click at [1061, 124] on div "Email" at bounding box center [1070, 125] width 100 height 19
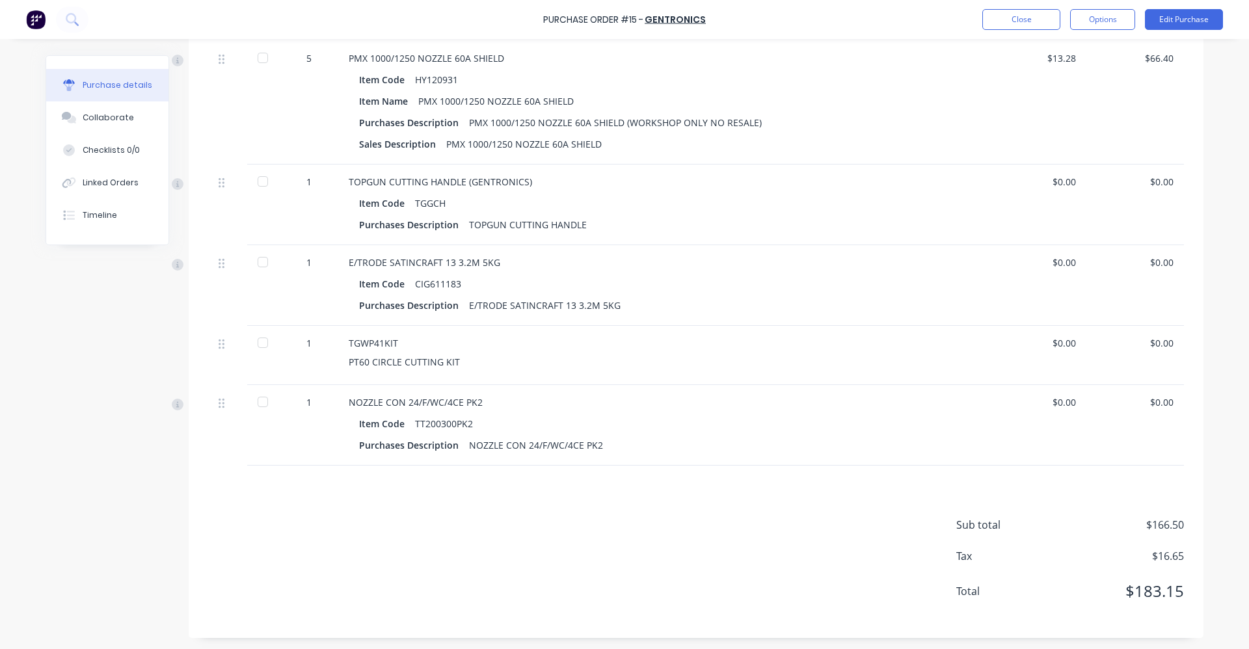
scroll to position [655, 0]
click at [1217, 21] on button "Edit Purchase" at bounding box center [1184, 19] width 78 height 21
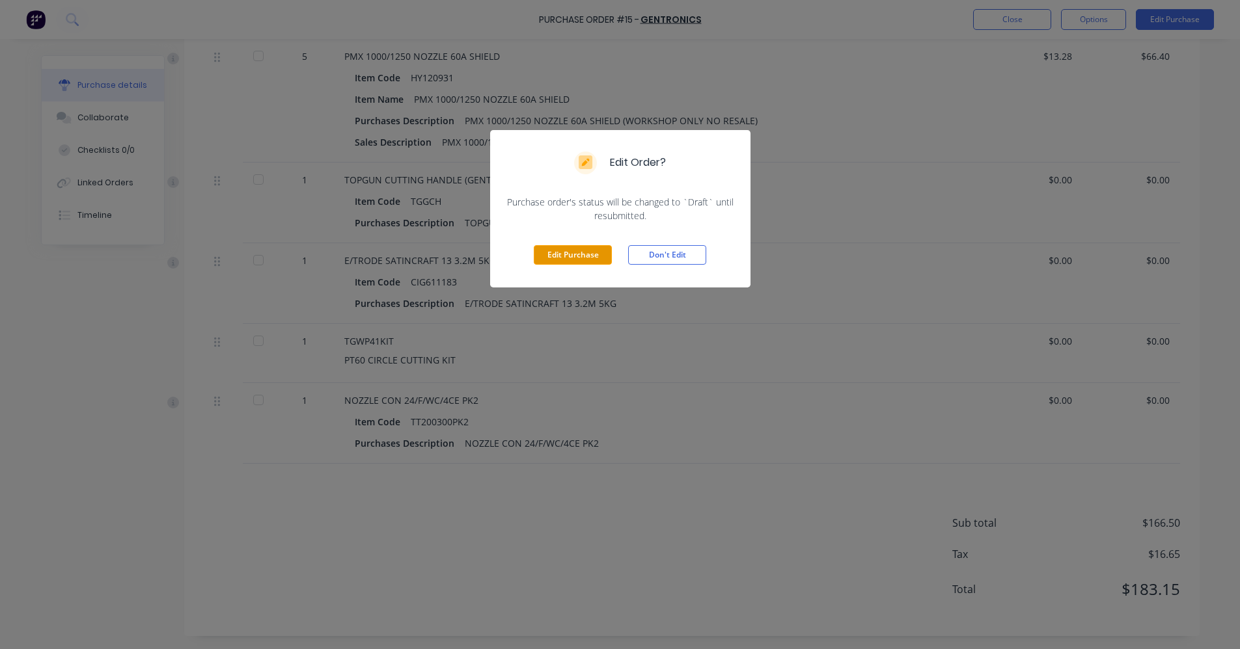
click at [578, 259] on button "Edit Purchase" at bounding box center [573, 255] width 78 height 20
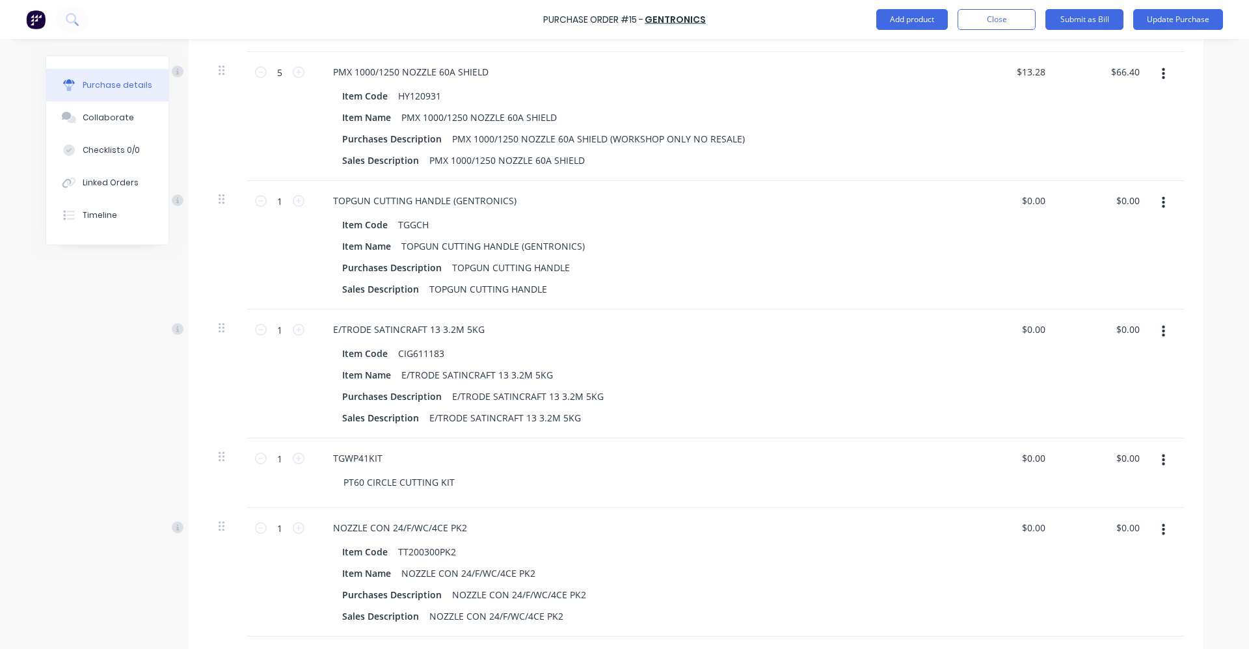
scroll to position [1026, 0]
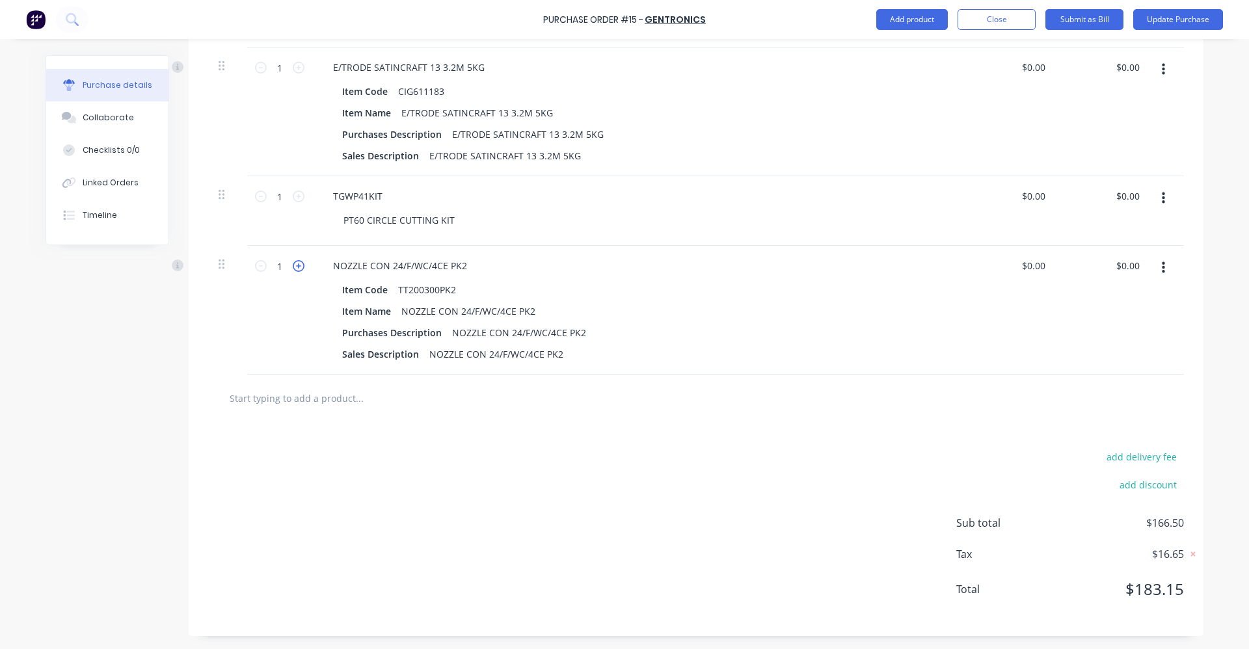
click at [293, 265] on icon at bounding box center [299, 266] width 12 height 12
type textarea "x"
type input "2"
click at [1171, 20] on button "Update Purchase" at bounding box center [1179, 19] width 90 height 21
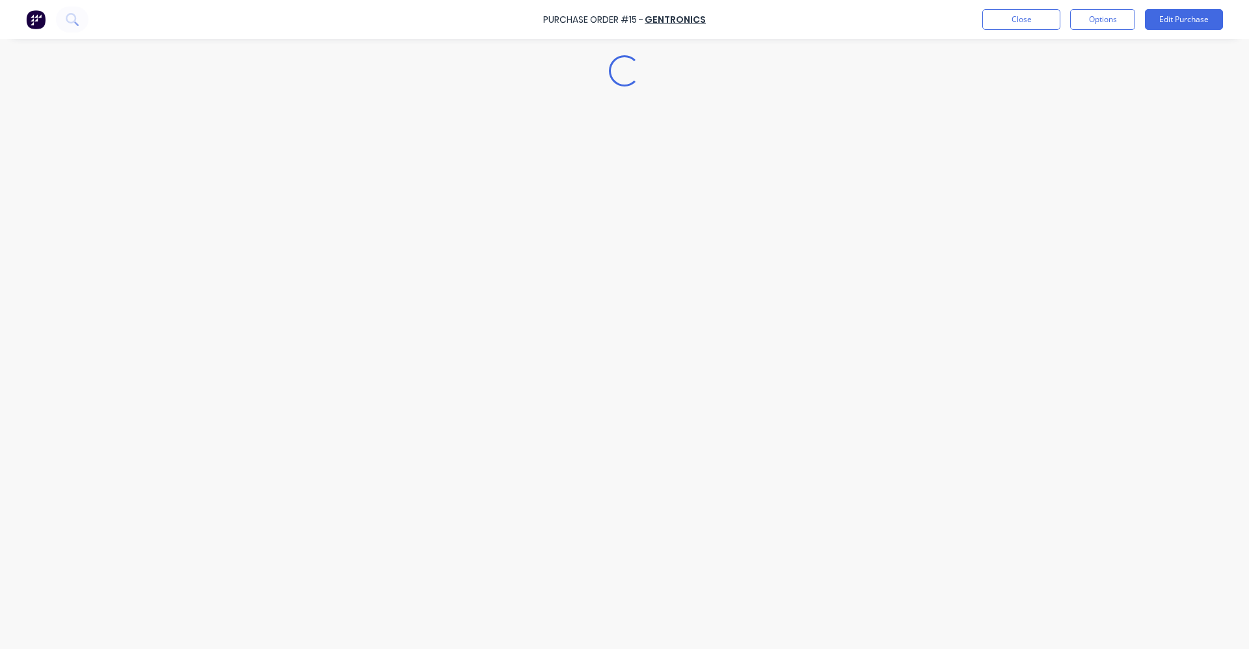
scroll to position [0, 0]
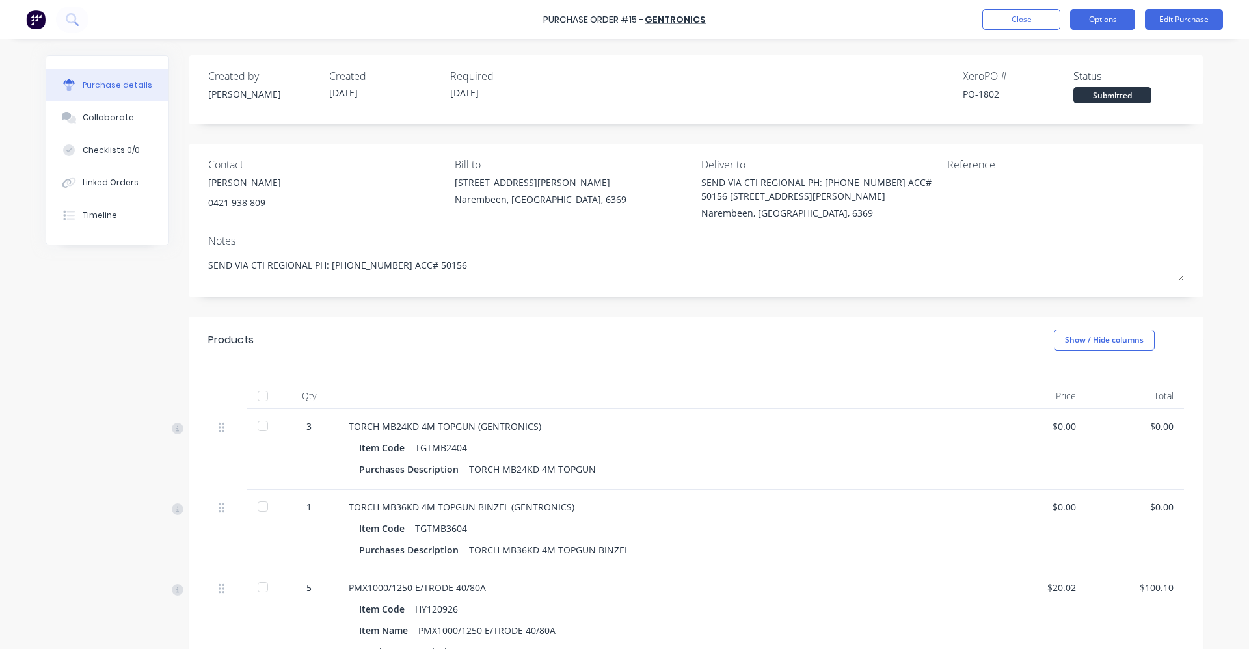
click at [1117, 18] on button "Options" at bounding box center [1102, 19] width 65 height 21
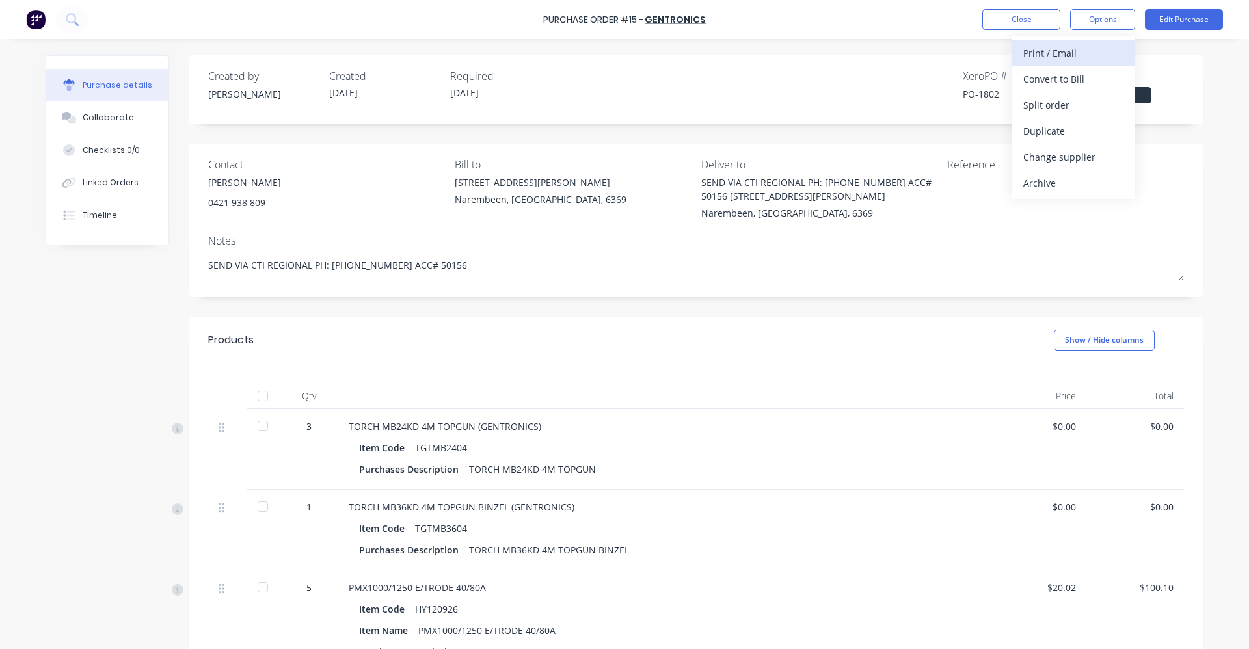
click at [1080, 53] on div "Print / Email" at bounding box center [1074, 53] width 100 height 19
click at [1031, 108] on div "Without pricing" at bounding box center [1074, 105] width 100 height 19
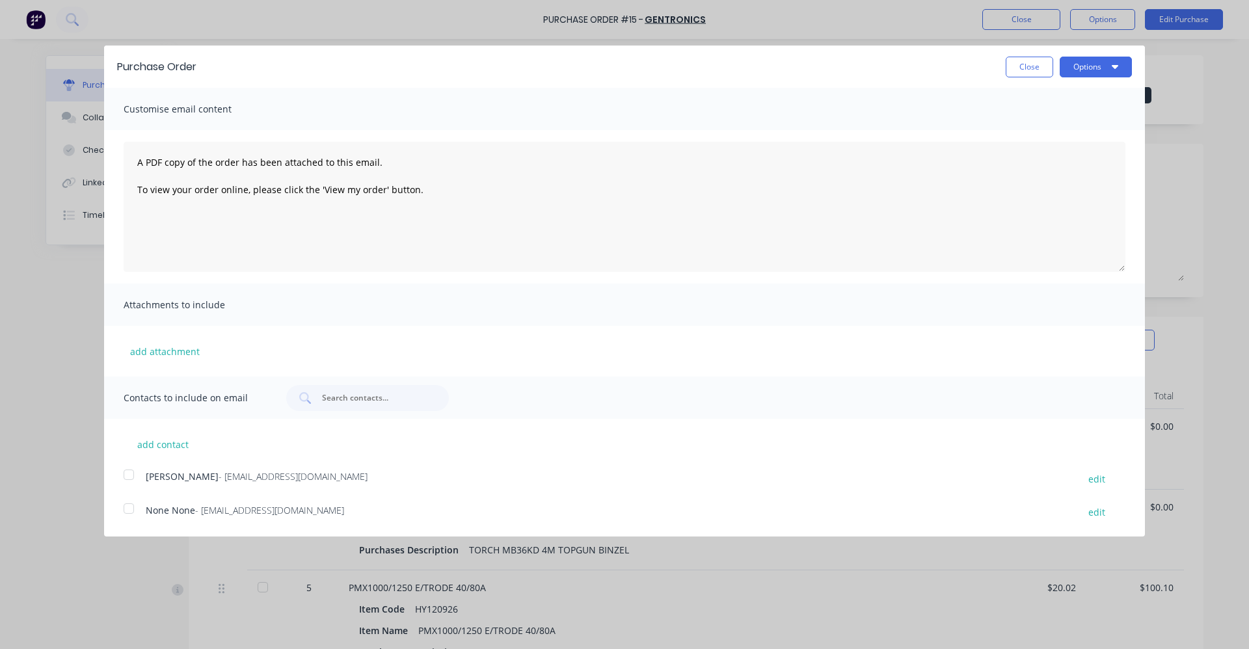
click at [133, 475] on div at bounding box center [129, 475] width 26 height 26
click at [1119, 61] on button "Options" at bounding box center [1096, 67] width 72 height 21
click at [1052, 122] on div "Email" at bounding box center [1070, 125] width 100 height 19
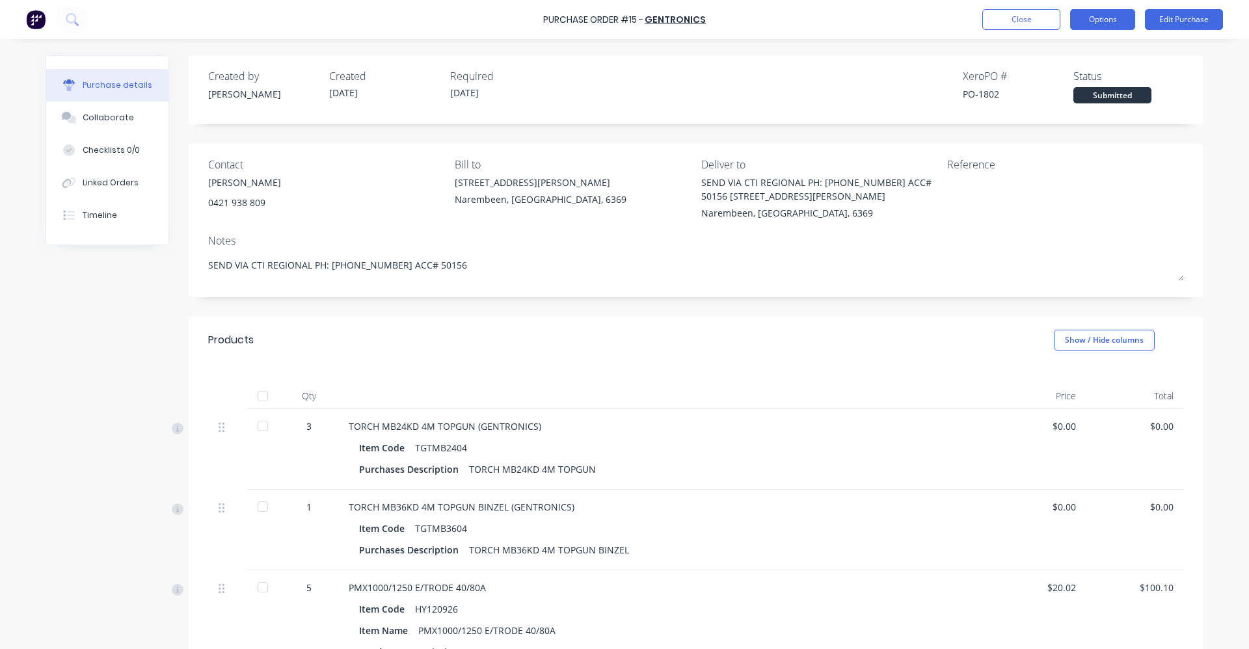
click at [1126, 18] on button "Options" at bounding box center [1102, 19] width 65 height 21
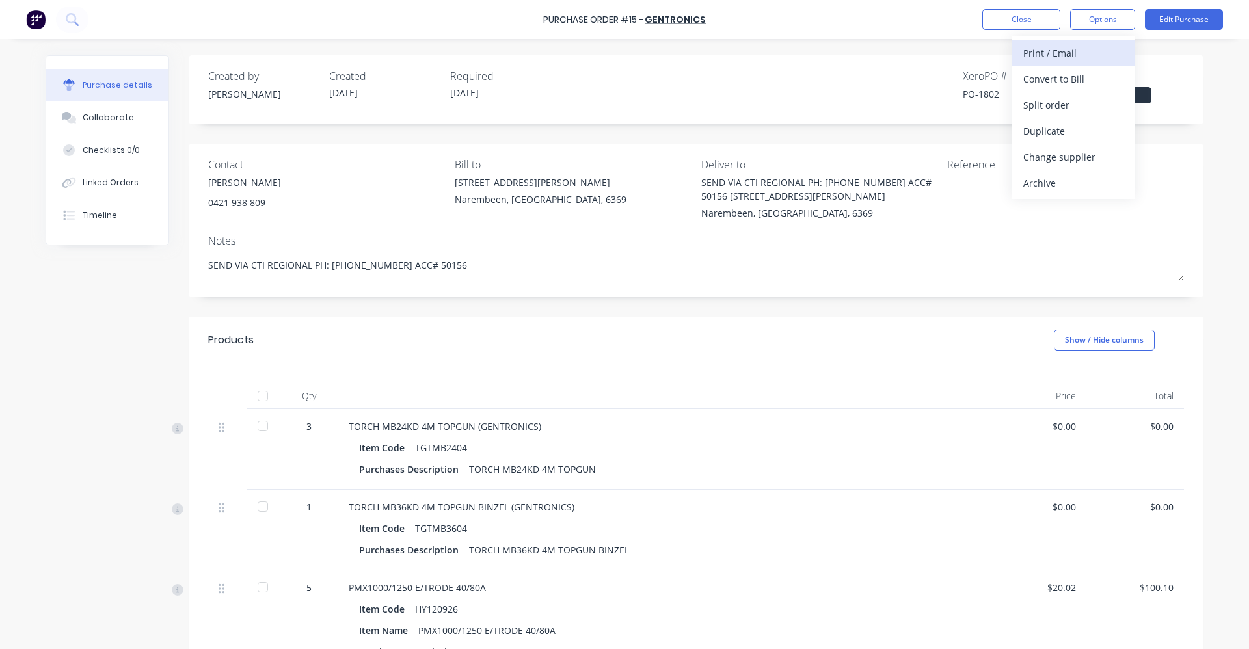
click at [1105, 53] on div "Print / Email" at bounding box center [1074, 53] width 100 height 19
click at [1078, 106] on div "Without pricing" at bounding box center [1074, 105] width 100 height 19
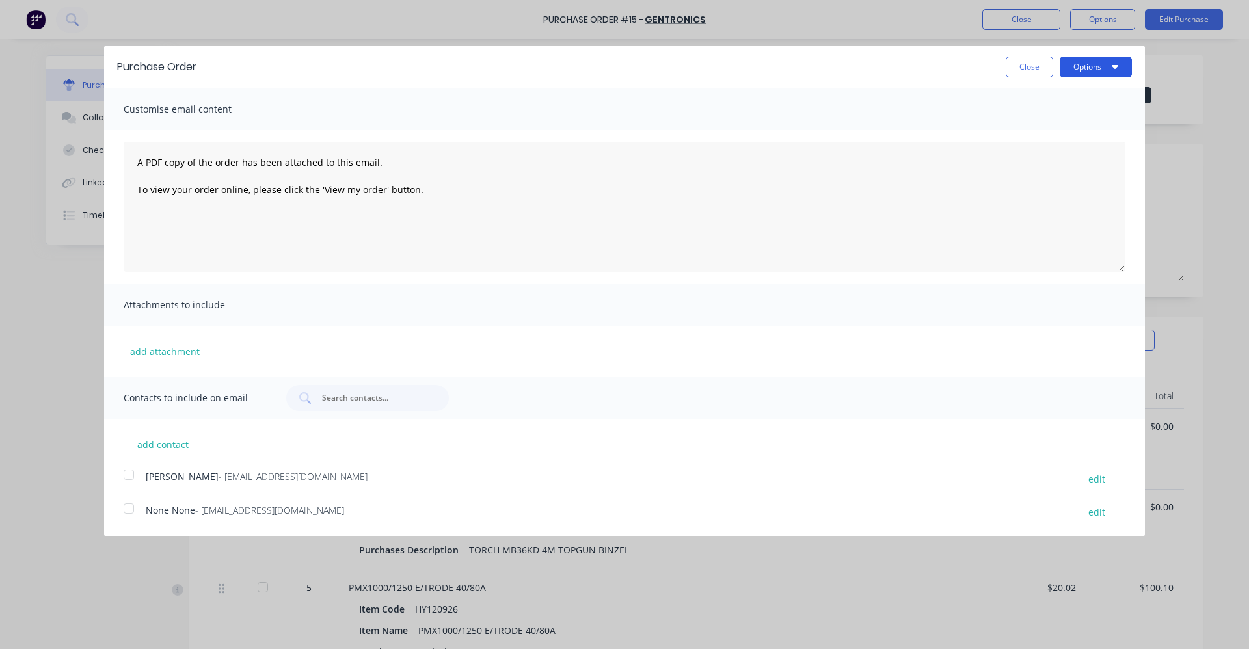
click at [1105, 68] on button "Options" at bounding box center [1096, 67] width 72 height 21
click at [1081, 99] on div "Print" at bounding box center [1070, 99] width 100 height 19
click at [912, 5] on div "Purchase Order Close Options Print Email Customise email content A PDF copy of …" at bounding box center [624, 324] width 1249 height 649
click at [1040, 71] on button "Close" at bounding box center [1030, 67] width 48 height 21
type textarea "x"
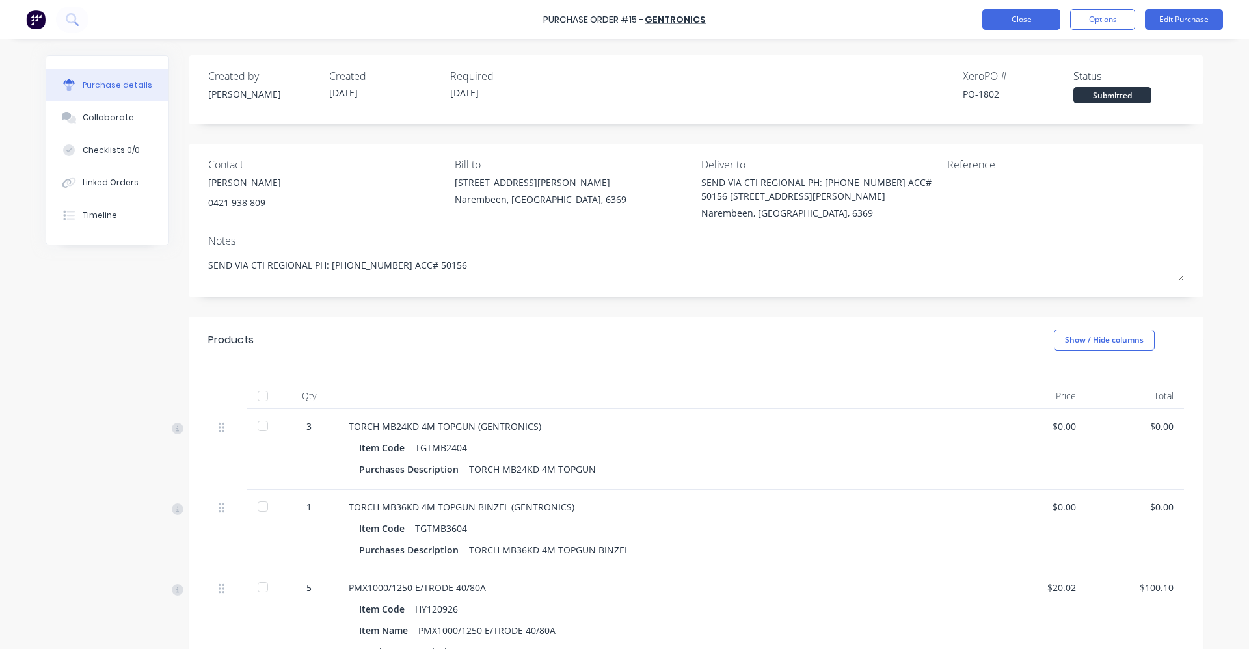
click at [1019, 19] on button "Close" at bounding box center [1022, 19] width 78 height 21
